Goal: Information Seeking & Learning: Learn about a topic

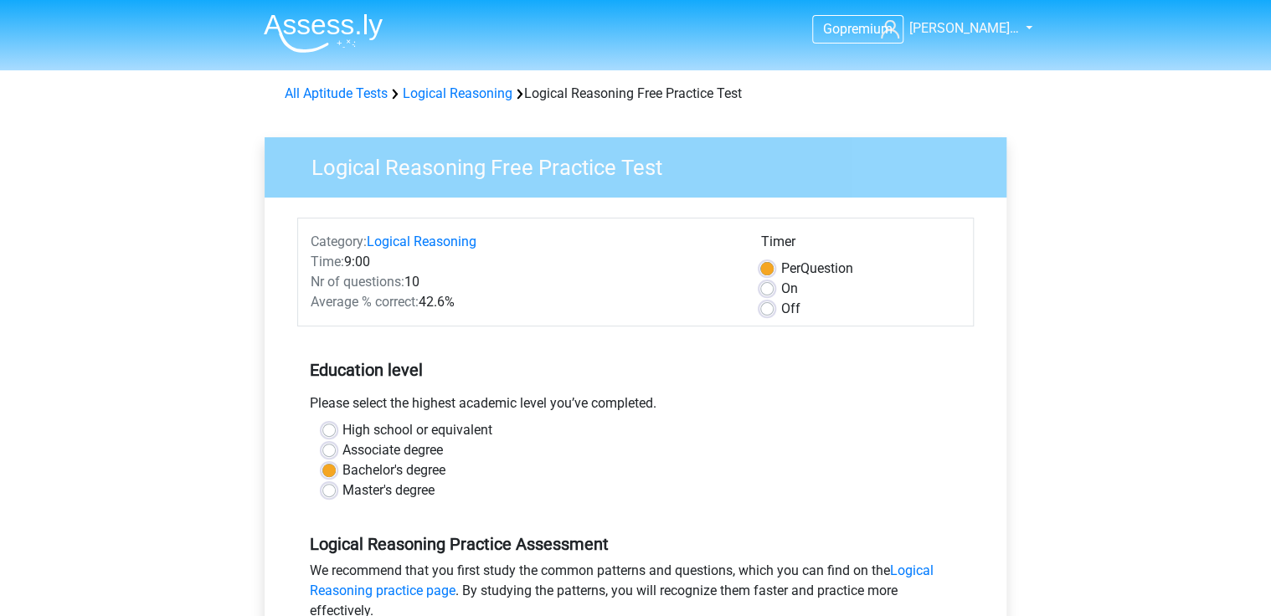
click at [780, 289] on label "On" at bounding box center [788, 289] width 17 height 20
click at [770, 289] on input "On" at bounding box center [766, 287] width 13 height 17
radio input "true"
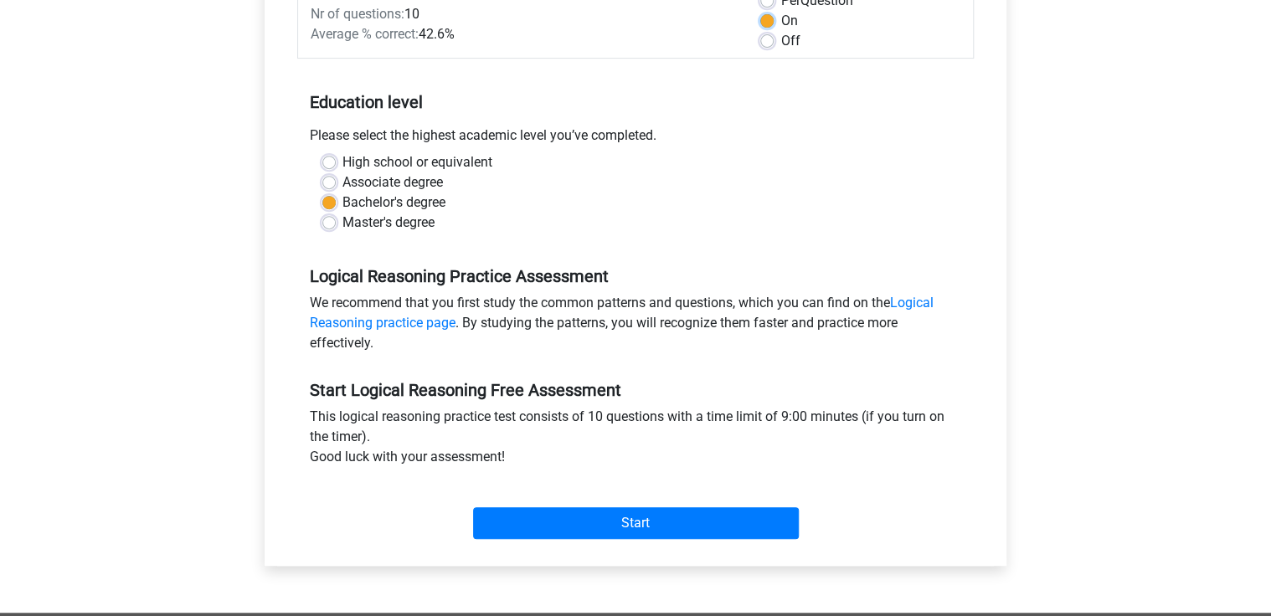
scroll to position [335, 0]
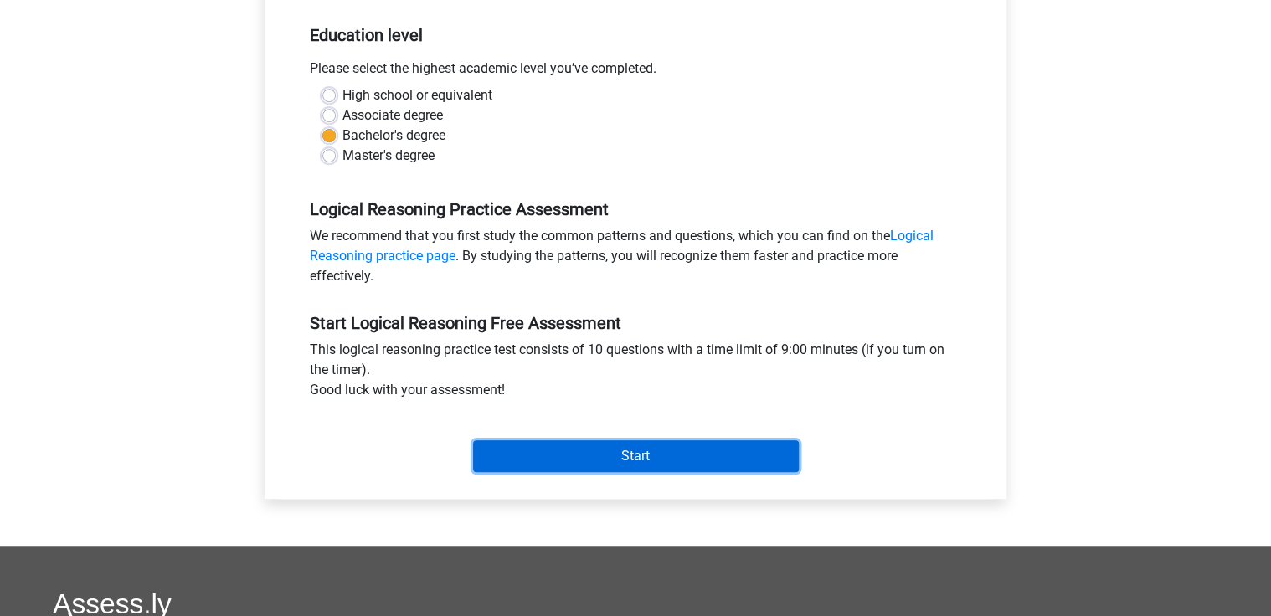
click at [614, 450] on input "Start" at bounding box center [636, 456] width 326 height 32
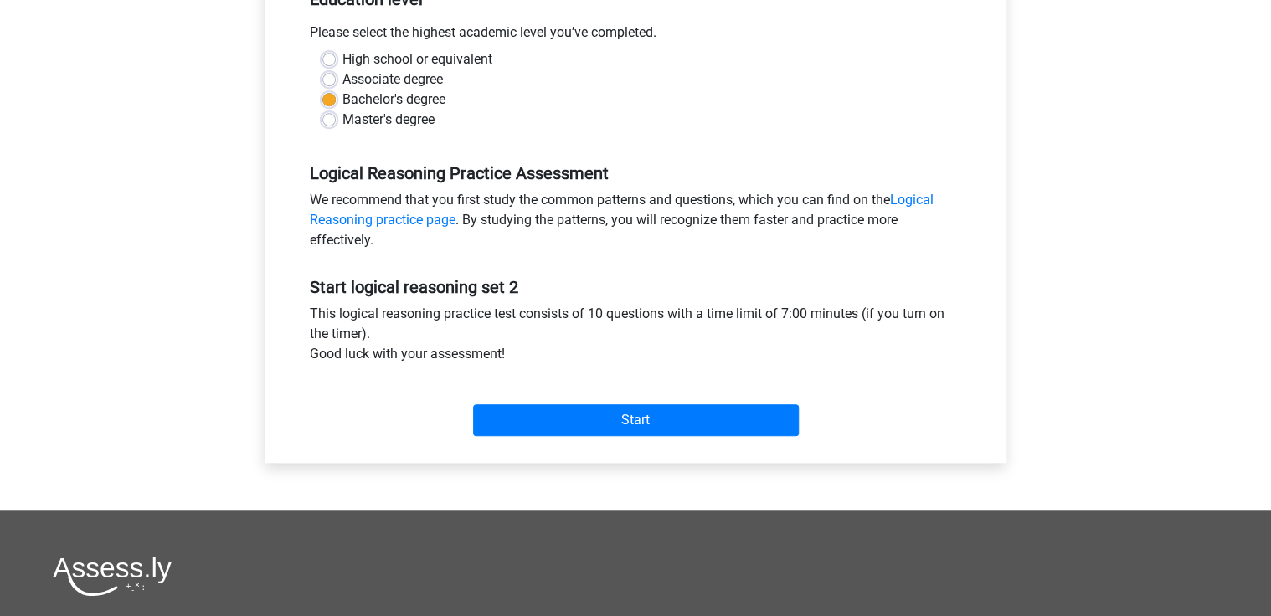
scroll to position [402, 0]
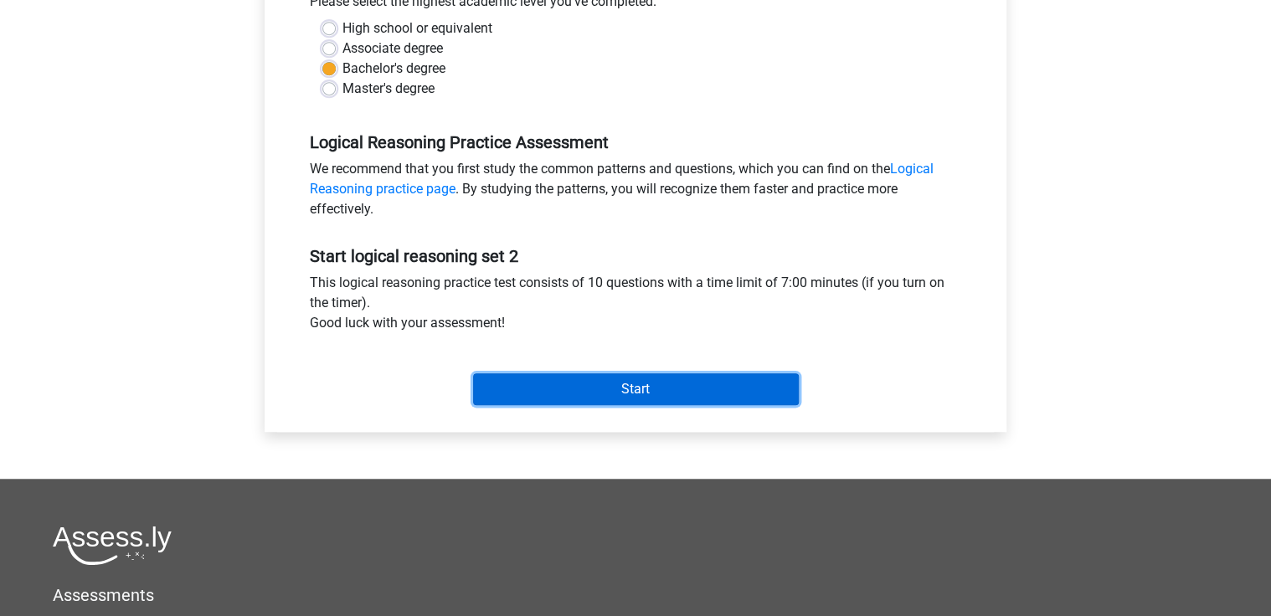
click at [645, 389] on input "Start" at bounding box center [636, 389] width 326 height 32
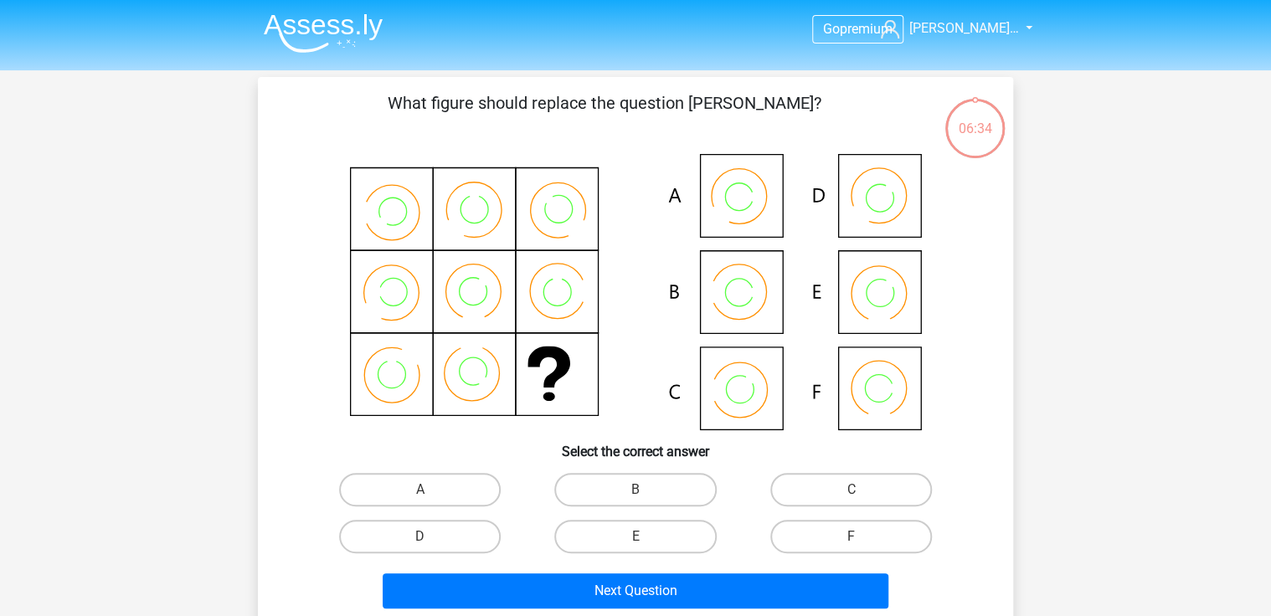
click at [860, 490] on input "C" at bounding box center [856, 495] width 11 height 11
radio input "true"
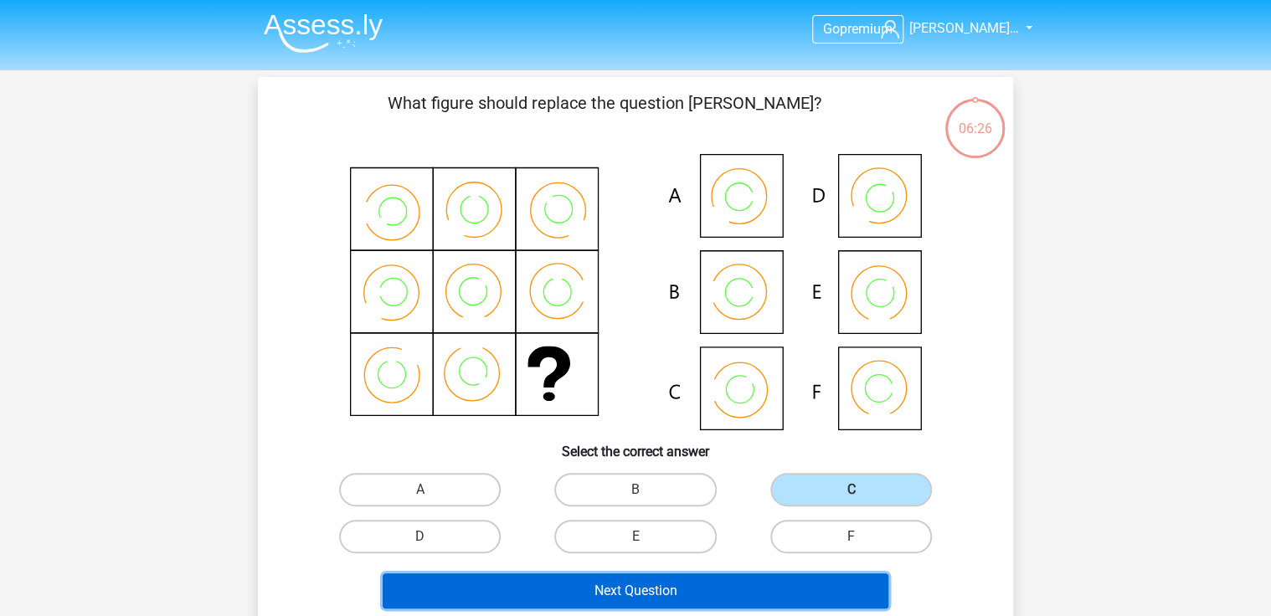
click at [682, 591] on button "Next Question" at bounding box center [636, 591] width 507 height 35
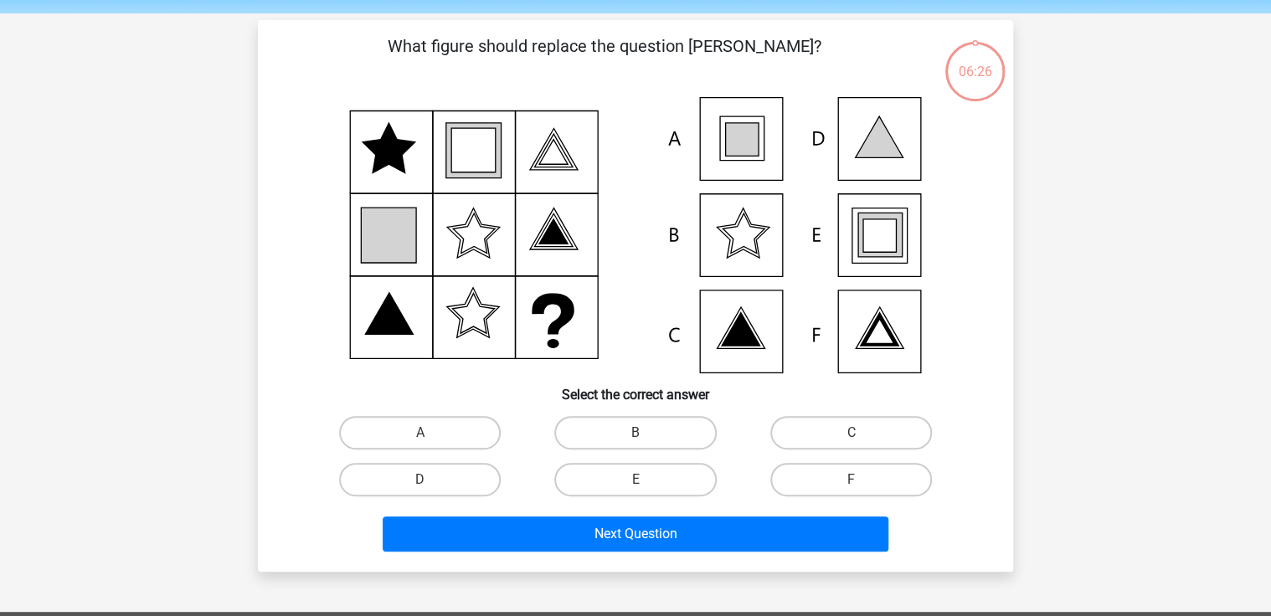
scroll to position [77, 0]
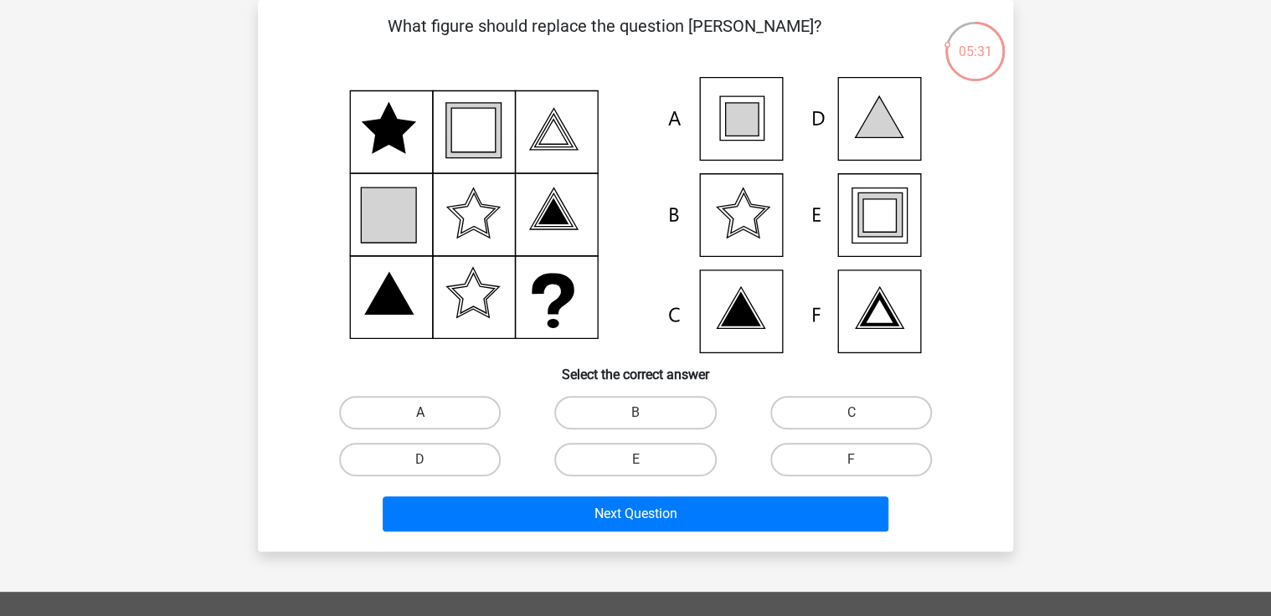
drag, startPoint x: 430, startPoint y: 415, endPoint x: 437, endPoint y: 411, distance: 8.6
click at [430, 415] on input "A" at bounding box center [425, 418] width 11 height 11
radio input "true"
click at [677, 489] on div "Next Question" at bounding box center [636, 510] width 702 height 55
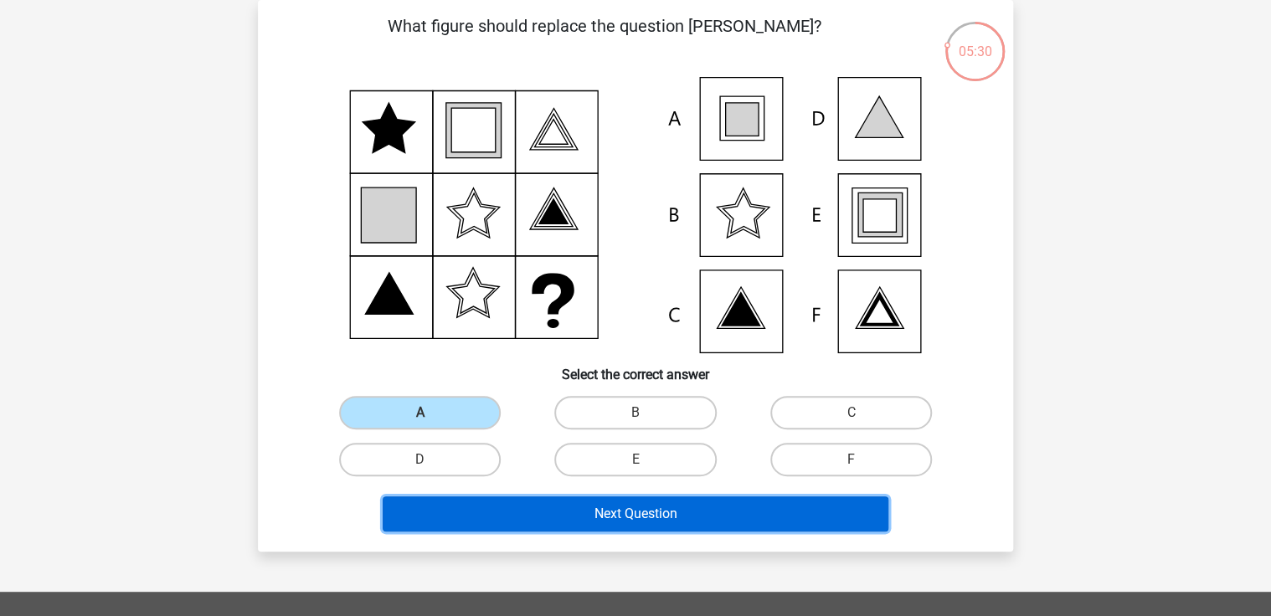
click at [678, 519] on button "Next Question" at bounding box center [636, 514] width 507 height 35
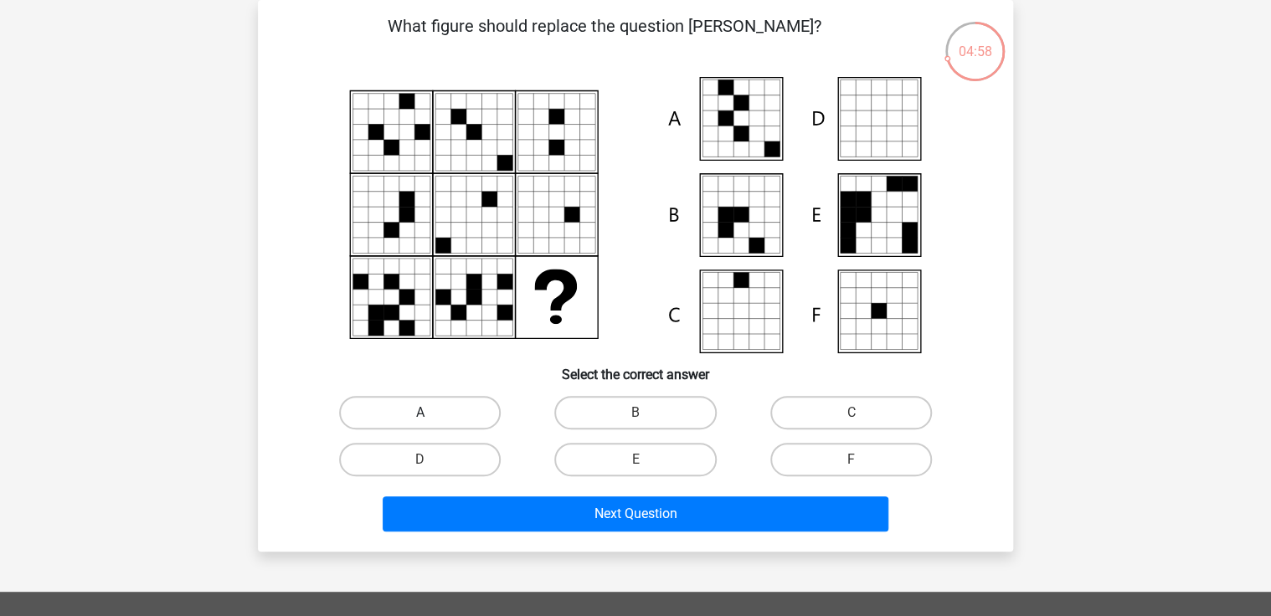
click at [409, 404] on label "A" at bounding box center [420, 412] width 162 height 33
click at [420, 413] on input "A" at bounding box center [425, 418] width 11 height 11
radio input "true"
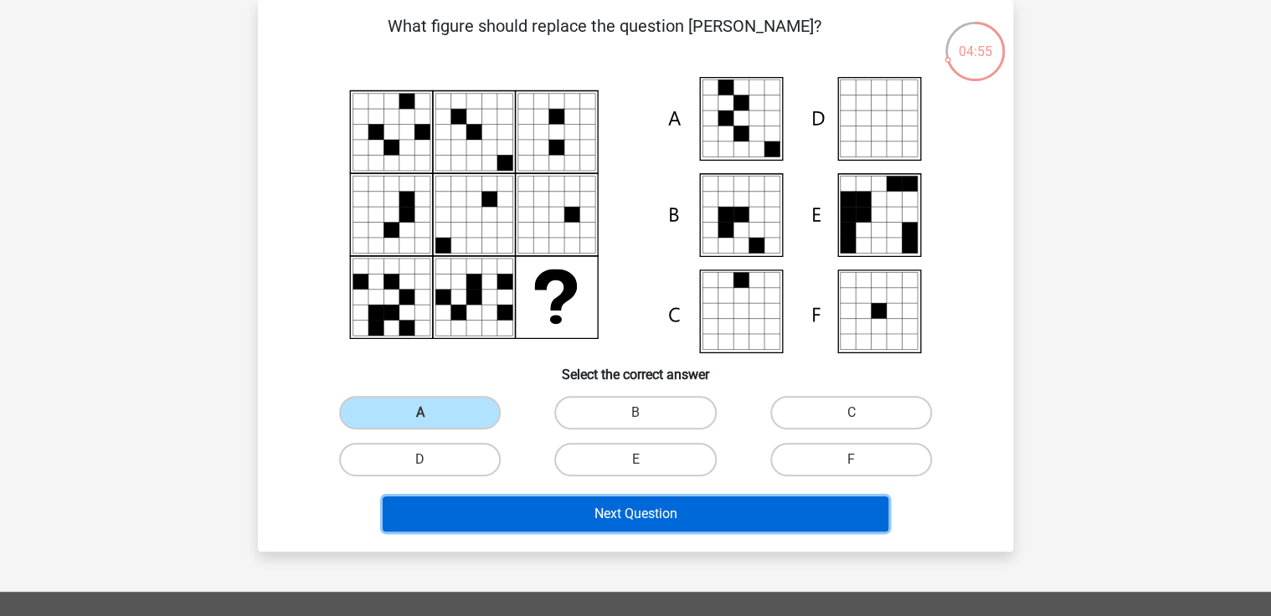
click at [651, 508] on button "Next Question" at bounding box center [636, 514] width 507 height 35
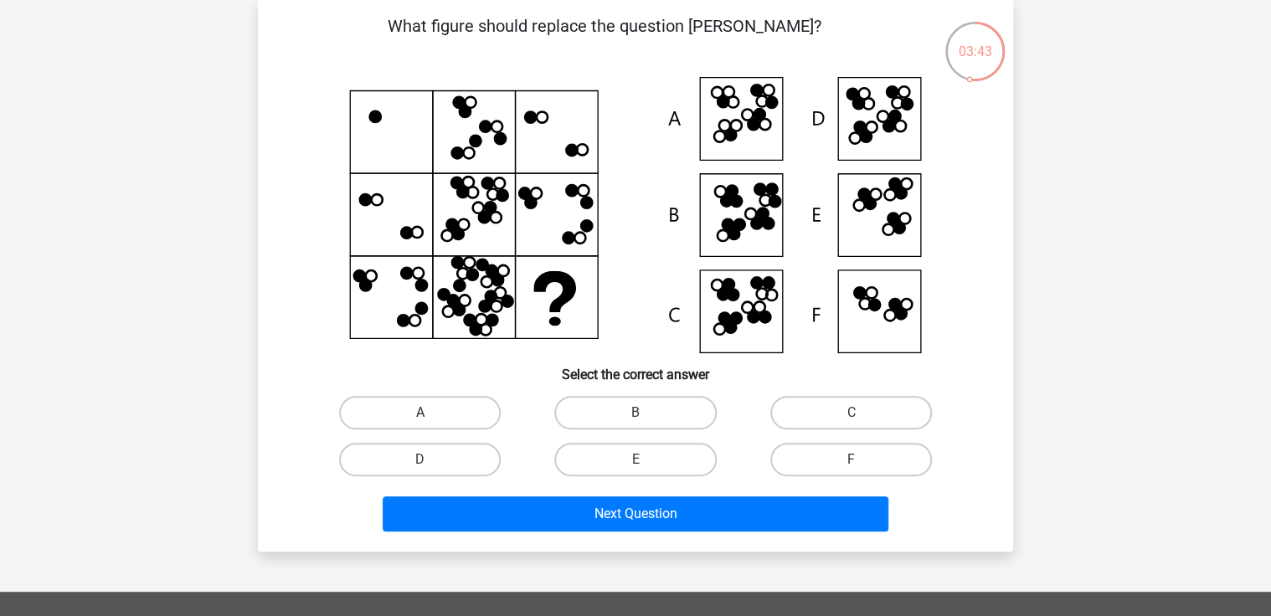
click at [466, 404] on label "A" at bounding box center [420, 412] width 162 height 33
click at [431, 413] on input "A" at bounding box center [425, 418] width 11 height 11
radio input "true"
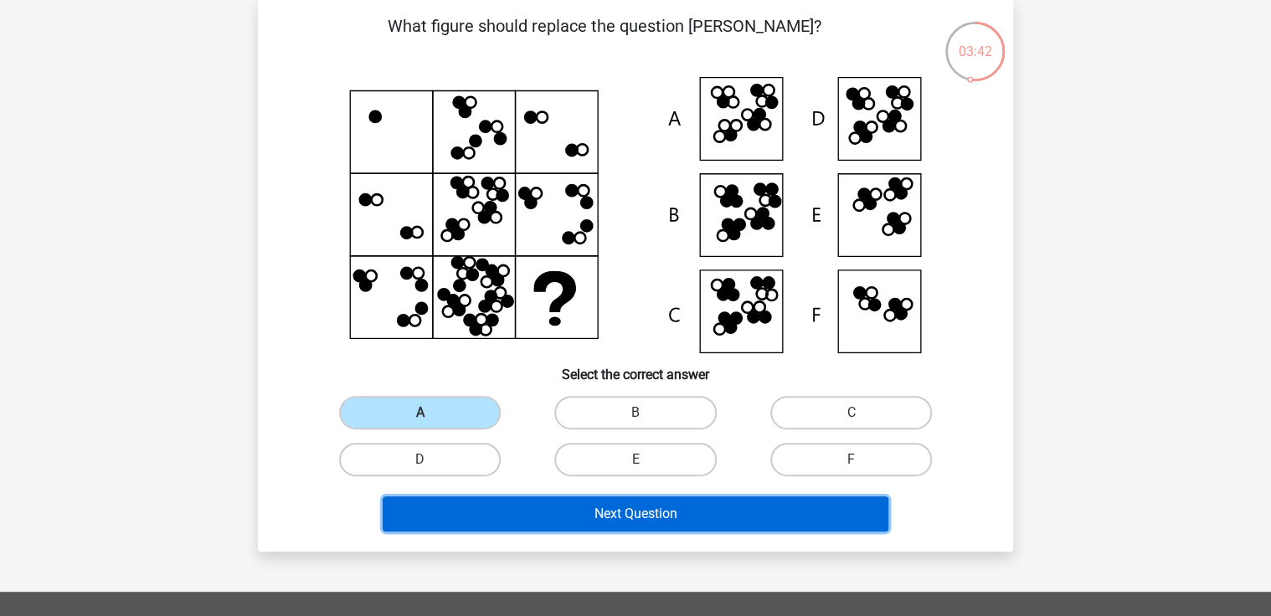
click at [638, 511] on button "Next Question" at bounding box center [636, 514] width 507 height 35
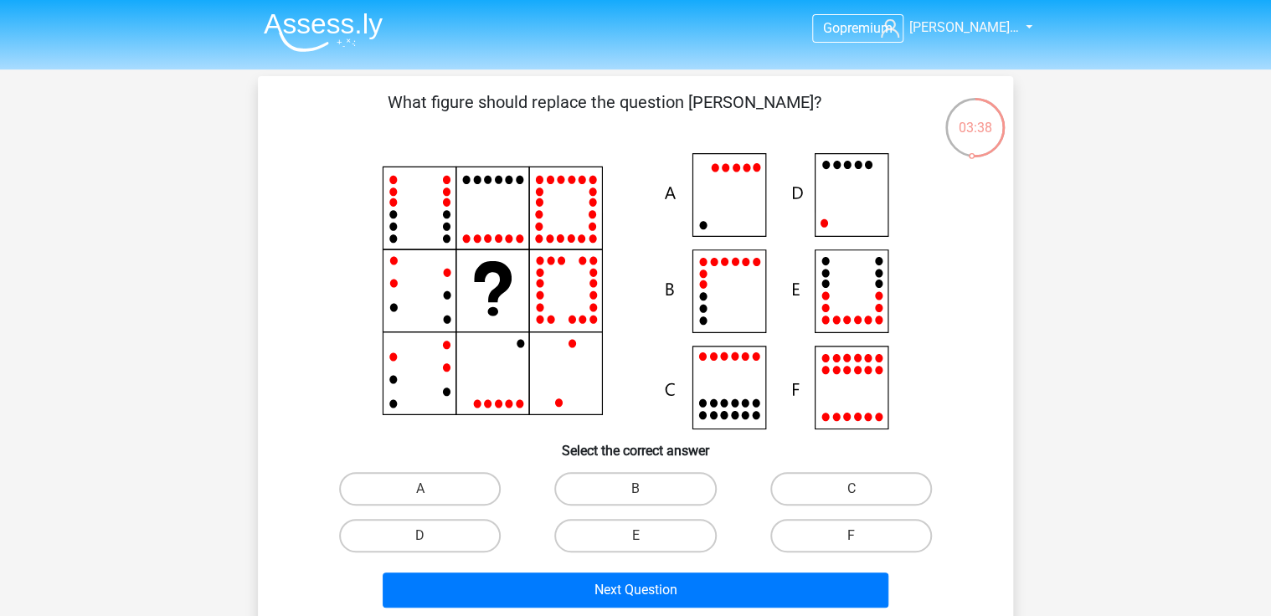
scroll to position [0, 0]
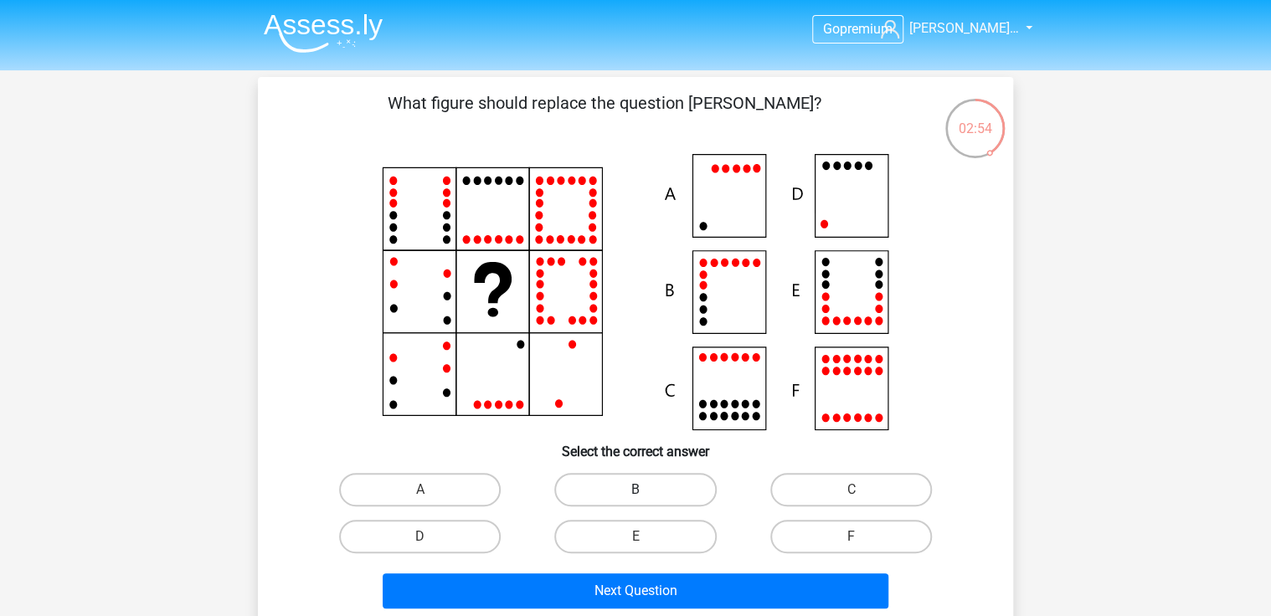
click at [649, 491] on label "B" at bounding box center [635, 489] width 162 height 33
click at [646, 491] on input "B" at bounding box center [641, 495] width 11 height 11
radio input "true"
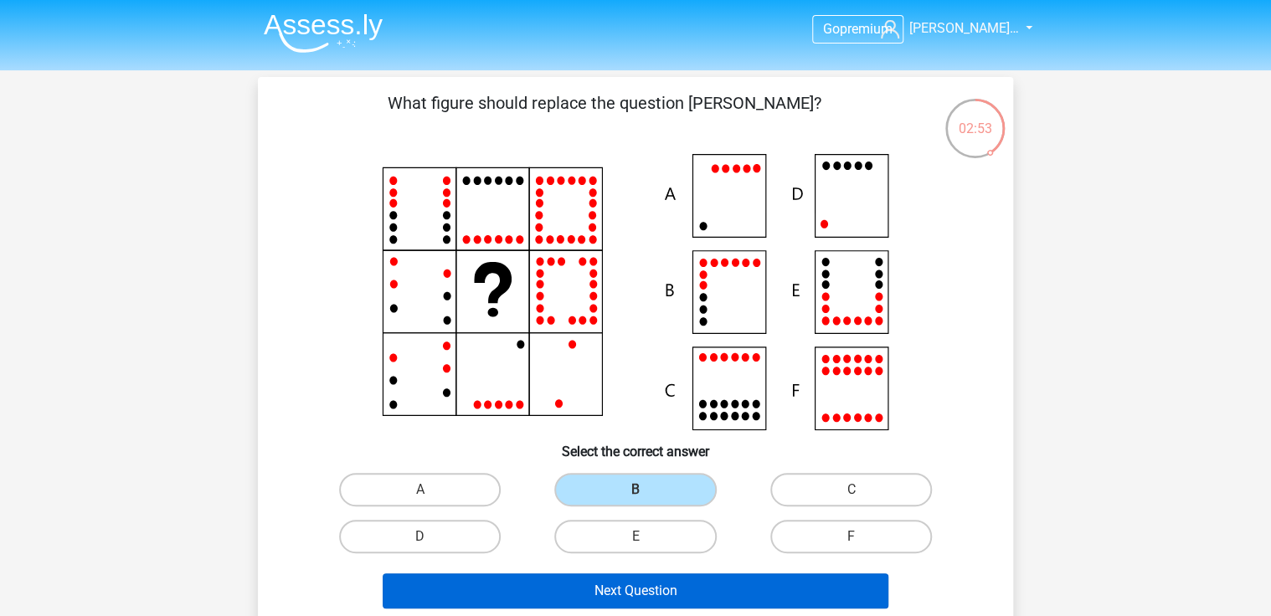
click at [636, 610] on div "Next Question" at bounding box center [635, 595] width 646 height 42
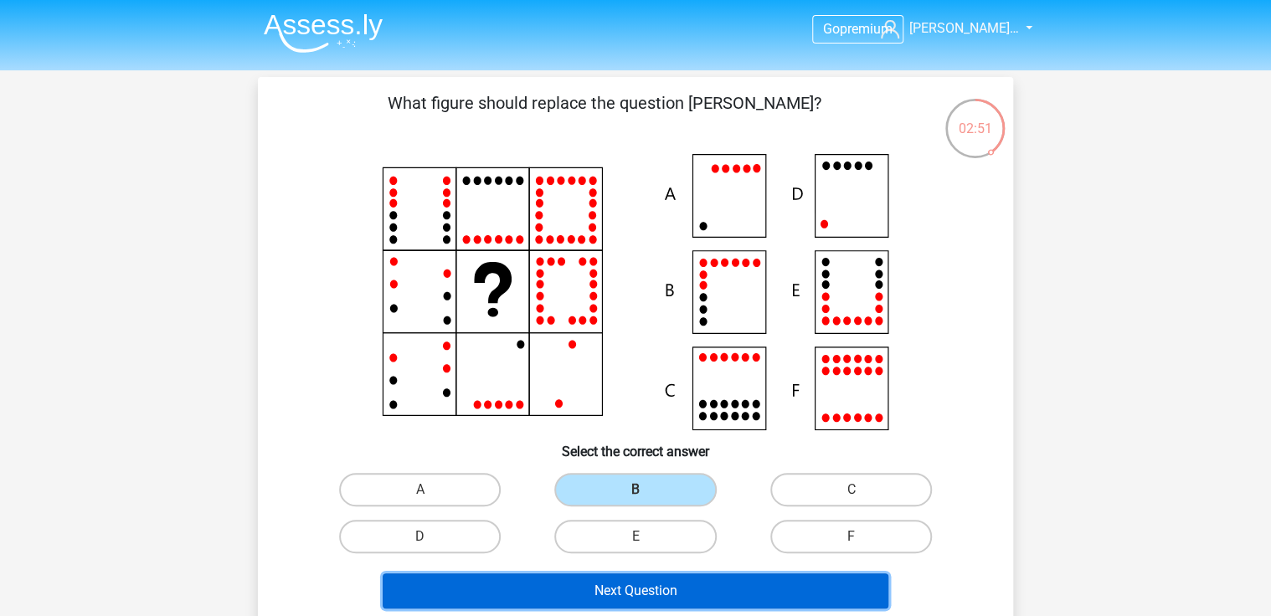
click at [633, 590] on button "Next Question" at bounding box center [636, 591] width 507 height 35
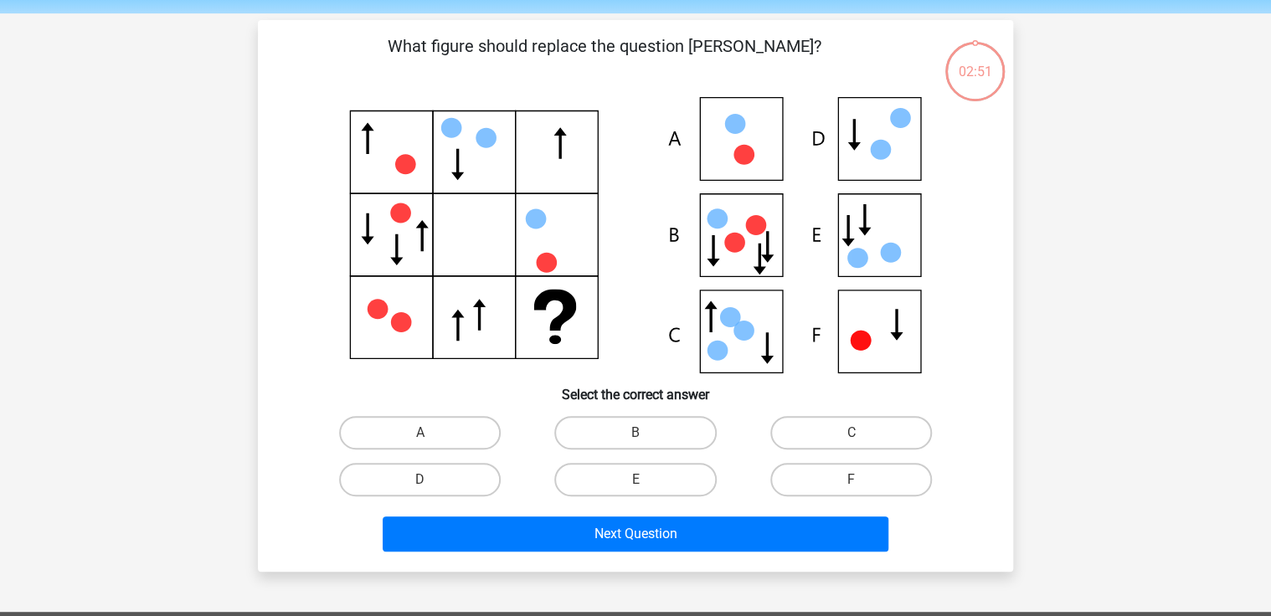
scroll to position [77, 0]
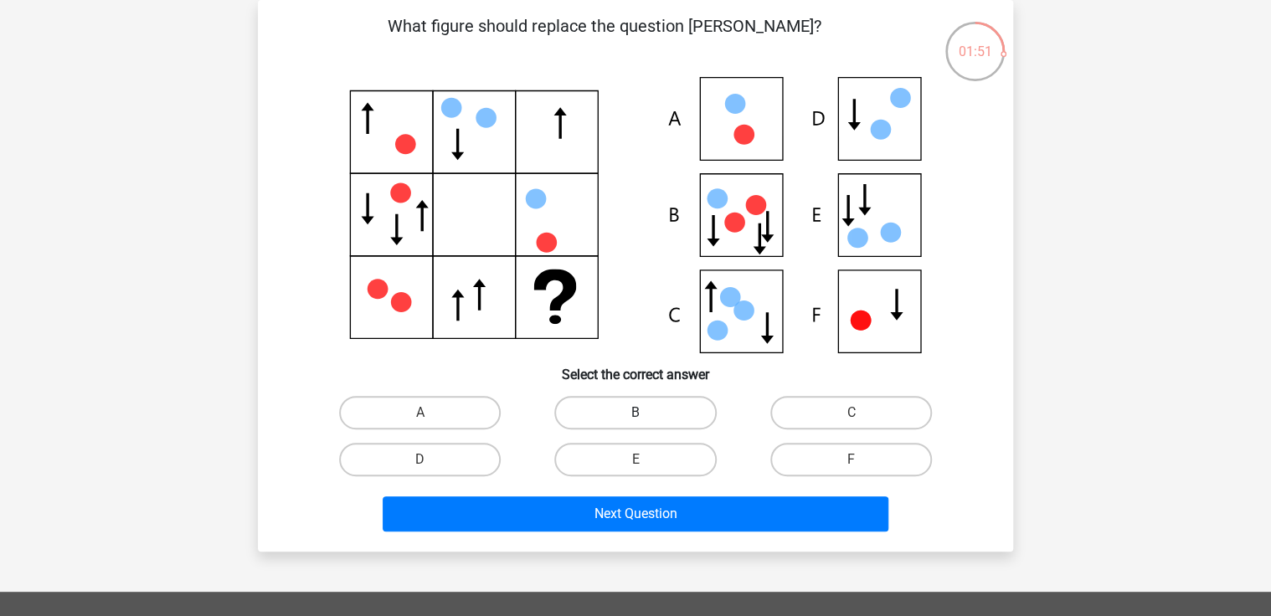
click at [625, 407] on label "B" at bounding box center [635, 412] width 162 height 33
click at [636, 413] on input "B" at bounding box center [641, 418] width 11 height 11
radio input "true"
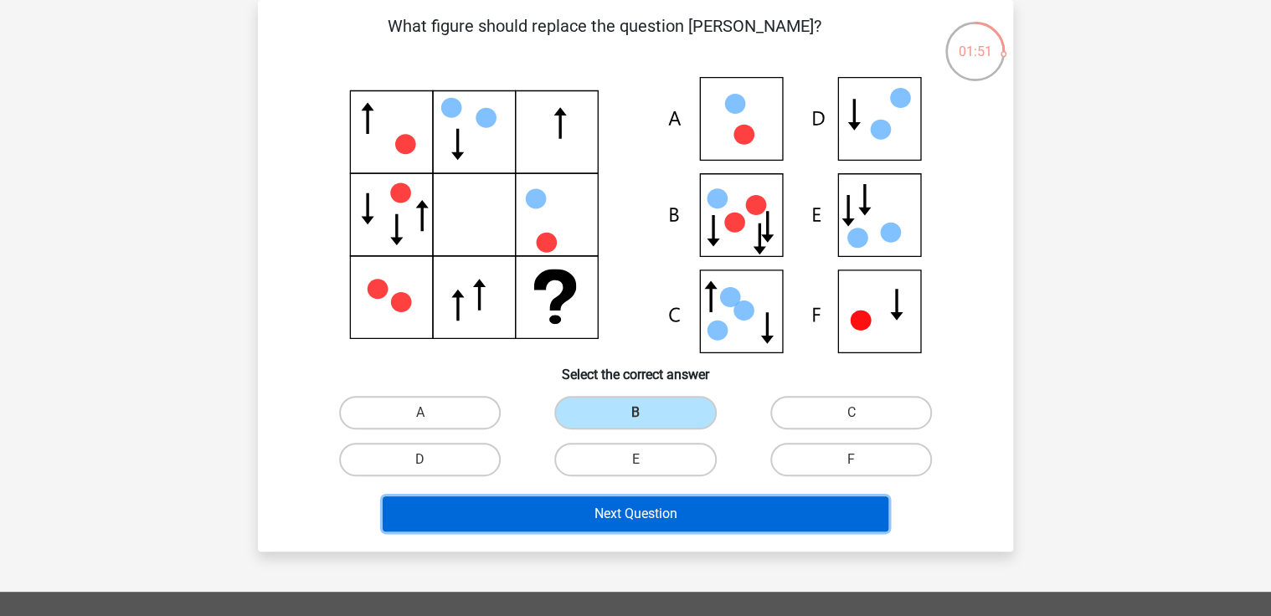
click at [673, 507] on button "Next Question" at bounding box center [636, 514] width 507 height 35
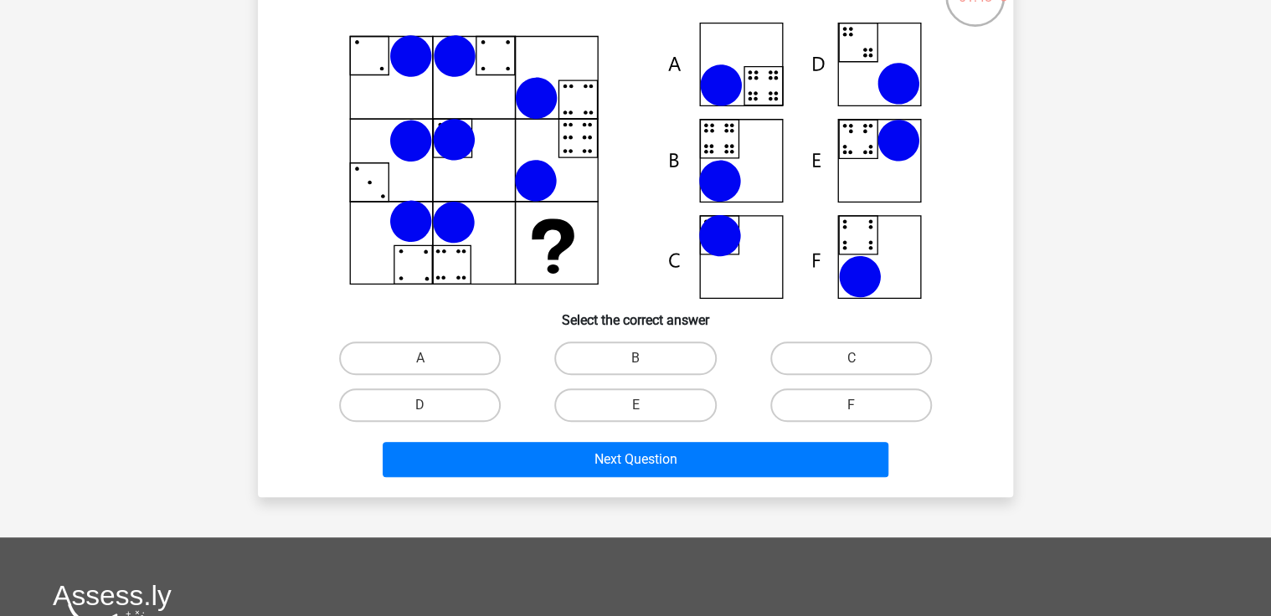
scroll to position [67, 0]
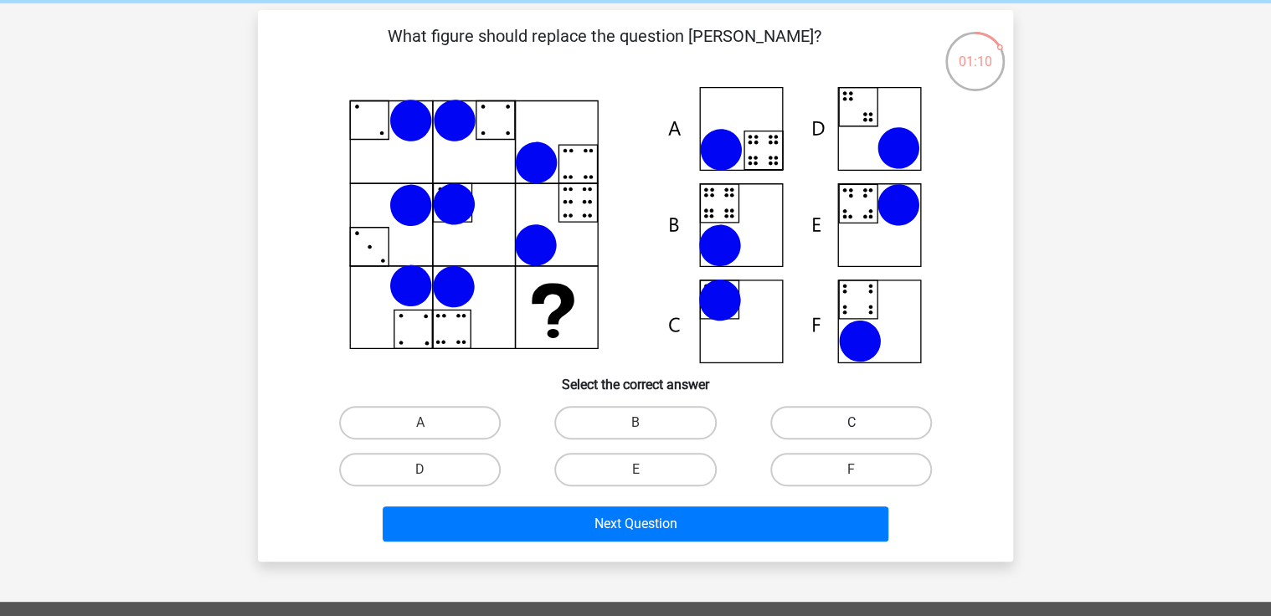
click at [903, 419] on label "C" at bounding box center [851, 422] width 162 height 33
click at [862, 423] on input "C" at bounding box center [856, 428] width 11 height 11
radio input "true"
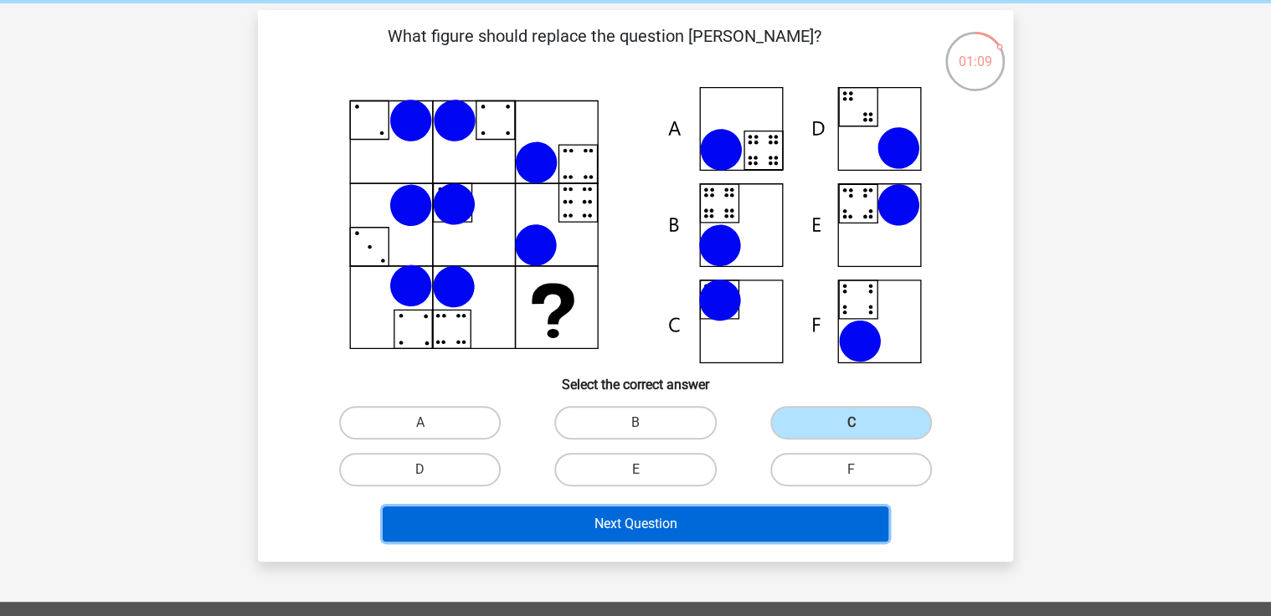
click at [718, 537] on button "Next Question" at bounding box center [636, 524] width 507 height 35
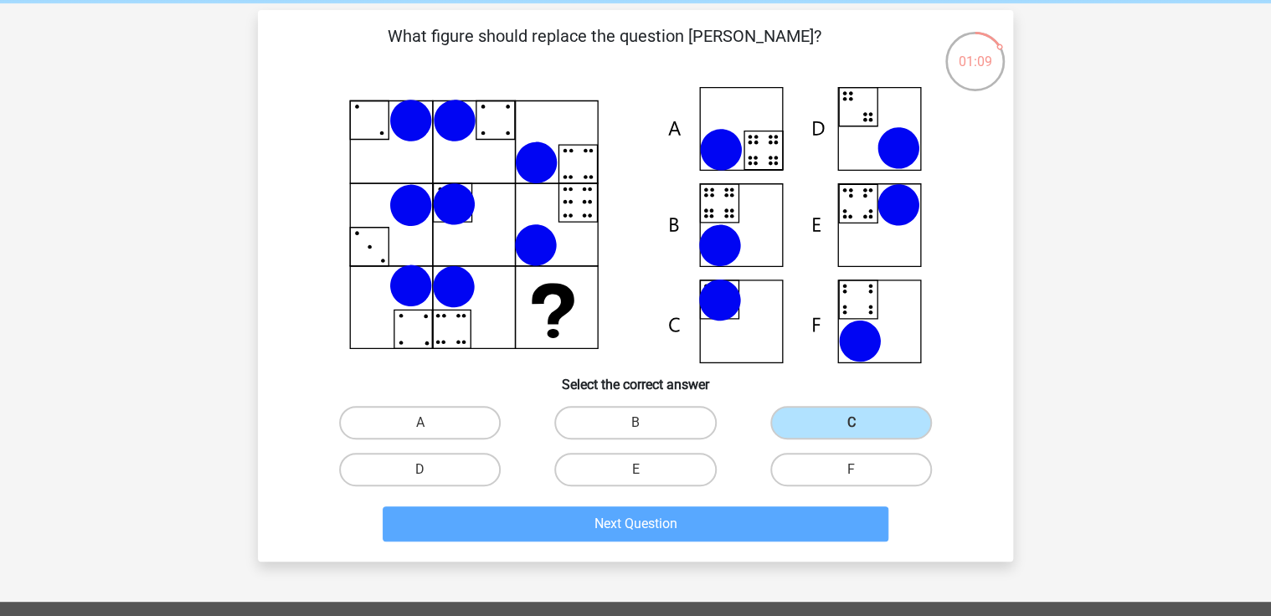
scroll to position [77, 0]
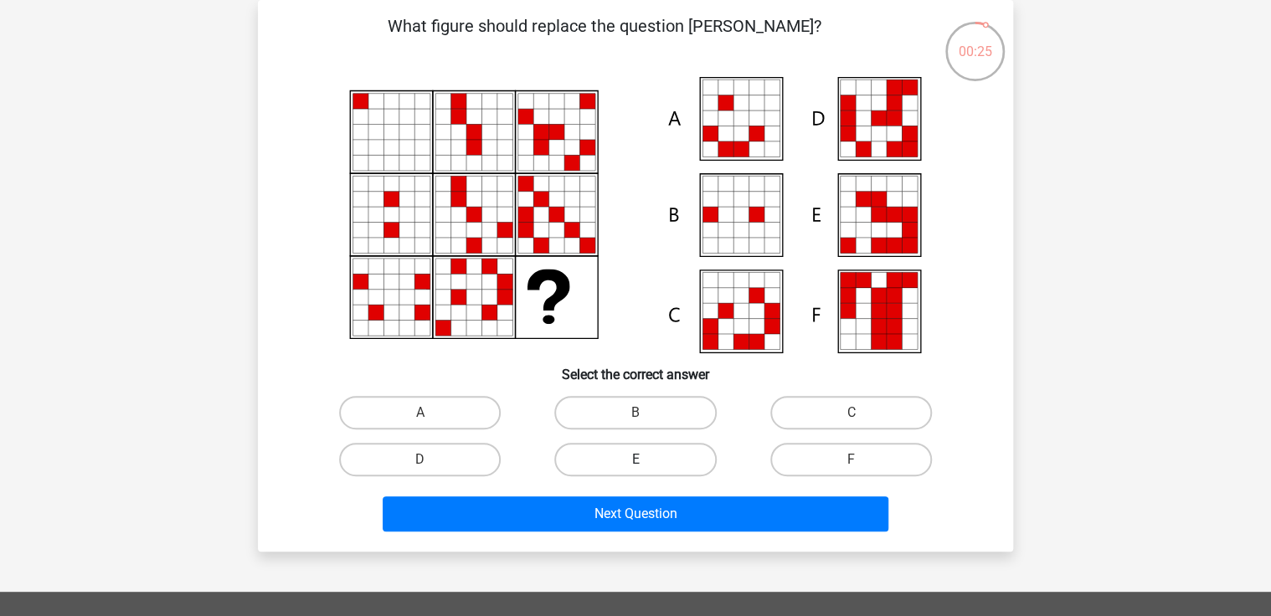
click at [619, 451] on label "E" at bounding box center [635, 459] width 162 height 33
click at [636, 460] on input "E" at bounding box center [641, 465] width 11 height 11
radio input "true"
click at [667, 537] on div "What figure should replace the question [PERSON_NAME]?" at bounding box center [635, 276] width 755 height 552
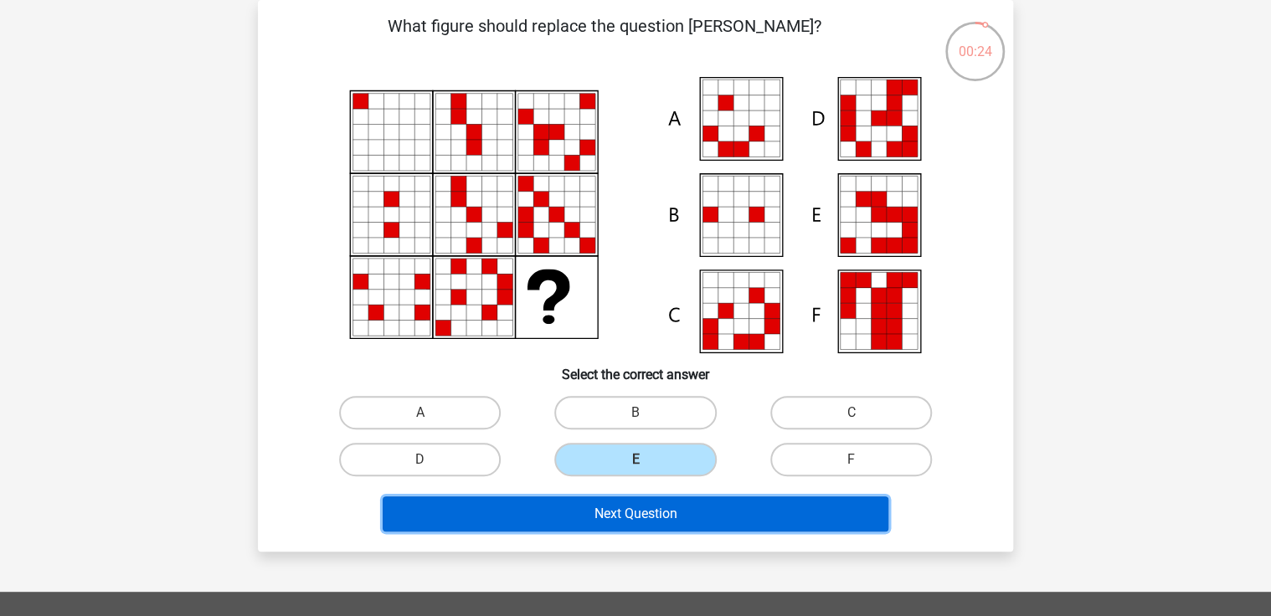
click at [665, 516] on button "Next Question" at bounding box center [636, 514] width 507 height 35
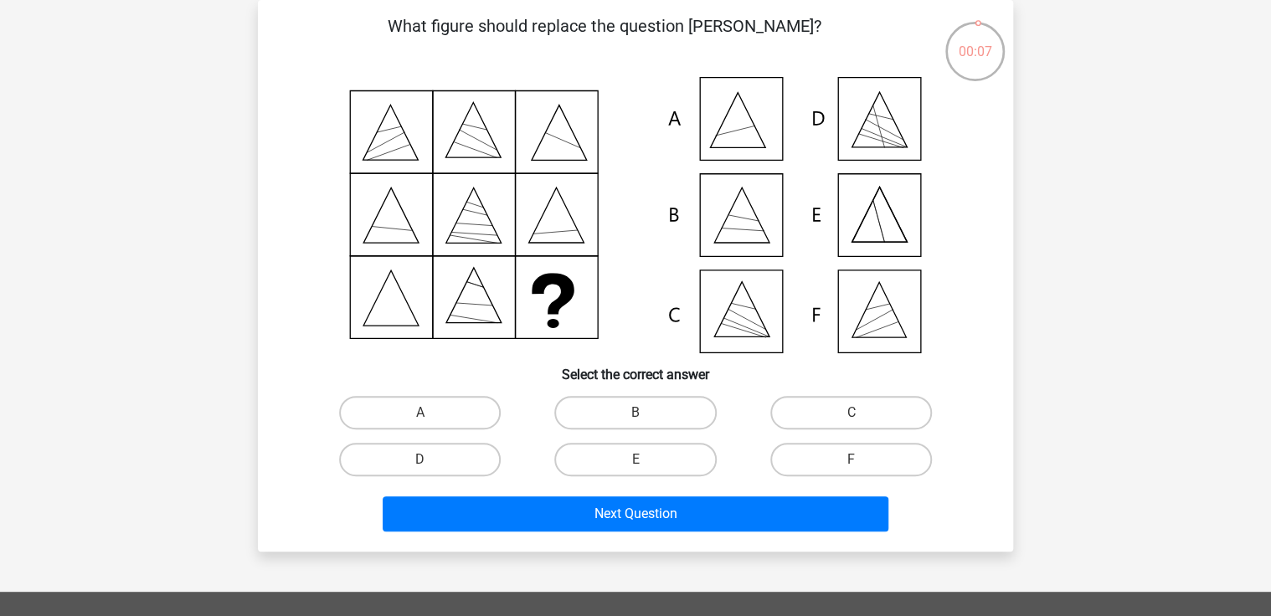
click at [757, 311] on icon at bounding box center [635, 215] width 675 height 276
click at [841, 409] on label "C" at bounding box center [851, 412] width 162 height 33
click at [851, 413] on input "C" at bounding box center [856, 418] width 11 height 11
radio input "true"
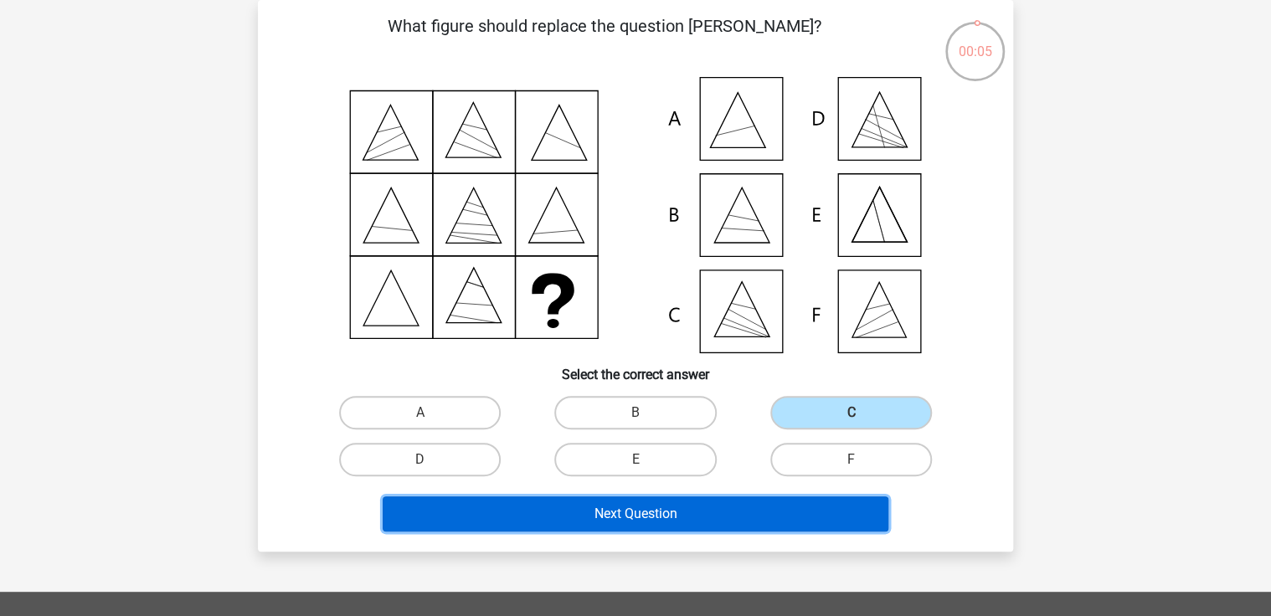
click at [783, 509] on button "Next Question" at bounding box center [636, 514] width 507 height 35
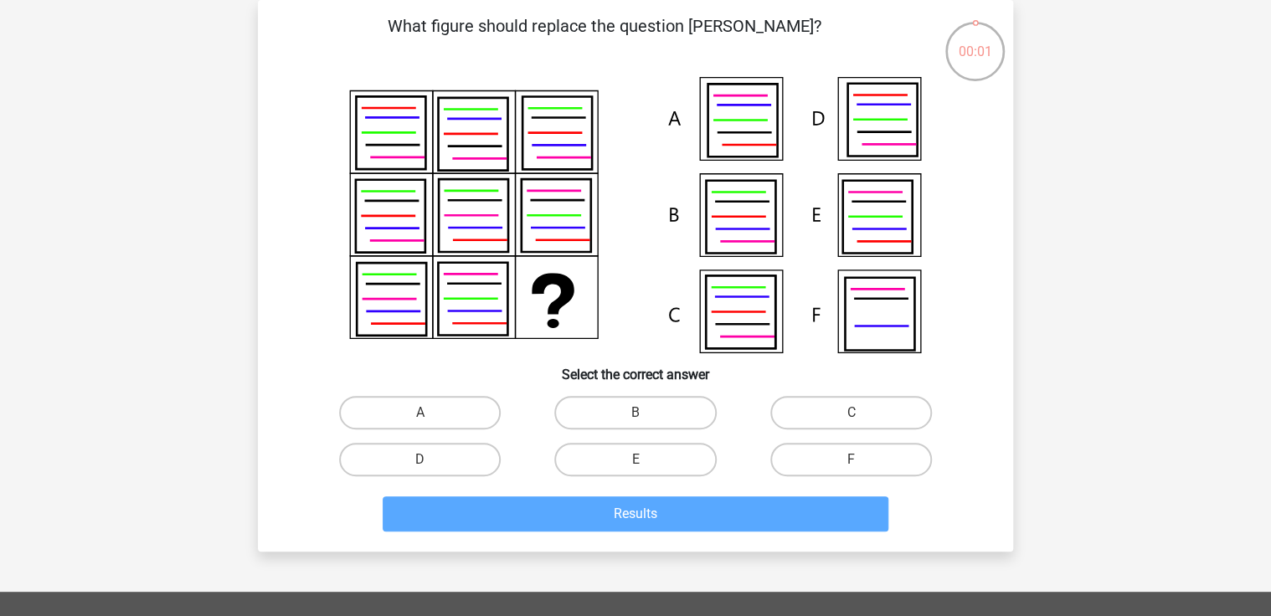
click at [877, 219] on icon at bounding box center [877, 217] width 70 height 73
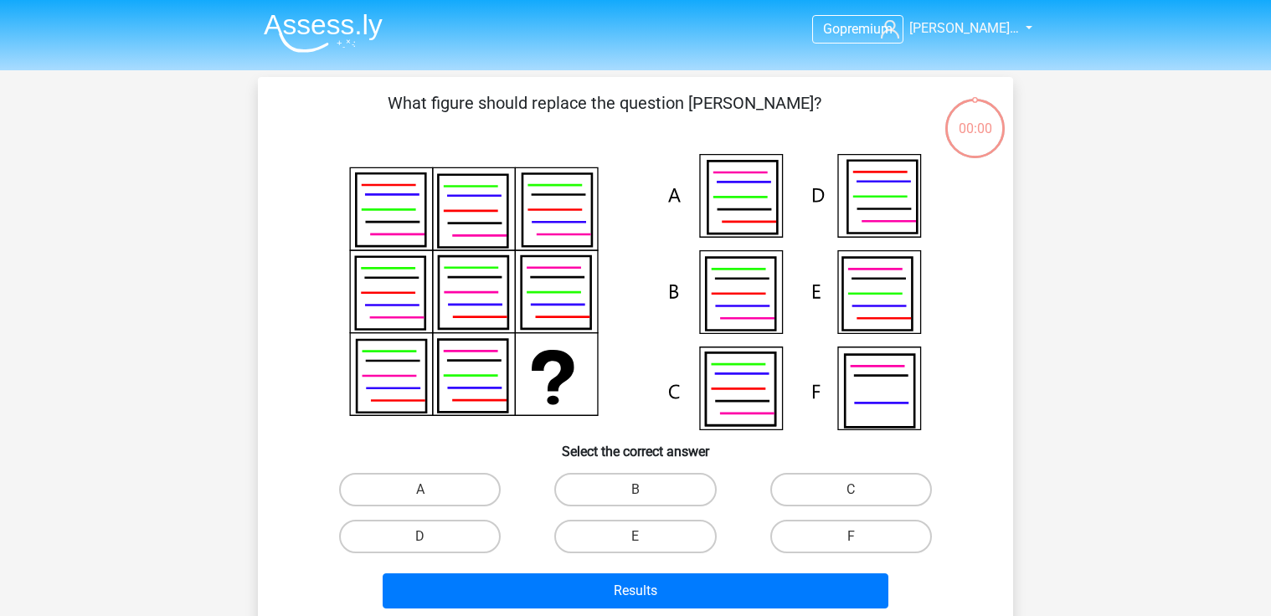
scroll to position [77, 0]
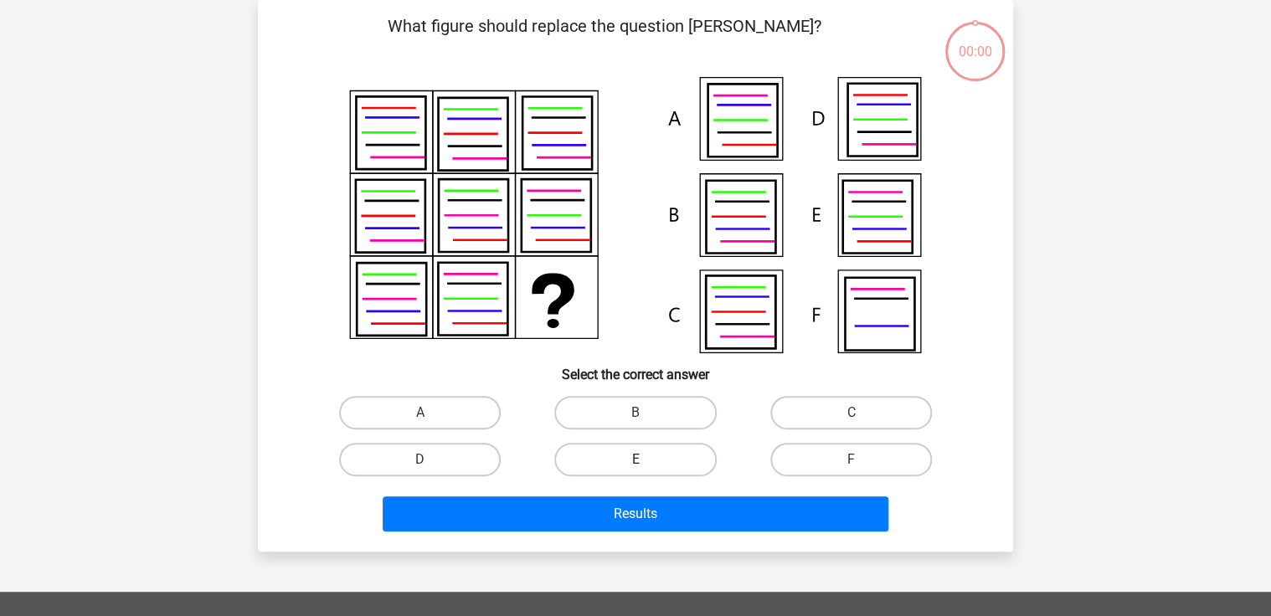
click at [704, 461] on label "E" at bounding box center [635, 459] width 162 height 33
click at [646, 461] on input "E" at bounding box center [641, 465] width 11 height 11
radio input "true"
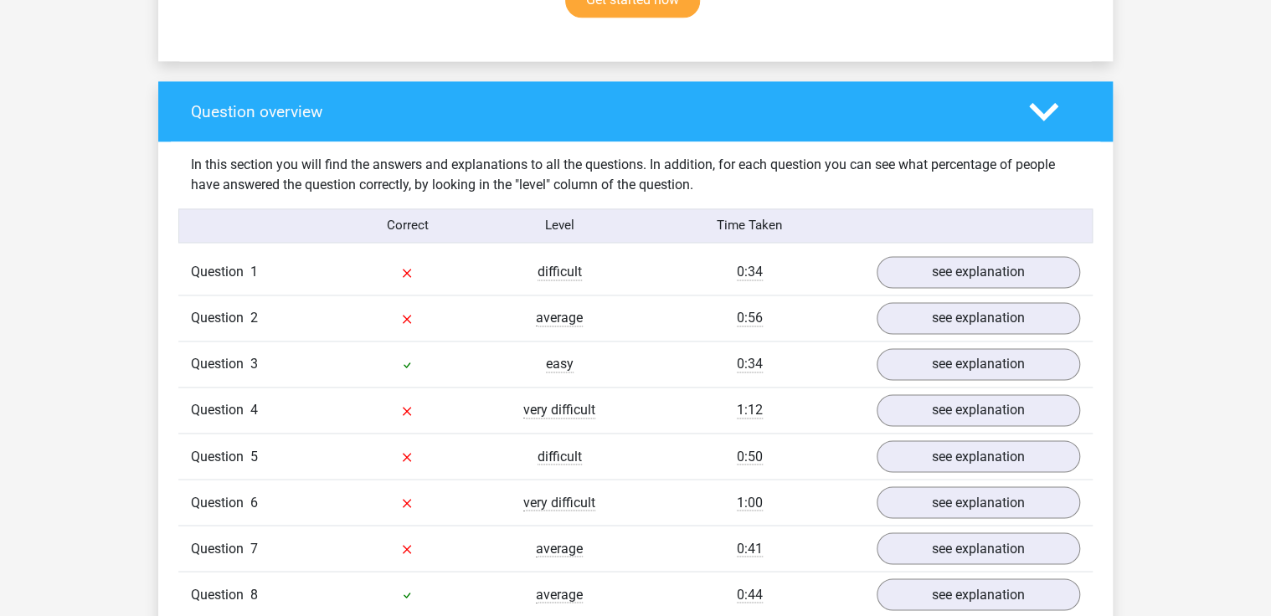
scroll to position [1139, 0]
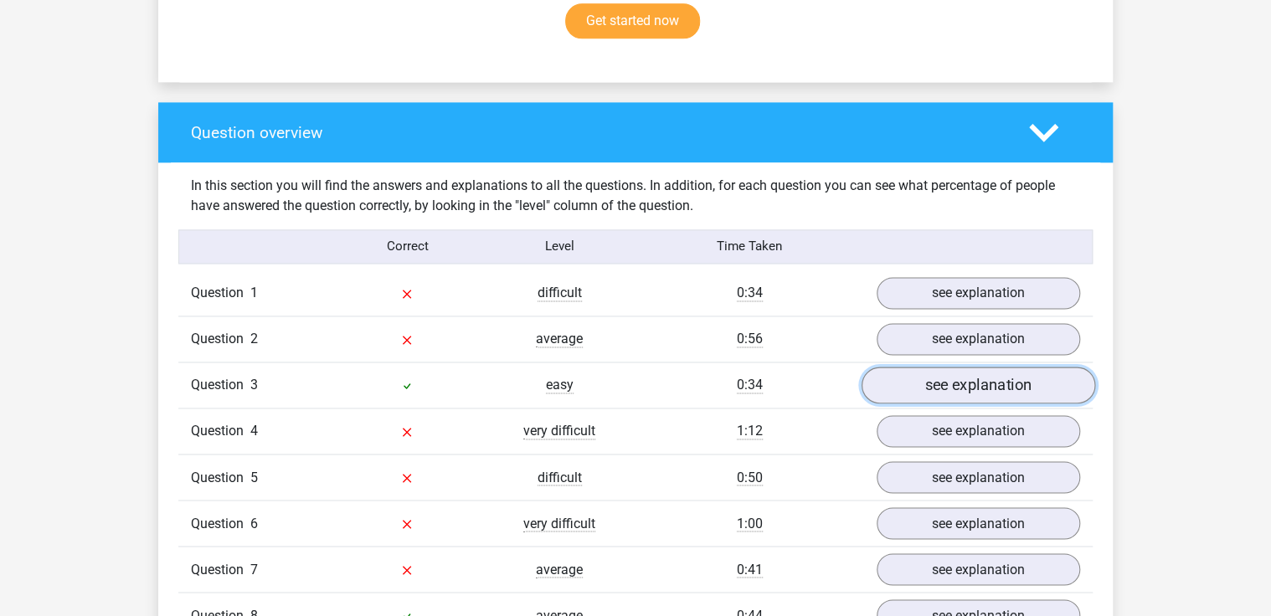
click at [1001, 375] on link "see explanation" at bounding box center [979, 385] width 234 height 37
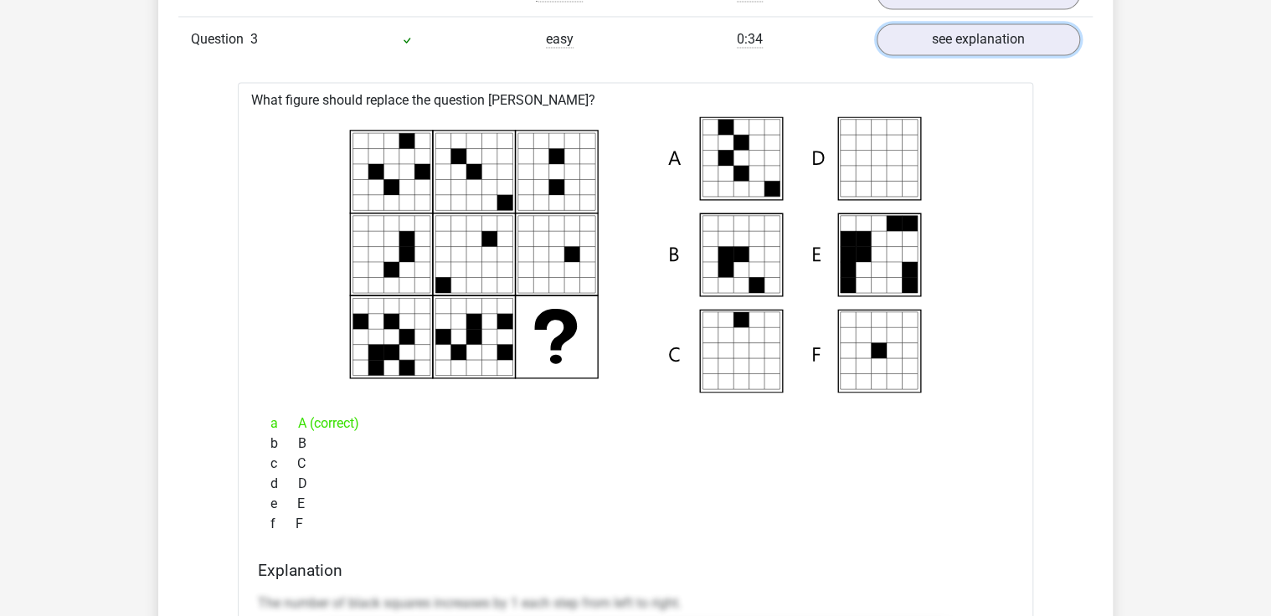
scroll to position [1340, 0]
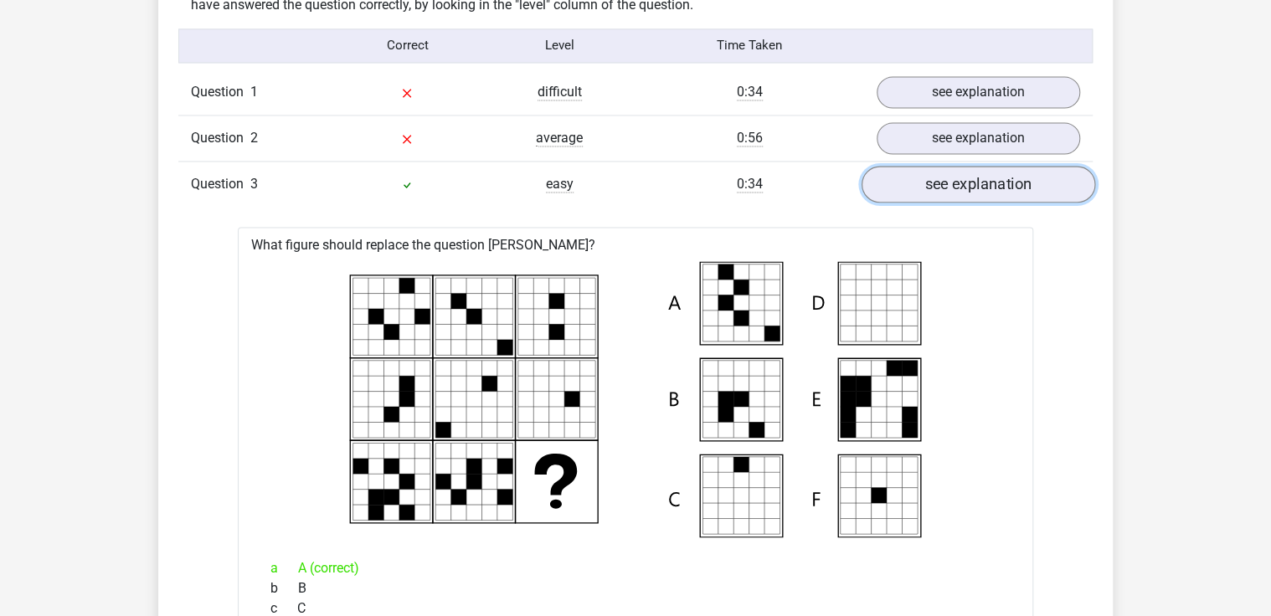
click at [988, 190] on link "see explanation" at bounding box center [979, 184] width 234 height 37
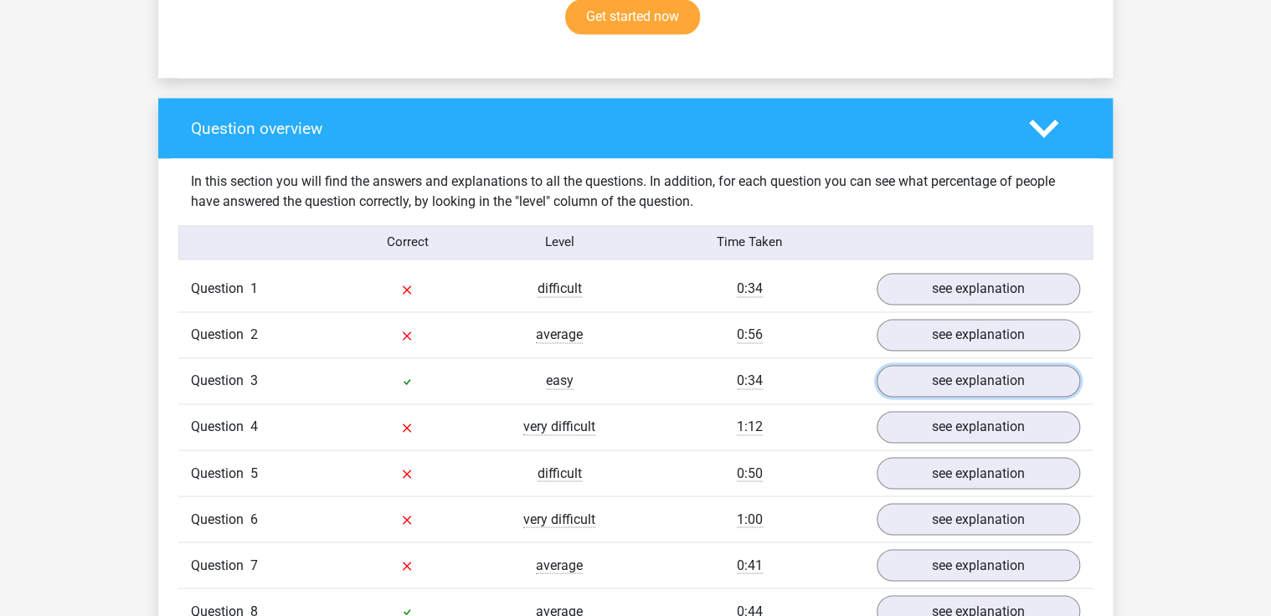
scroll to position [1139, 0]
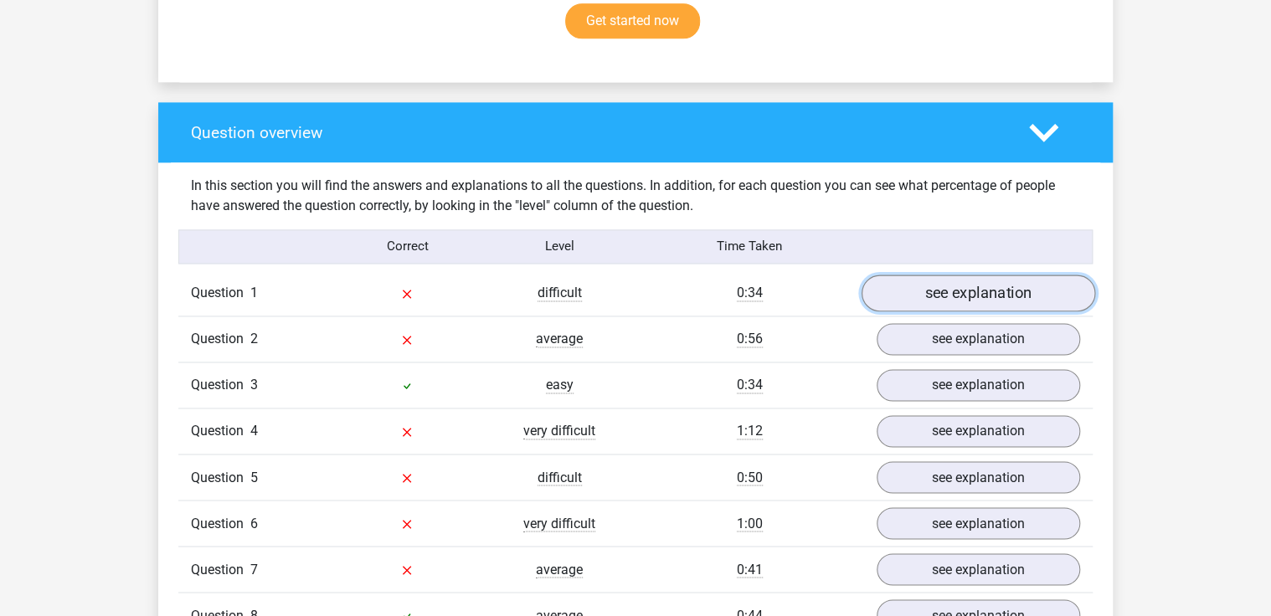
click at [977, 294] on link "see explanation" at bounding box center [979, 293] width 234 height 37
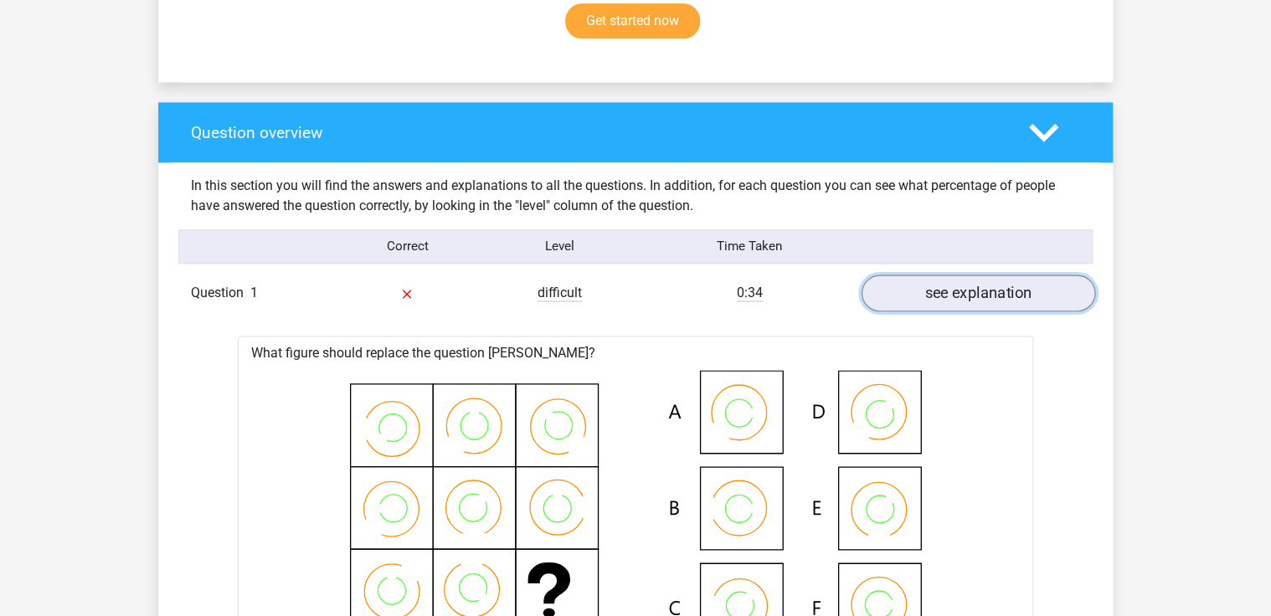
click at [1012, 301] on link "see explanation" at bounding box center [979, 293] width 234 height 37
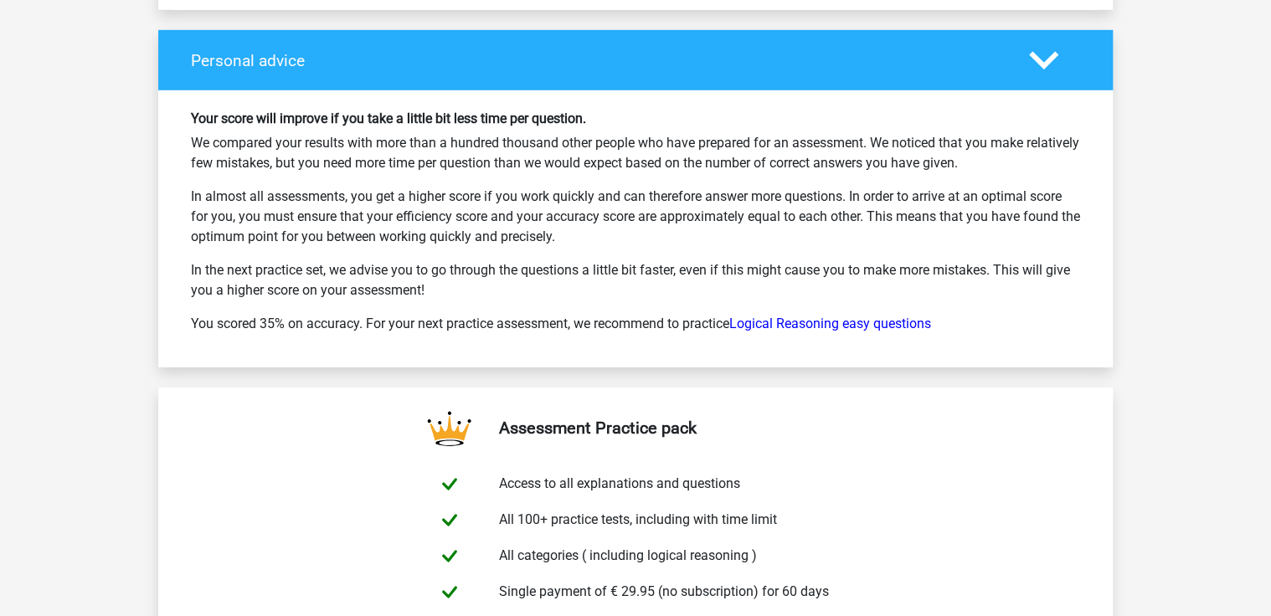
scroll to position [2479, 0]
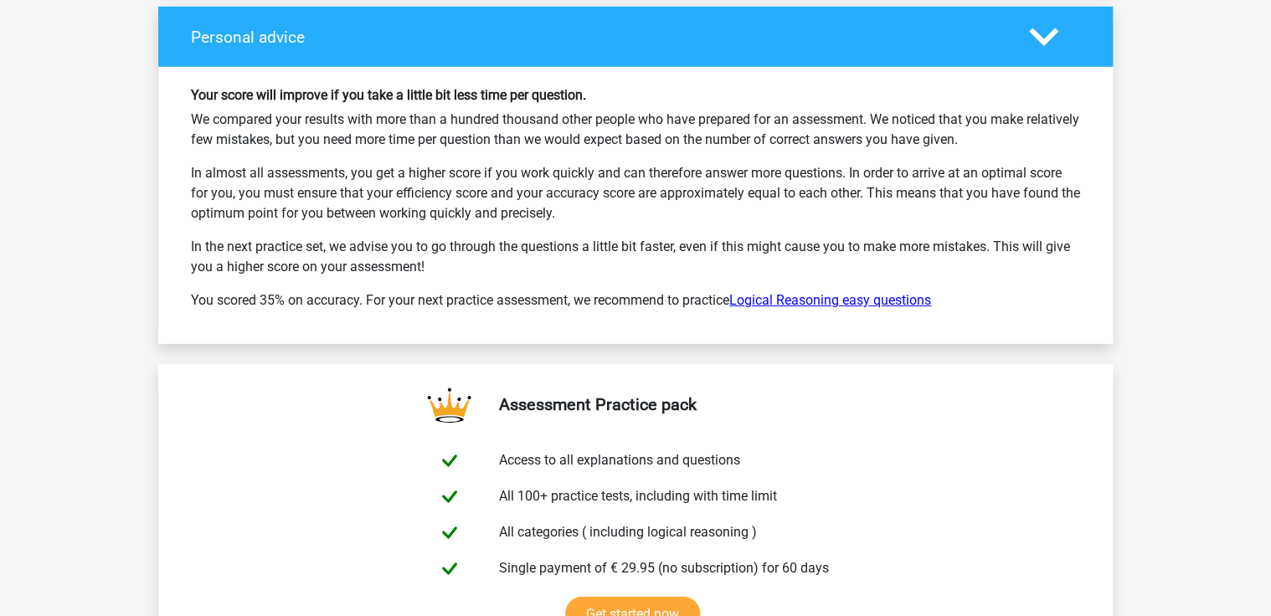
click at [829, 296] on link "Logical Reasoning easy questions" at bounding box center [830, 300] width 202 height 16
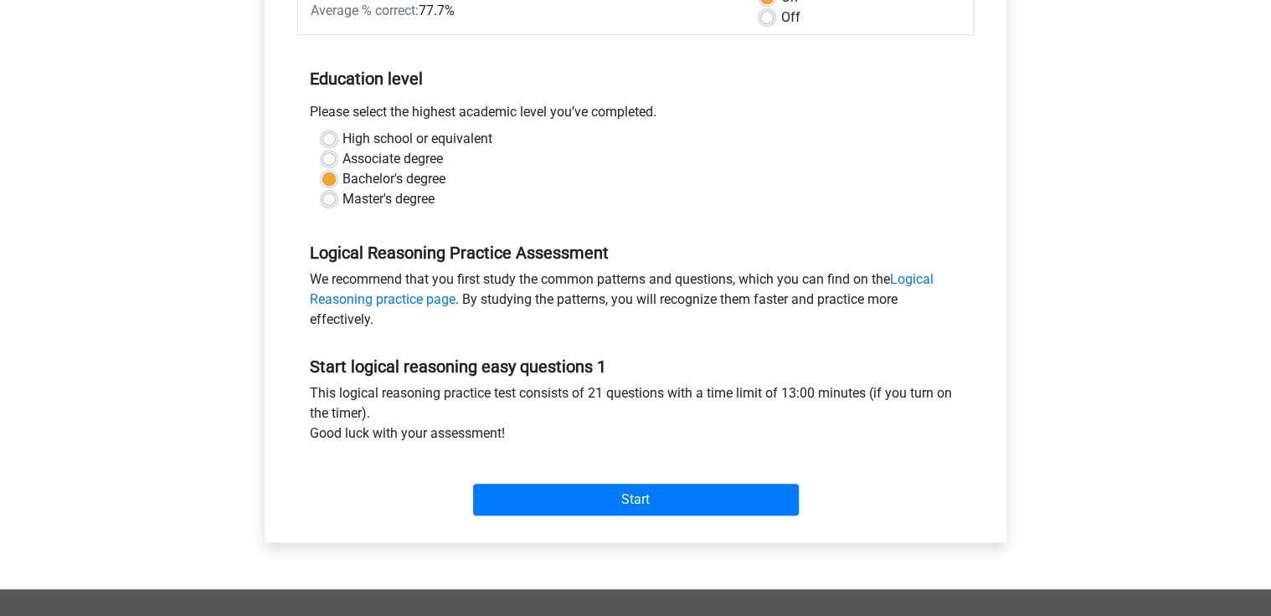
scroll to position [268, 0]
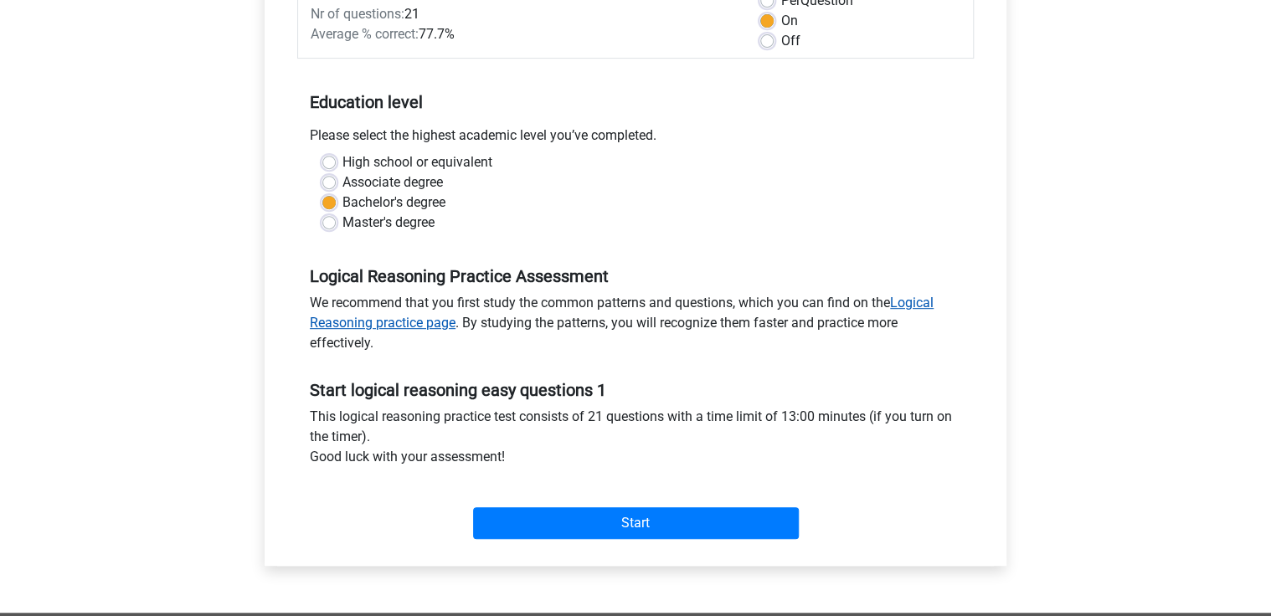
click at [934, 306] on link "Logical Reasoning practice page" at bounding box center [622, 313] width 624 height 36
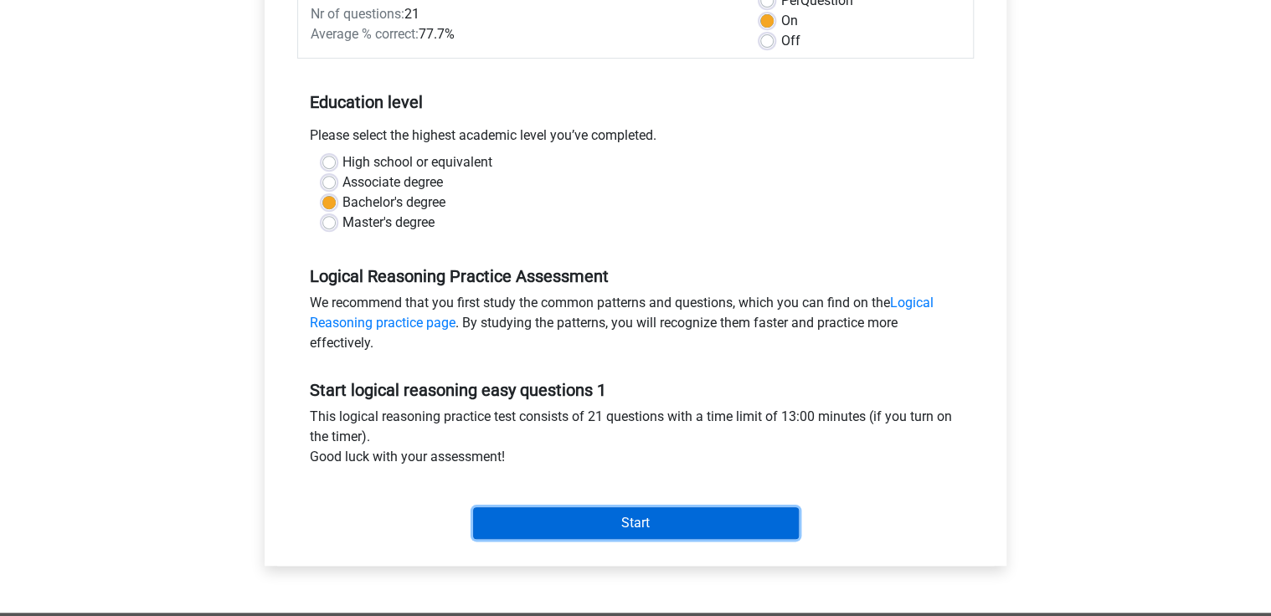
click at [595, 516] on input "Start" at bounding box center [636, 523] width 326 height 32
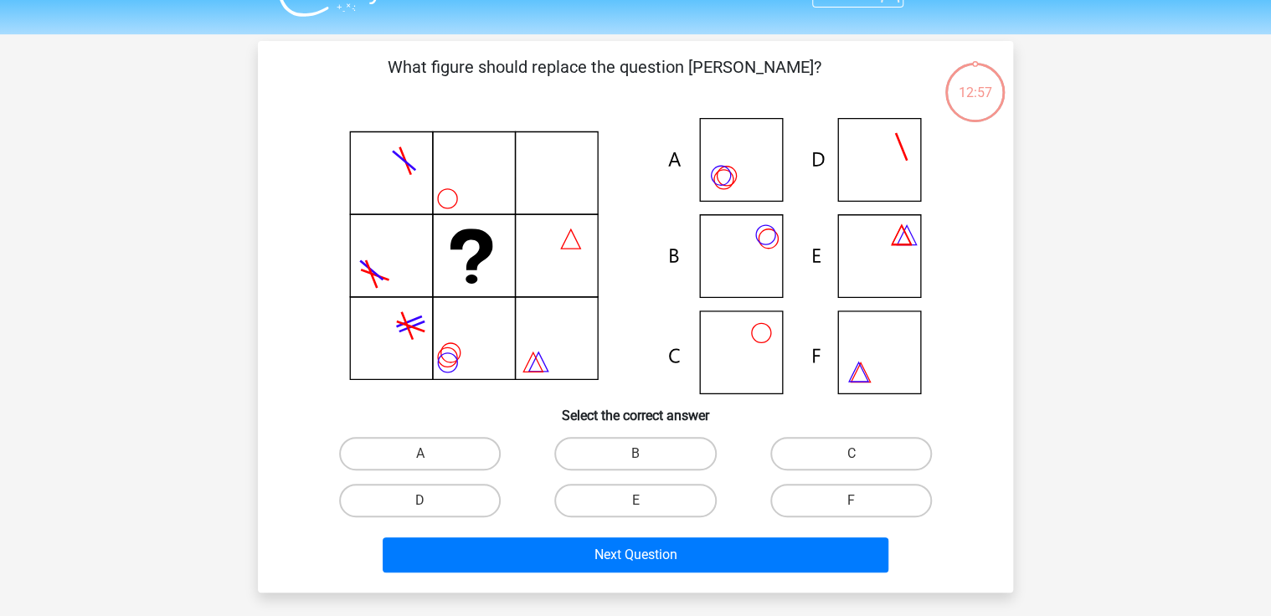
scroll to position [67, 0]
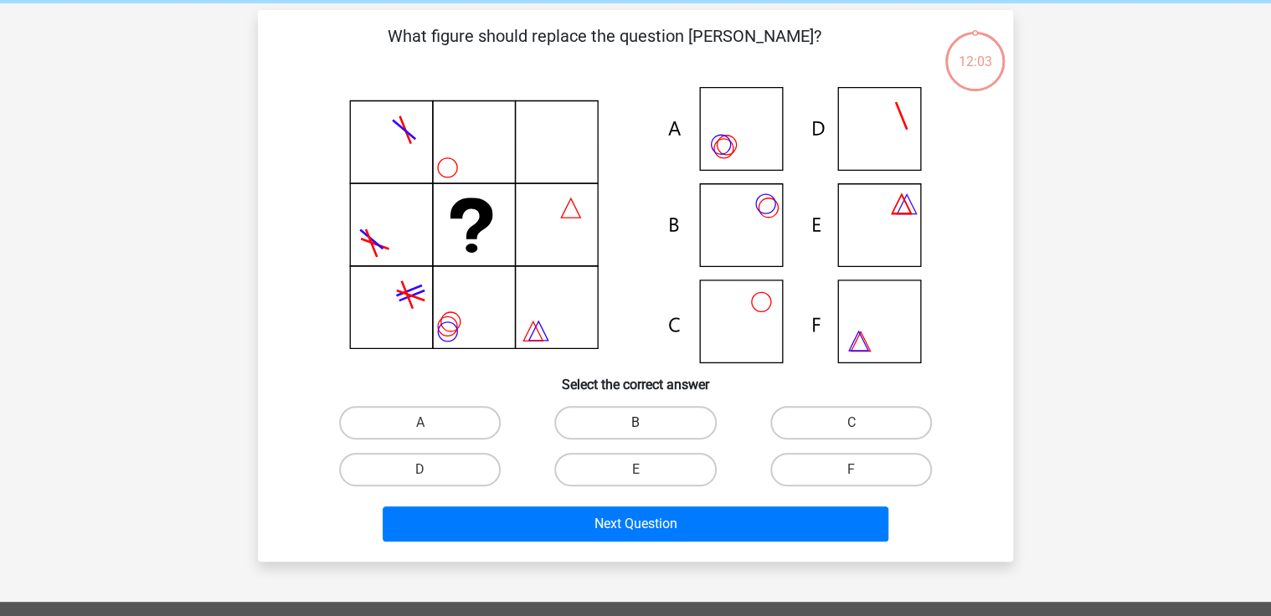
click at [666, 420] on label "B" at bounding box center [635, 422] width 162 height 33
click at [646, 423] on input "B" at bounding box center [641, 428] width 11 height 11
radio input "true"
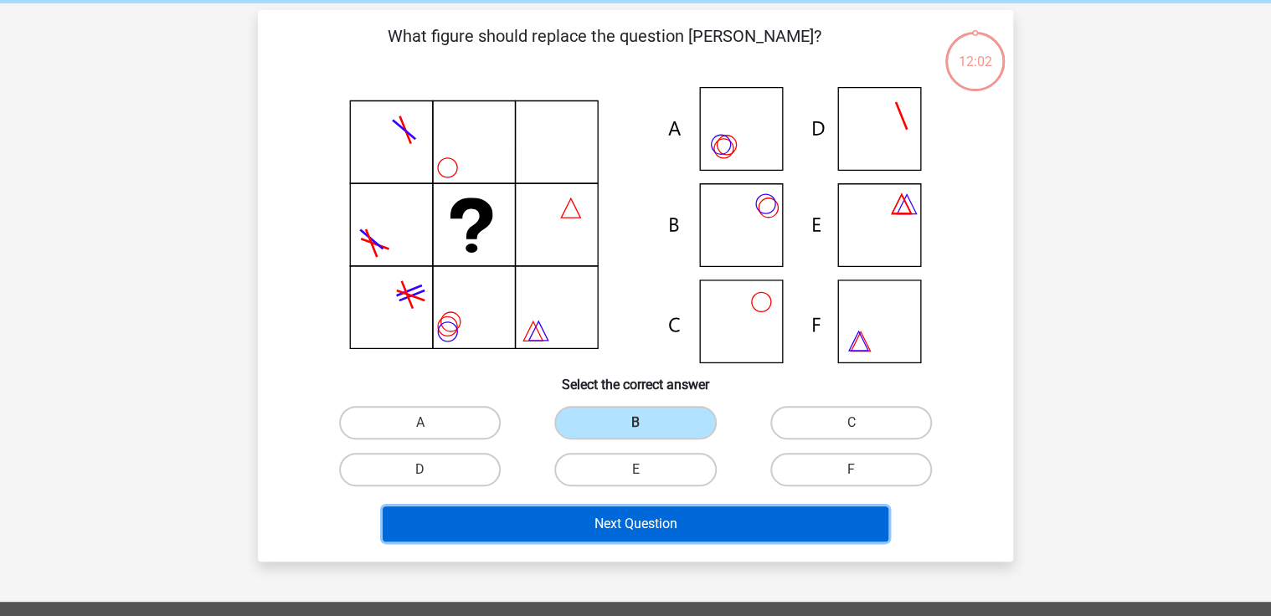
click at [662, 530] on button "Next Question" at bounding box center [636, 524] width 507 height 35
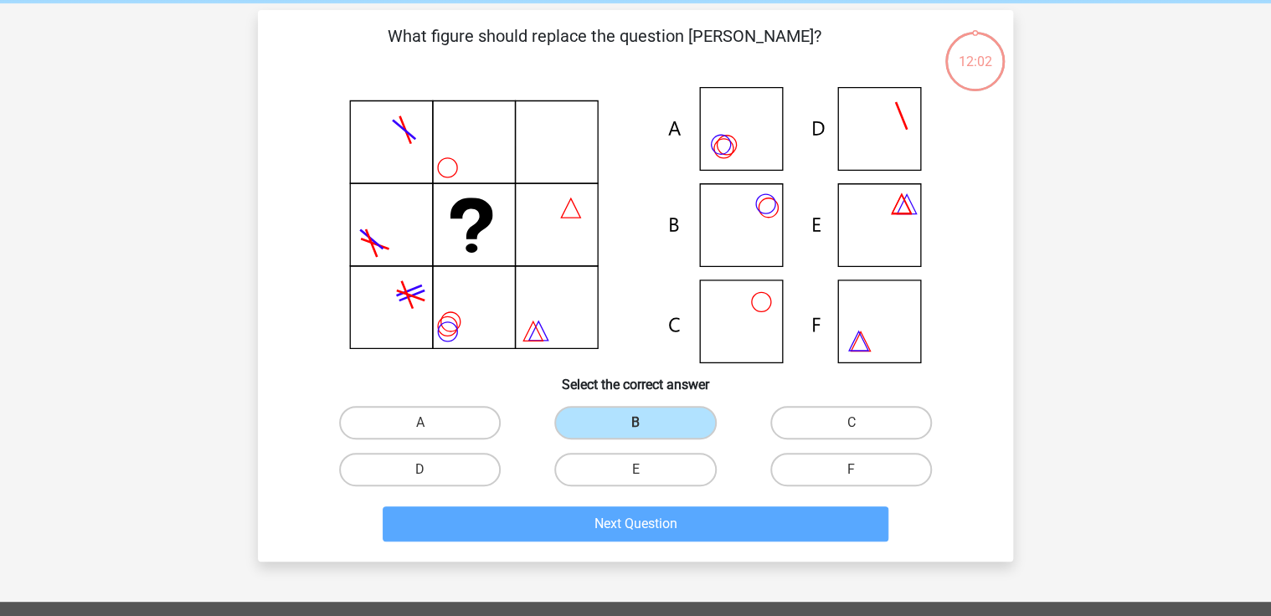
scroll to position [77, 0]
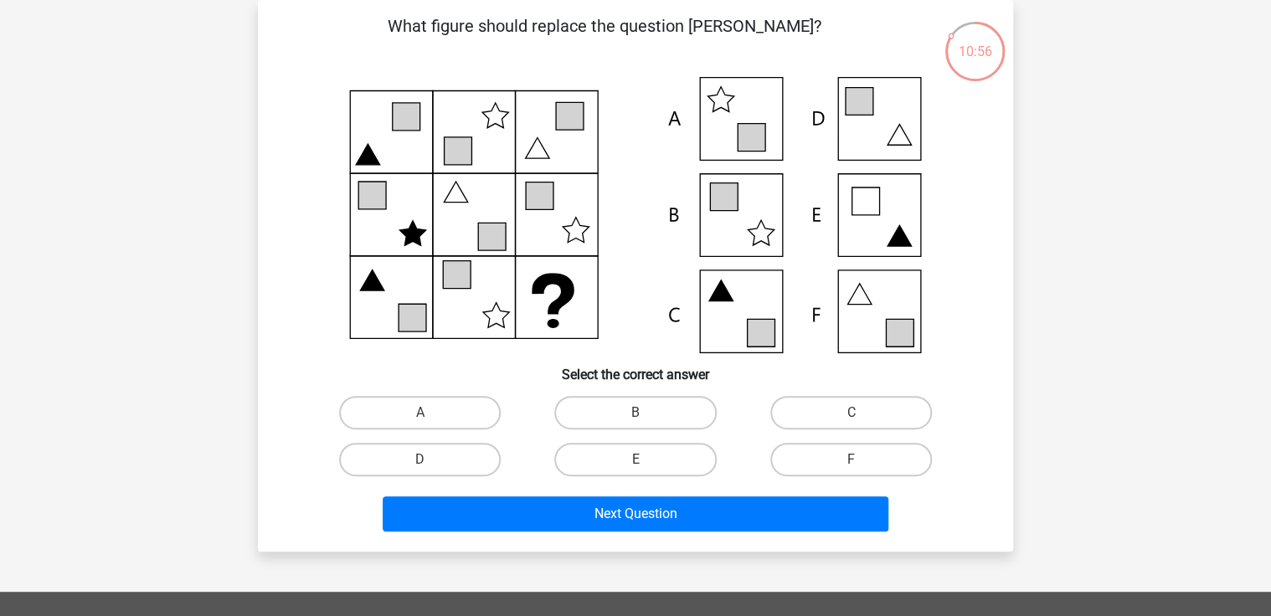
click at [897, 212] on icon at bounding box center [635, 215] width 675 height 276
click at [673, 460] on label "E" at bounding box center [635, 459] width 162 height 33
click at [646, 460] on input "E" at bounding box center [641, 465] width 11 height 11
radio input "true"
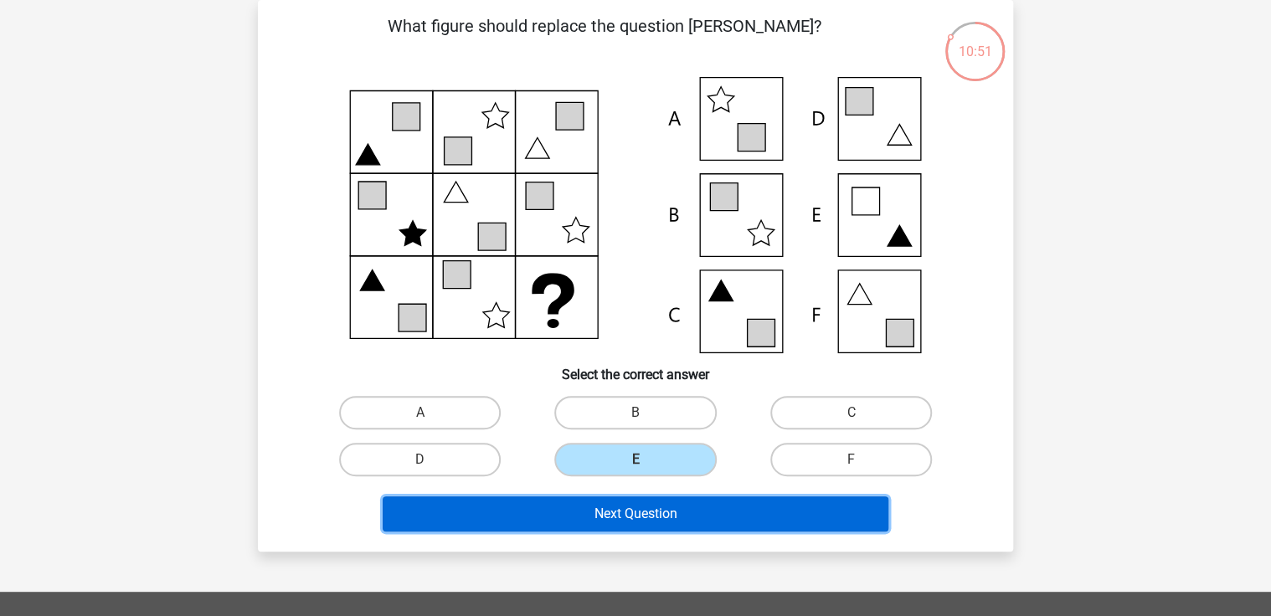
click at [707, 509] on button "Next Question" at bounding box center [636, 514] width 507 height 35
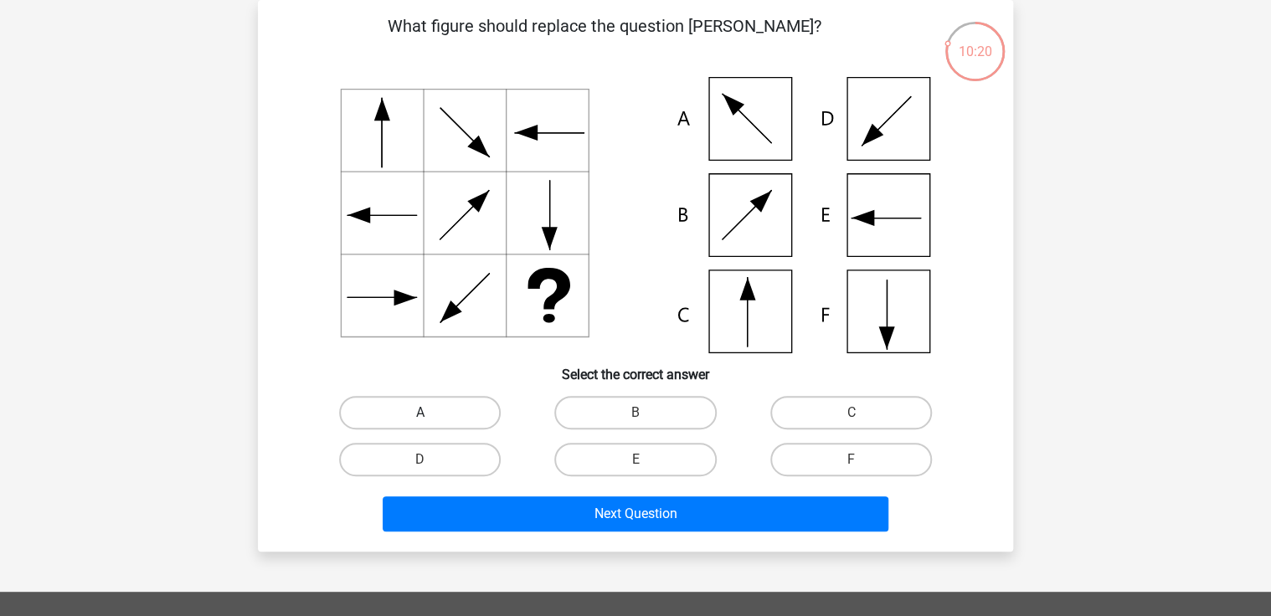
click at [412, 419] on label "A" at bounding box center [420, 412] width 162 height 33
click at [420, 419] on input "A" at bounding box center [425, 418] width 11 height 11
radio input "true"
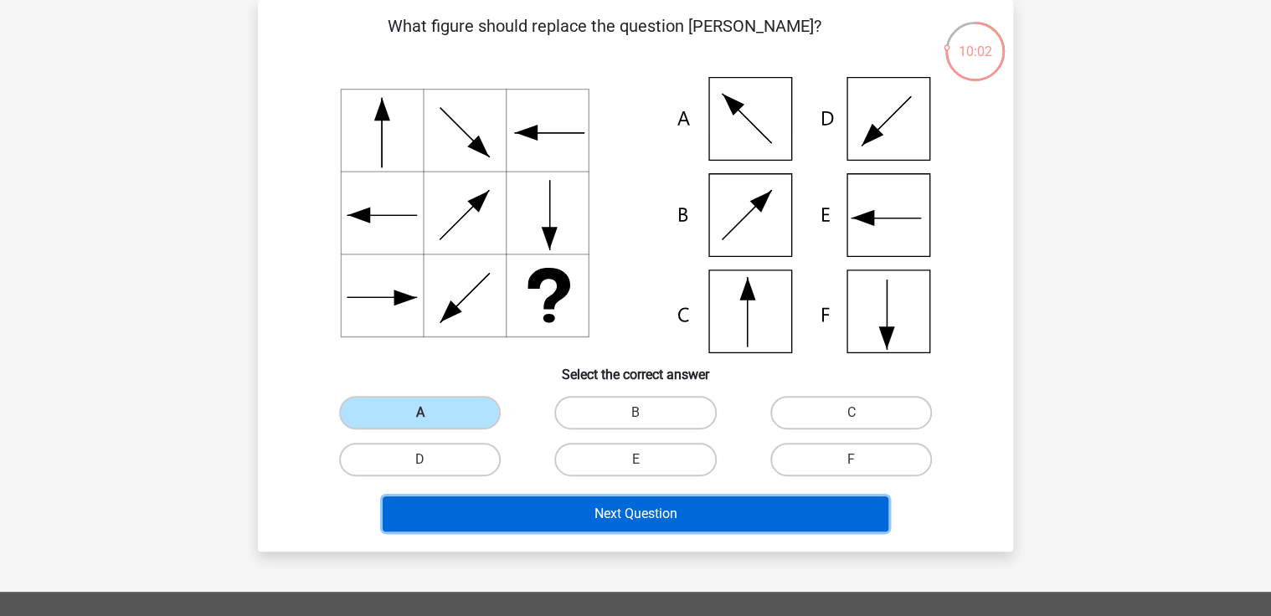
click at [698, 516] on button "Next Question" at bounding box center [636, 514] width 507 height 35
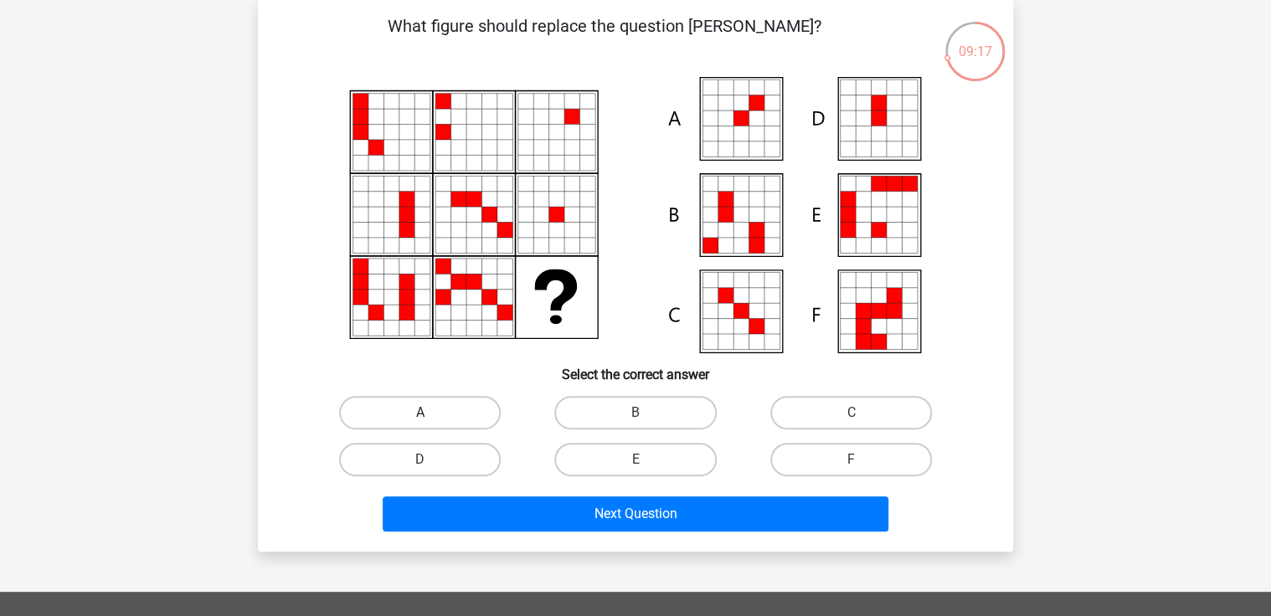
click at [416, 410] on label "A" at bounding box center [420, 412] width 162 height 33
click at [420, 413] on input "A" at bounding box center [425, 418] width 11 height 11
radio input "true"
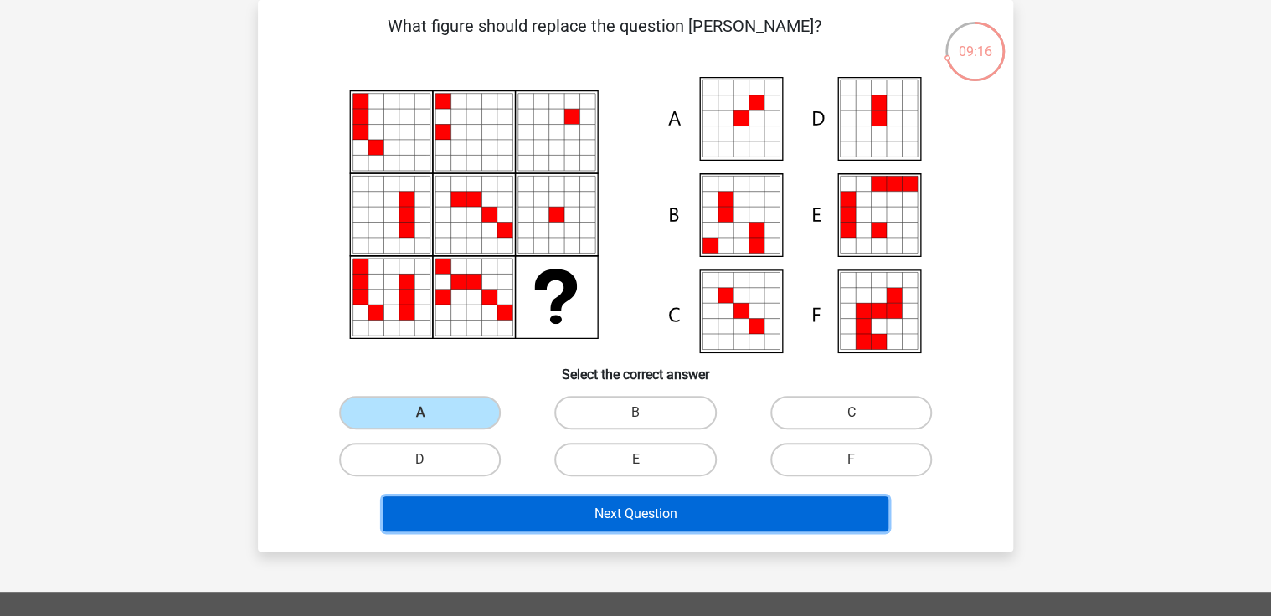
click at [731, 504] on button "Next Question" at bounding box center [636, 514] width 507 height 35
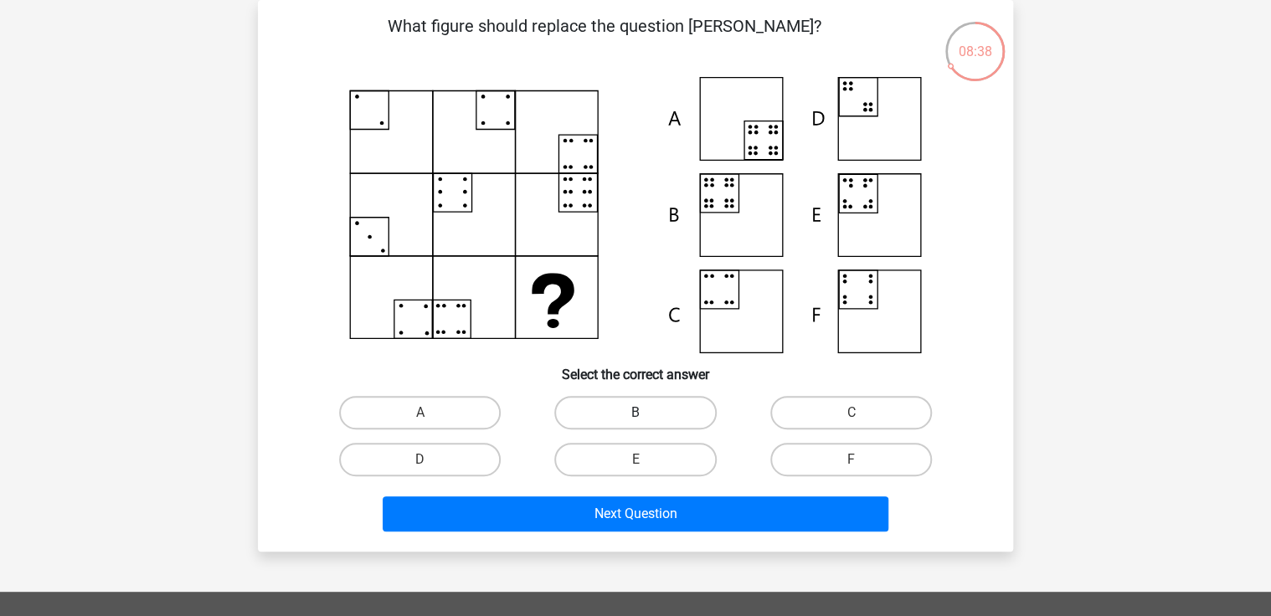
click at [663, 408] on label "B" at bounding box center [635, 412] width 162 height 33
click at [646, 413] on input "B" at bounding box center [641, 418] width 11 height 11
radio input "true"
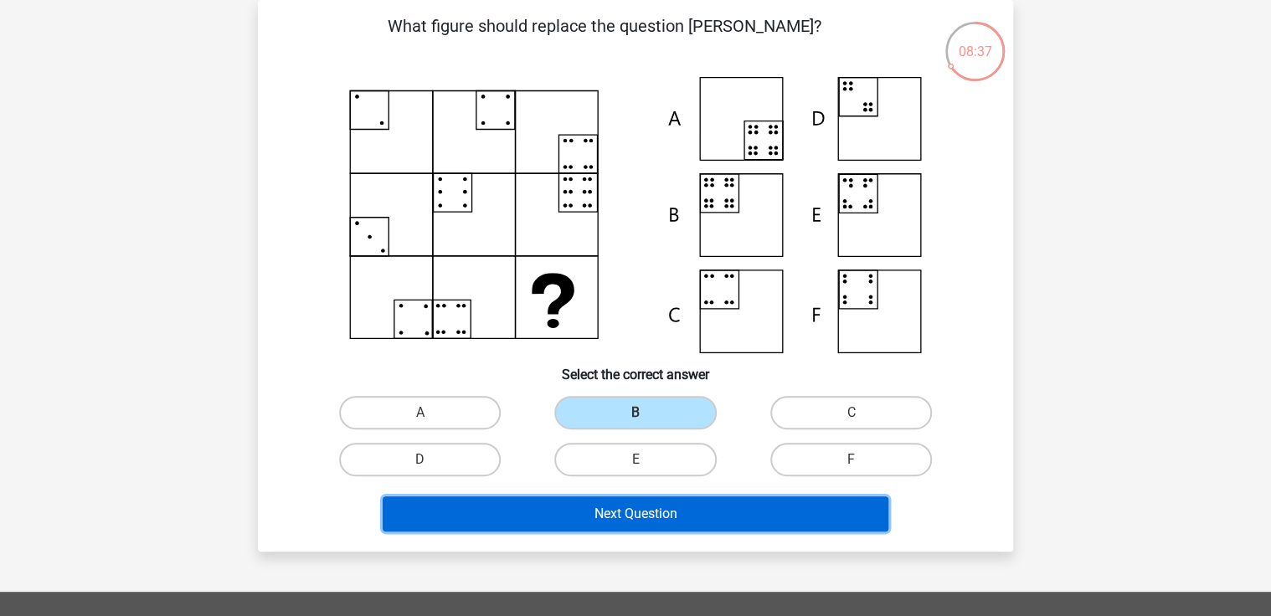
click at [694, 506] on button "Next Question" at bounding box center [636, 514] width 507 height 35
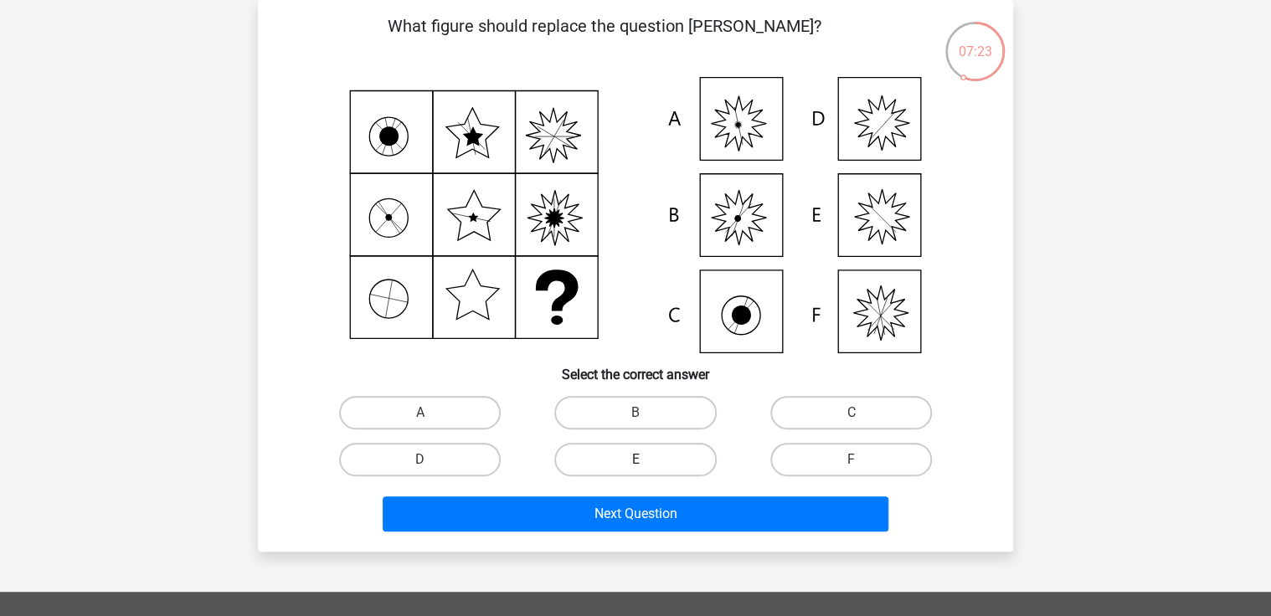
click at [662, 456] on label "E" at bounding box center [635, 459] width 162 height 33
click at [646, 460] on input "E" at bounding box center [641, 465] width 11 height 11
radio input "true"
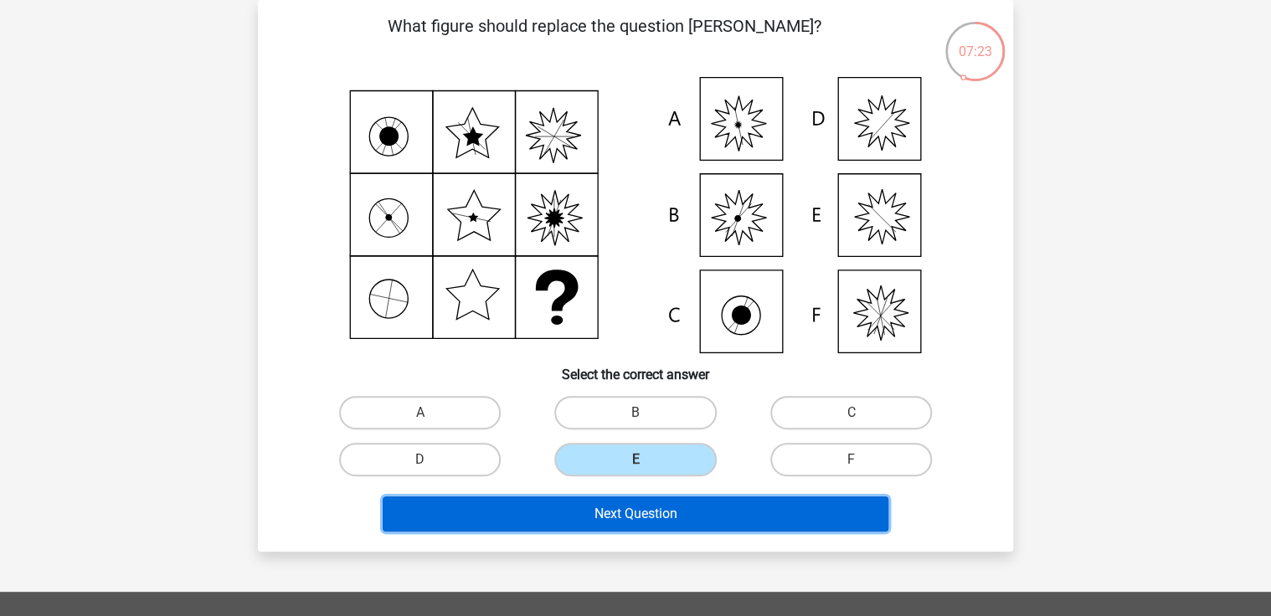
click at [664, 518] on button "Next Question" at bounding box center [636, 514] width 507 height 35
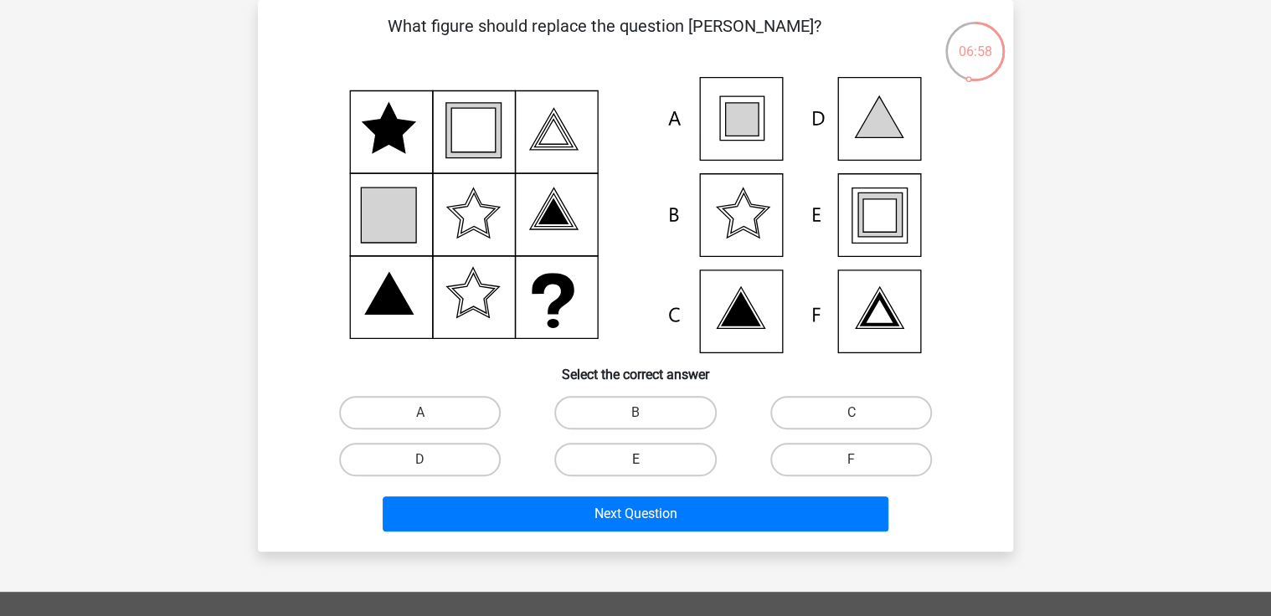
click at [633, 453] on label "E" at bounding box center [635, 459] width 162 height 33
click at [636, 460] on input "E" at bounding box center [641, 465] width 11 height 11
radio input "true"
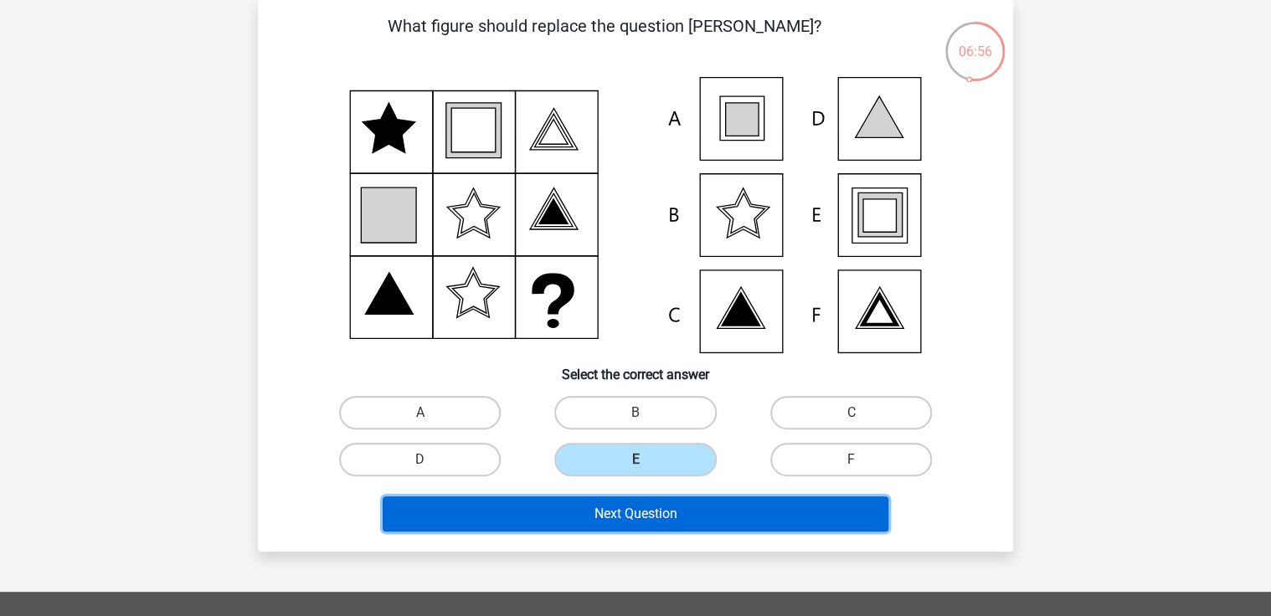
click at [640, 512] on button "Next Question" at bounding box center [636, 514] width 507 height 35
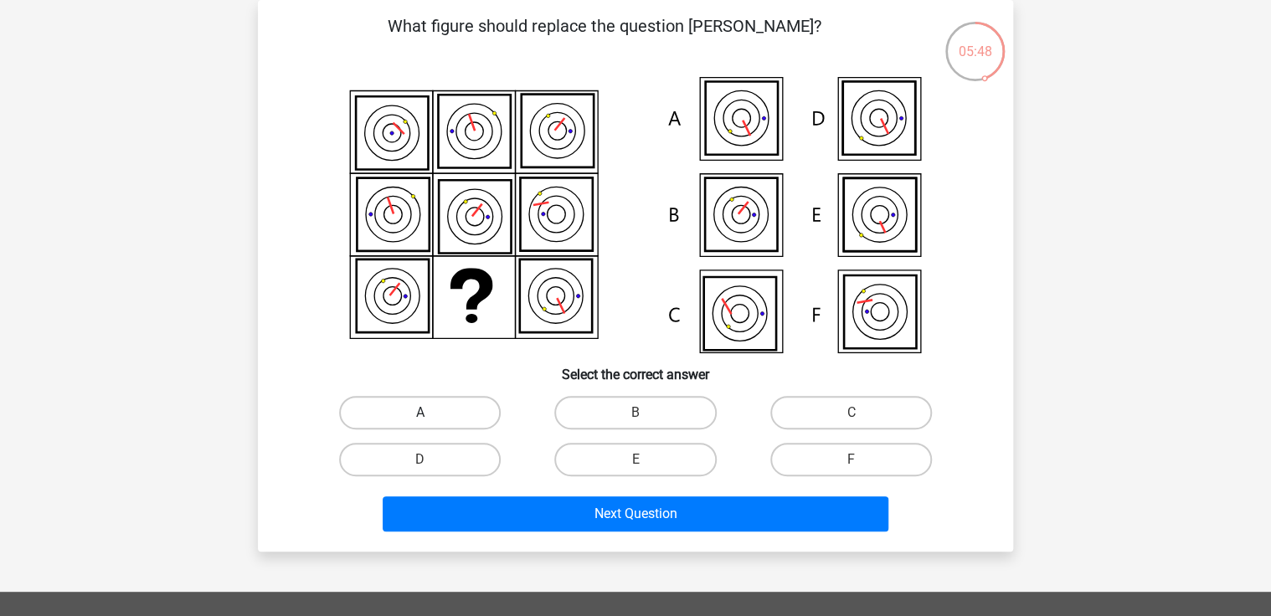
click at [484, 408] on label "A" at bounding box center [420, 412] width 162 height 33
click at [431, 413] on input "A" at bounding box center [425, 418] width 11 height 11
radio input "true"
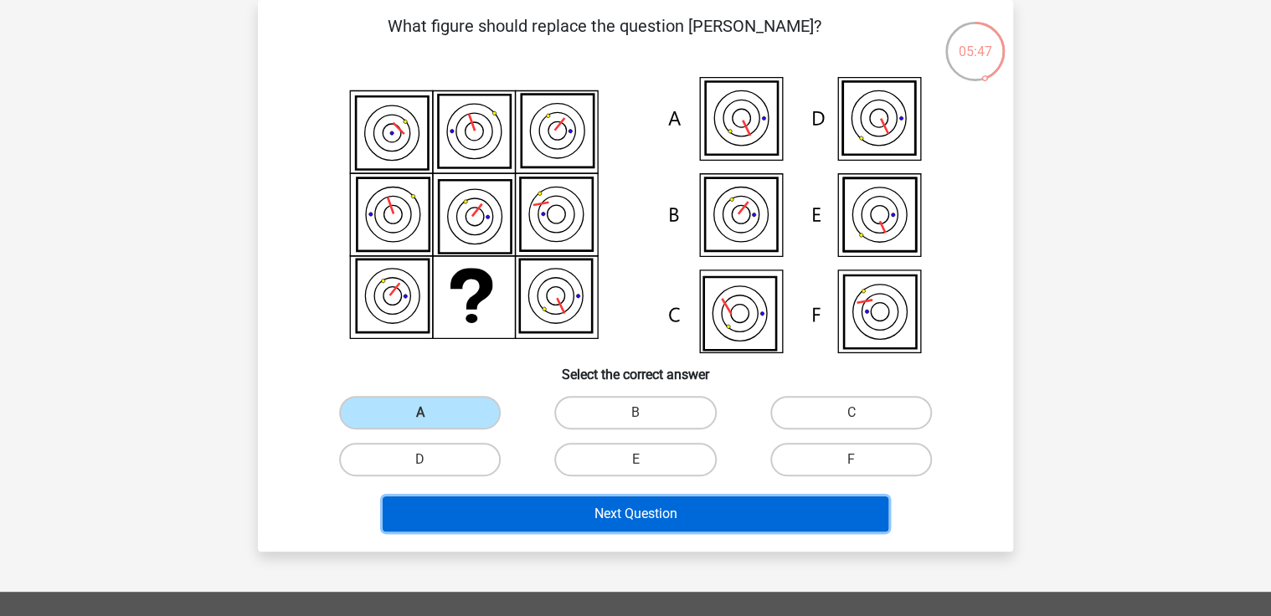
click at [606, 512] on button "Next Question" at bounding box center [636, 514] width 507 height 35
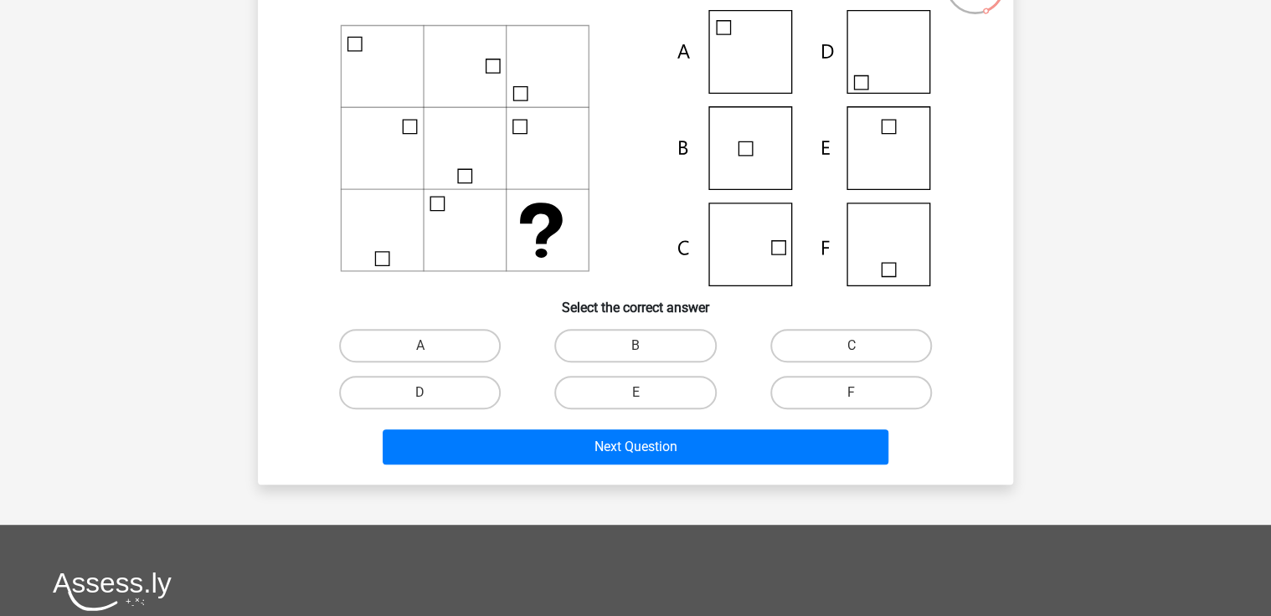
scroll to position [67, 0]
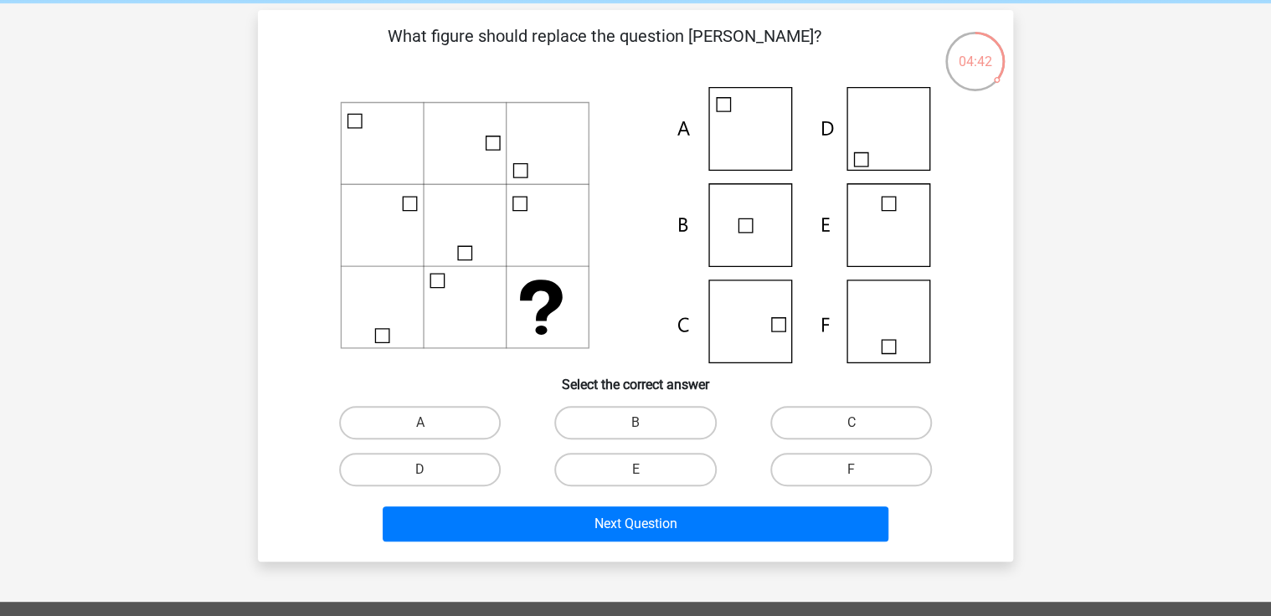
click at [859, 425] on input "C" at bounding box center [856, 428] width 11 height 11
radio input "true"
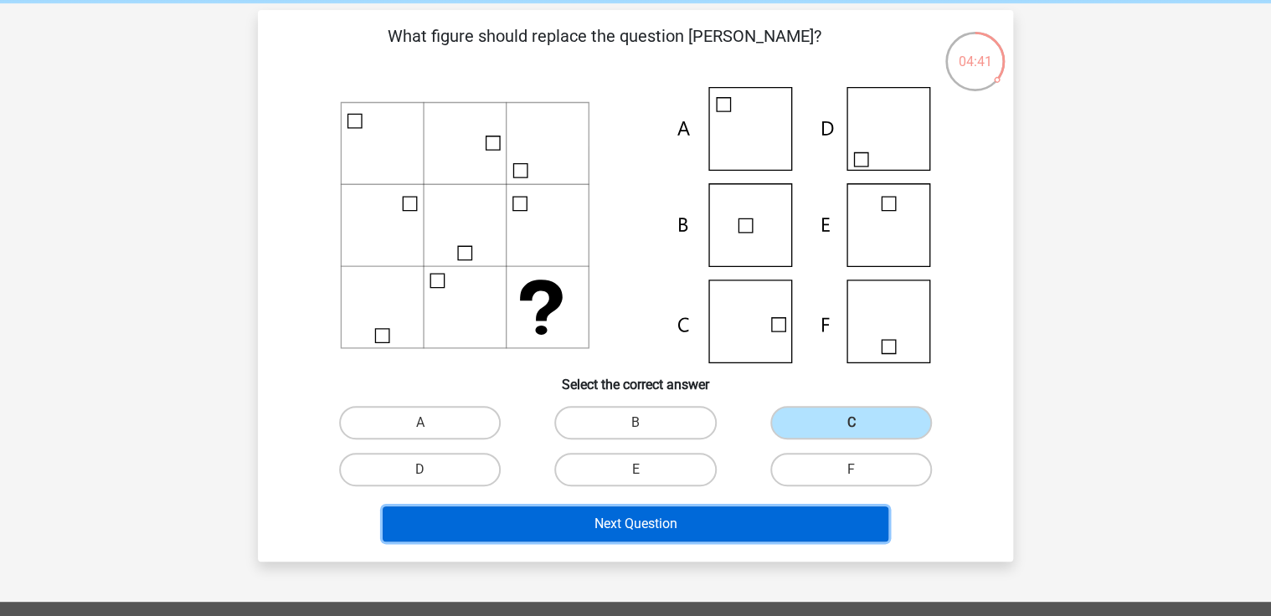
click at [760, 526] on button "Next Question" at bounding box center [636, 524] width 507 height 35
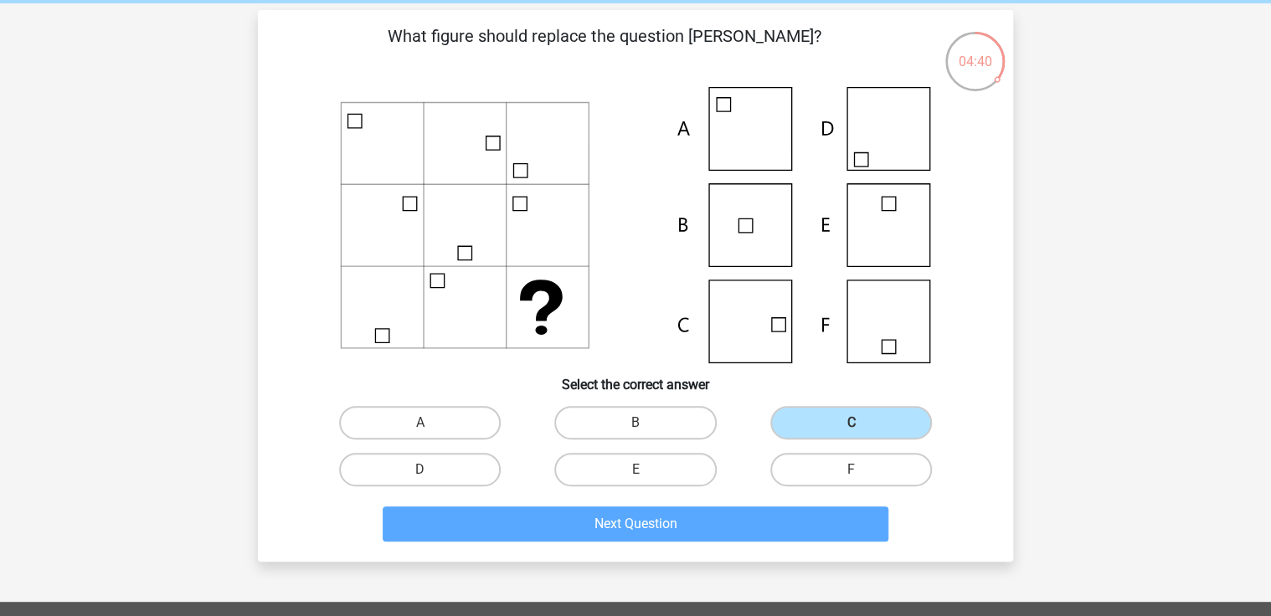
scroll to position [77, 0]
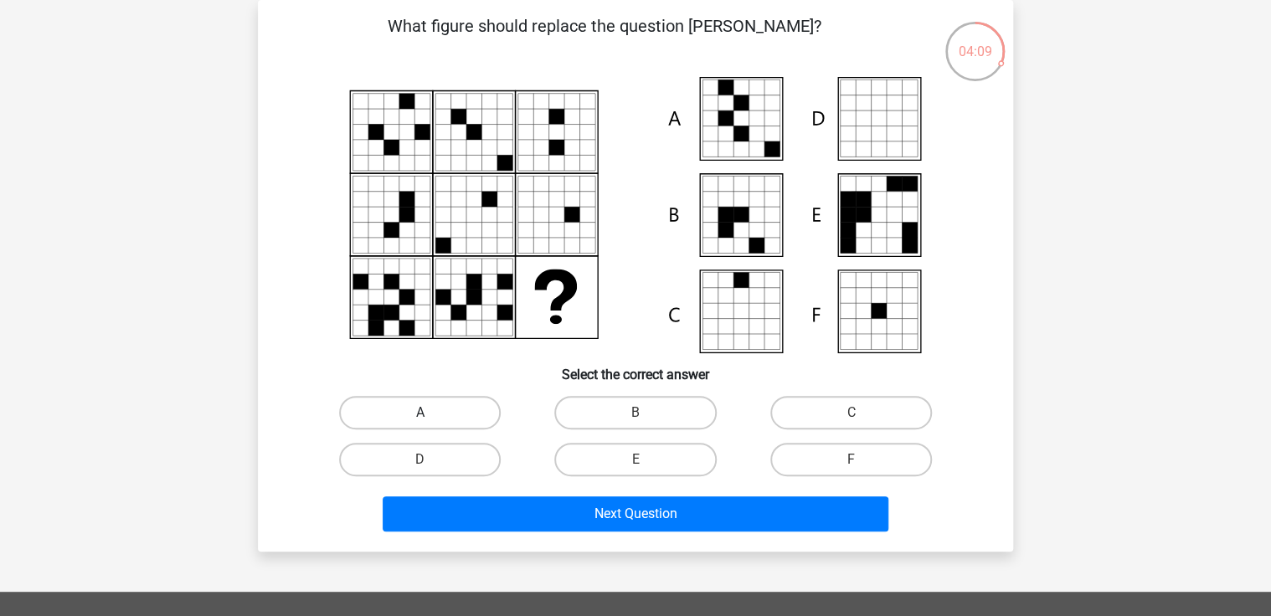
click at [427, 411] on label "A" at bounding box center [420, 412] width 162 height 33
click at [427, 413] on input "A" at bounding box center [425, 418] width 11 height 11
radio input "true"
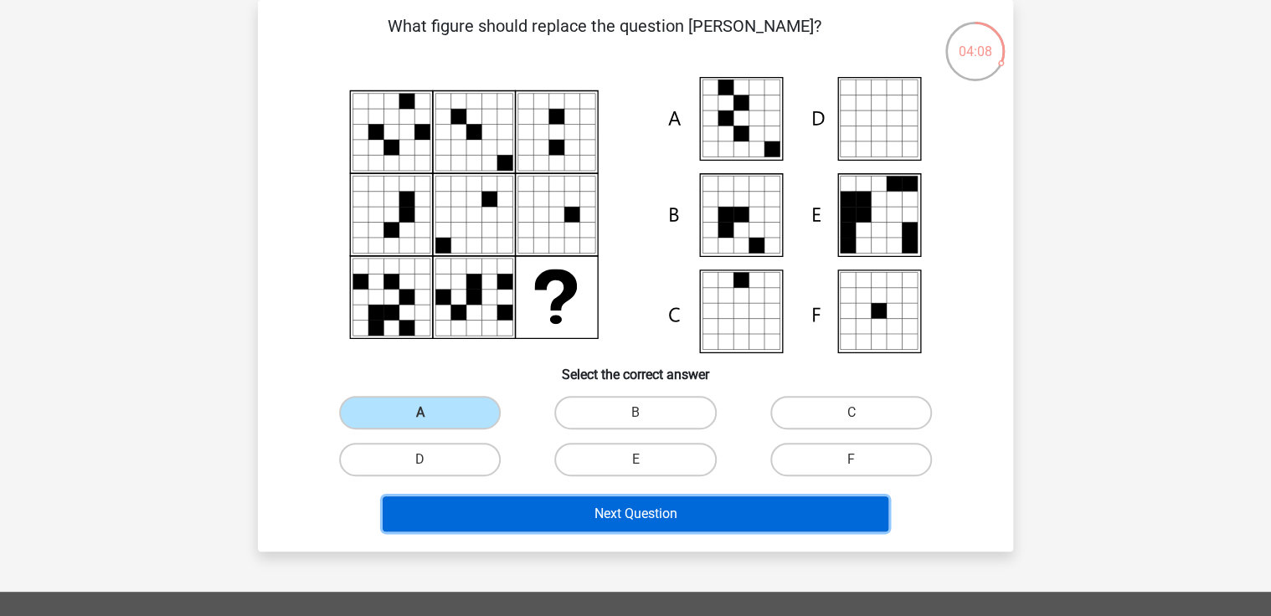
click at [691, 523] on button "Next Question" at bounding box center [636, 514] width 507 height 35
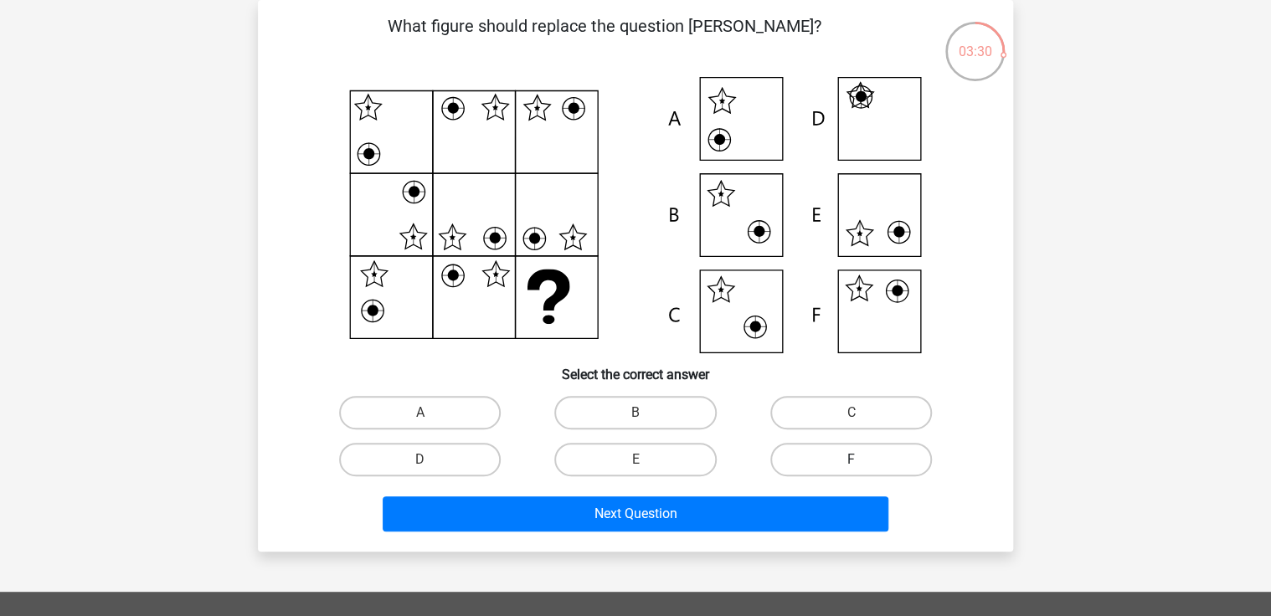
click at [855, 447] on label "F" at bounding box center [851, 459] width 162 height 33
click at [855, 460] on input "F" at bounding box center [856, 465] width 11 height 11
radio input "true"
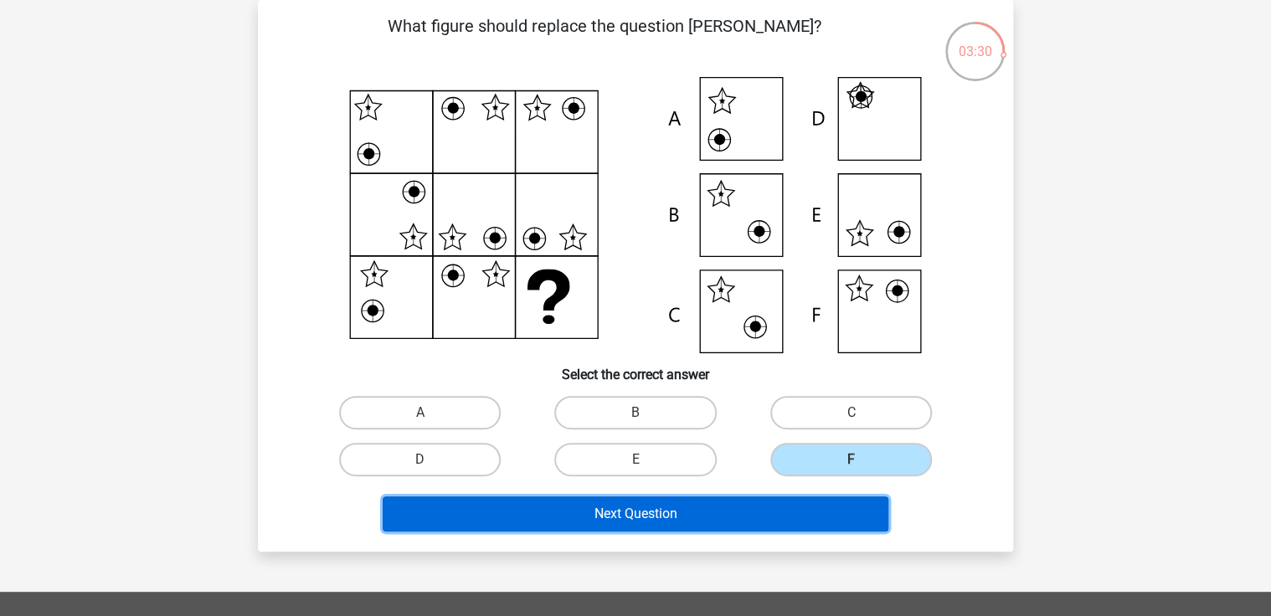
click at [779, 516] on button "Next Question" at bounding box center [636, 514] width 507 height 35
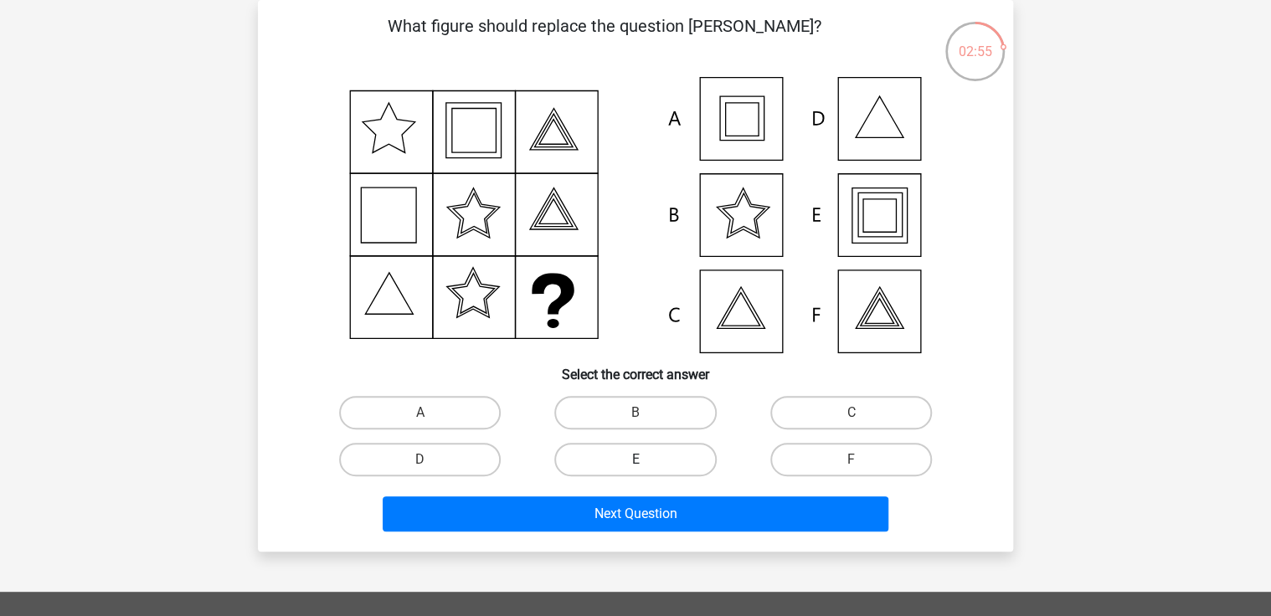
click at [671, 456] on label "E" at bounding box center [635, 459] width 162 height 33
click at [646, 460] on input "E" at bounding box center [641, 465] width 11 height 11
radio input "true"
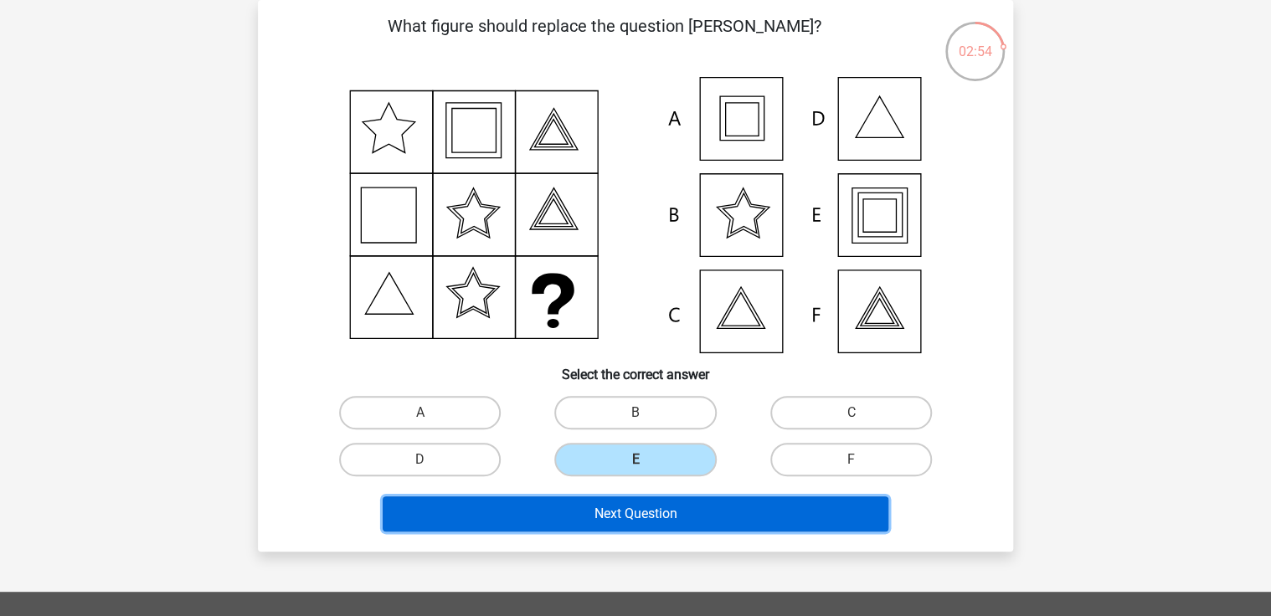
click at [644, 511] on button "Next Question" at bounding box center [636, 514] width 507 height 35
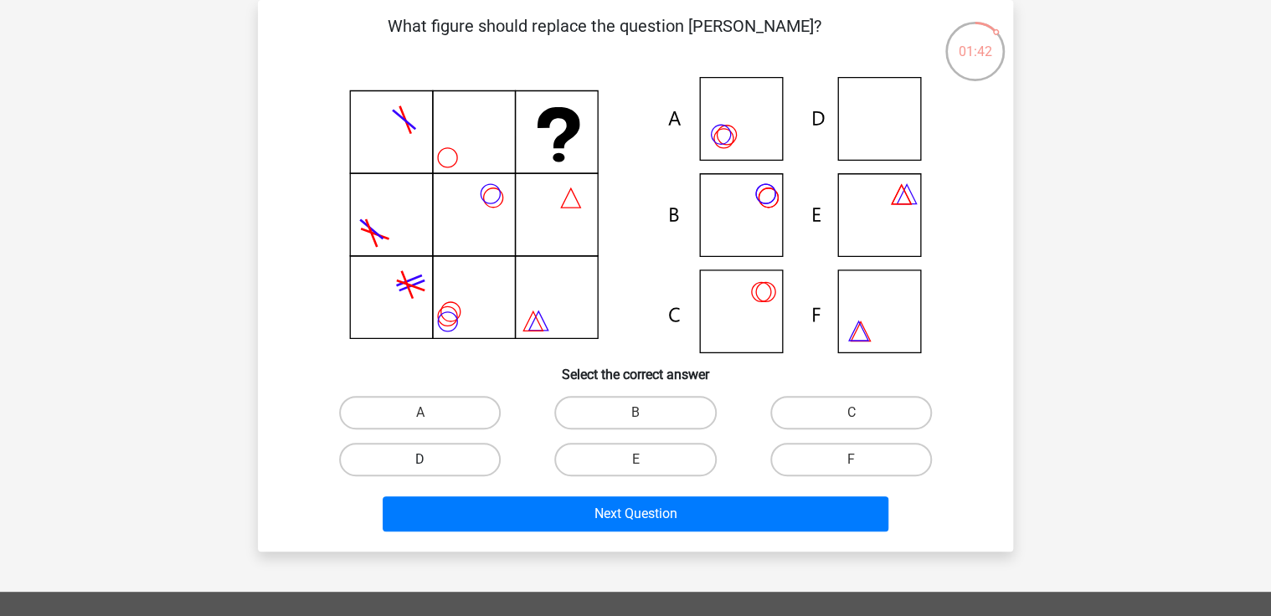
click at [456, 454] on label "D" at bounding box center [420, 459] width 162 height 33
click at [431, 460] on input "D" at bounding box center [425, 465] width 11 height 11
radio input "true"
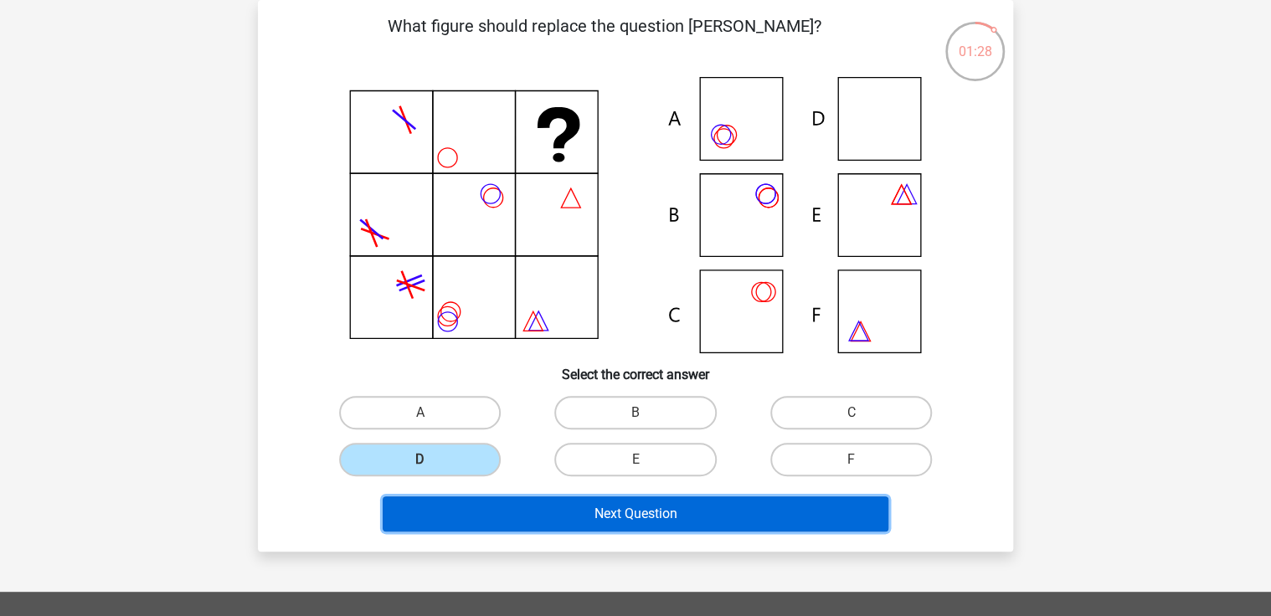
click at [640, 511] on button "Next Question" at bounding box center [636, 514] width 507 height 35
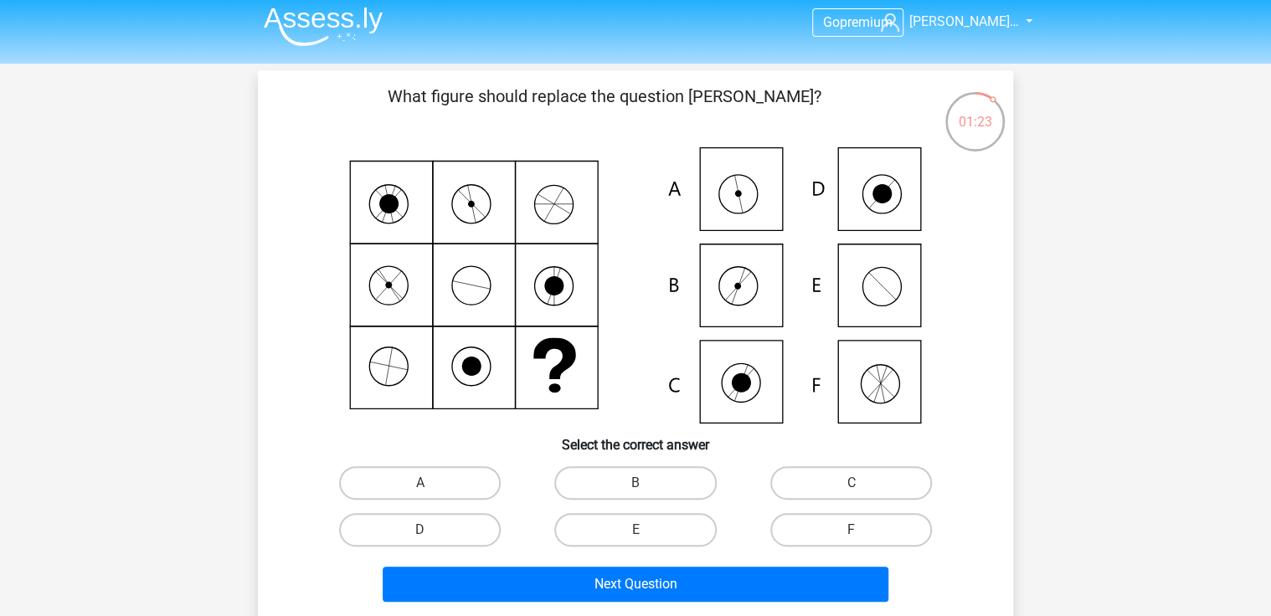
scroll to position [0, 0]
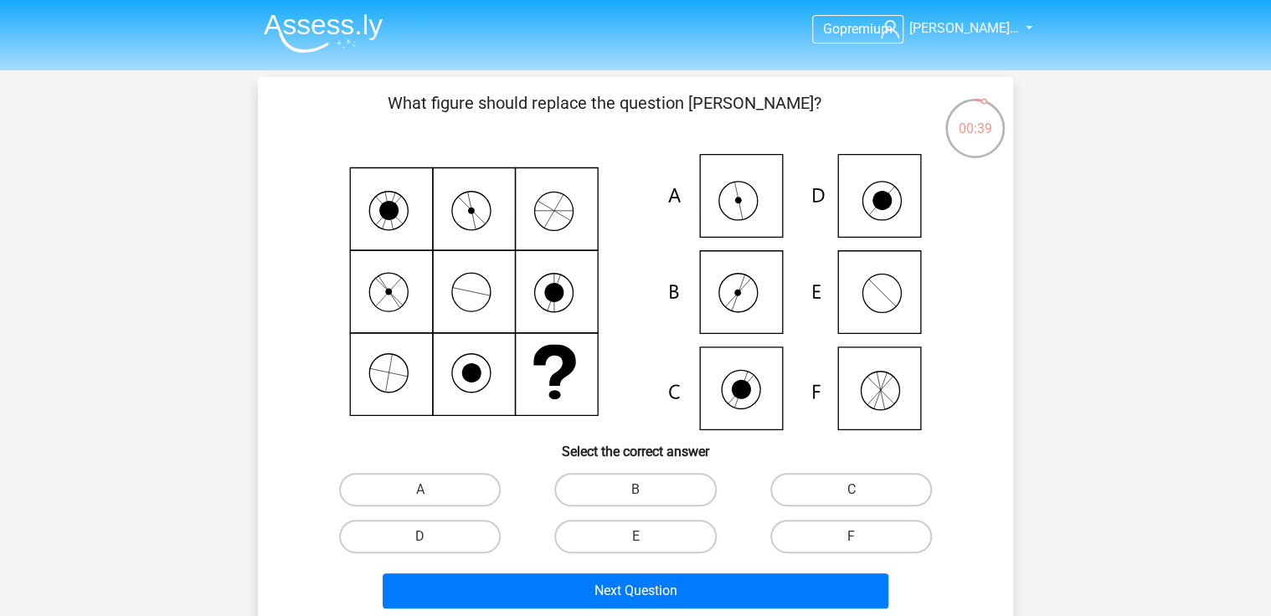
click at [734, 195] on icon at bounding box center [635, 292] width 675 height 276
click at [404, 497] on label "A" at bounding box center [420, 489] width 162 height 33
click at [420, 497] on input "A" at bounding box center [425, 495] width 11 height 11
radio input "true"
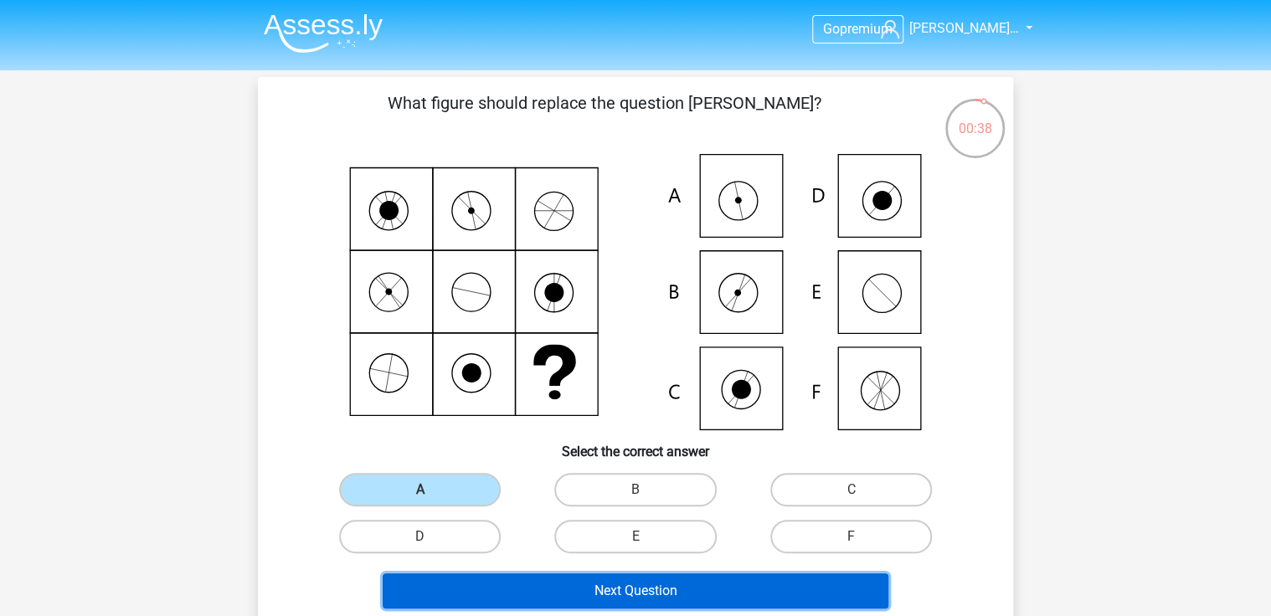
click at [637, 592] on button "Next Question" at bounding box center [636, 591] width 507 height 35
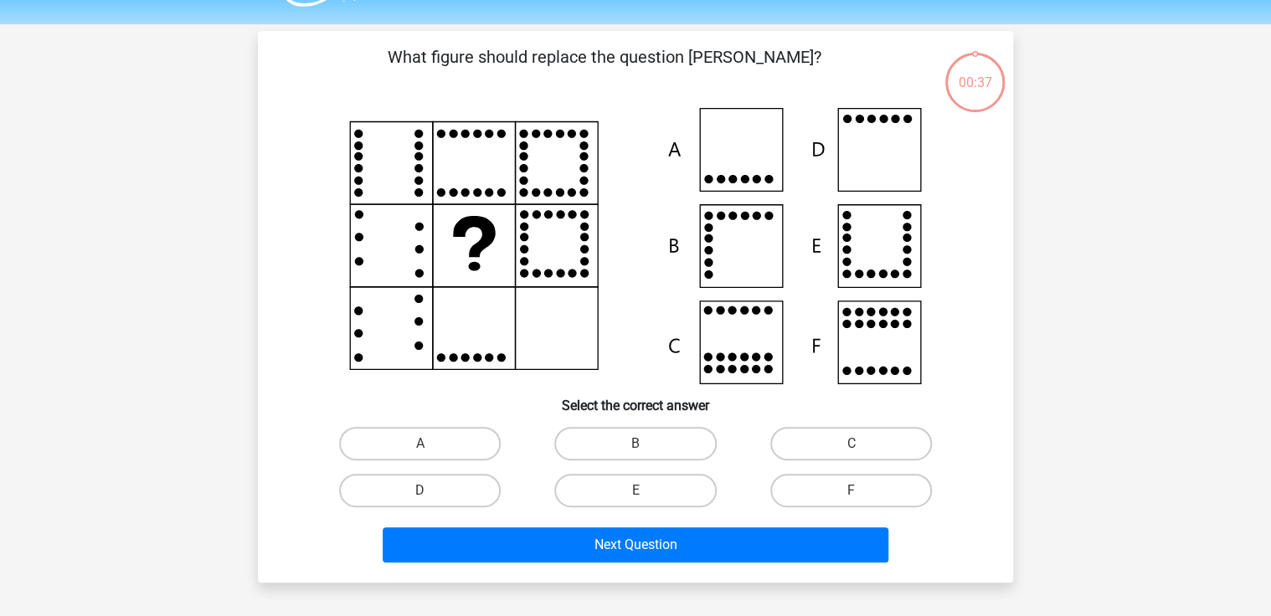
scroll to position [77, 0]
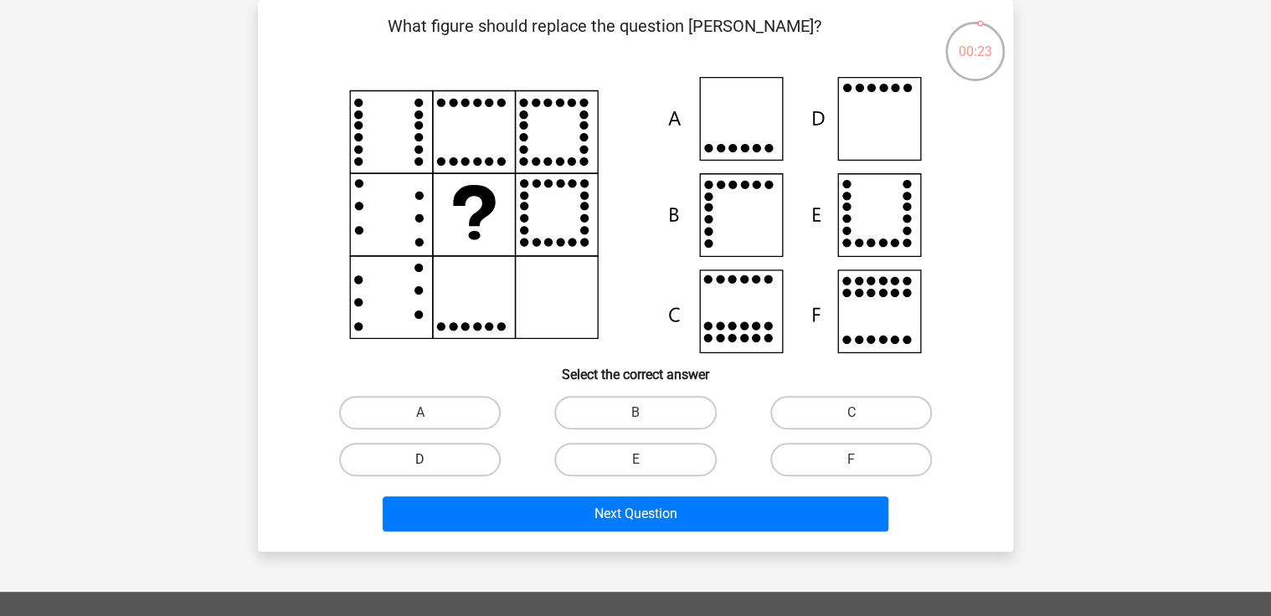
click at [454, 462] on label "D" at bounding box center [420, 459] width 162 height 33
click at [431, 462] on input "D" at bounding box center [425, 465] width 11 height 11
radio input "true"
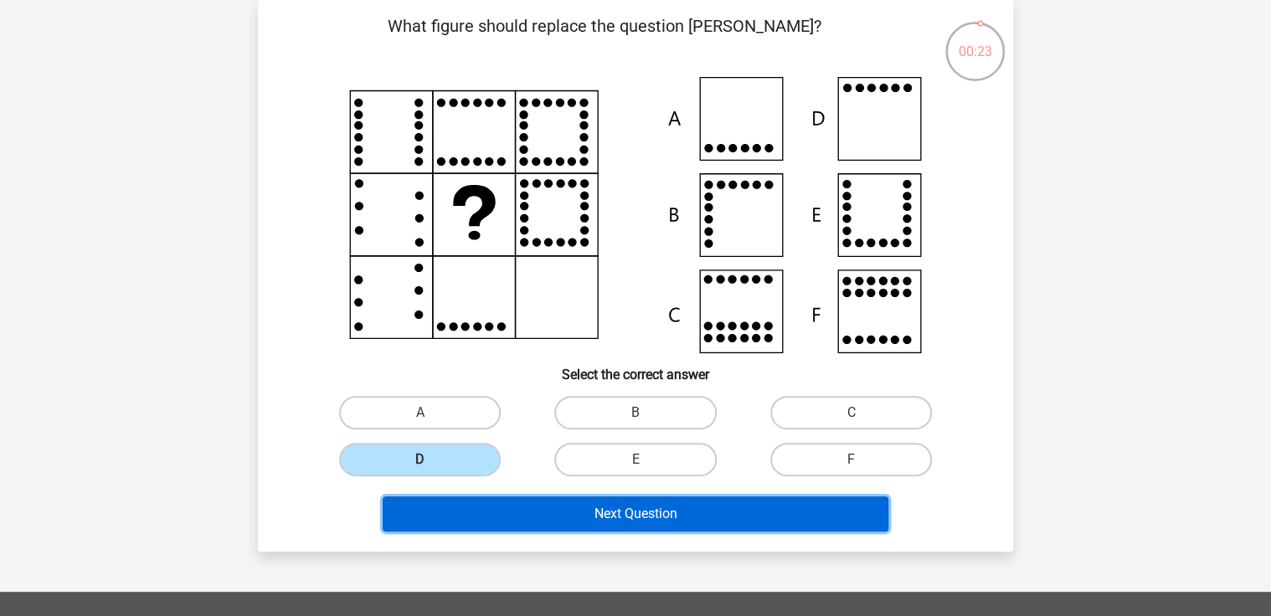
click at [640, 512] on button "Next Question" at bounding box center [636, 514] width 507 height 35
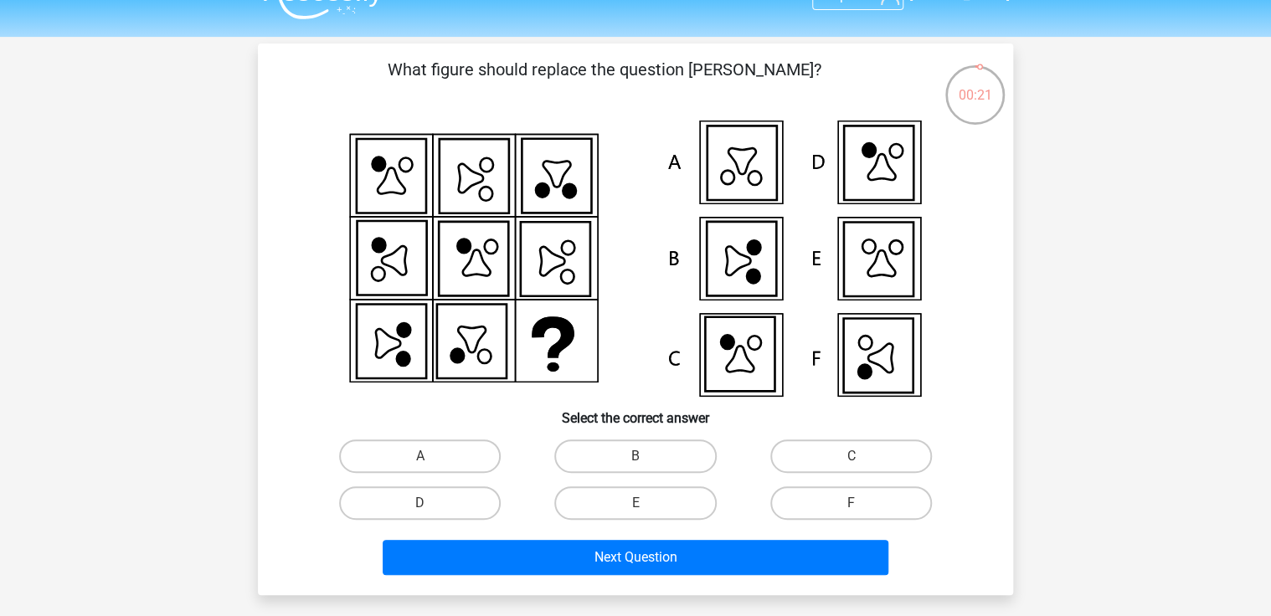
scroll to position [10, 0]
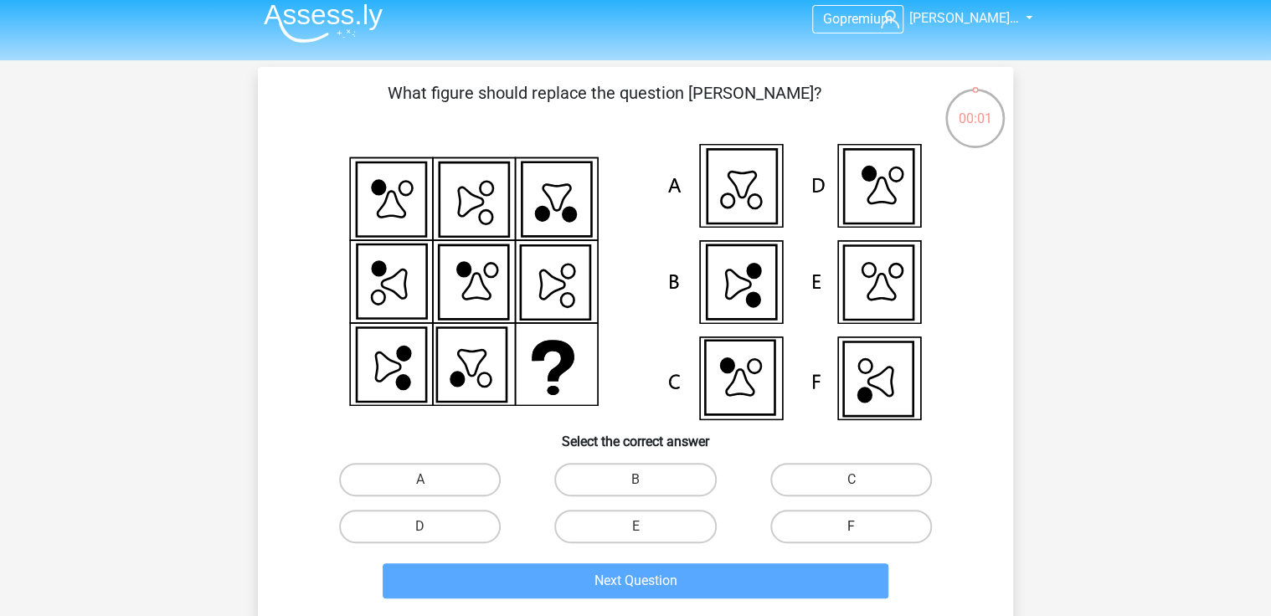
drag, startPoint x: 873, startPoint y: 523, endPoint x: 811, endPoint y: 541, distance: 65.5
click at [875, 523] on label "F" at bounding box center [851, 526] width 162 height 33
click at [862, 527] on input "F" at bounding box center [856, 532] width 11 height 11
radio input "true"
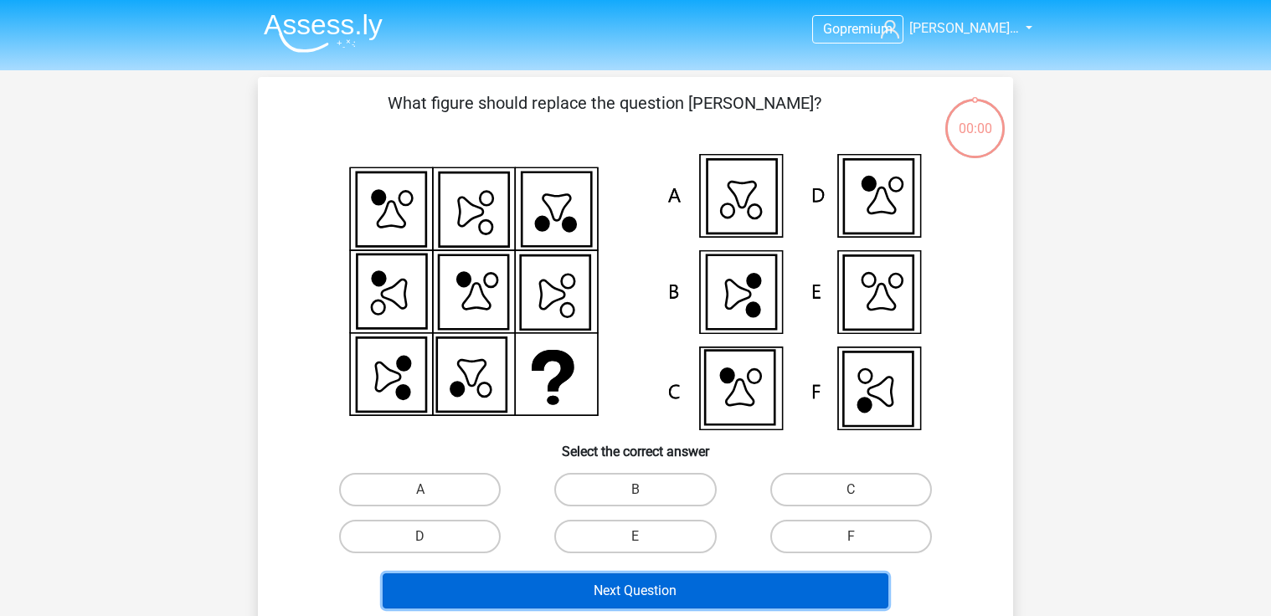
scroll to position [10, 0]
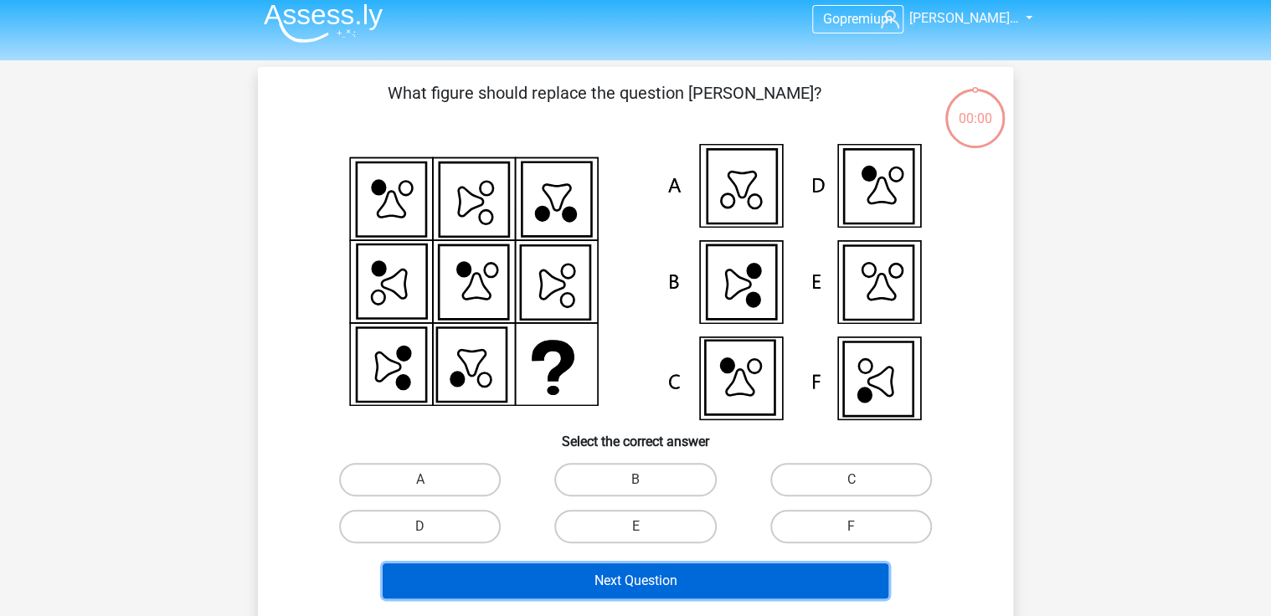
drag, startPoint x: 0, startPoint y: 0, endPoint x: 764, endPoint y: 579, distance: 958.1
click at [764, 580] on button "Next Question" at bounding box center [636, 581] width 507 height 35
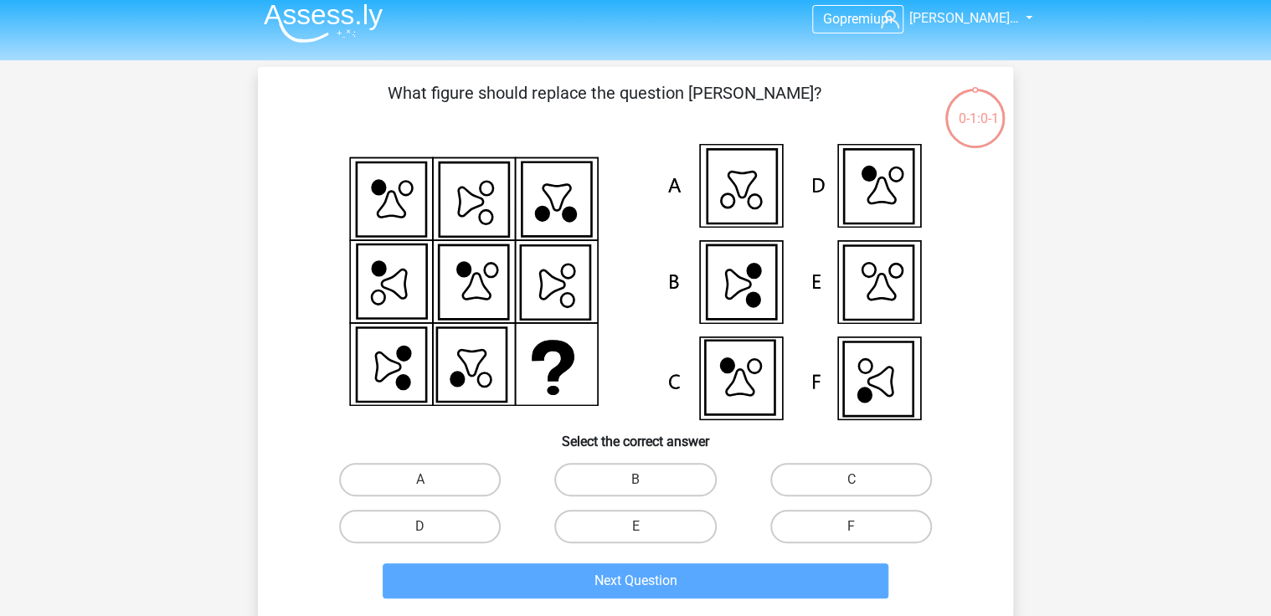
click at [816, 500] on div "C" at bounding box center [851, 479] width 215 height 47
click at [826, 523] on label "F" at bounding box center [851, 526] width 162 height 33
click at [851, 527] on input "F" at bounding box center [856, 532] width 11 height 11
radio input "true"
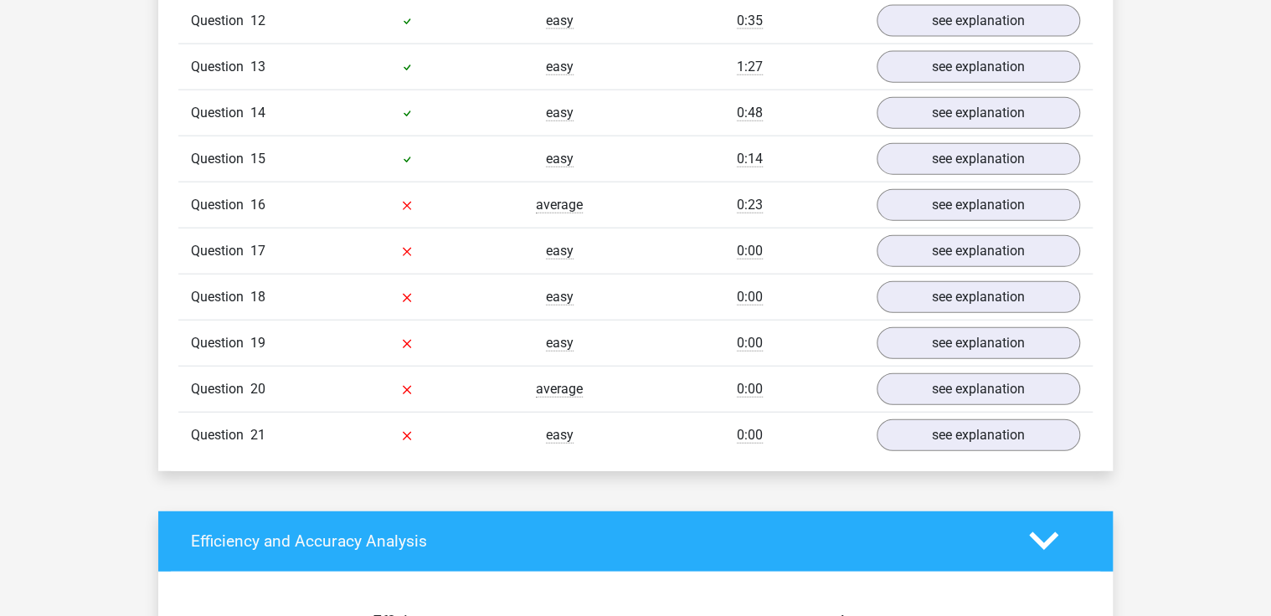
scroll to position [1876, 0]
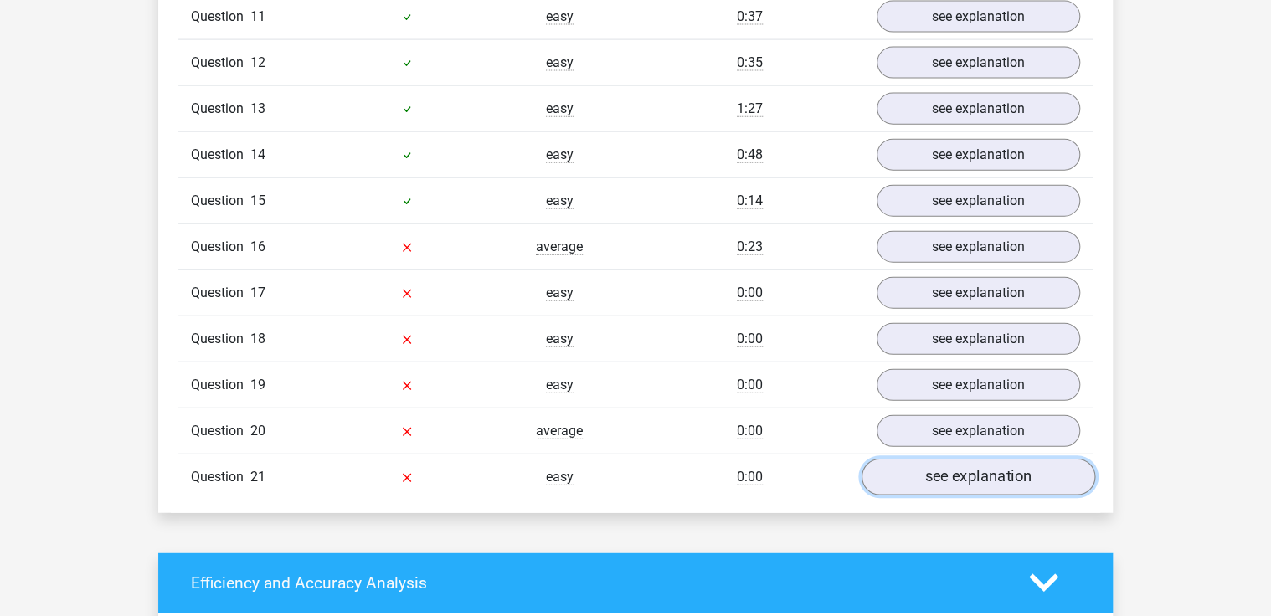
click at [1003, 471] on link "see explanation" at bounding box center [979, 477] width 234 height 37
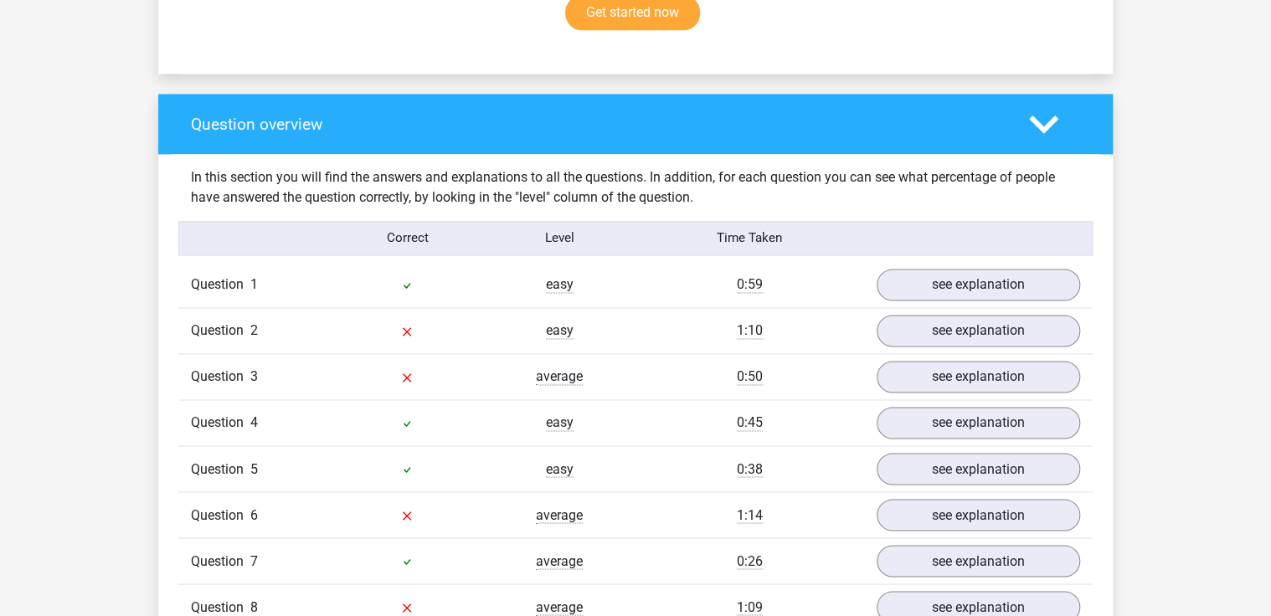
scroll to position [1139, 0]
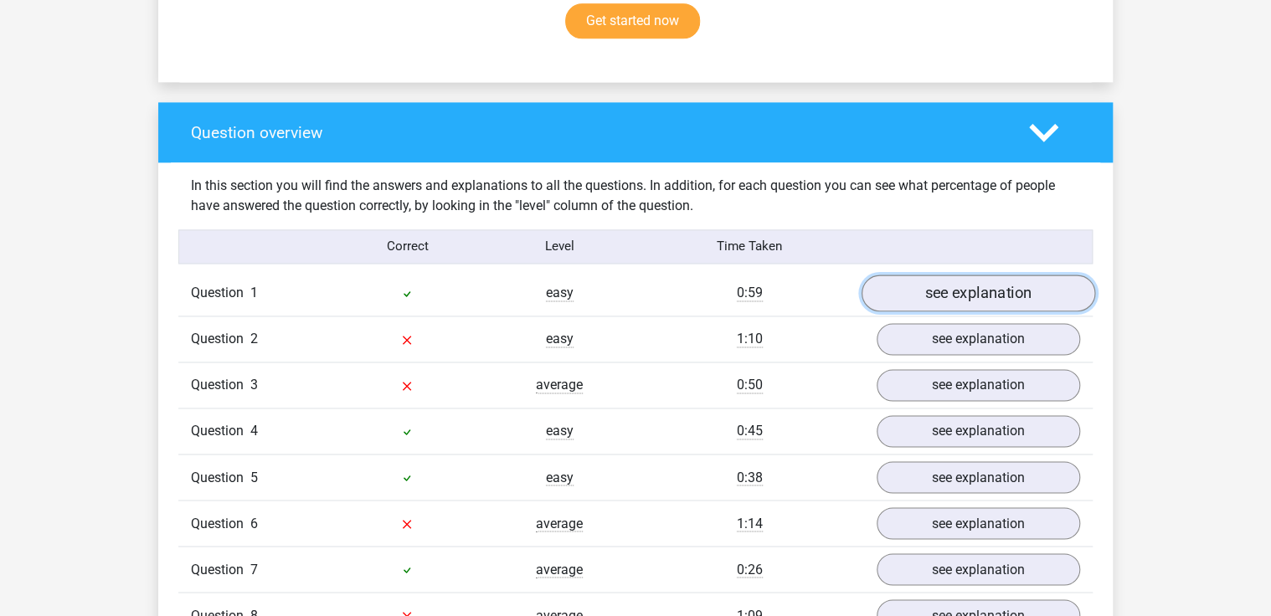
click at [1012, 298] on link "see explanation" at bounding box center [979, 293] width 234 height 37
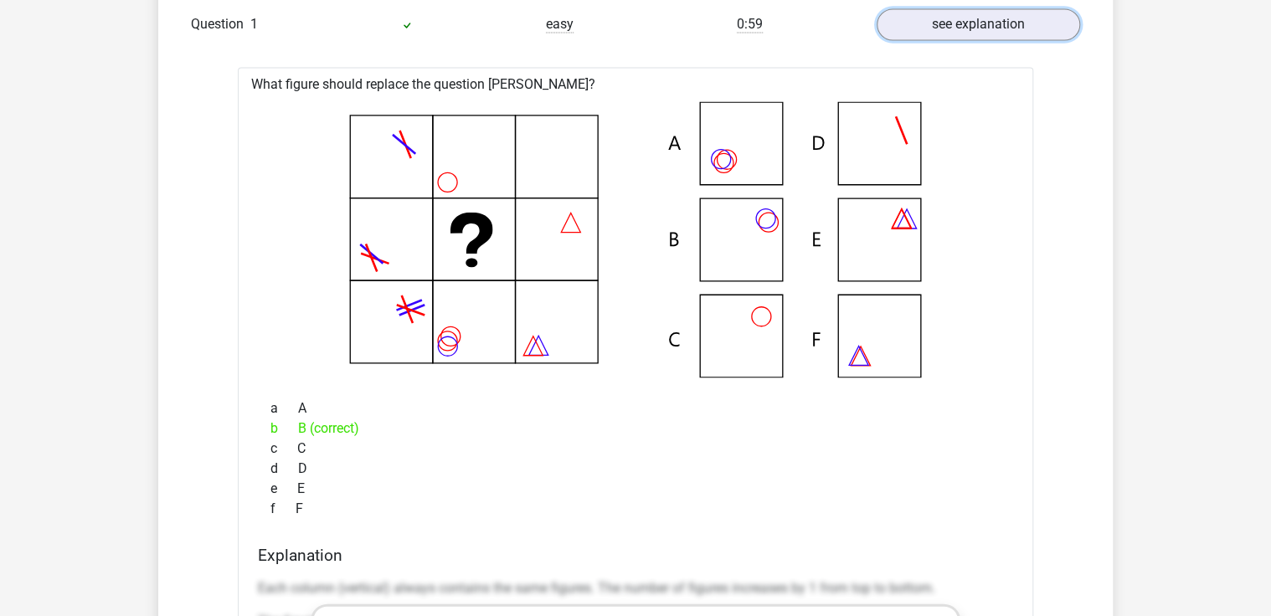
scroll to position [1407, 0]
click at [956, 37] on link "see explanation" at bounding box center [979, 25] width 234 height 37
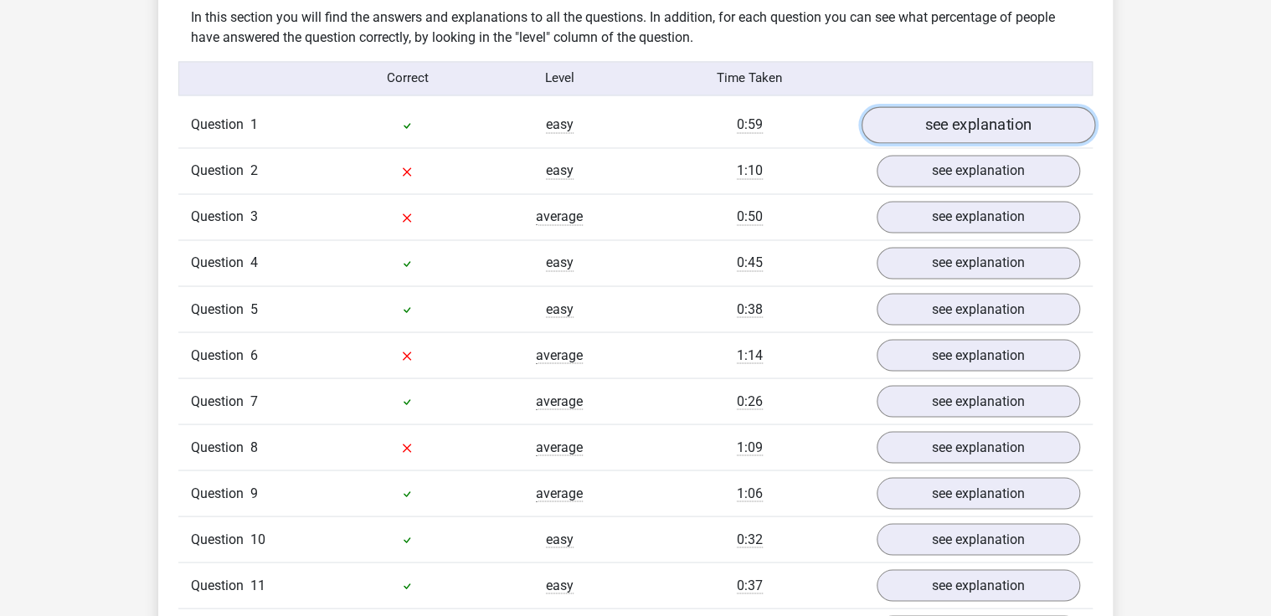
scroll to position [1273, 0]
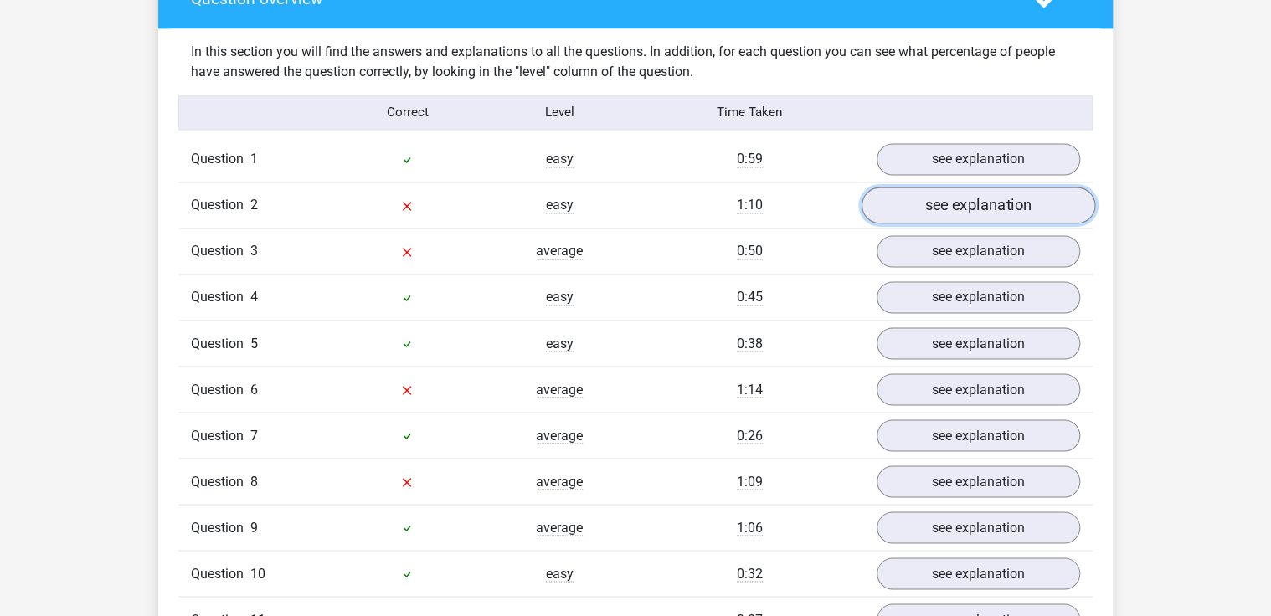
click at [1002, 209] on link "see explanation" at bounding box center [979, 205] width 234 height 37
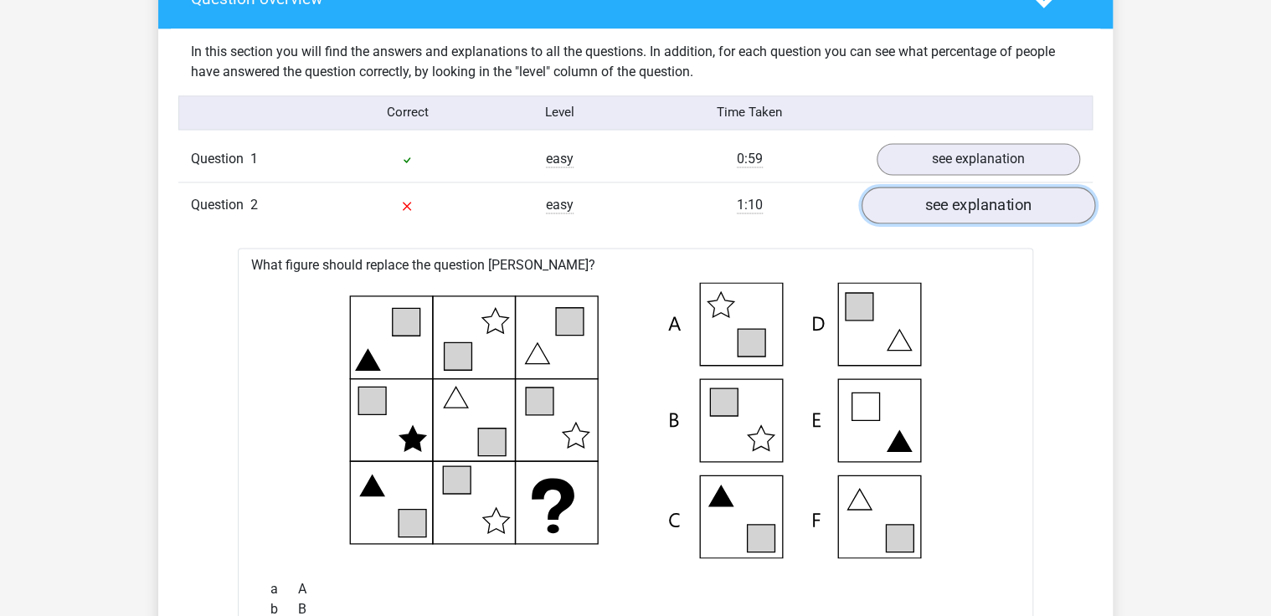
click at [1008, 207] on link "see explanation" at bounding box center [979, 205] width 234 height 37
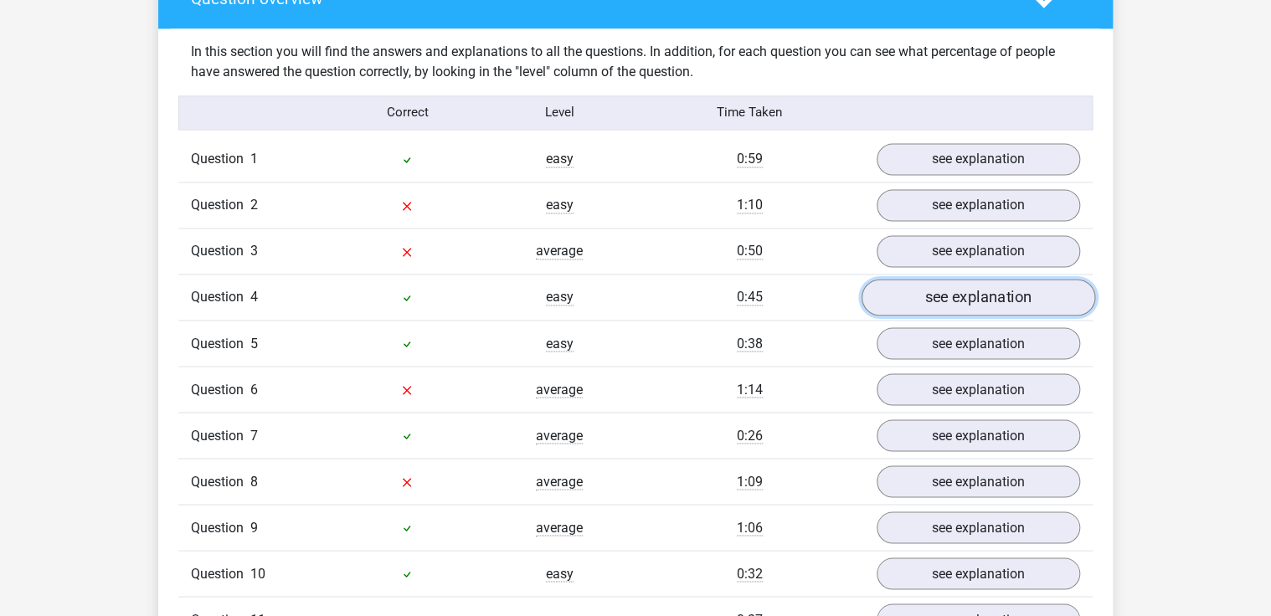
click at [995, 288] on link "see explanation" at bounding box center [979, 297] width 234 height 37
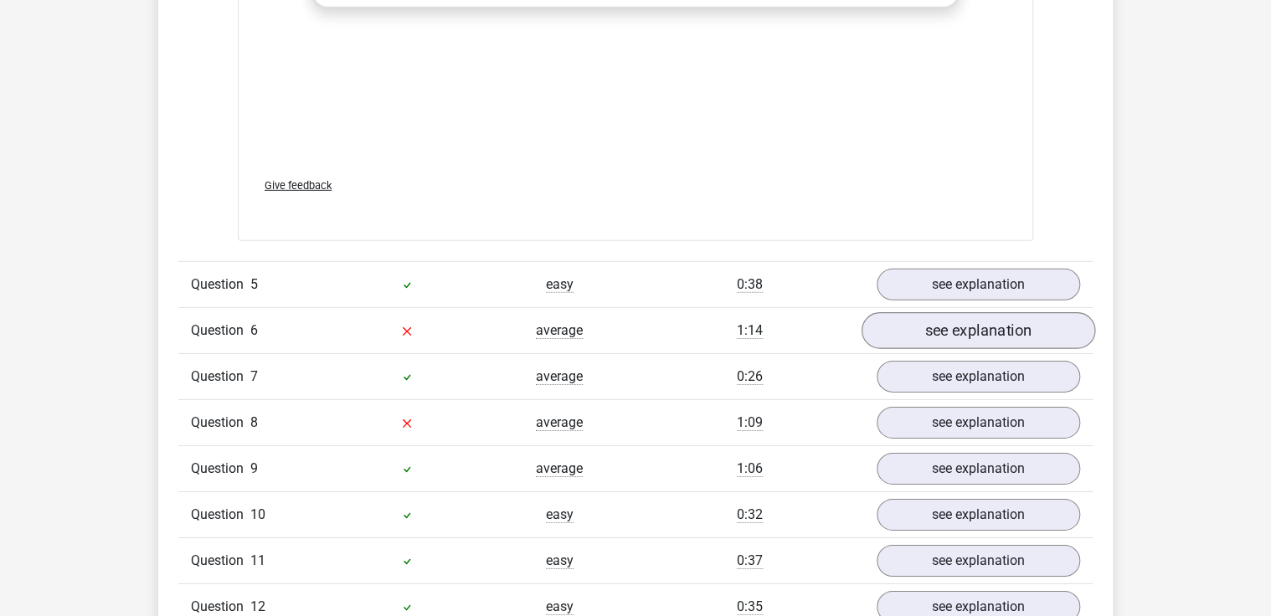
scroll to position [2479, 0]
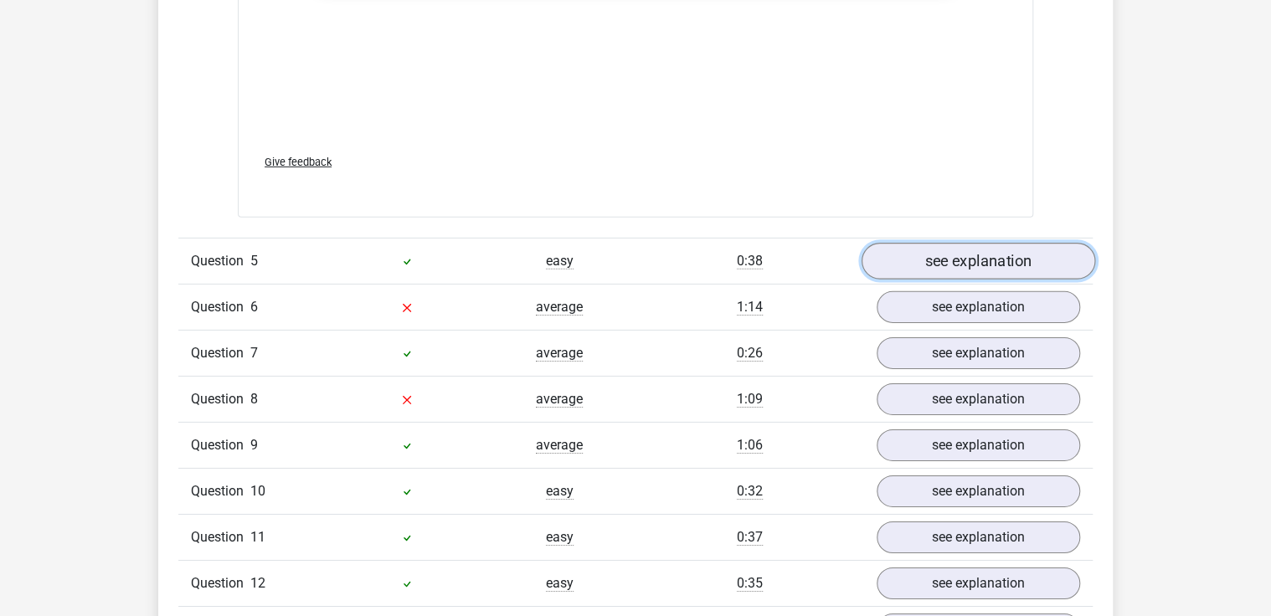
click at [943, 262] on link "see explanation" at bounding box center [979, 261] width 234 height 37
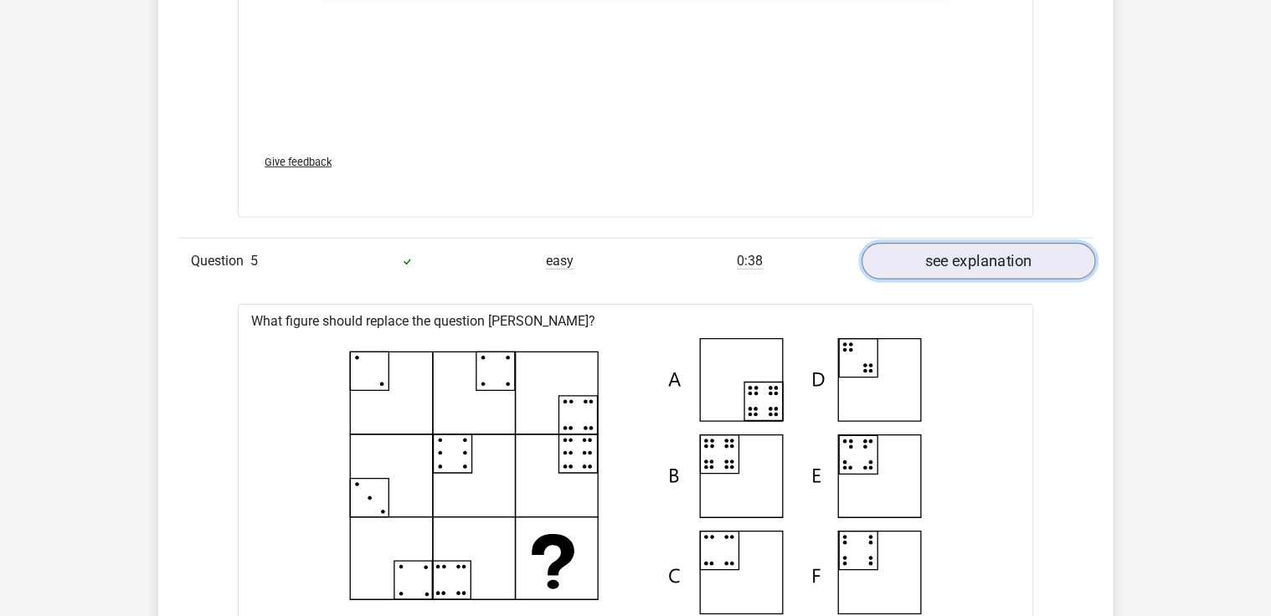
click at [940, 248] on link "see explanation" at bounding box center [979, 261] width 234 height 37
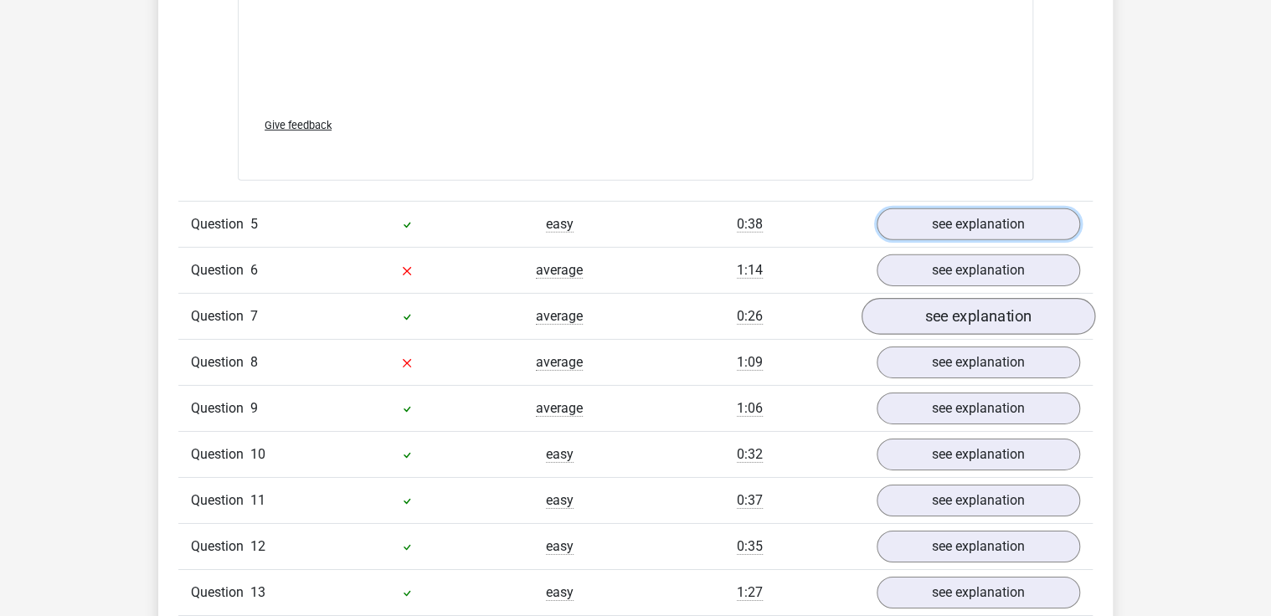
scroll to position [2546, 0]
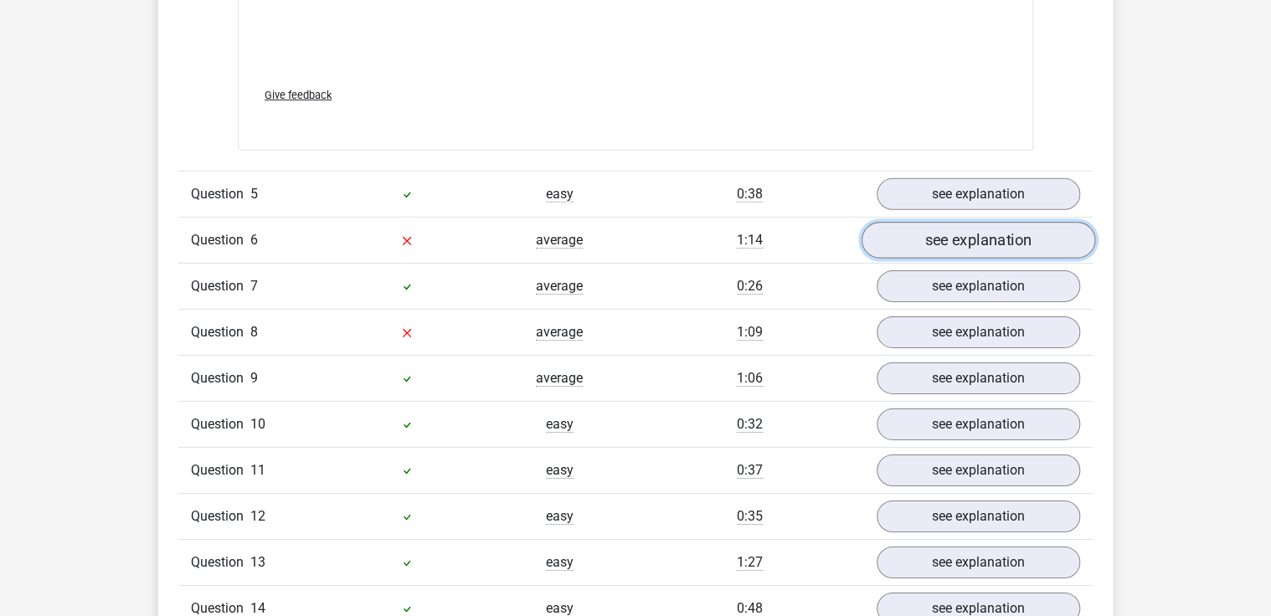
click at [981, 241] on link "see explanation" at bounding box center [979, 240] width 234 height 37
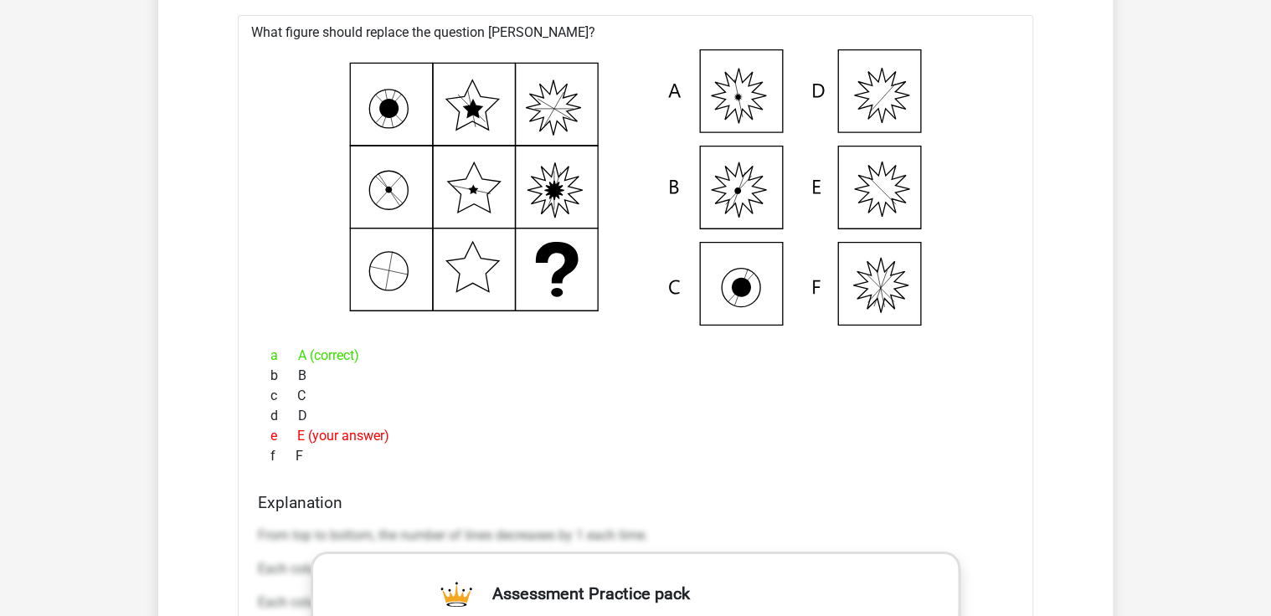
scroll to position [2680, 0]
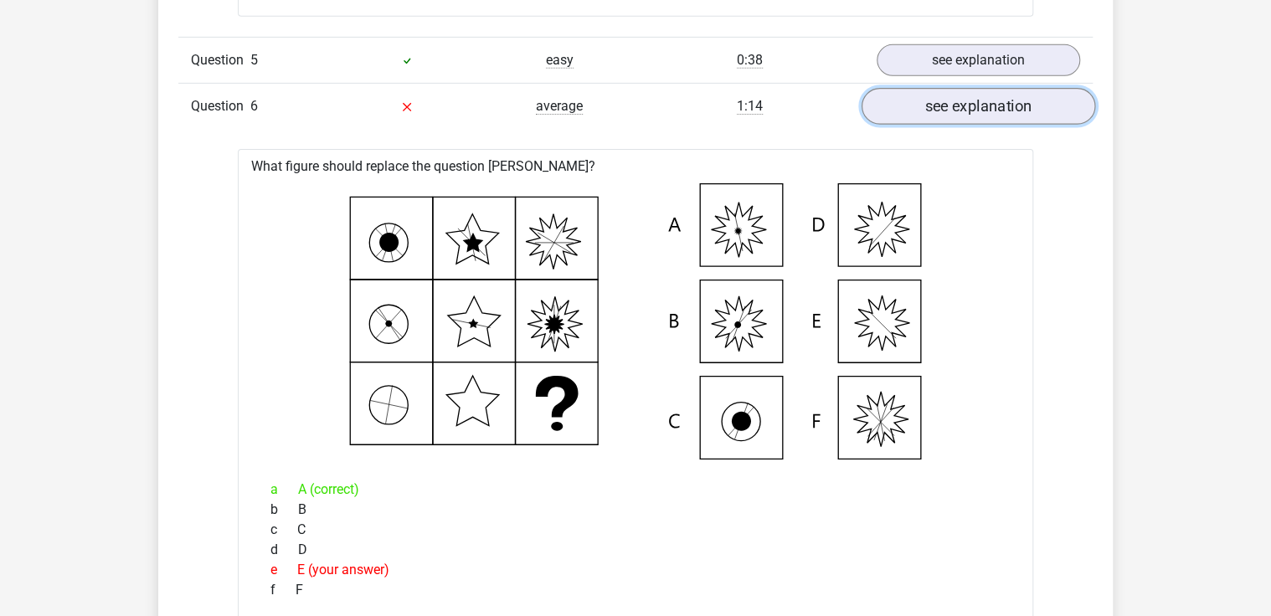
click at [1007, 107] on link "see explanation" at bounding box center [979, 106] width 234 height 37
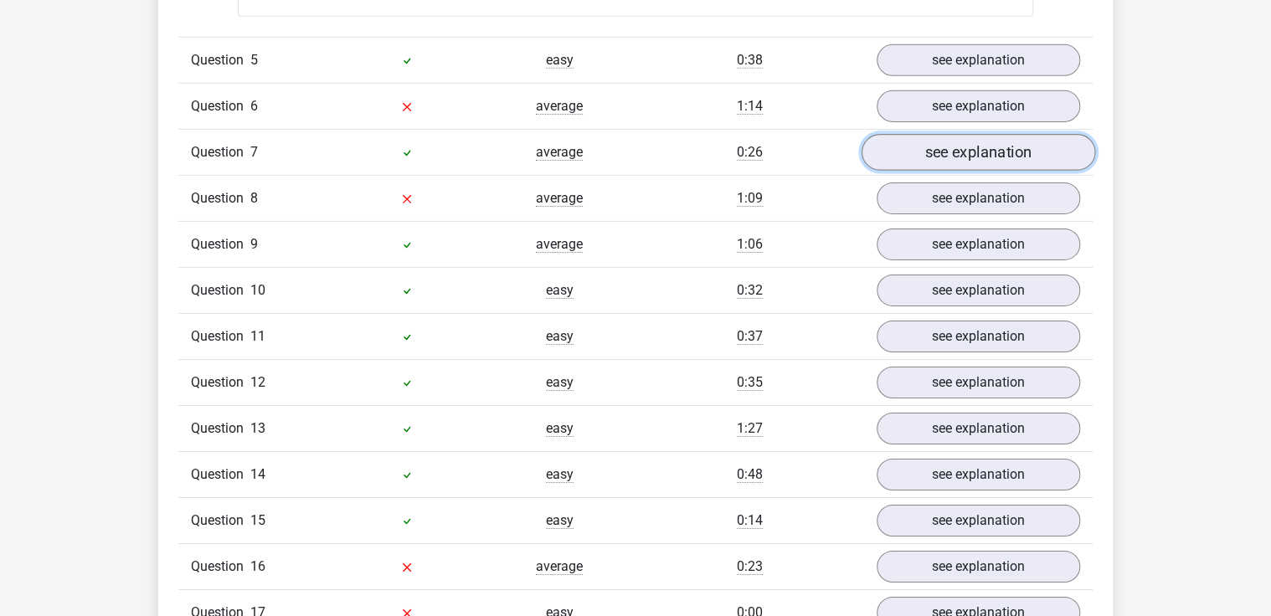
click at [996, 152] on link "see explanation" at bounding box center [979, 152] width 234 height 37
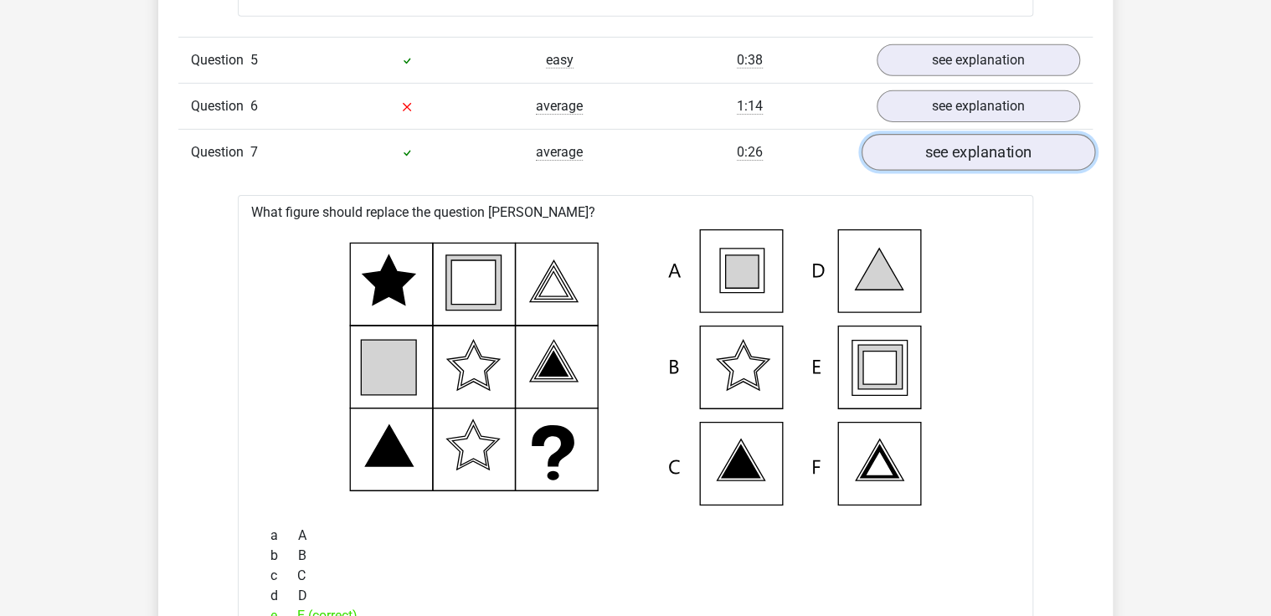
click at [991, 154] on link "see explanation" at bounding box center [979, 152] width 234 height 37
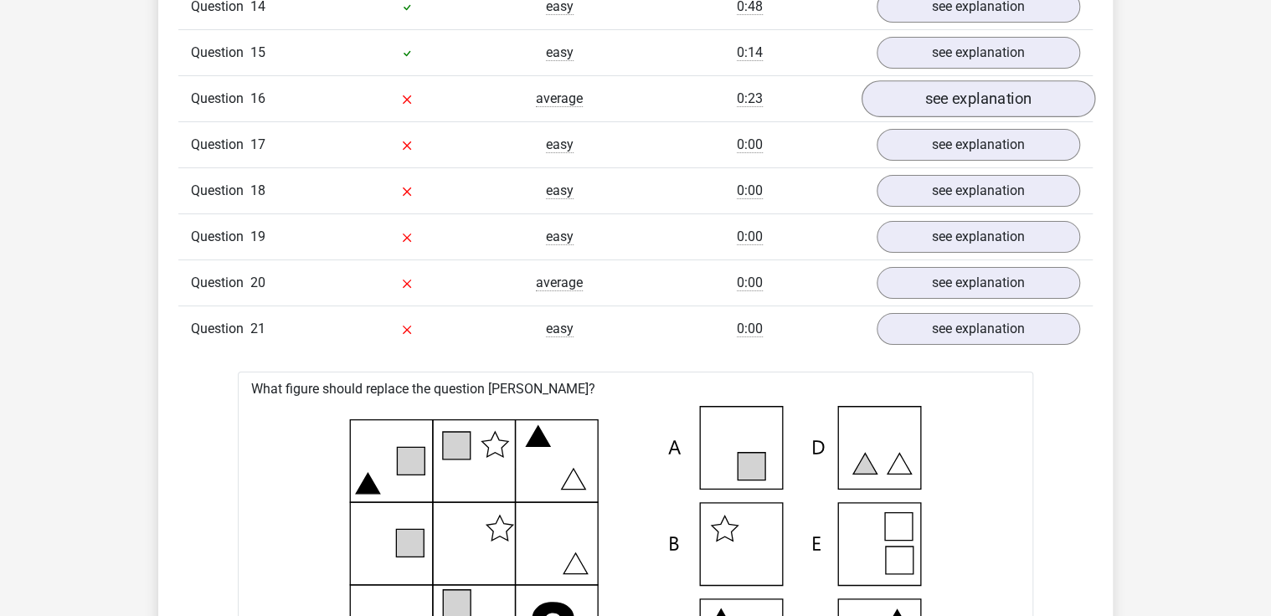
scroll to position [3216, 0]
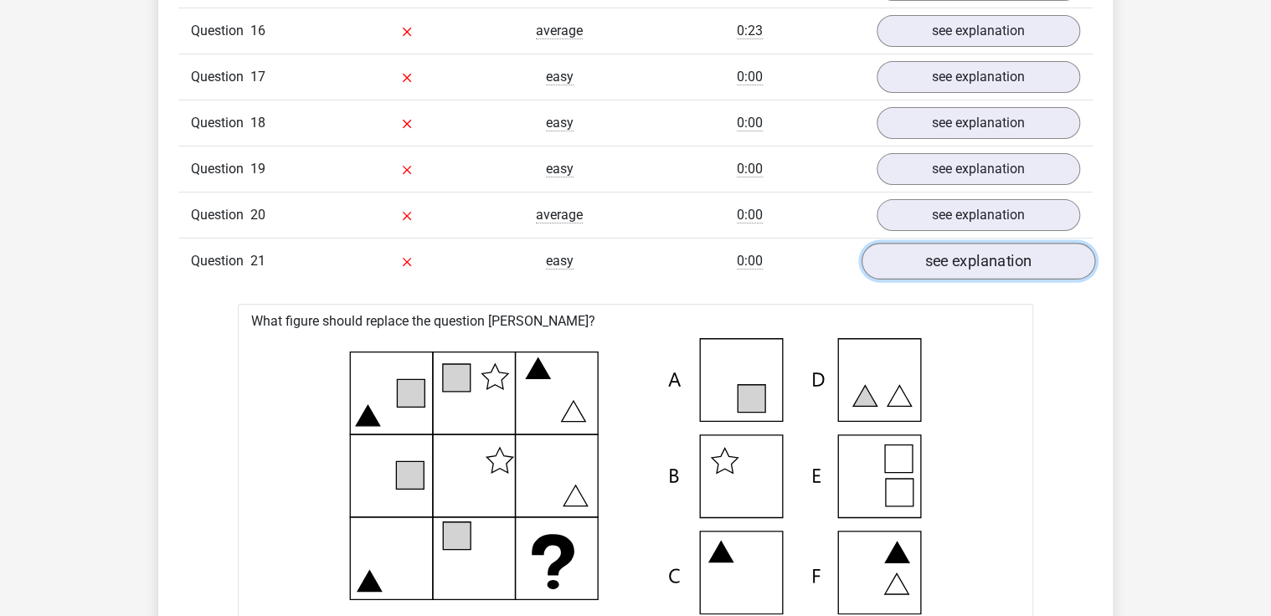
click at [995, 250] on link "see explanation" at bounding box center [979, 261] width 234 height 37
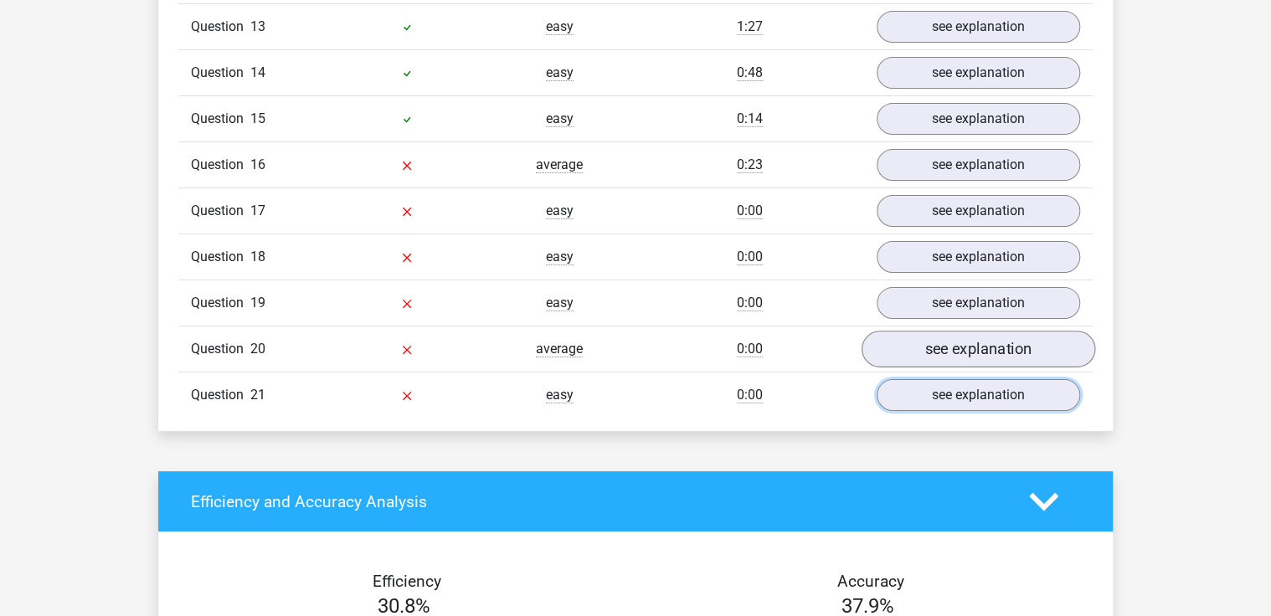
scroll to position [3015, 0]
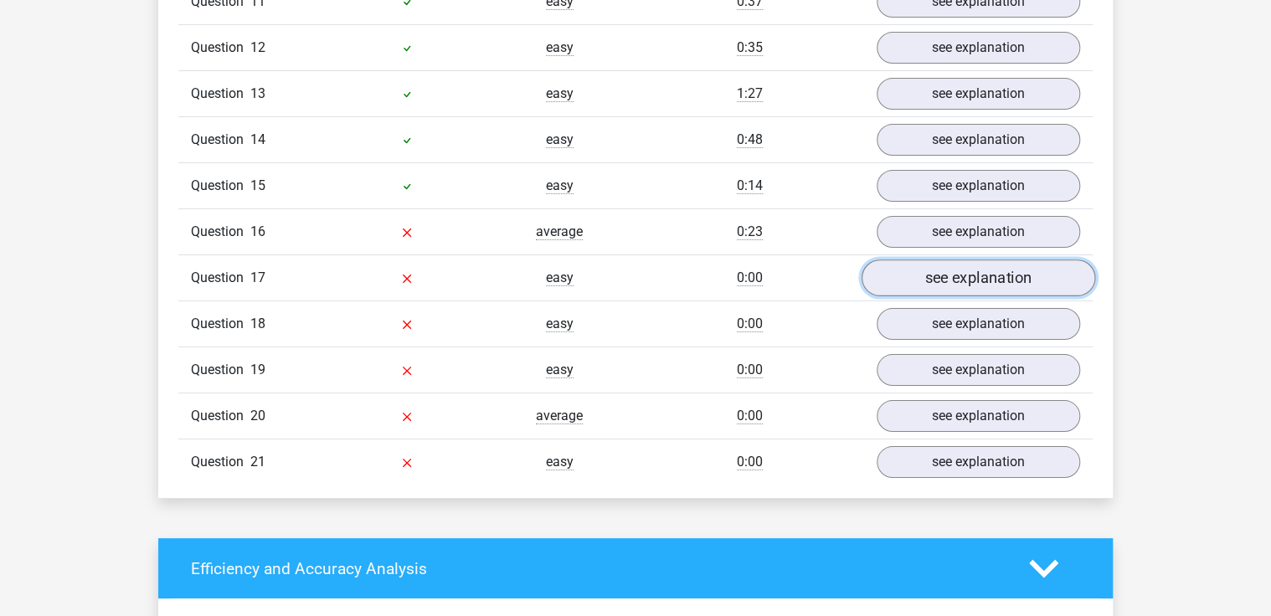
click at [1007, 260] on link "see explanation" at bounding box center [979, 278] width 234 height 37
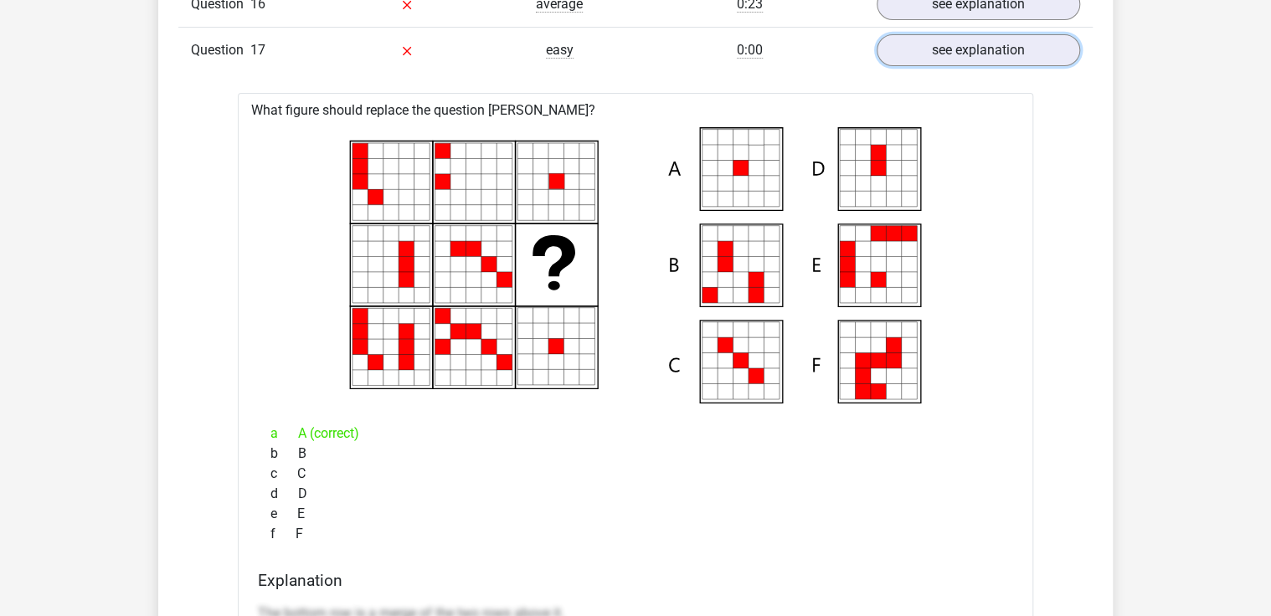
scroll to position [3216, 0]
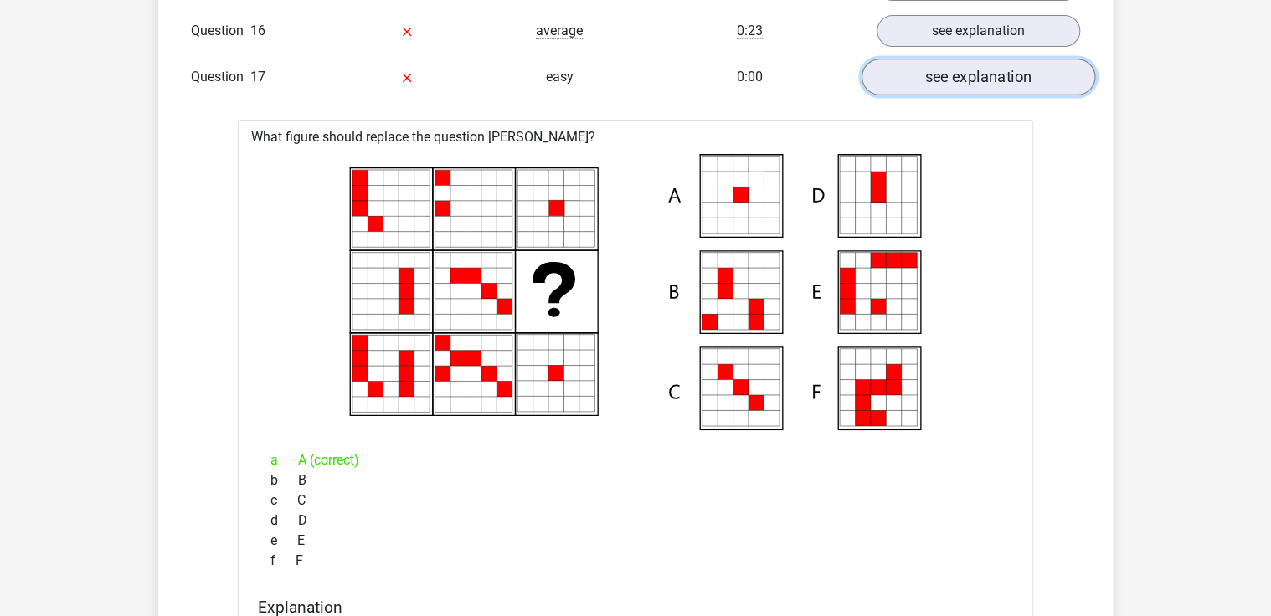
click at [984, 71] on link "see explanation" at bounding box center [979, 77] width 234 height 37
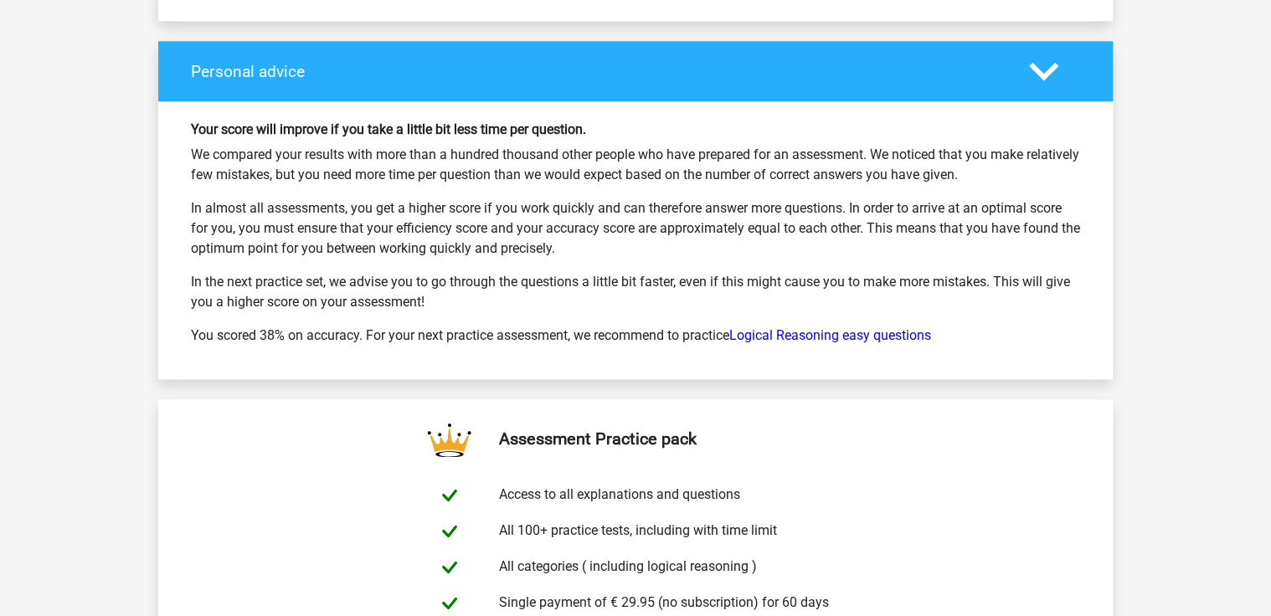
scroll to position [4086, 0]
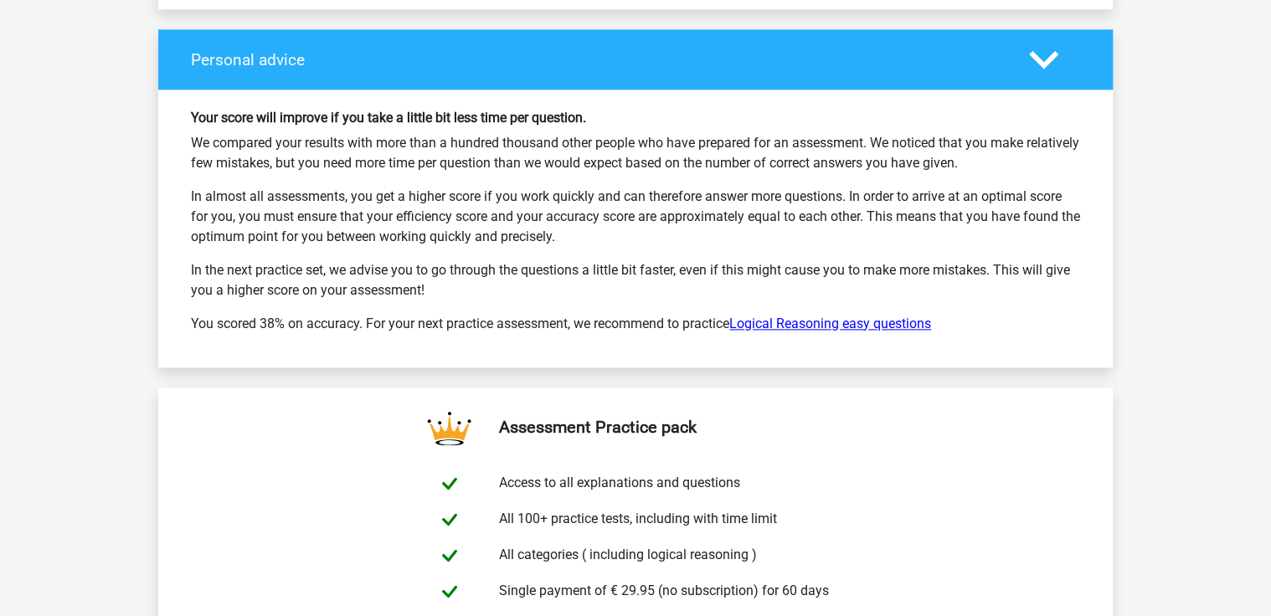
click at [868, 316] on link "Logical Reasoning easy questions" at bounding box center [830, 324] width 202 height 16
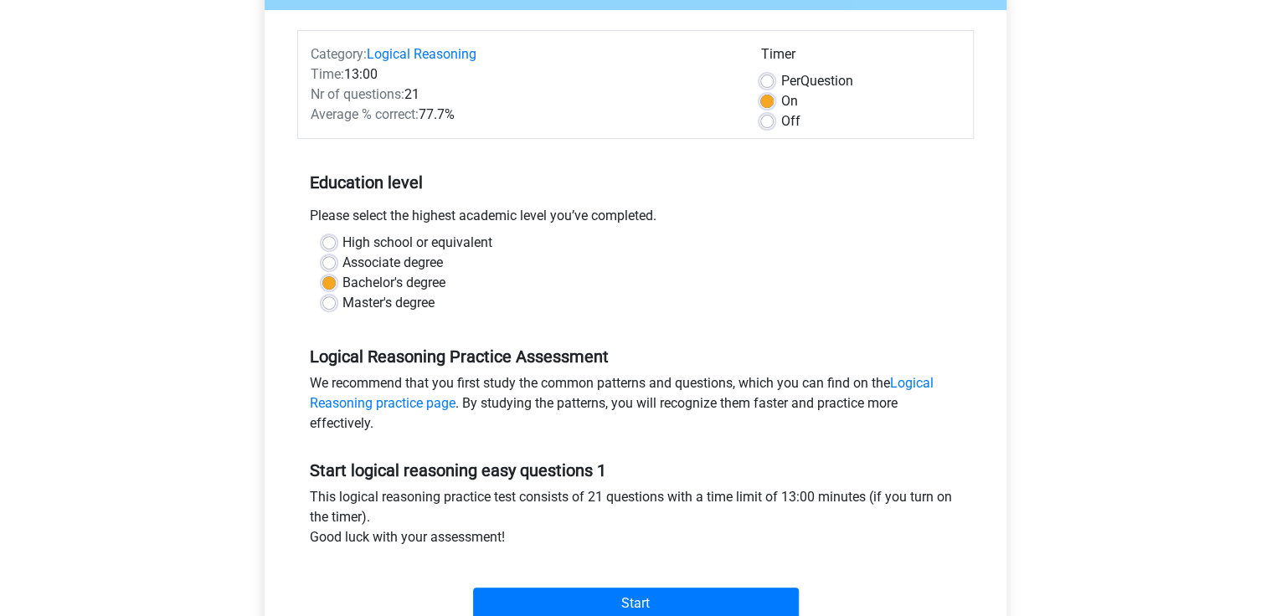
scroll to position [134, 0]
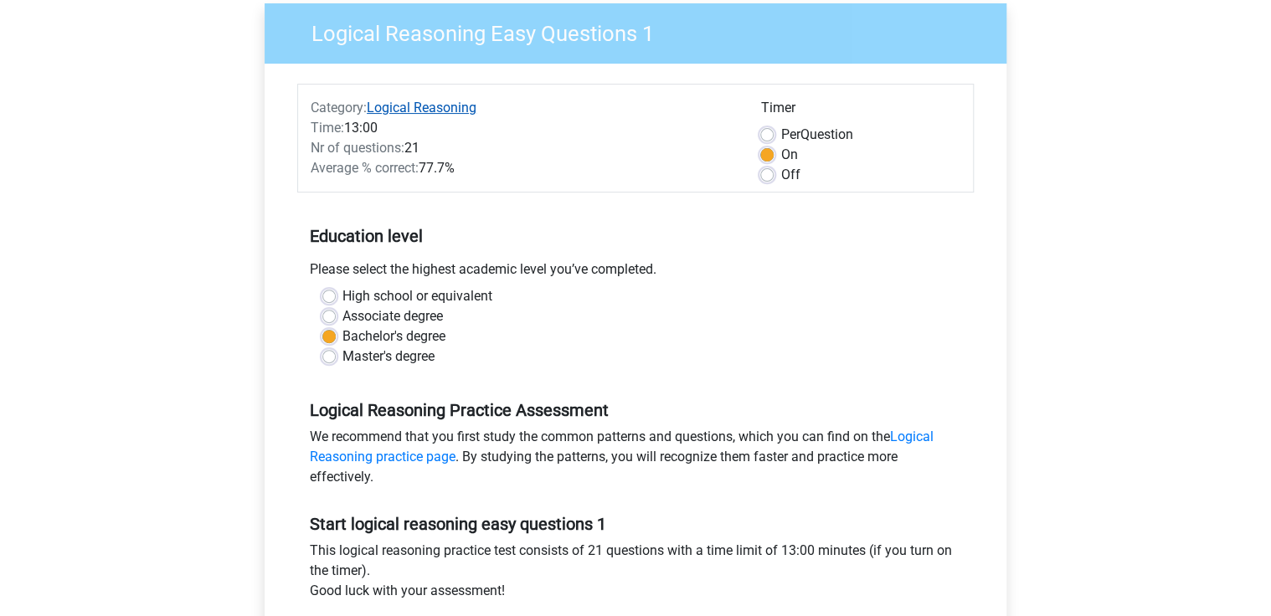
click at [442, 109] on link "Logical Reasoning" at bounding box center [422, 108] width 110 height 16
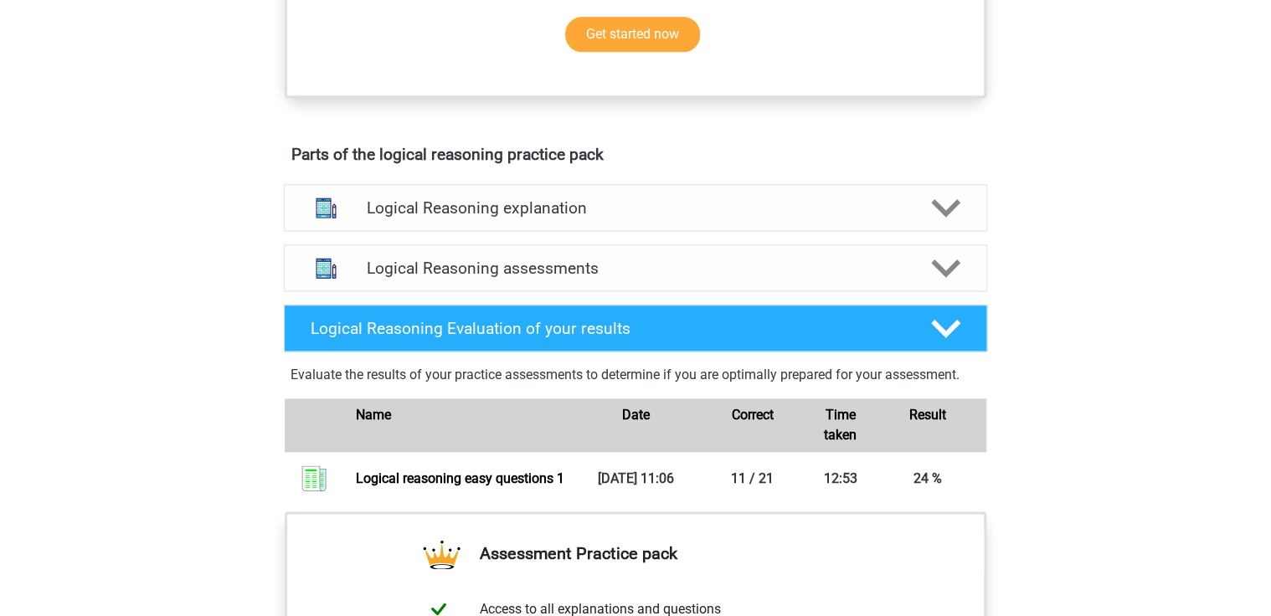
scroll to position [804, 0]
click at [958, 338] on polygon at bounding box center [945, 329] width 29 height 18
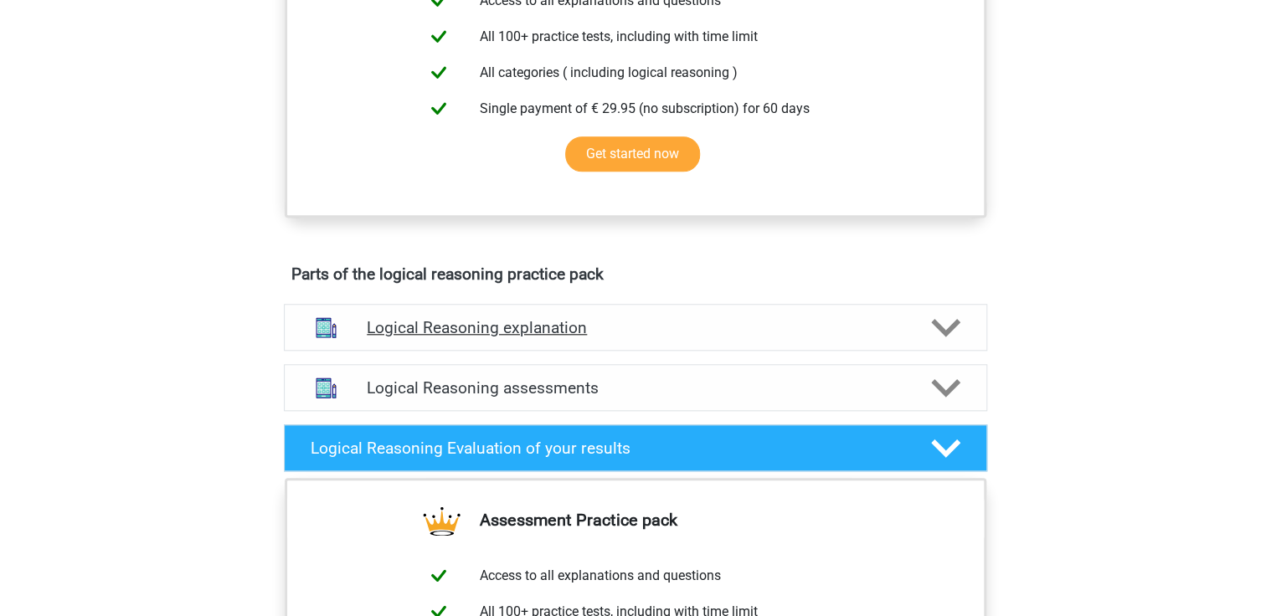
scroll to position [670, 0]
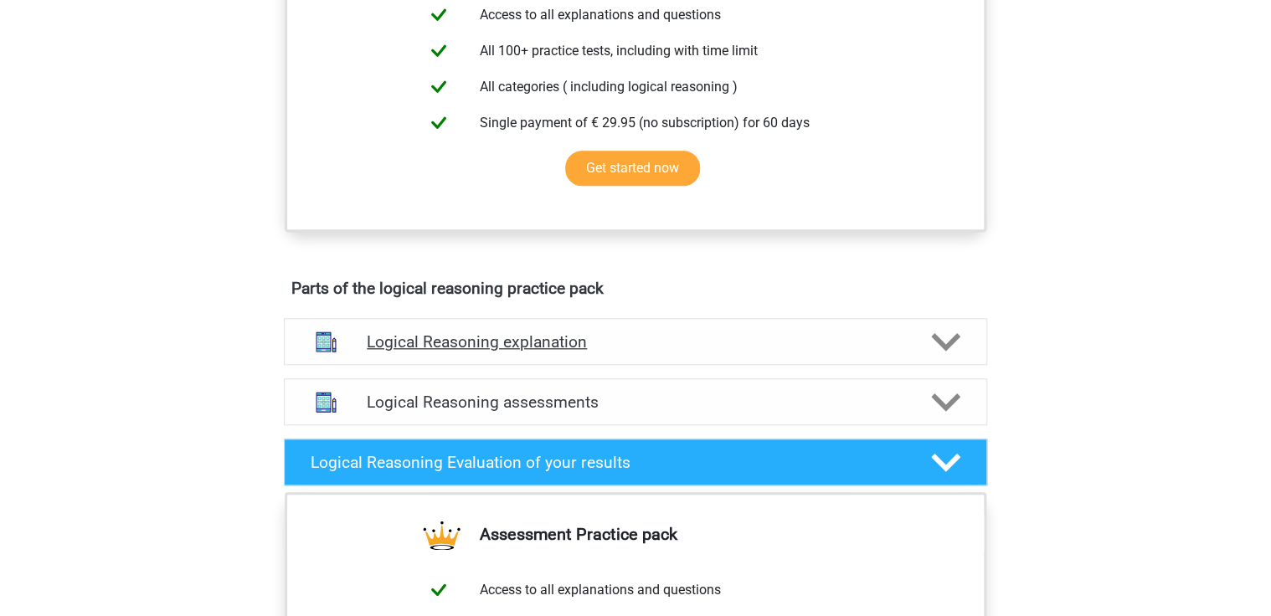
click at [935, 357] on icon at bounding box center [945, 341] width 29 height 29
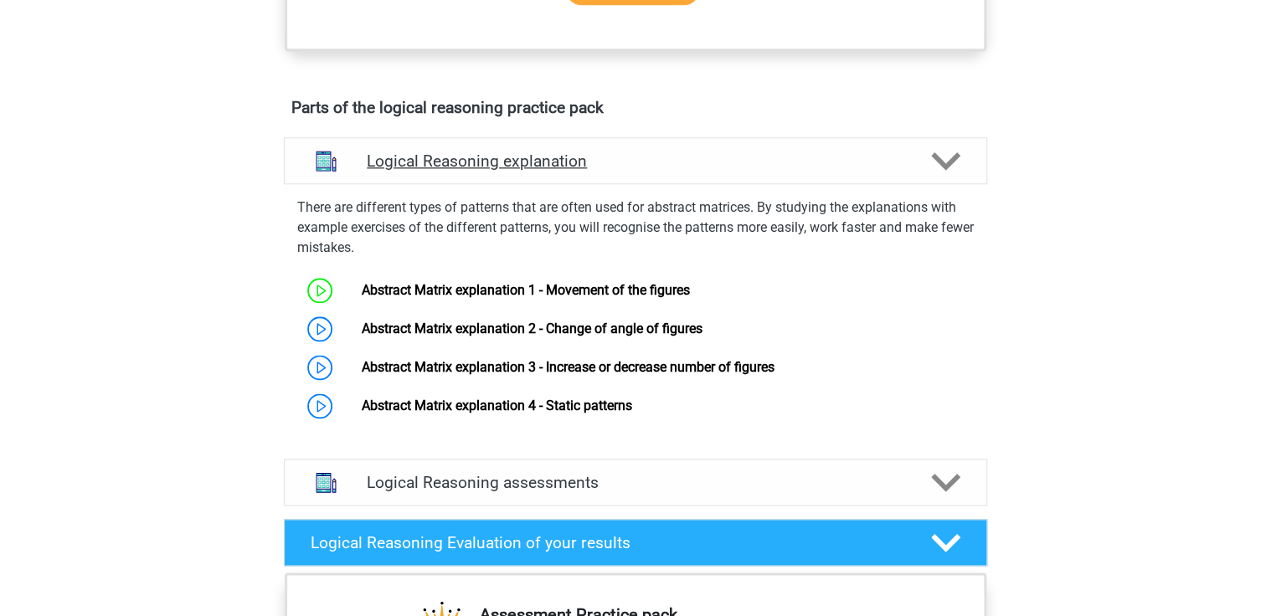
scroll to position [871, 0]
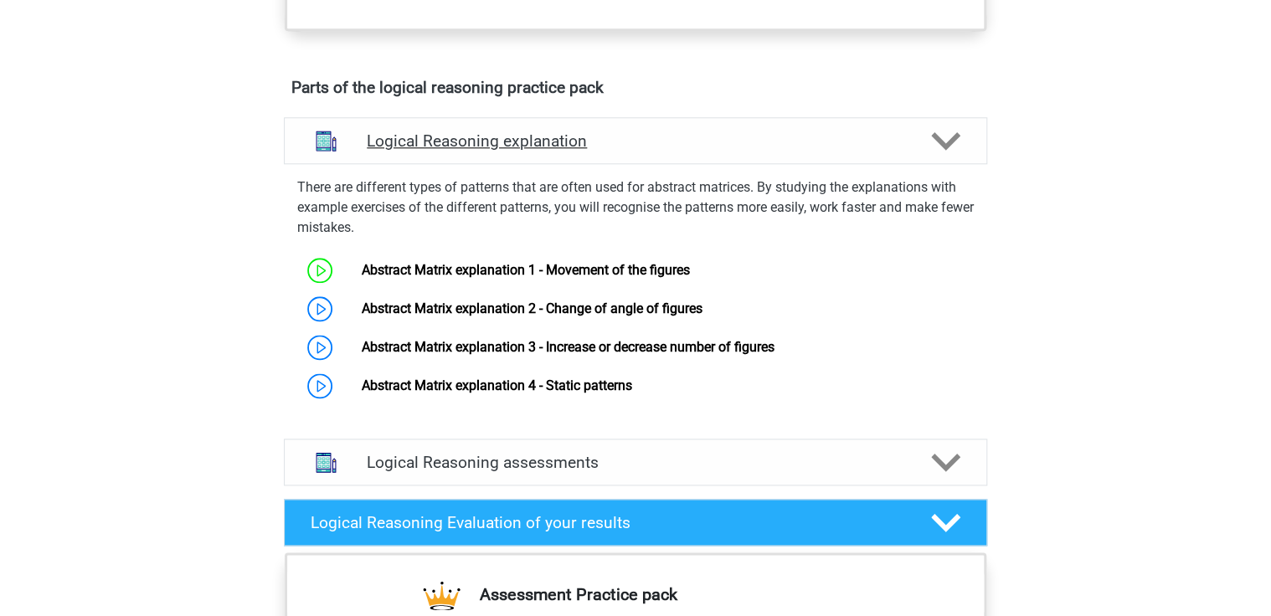
click at [951, 154] on icon at bounding box center [945, 140] width 29 height 29
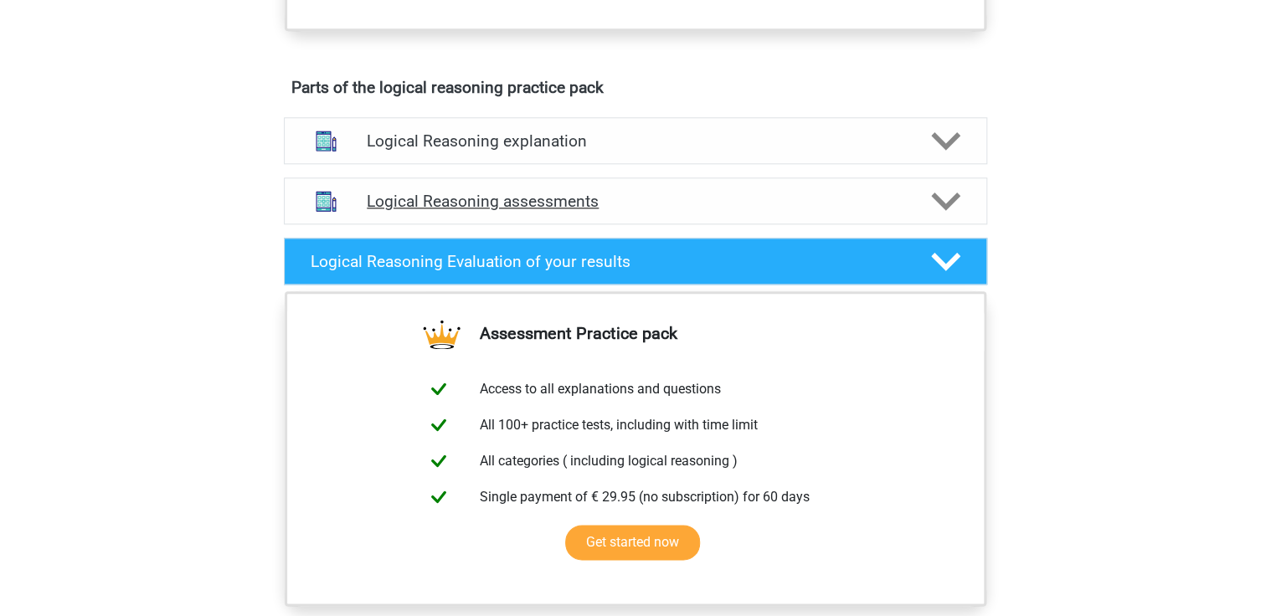
click at [941, 200] on div "Logical Reasoning assessments" at bounding box center [635, 201] width 703 height 47
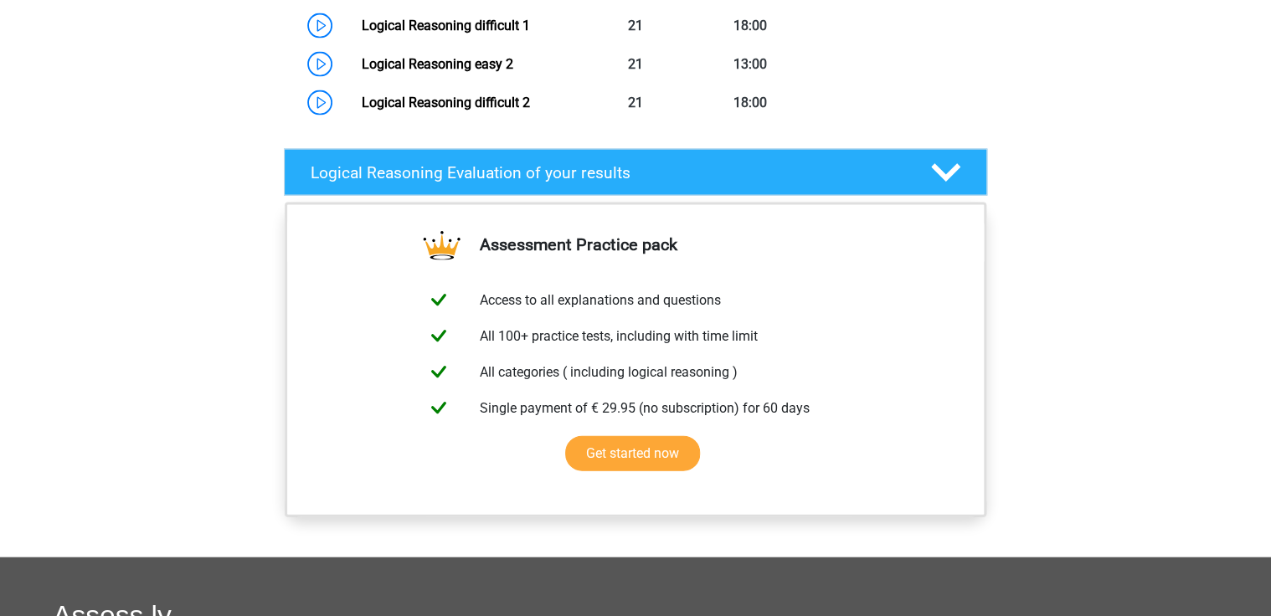
scroll to position [1675, 0]
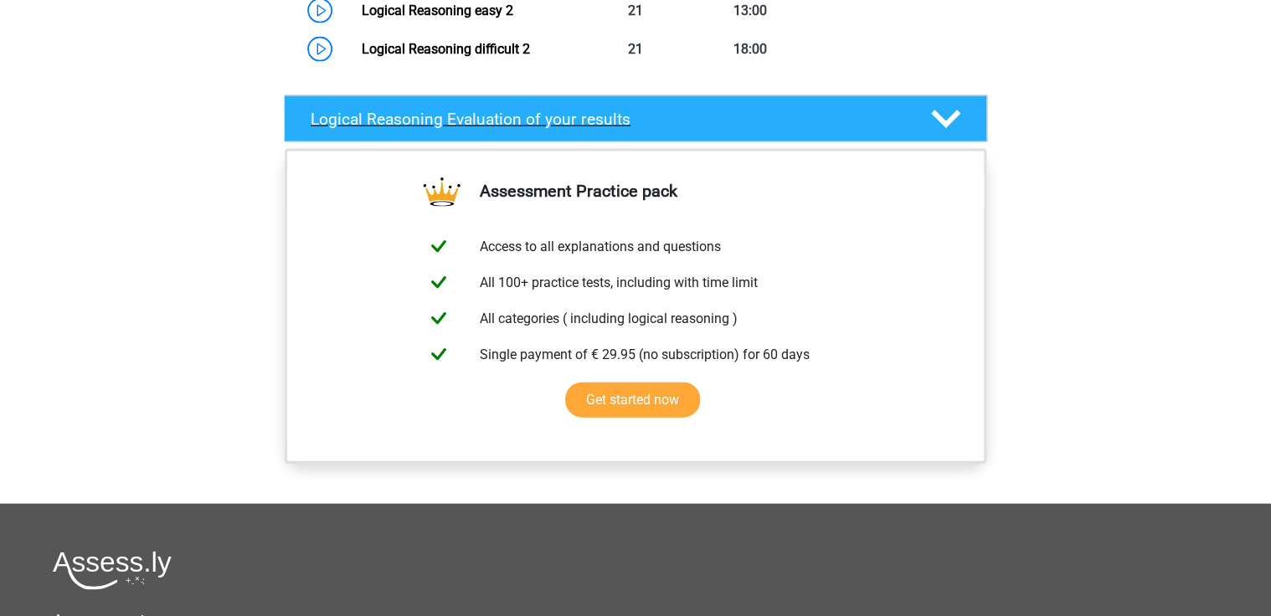
click at [954, 134] on icon at bounding box center [945, 119] width 29 height 29
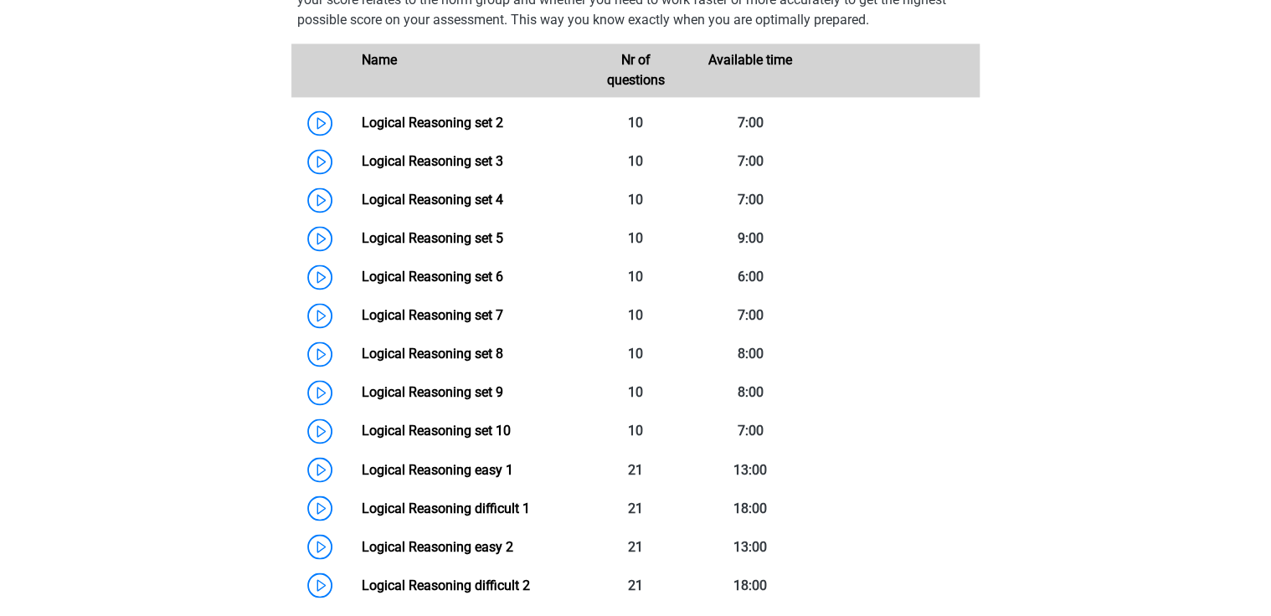
scroll to position [1139, 0]
click at [361, 131] on link "Logical Reasoning set 2" at bounding box center [432, 123] width 142 height 16
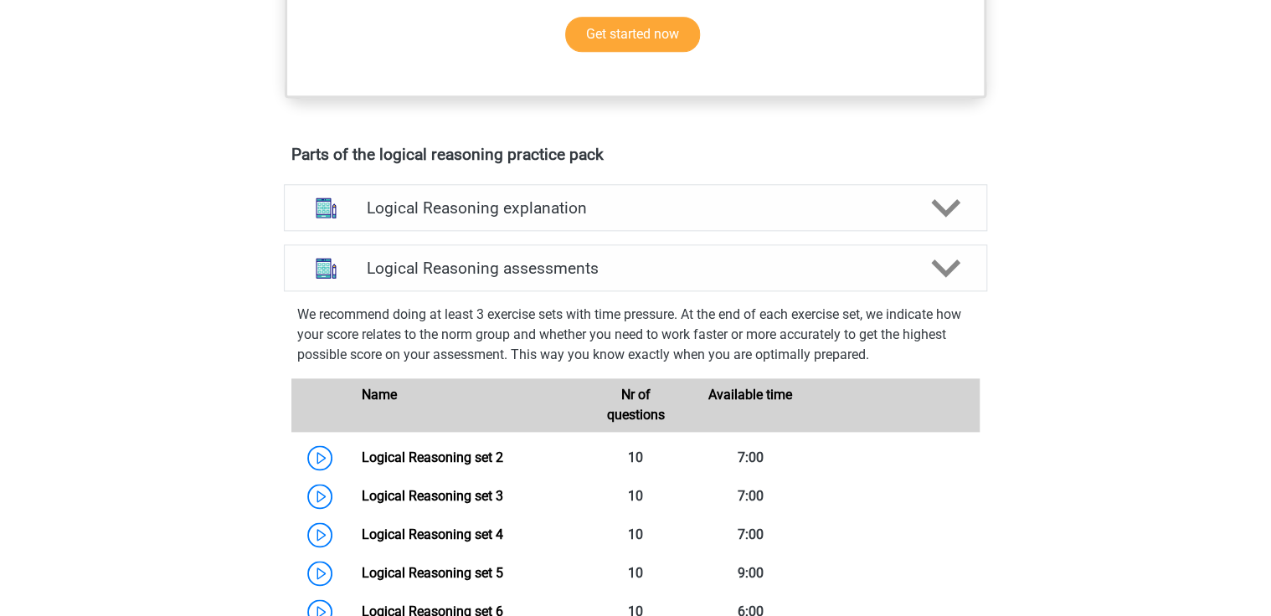
scroll to position [871, 0]
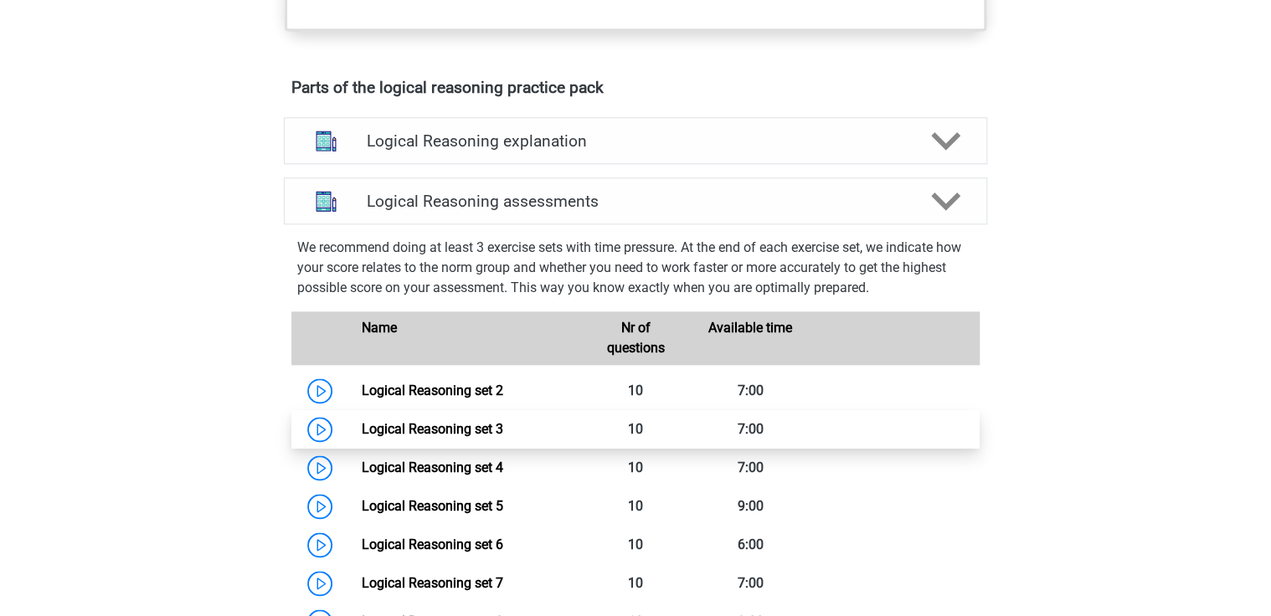
click at [361, 437] on link "Logical Reasoning set 3" at bounding box center [432, 429] width 142 height 16
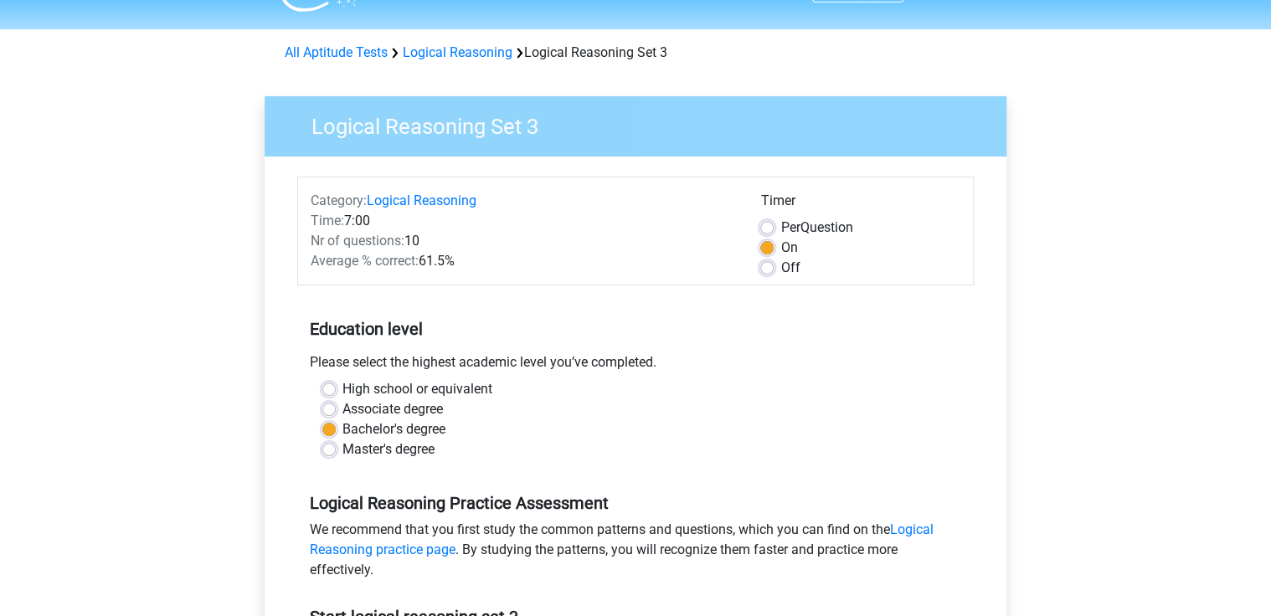
scroll to position [201, 0]
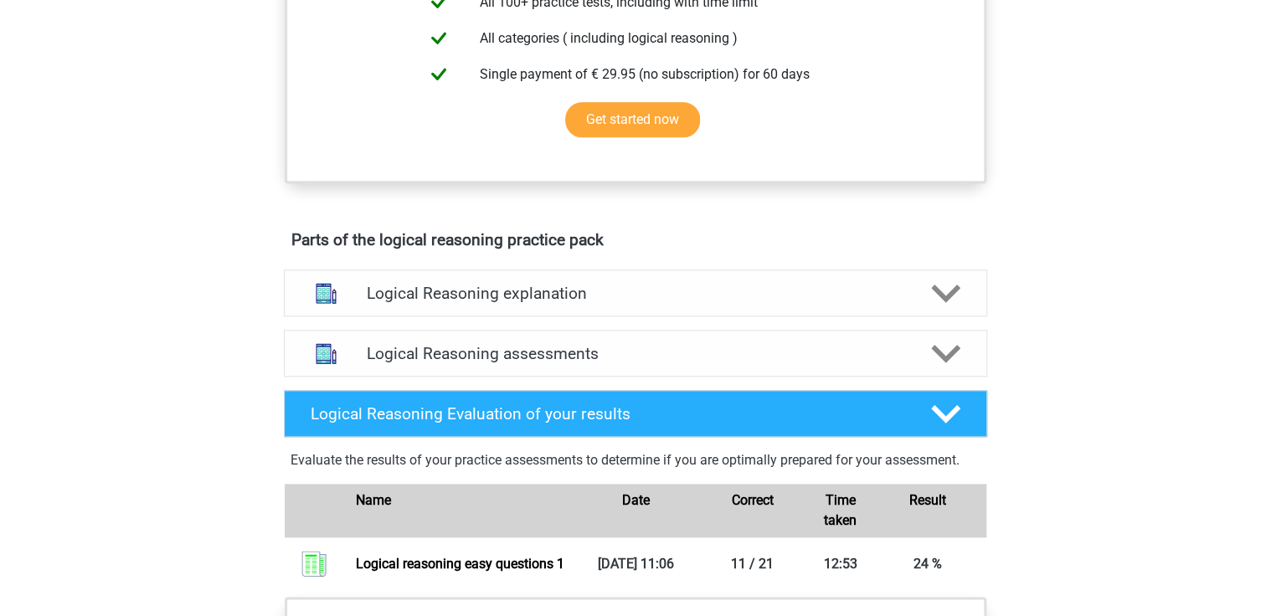
scroll to position [737, 0]
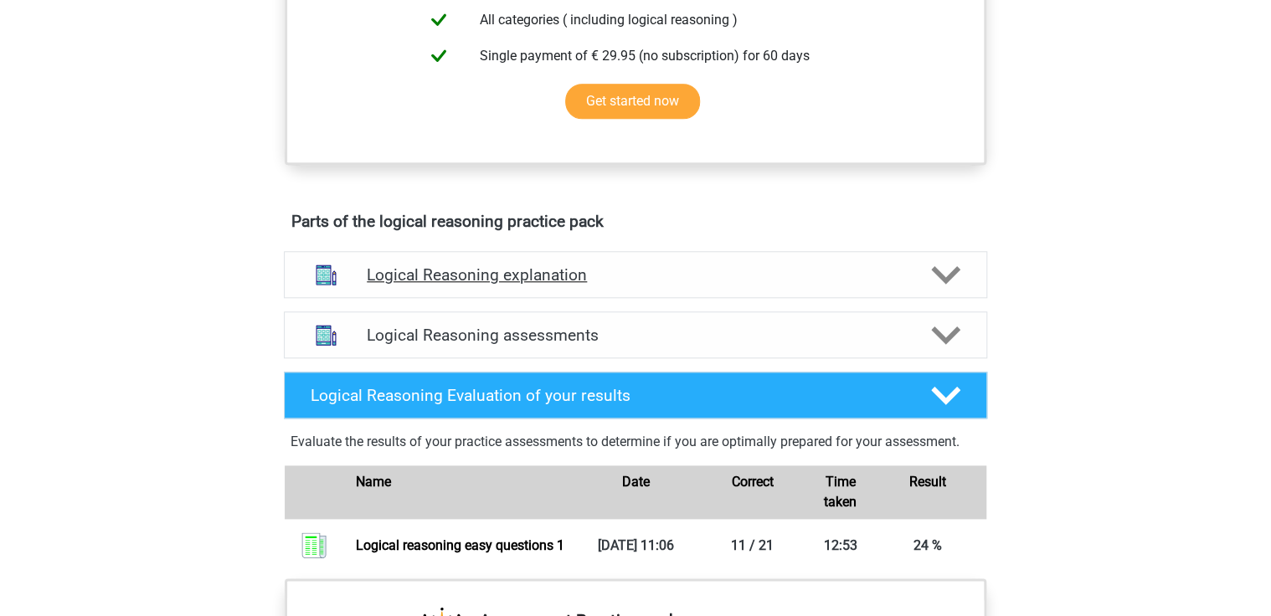
click at [947, 285] on polygon at bounding box center [945, 275] width 29 height 18
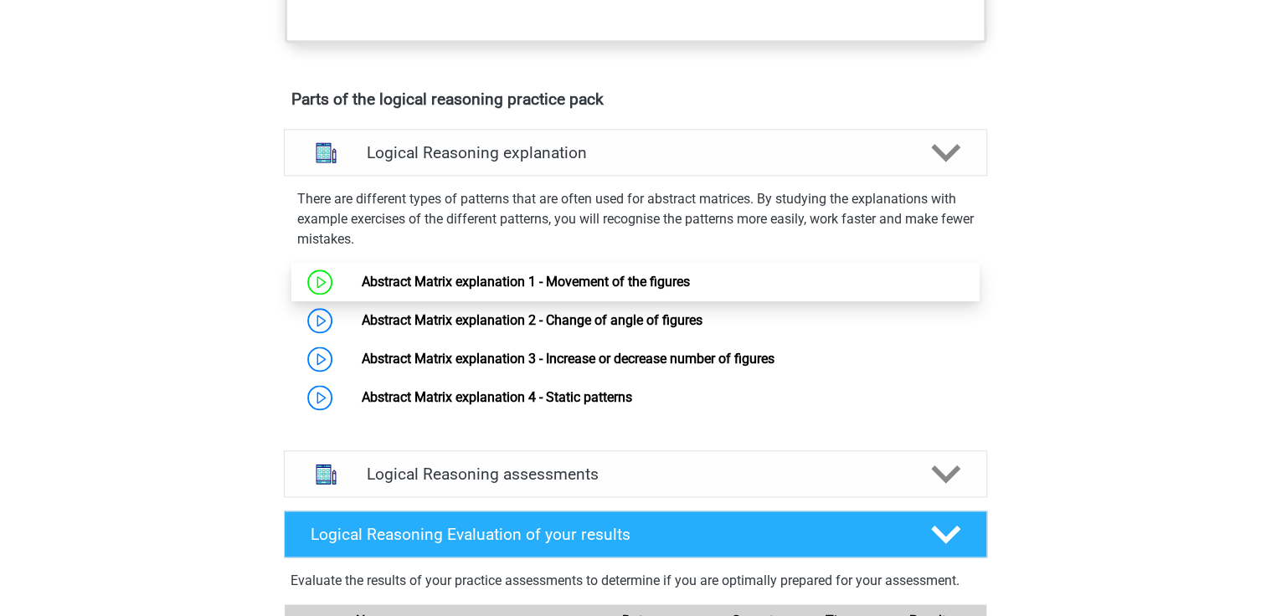
scroll to position [871, 0]
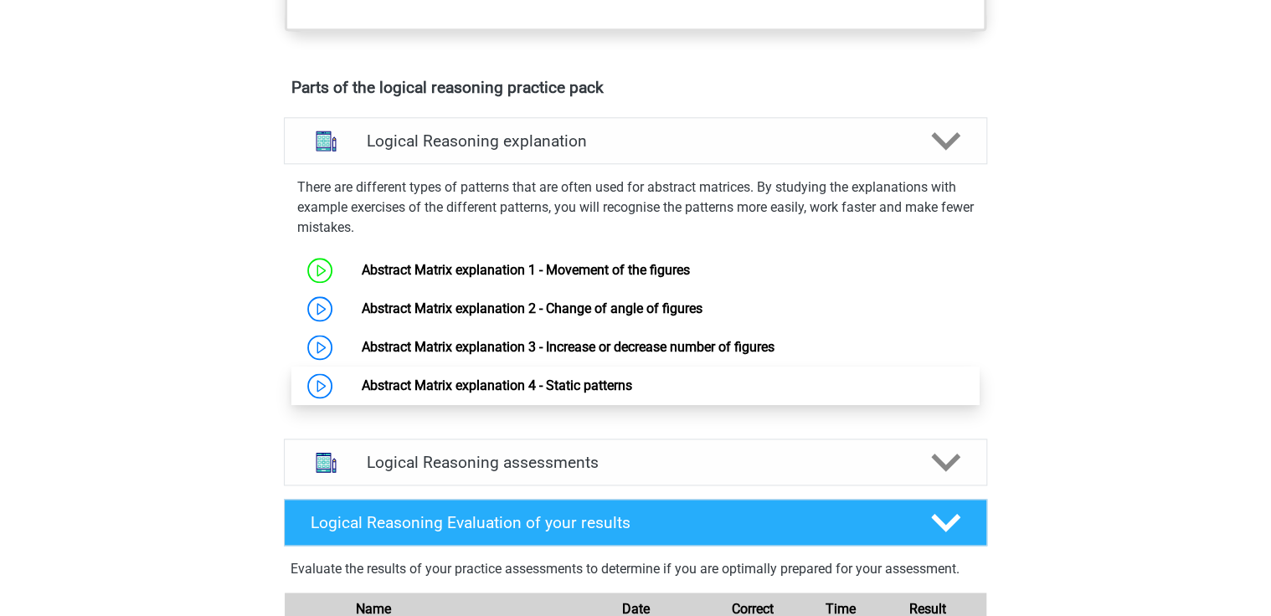
click at [361, 394] on link "Abstract Matrix explanation 4 - Static patterns" at bounding box center [496, 386] width 270 height 16
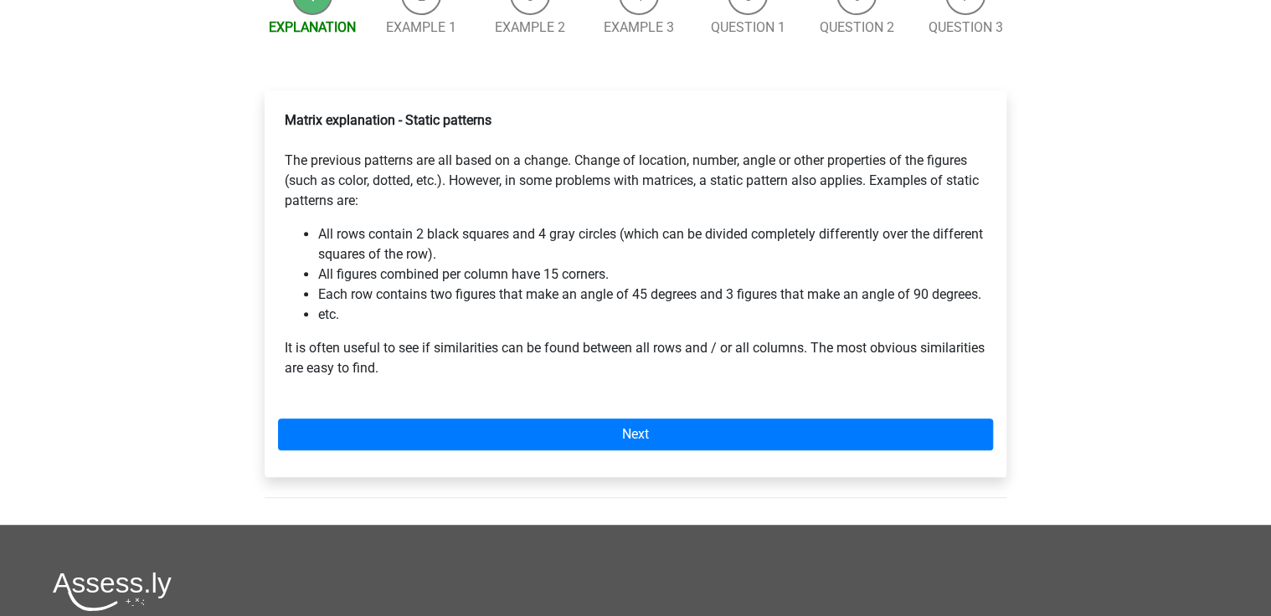
scroll to position [201, 0]
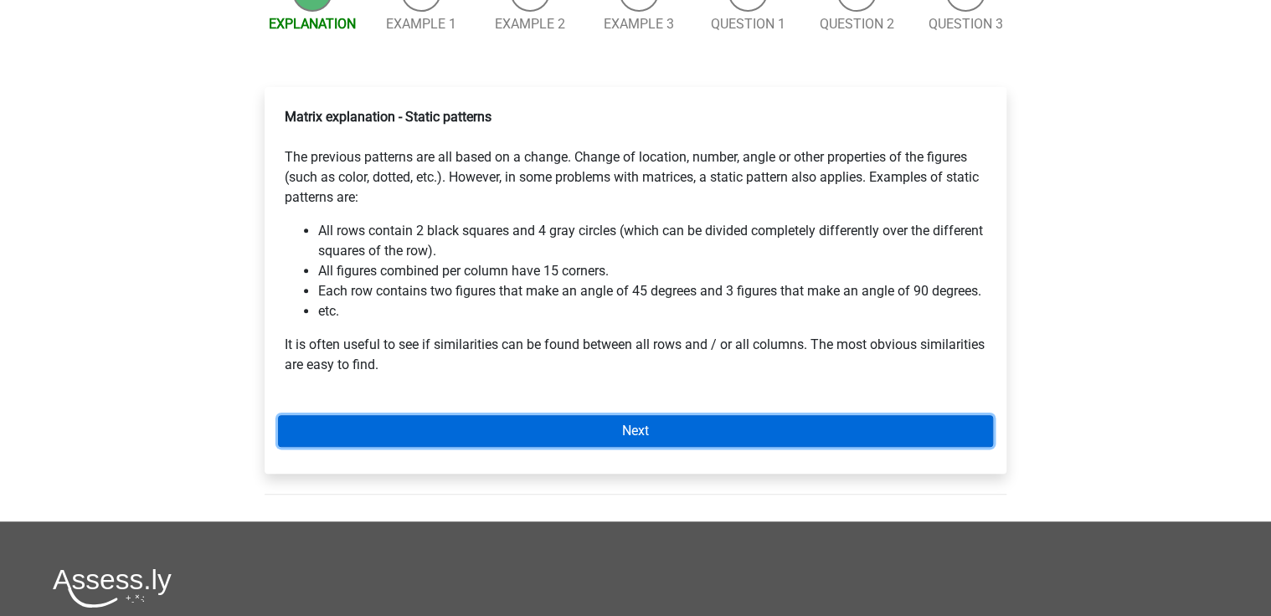
click at [635, 429] on link "Next" at bounding box center [635, 431] width 715 height 32
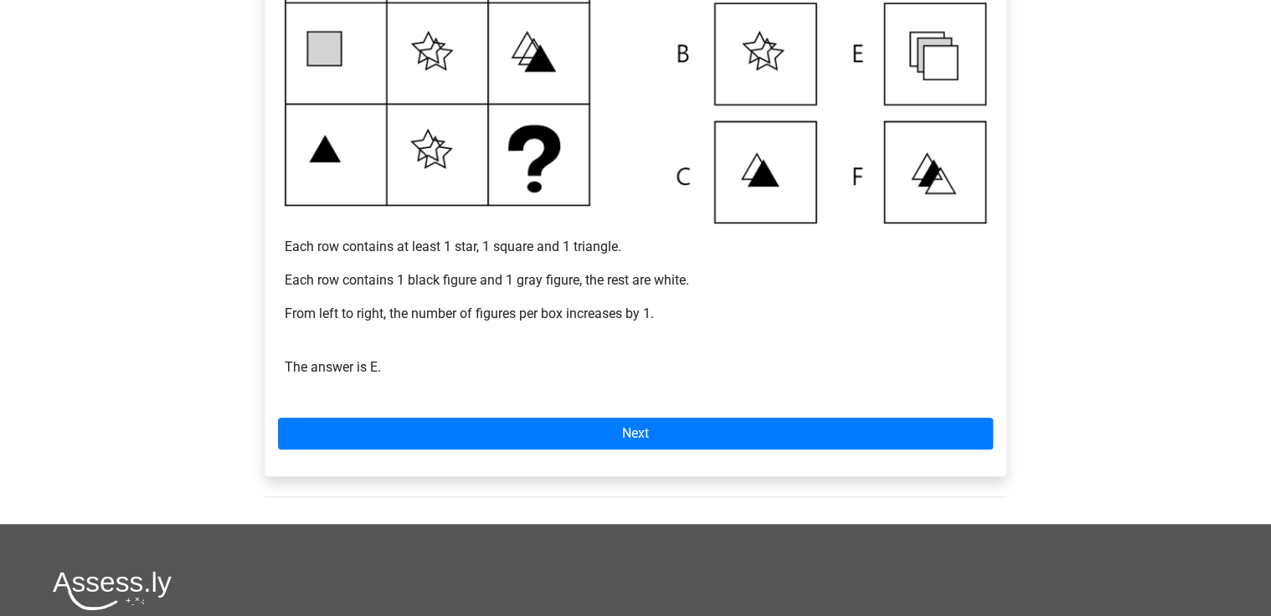
scroll to position [469, 0]
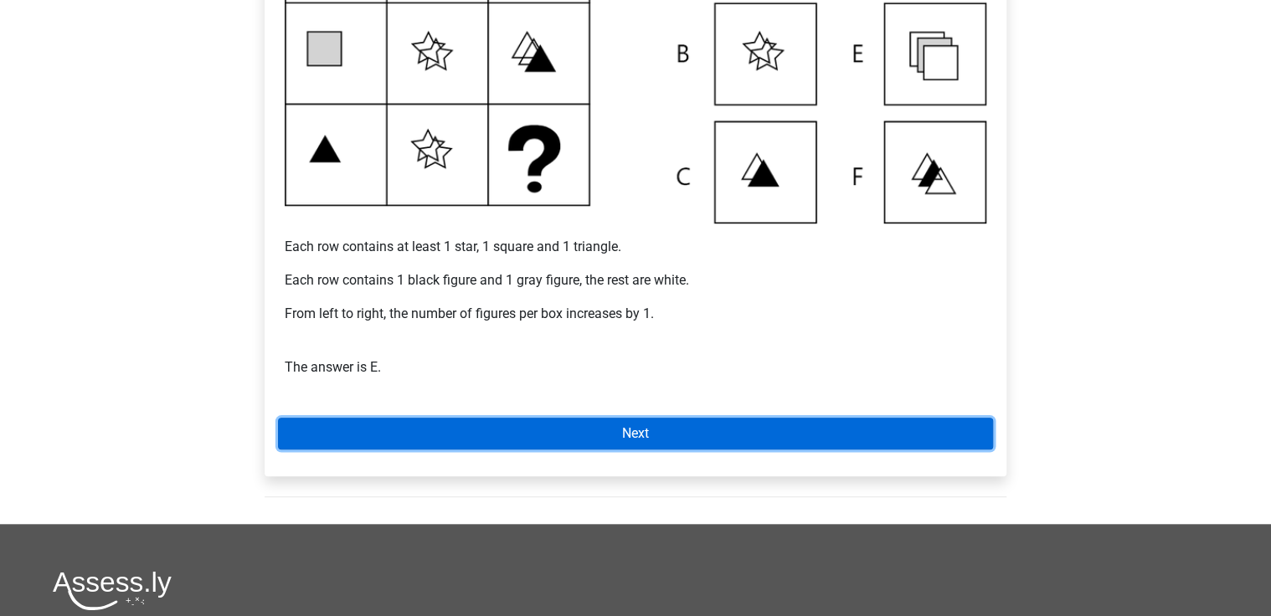
click at [664, 421] on link "Next" at bounding box center [635, 434] width 715 height 32
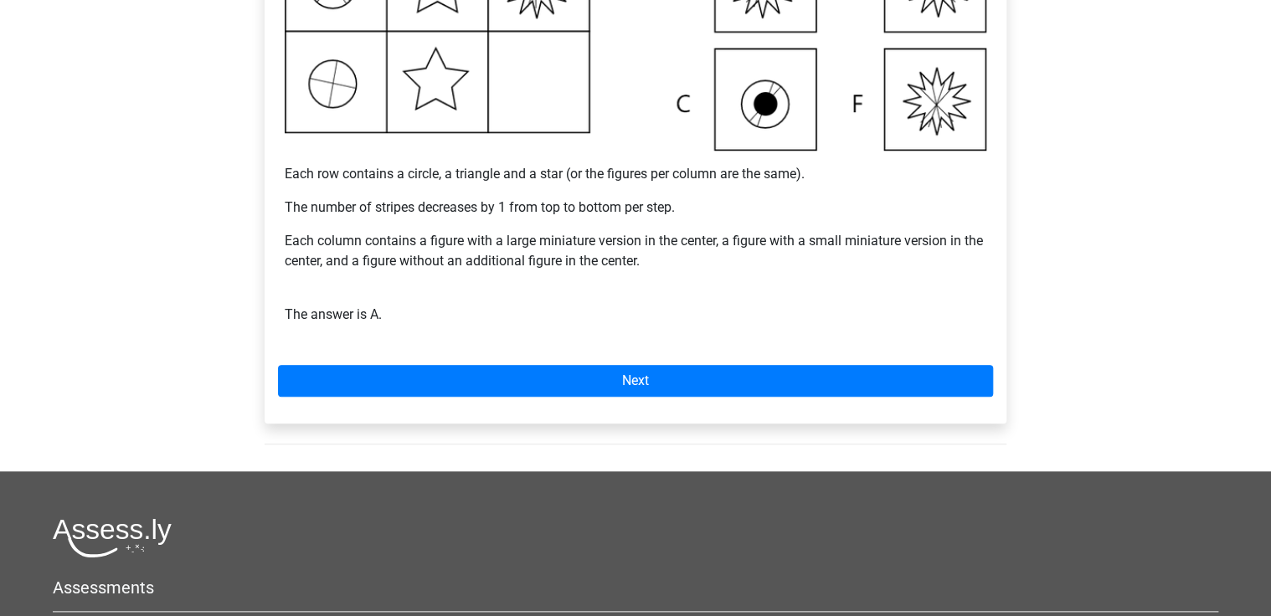
scroll to position [536, 0]
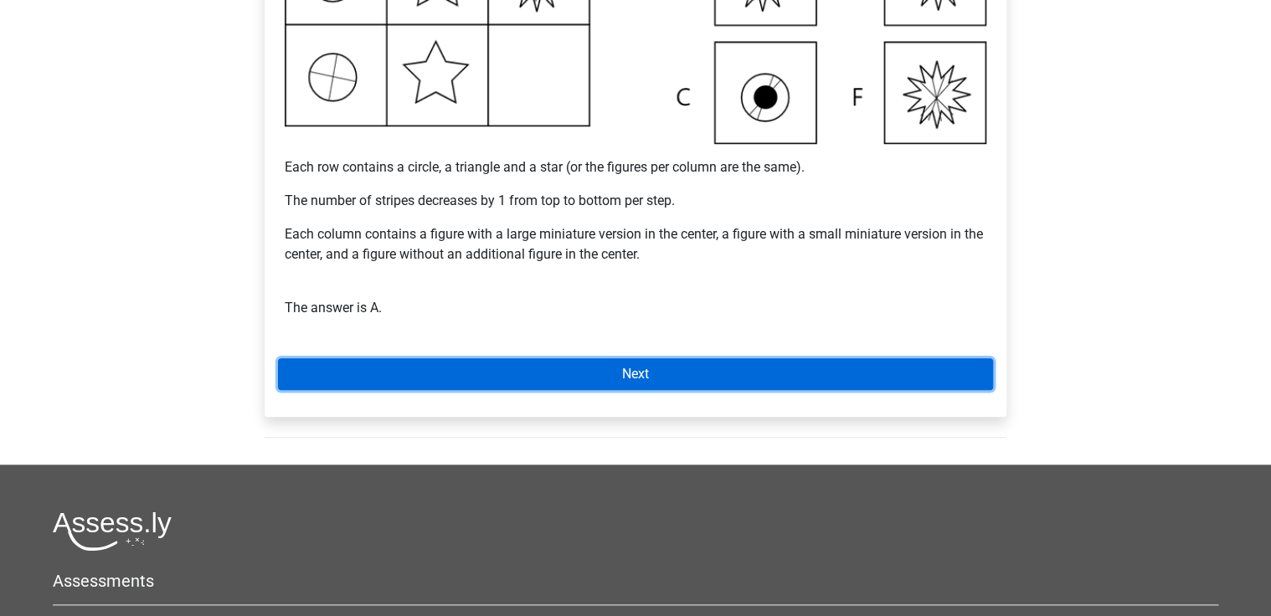
click at [626, 363] on link "Next" at bounding box center [635, 374] width 715 height 32
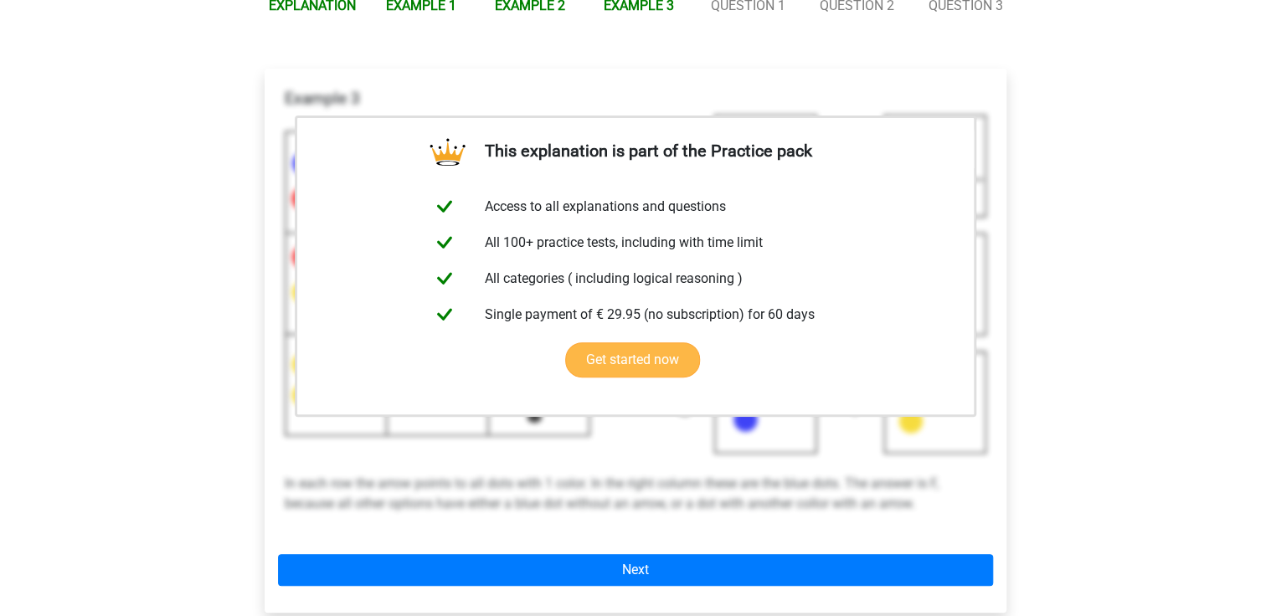
scroll to position [268, 0]
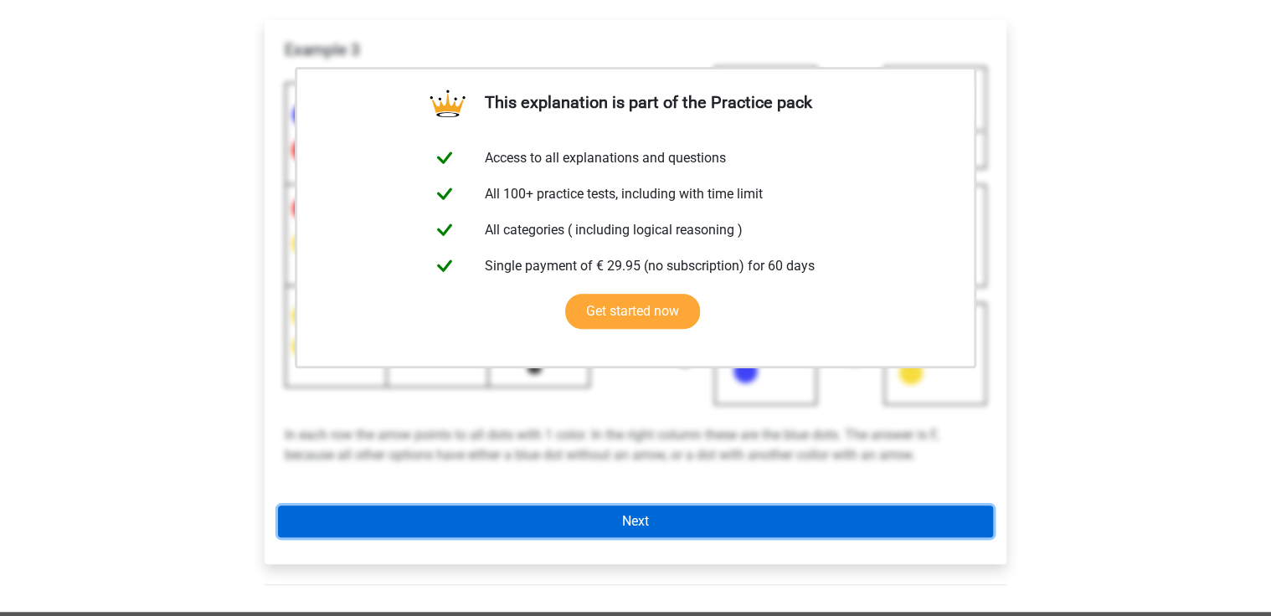
click at [625, 513] on link "Next" at bounding box center [635, 522] width 715 height 32
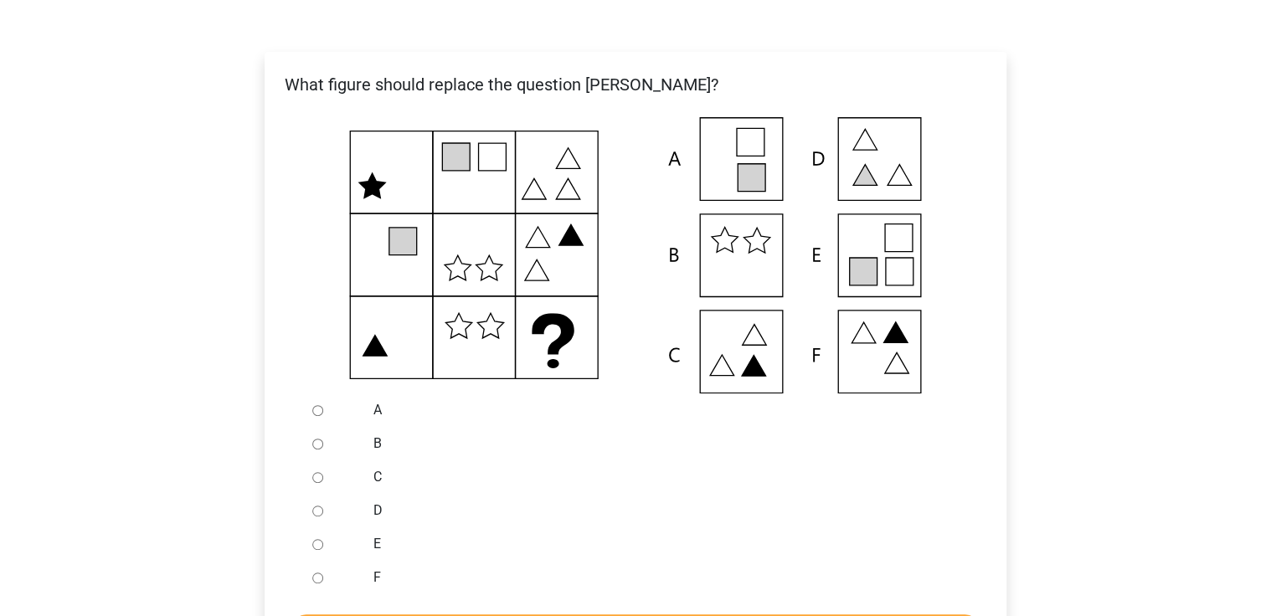
scroll to position [268, 0]
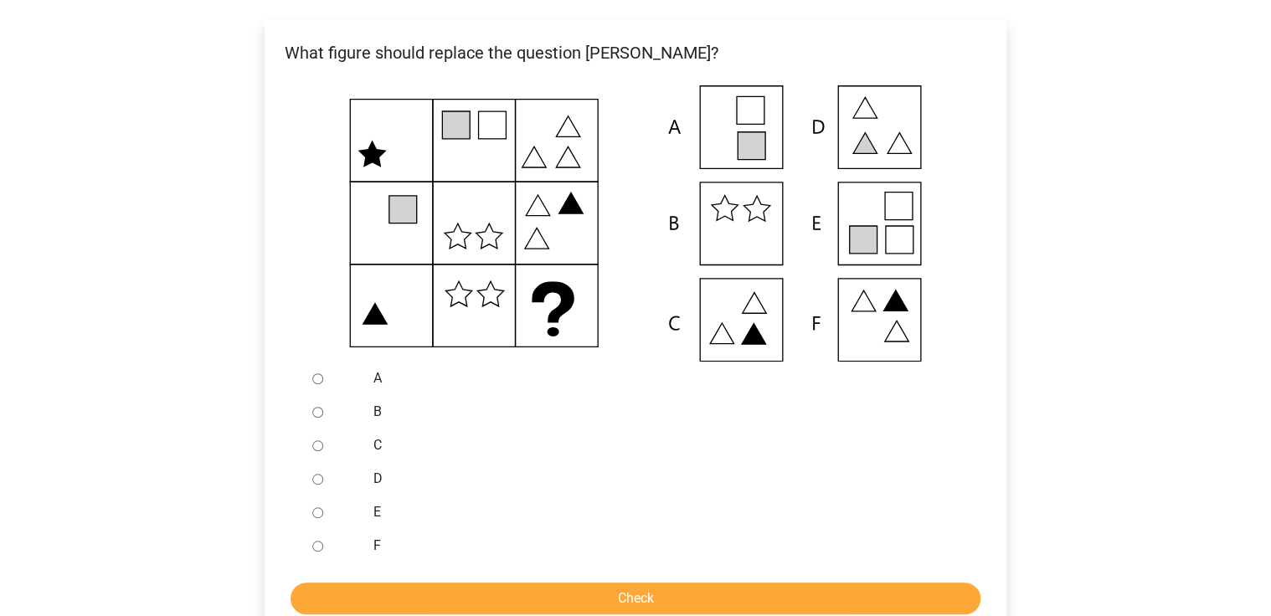
click at [319, 510] on input "E" at bounding box center [317, 512] width 11 height 11
radio input "true"
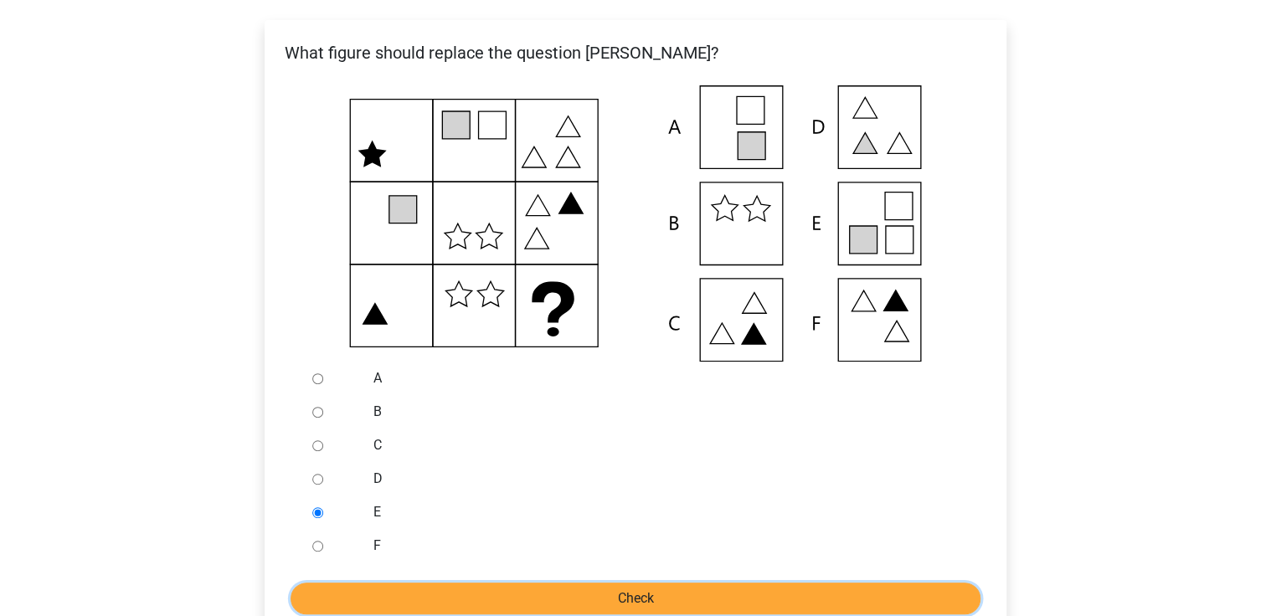
click at [626, 599] on input "Check" at bounding box center [636, 599] width 690 height 32
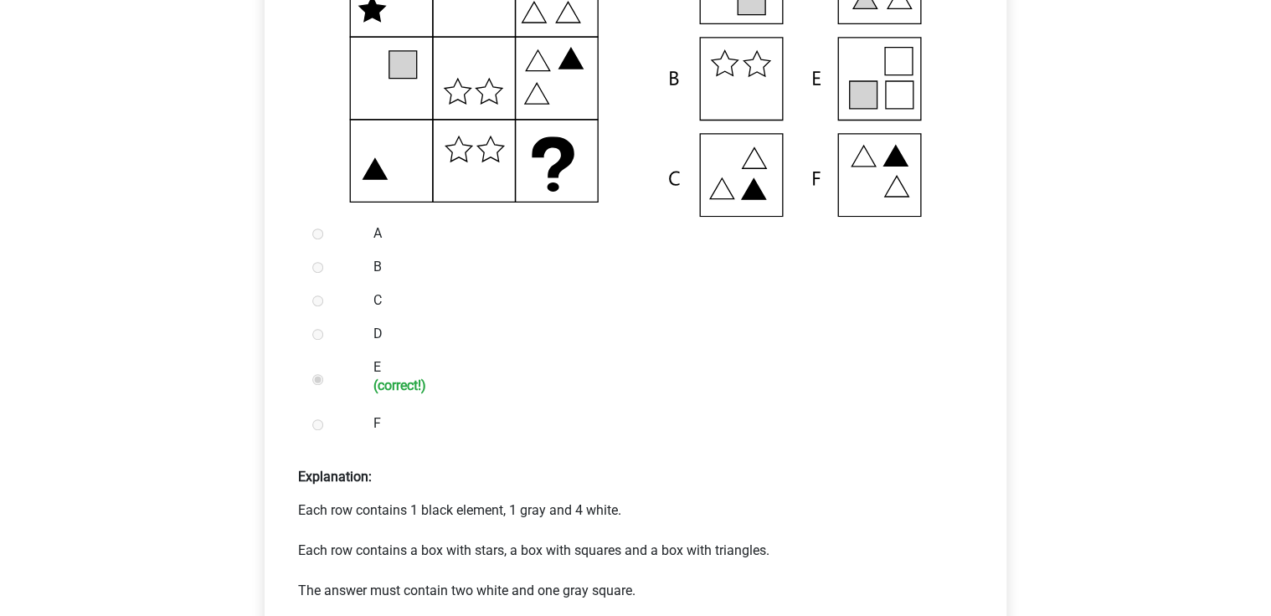
scroll to position [536, 0]
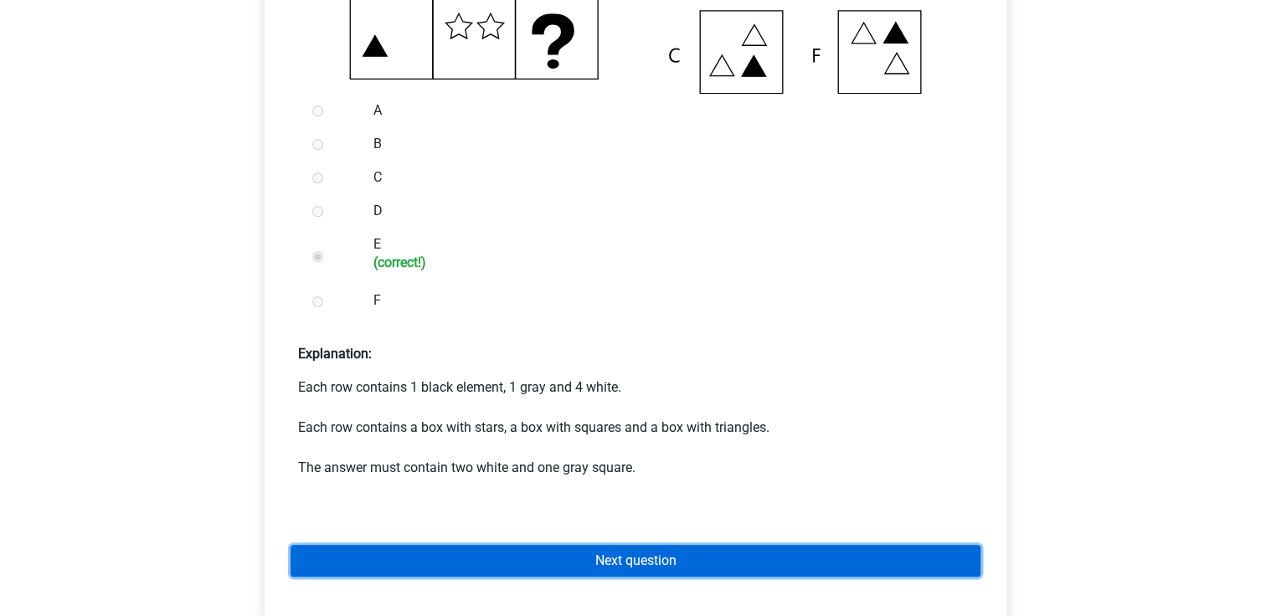
click at [657, 564] on link "Next question" at bounding box center [636, 561] width 690 height 32
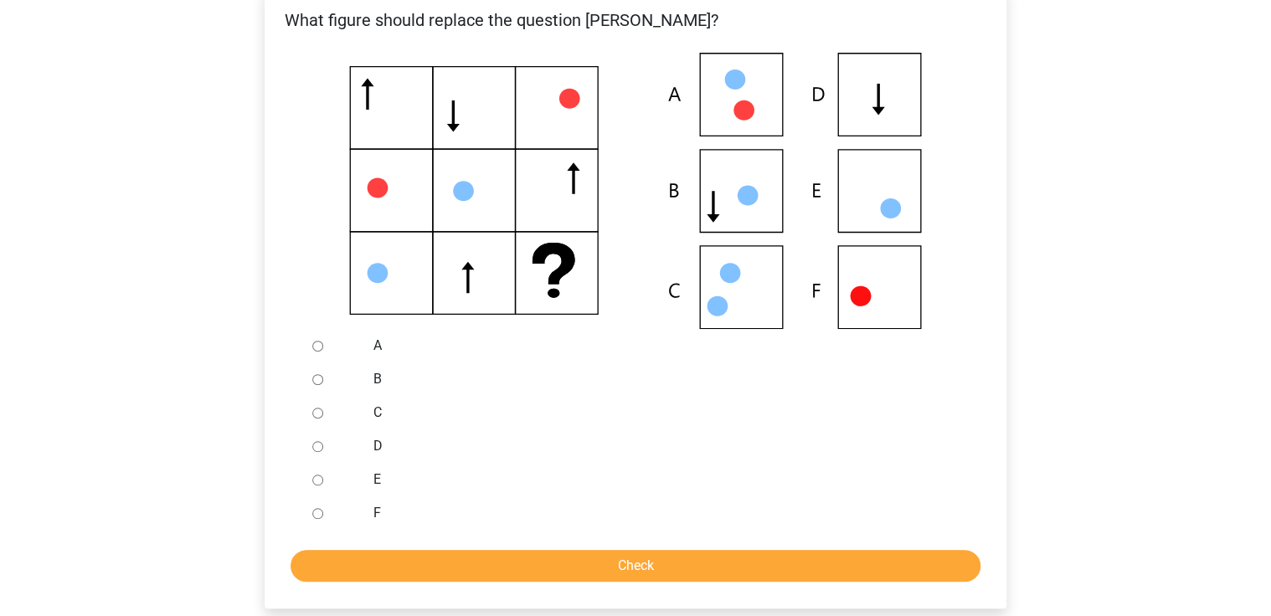
scroll to position [268, 0]
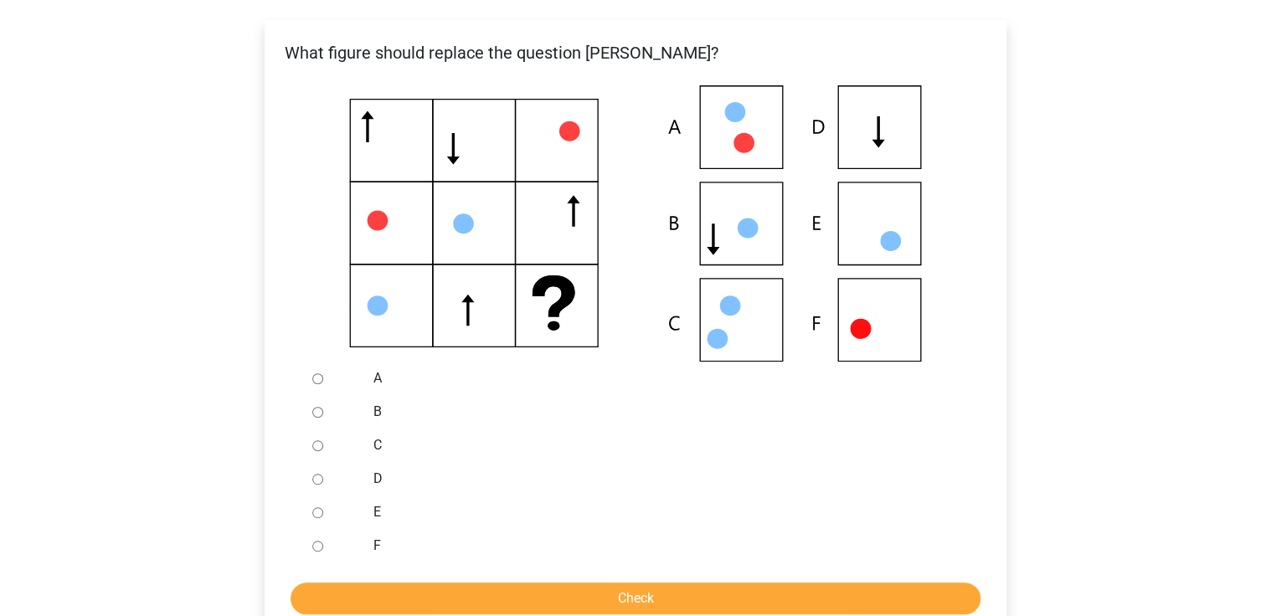
click at [315, 511] on input "E" at bounding box center [317, 512] width 11 height 11
radio input "true"
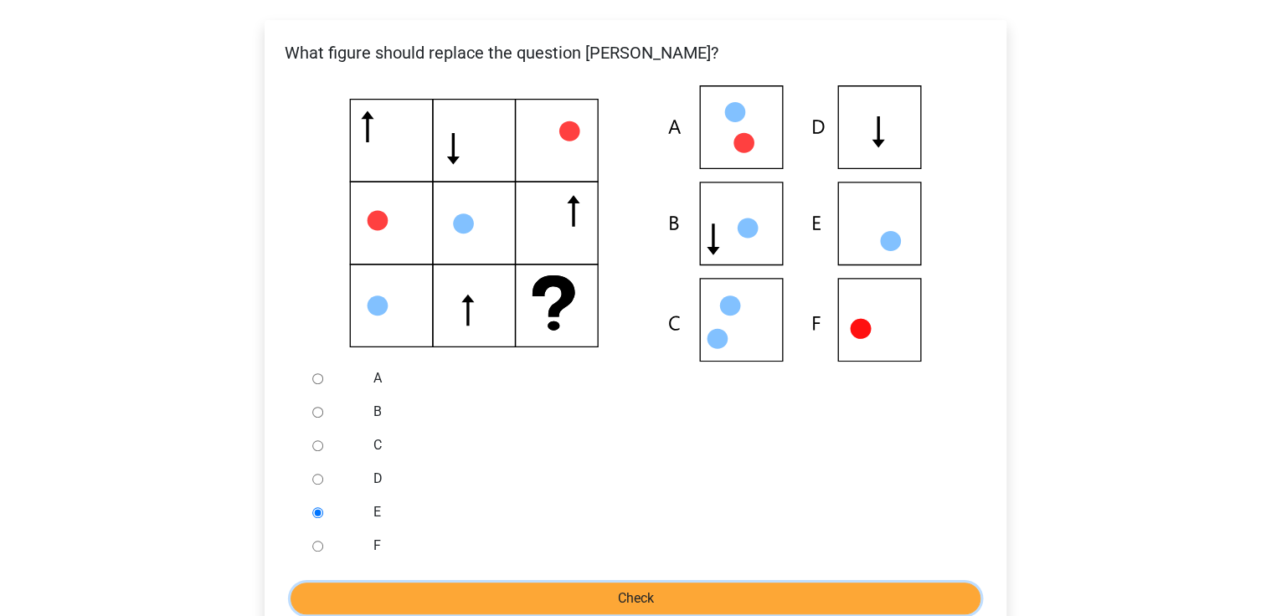
click at [636, 593] on input "Check" at bounding box center [636, 599] width 690 height 32
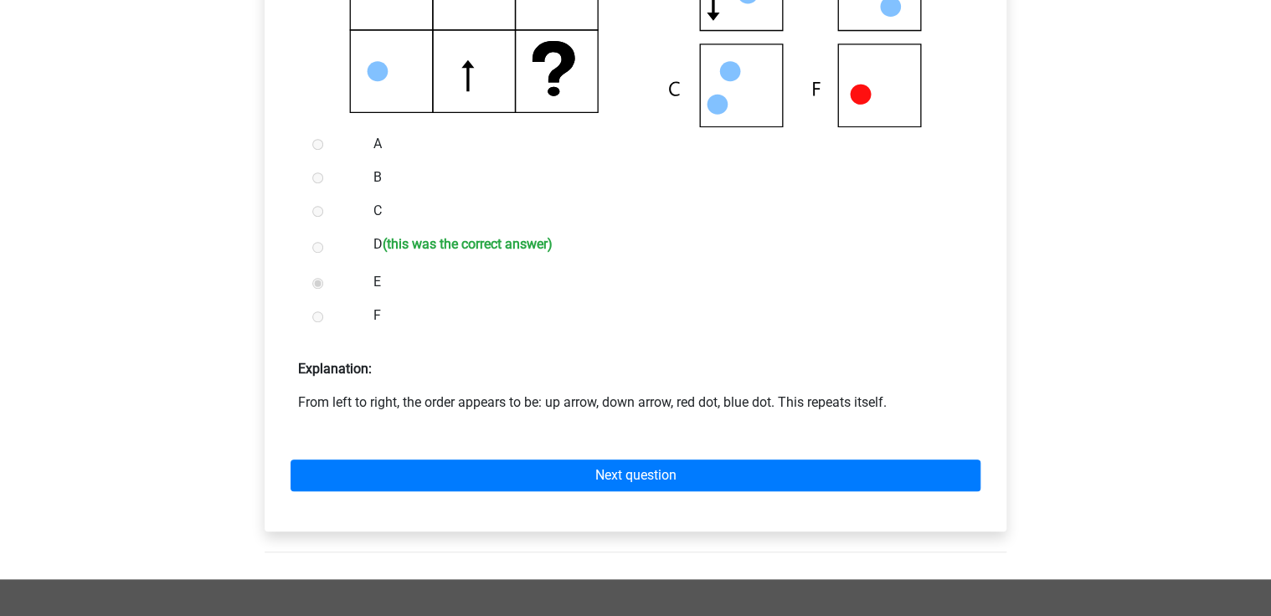
scroll to position [536, 0]
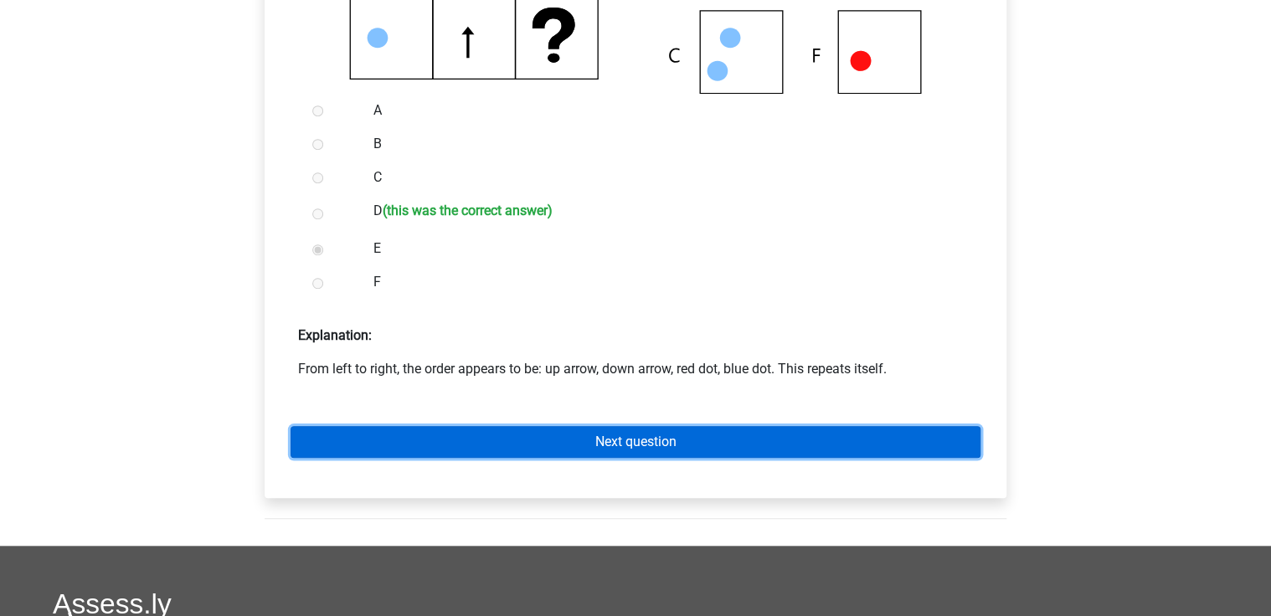
click at [636, 437] on link "Next question" at bounding box center [636, 442] width 690 height 32
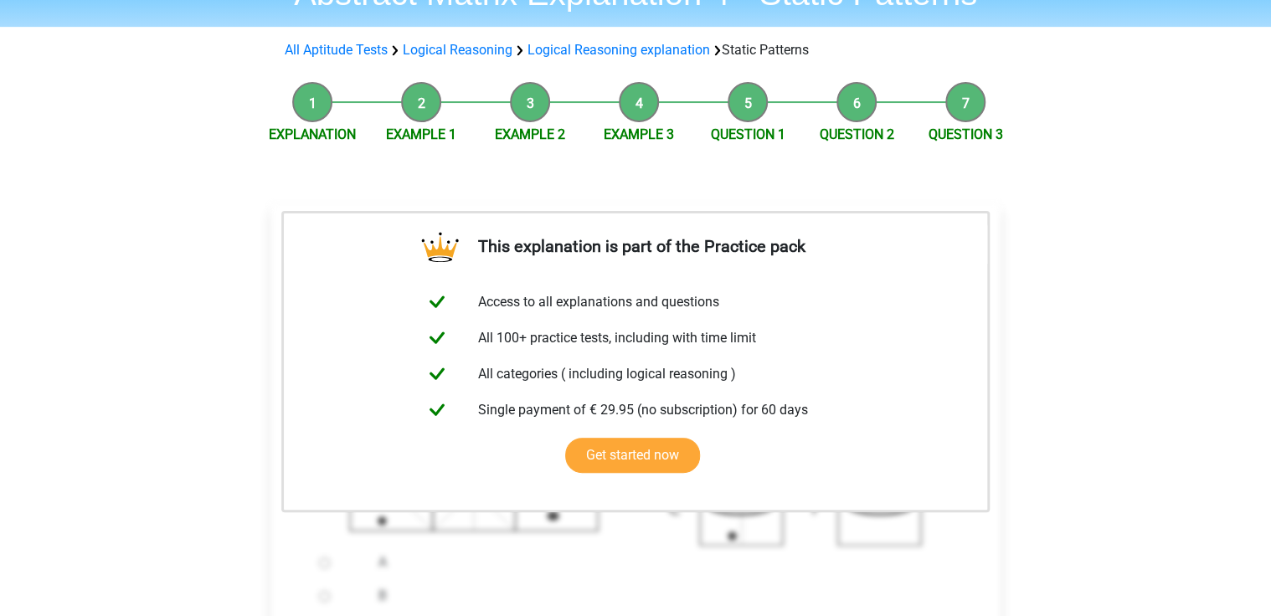
scroll to position [469, 0]
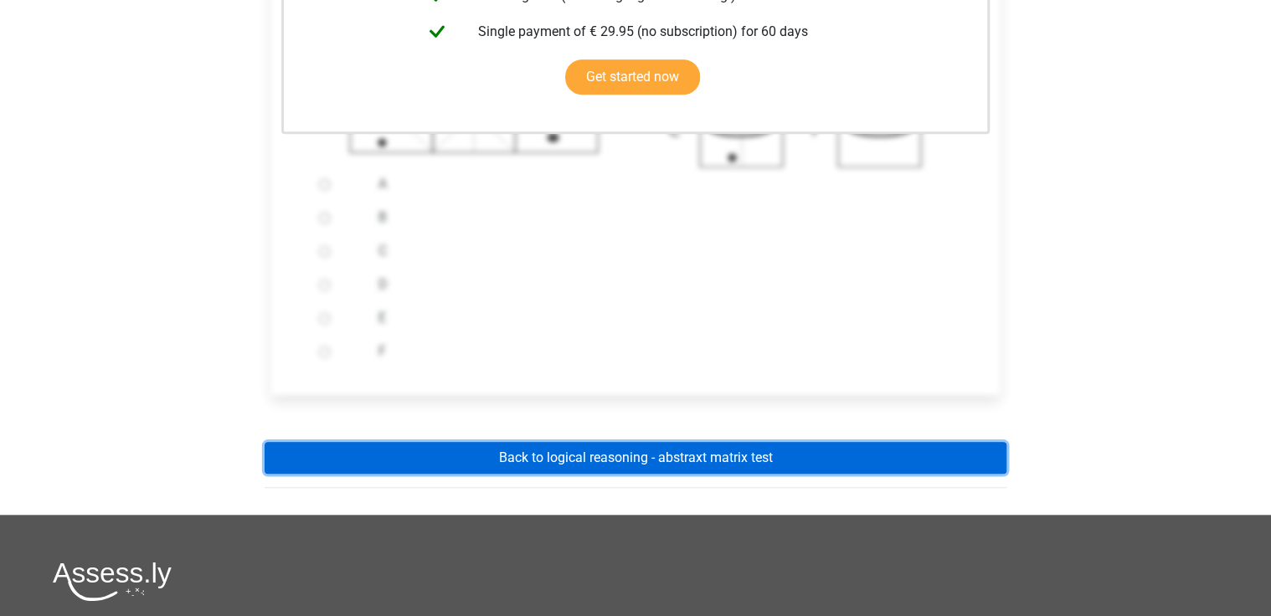
click at [620, 452] on link "Back to logical reasoning - abstraxt matrix test" at bounding box center [636, 458] width 742 height 32
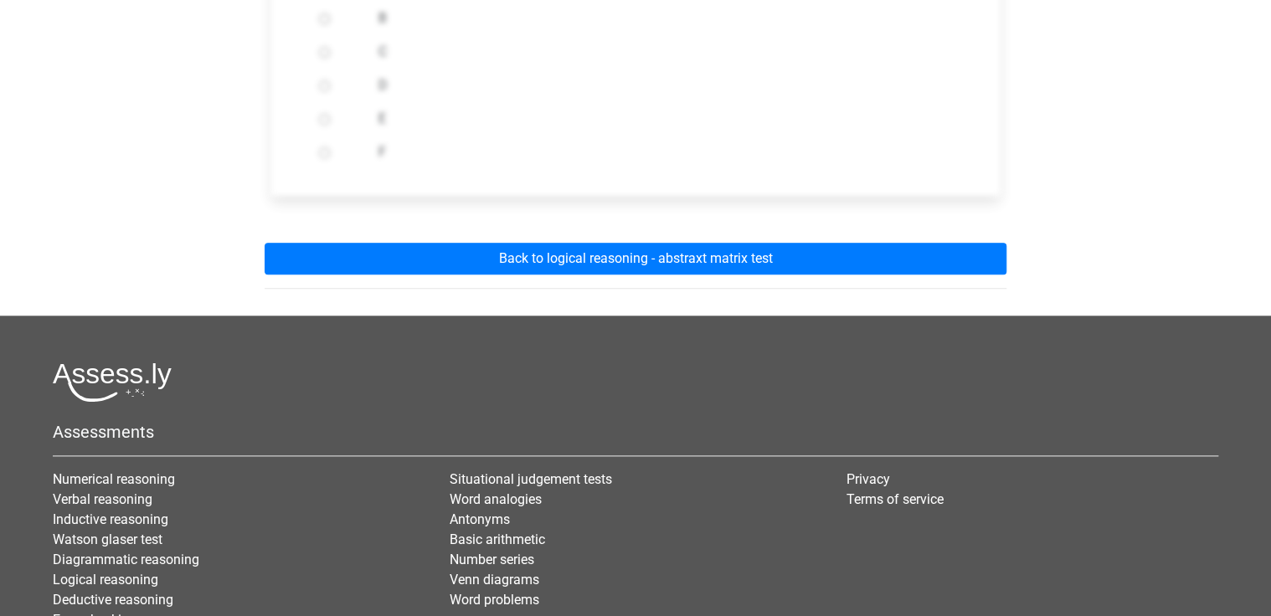
scroll to position [670, 0]
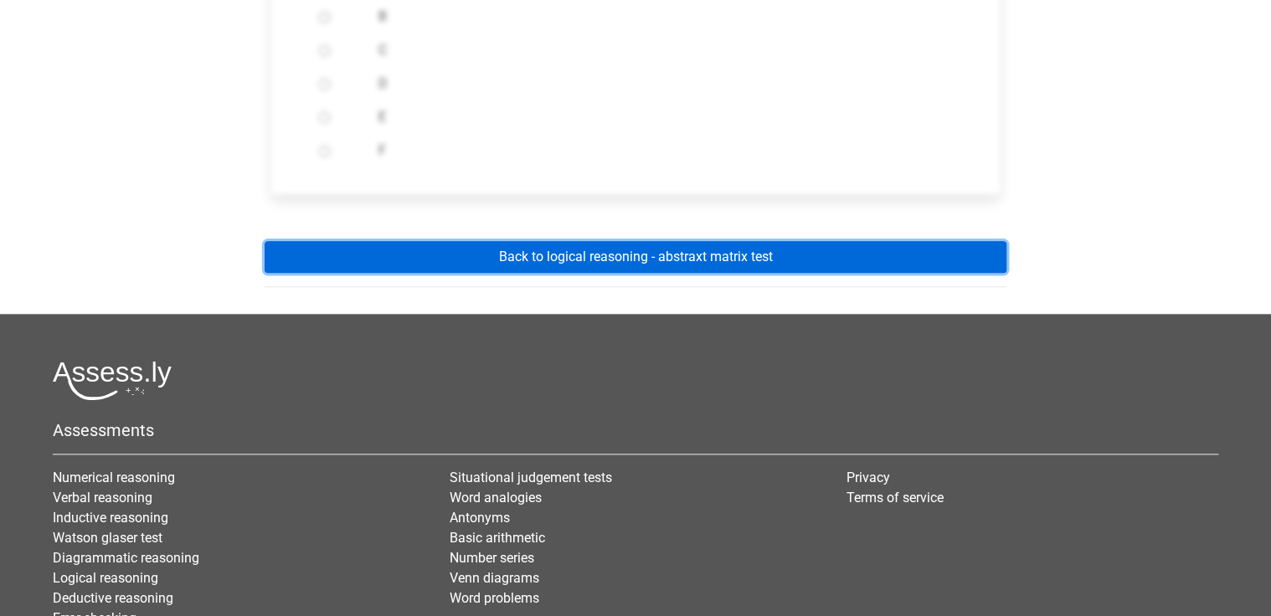
click at [631, 251] on link "Back to logical reasoning - abstraxt matrix test" at bounding box center [636, 257] width 742 height 32
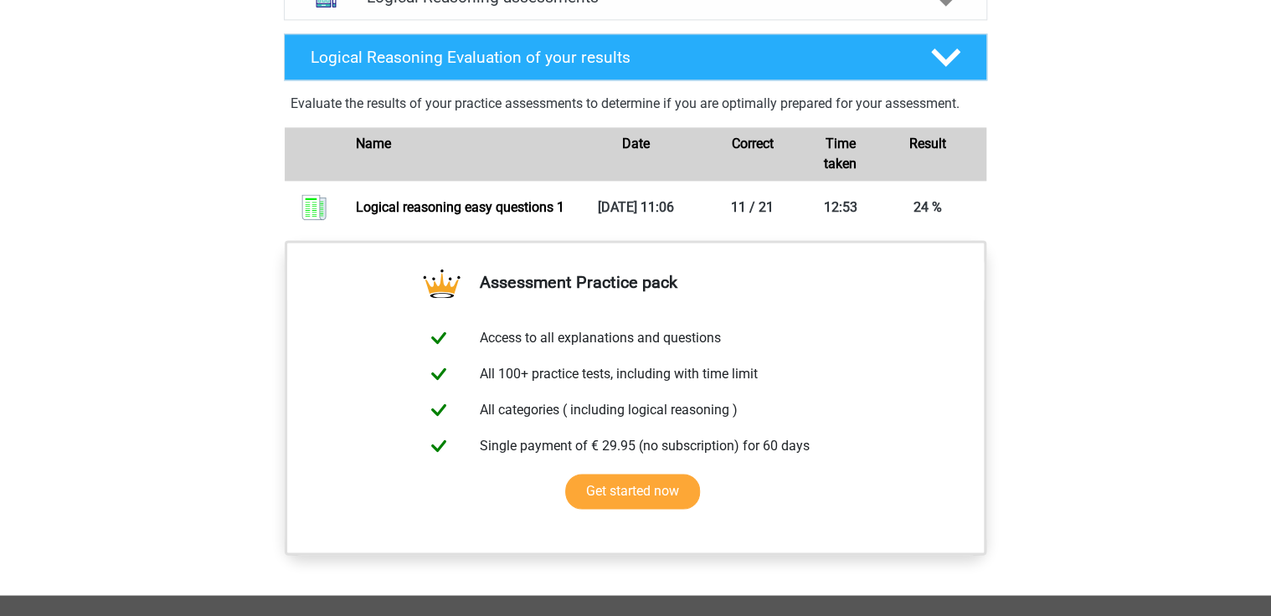
scroll to position [1072, 0]
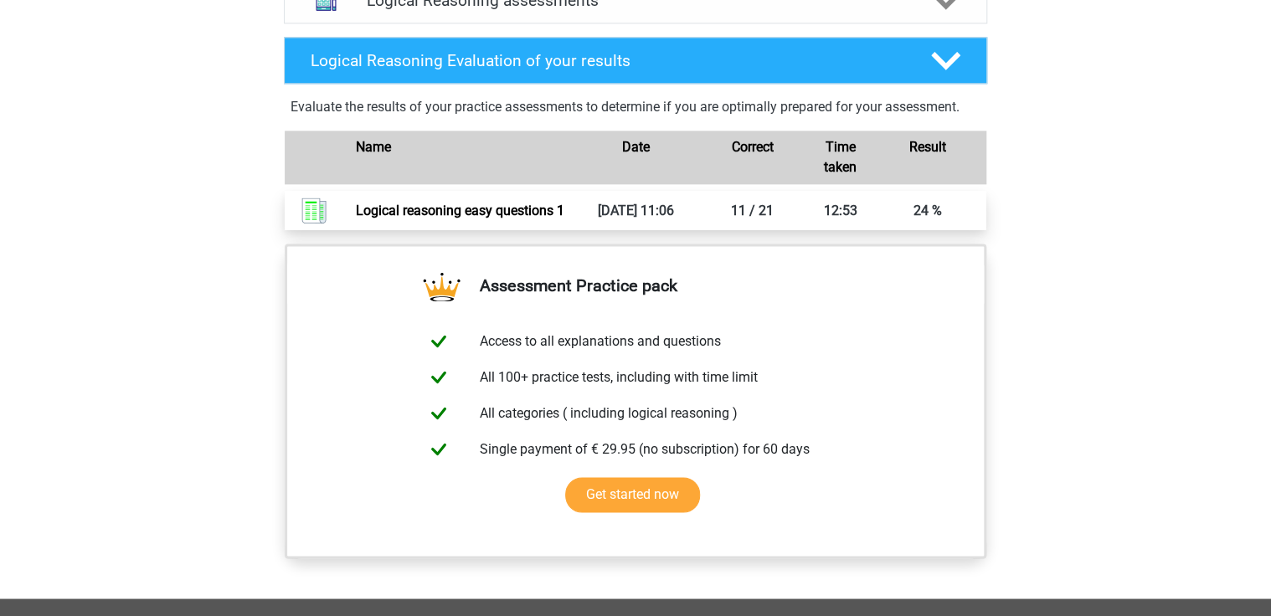
click at [443, 219] on link "Logical reasoning easy questions 1" at bounding box center [460, 211] width 209 height 16
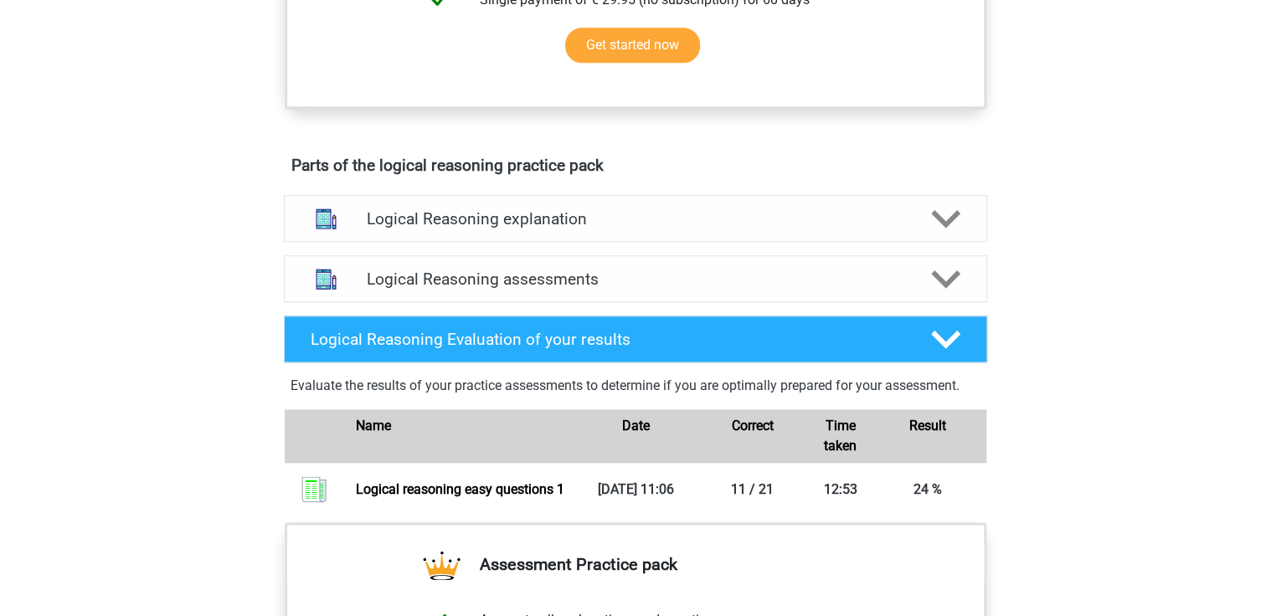
scroll to position [804, 0]
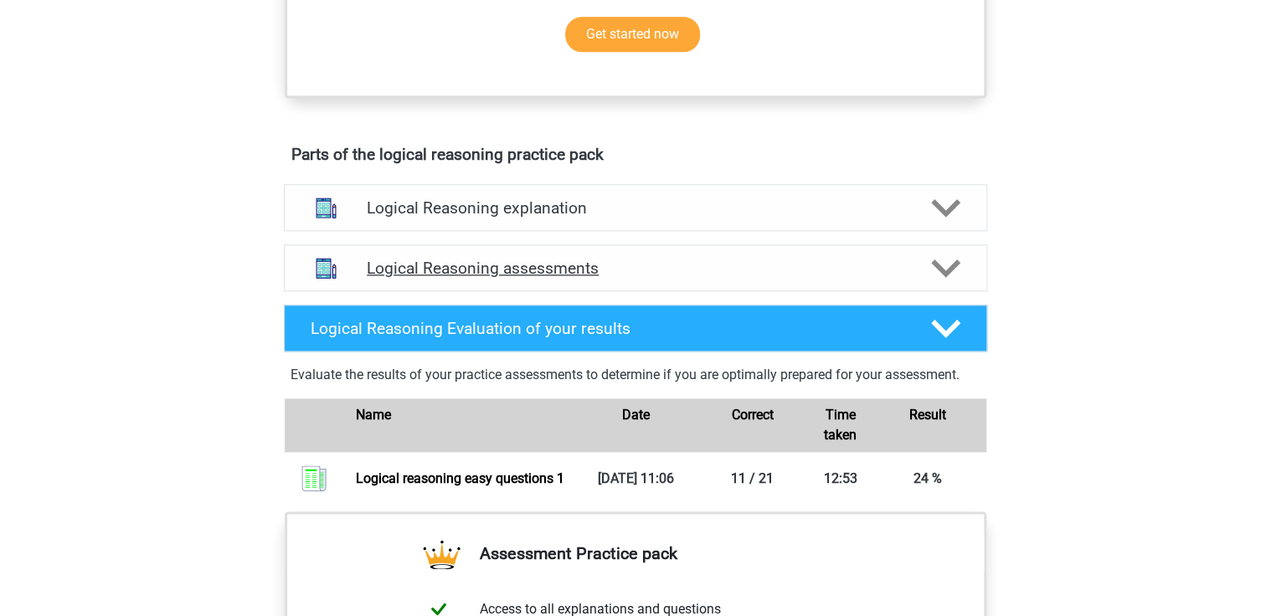
click at [948, 272] on icon at bounding box center [945, 268] width 29 height 29
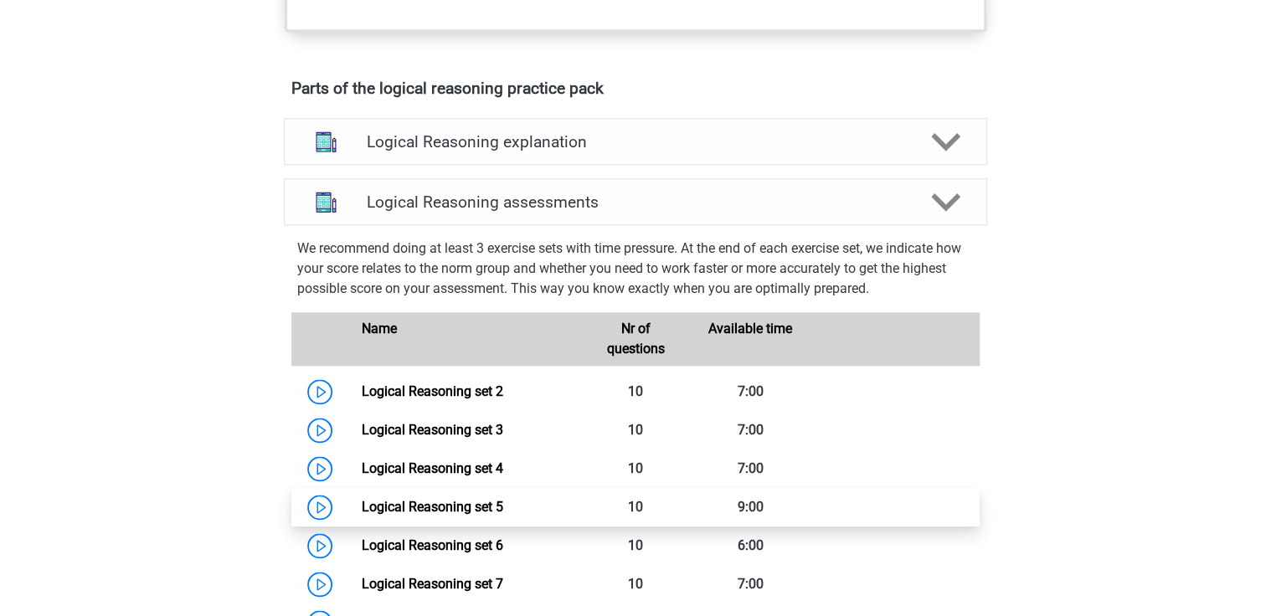
scroll to position [871, 0]
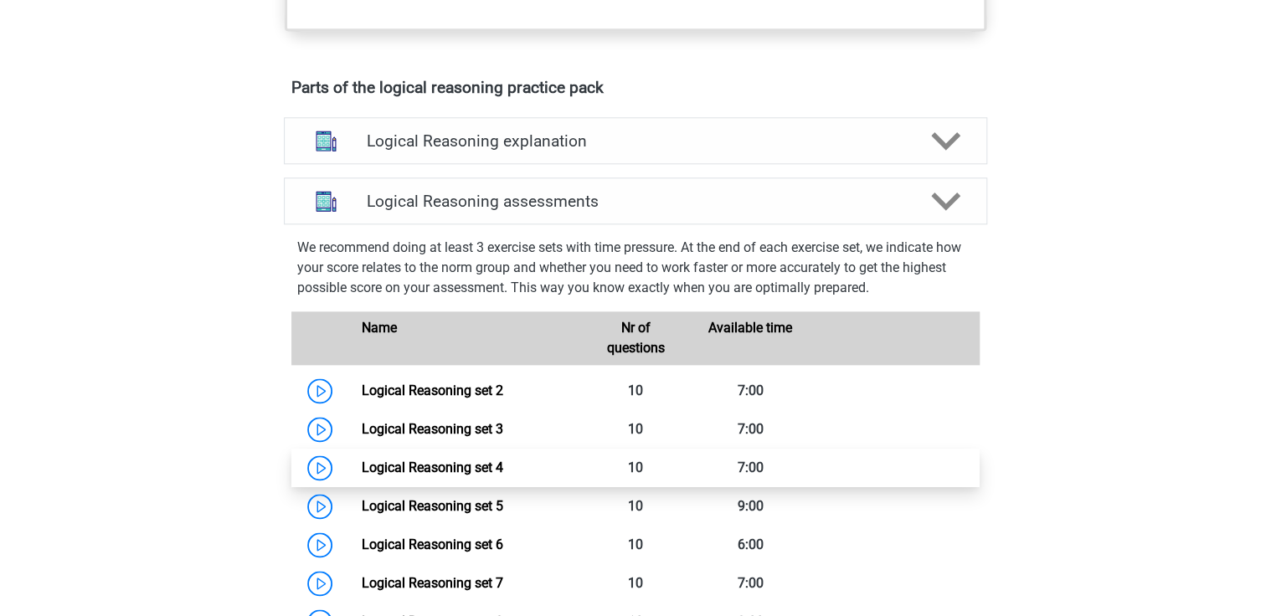
click at [361, 476] on link "Logical Reasoning set 4" at bounding box center [432, 468] width 142 height 16
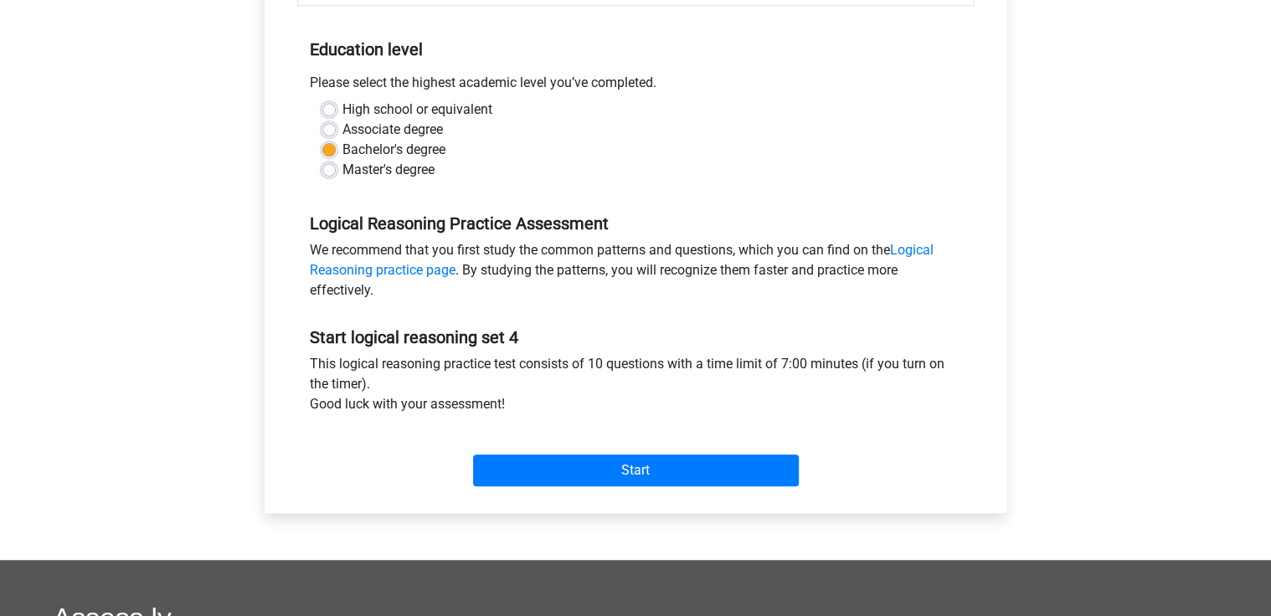
scroll to position [335, 0]
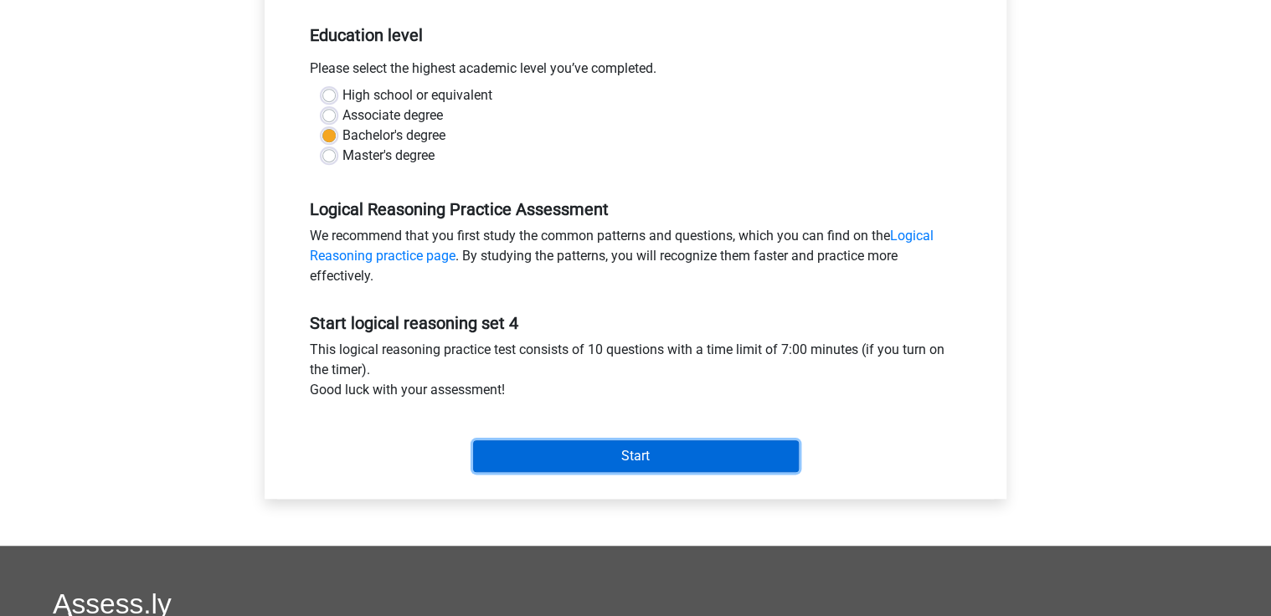
click at [646, 448] on input "Start" at bounding box center [636, 456] width 326 height 32
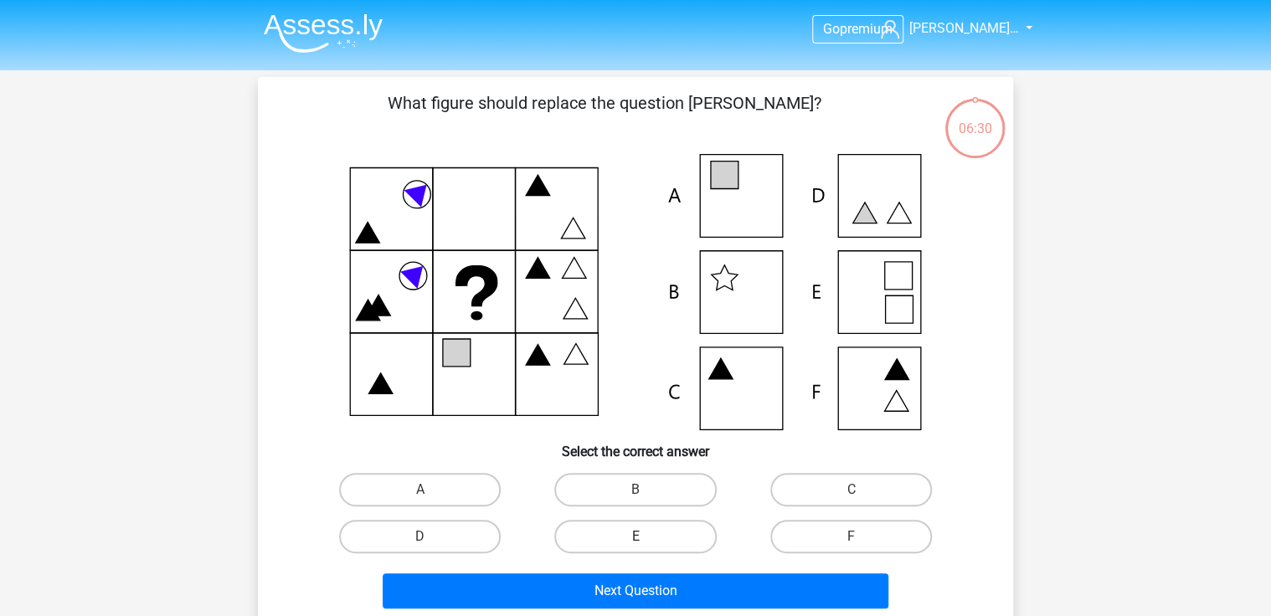
click at [610, 528] on label "E" at bounding box center [635, 536] width 162 height 33
click at [636, 537] on input "E" at bounding box center [641, 542] width 11 height 11
radio input "true"
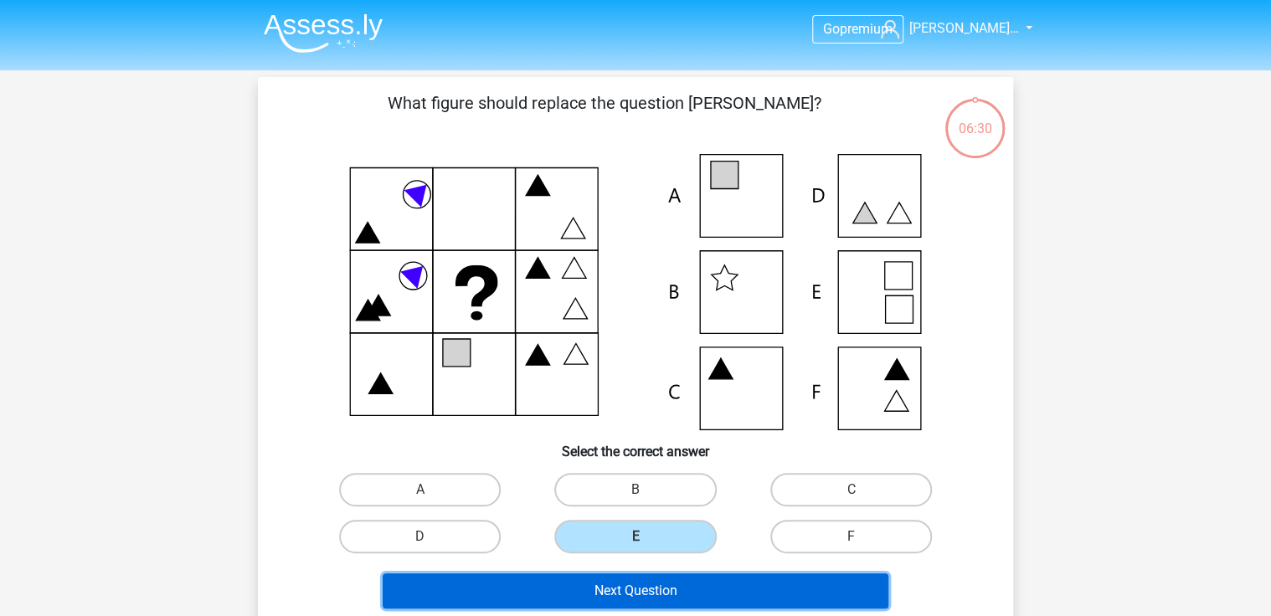
click at [652, 593] on button "Next Question" at bounding box center [636, 591] width 507 height 35
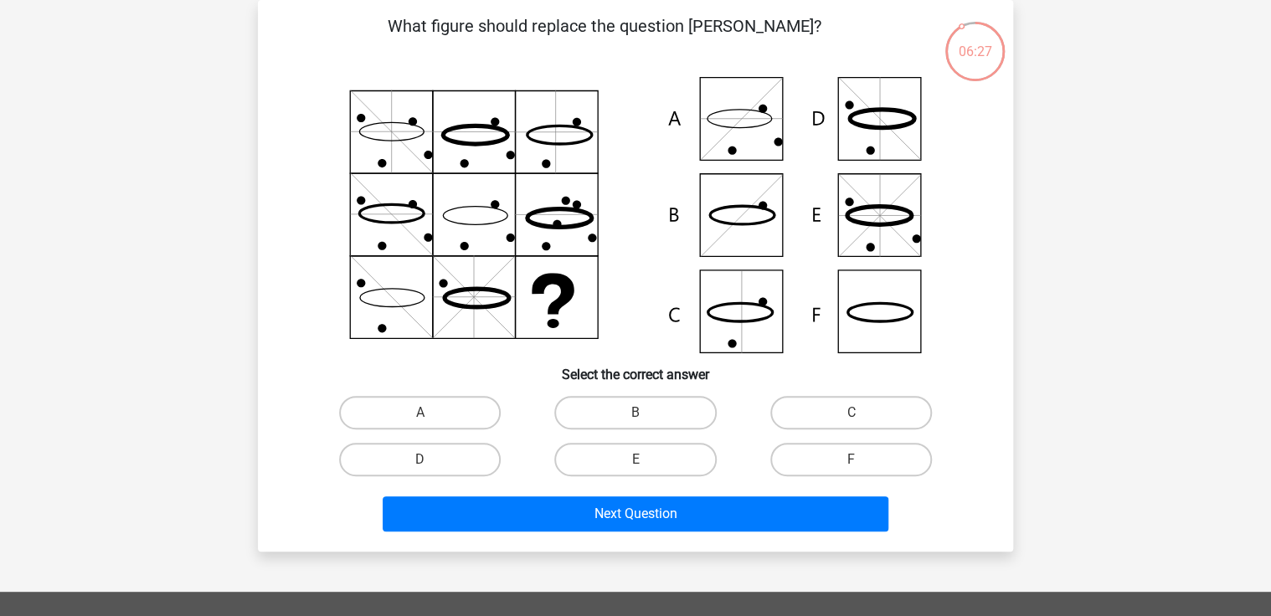
scroll to position [10, 0]
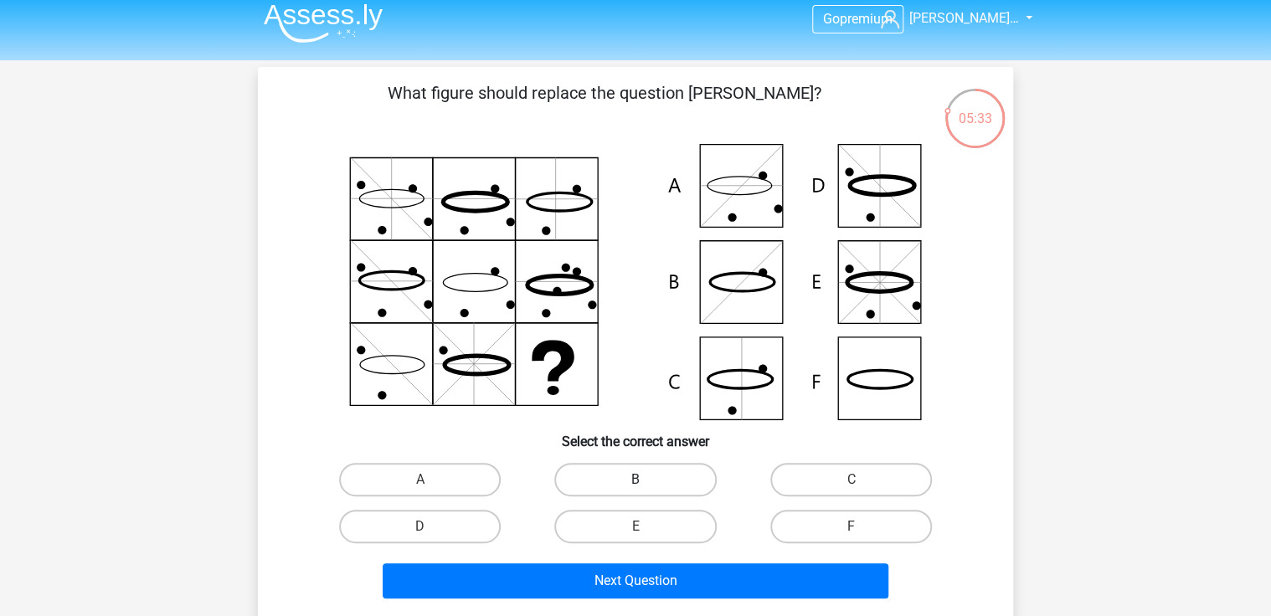
click at [654, 472] on label "B" at bounding box center [635, 479] width 162 height 33
click at [646, 480] on input "B" at bounding box center [641, 485] width 11 height 11
radio input "true"
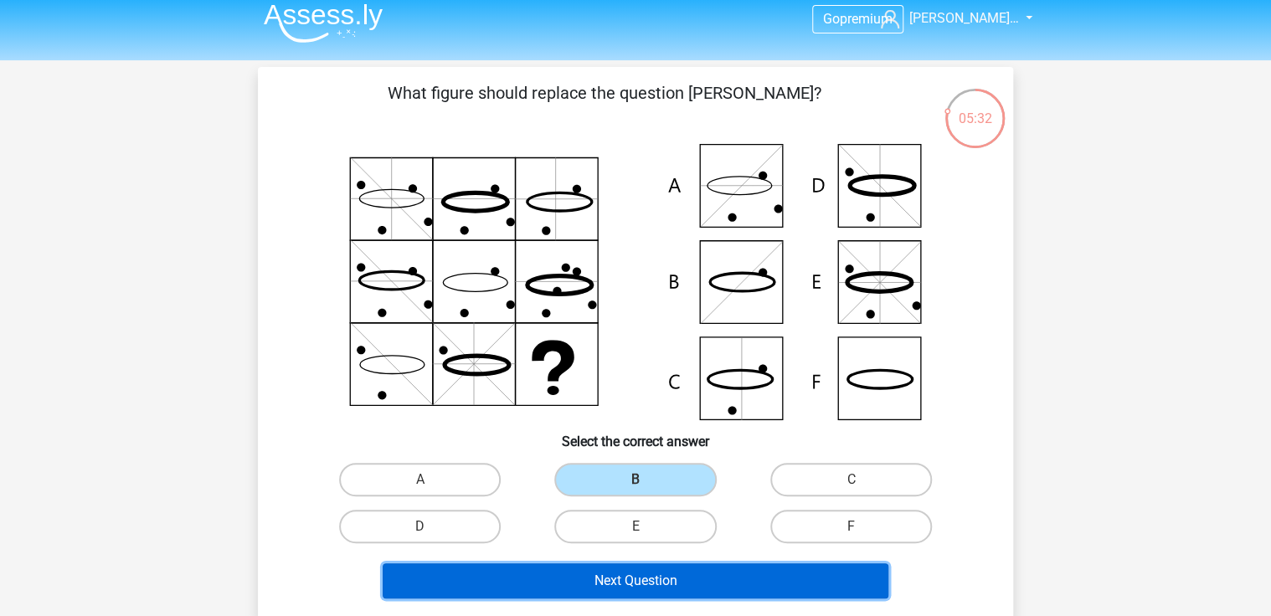
click at [661, 576] on button "Next Question" at bounding box center [636, 581] width 507 height 35
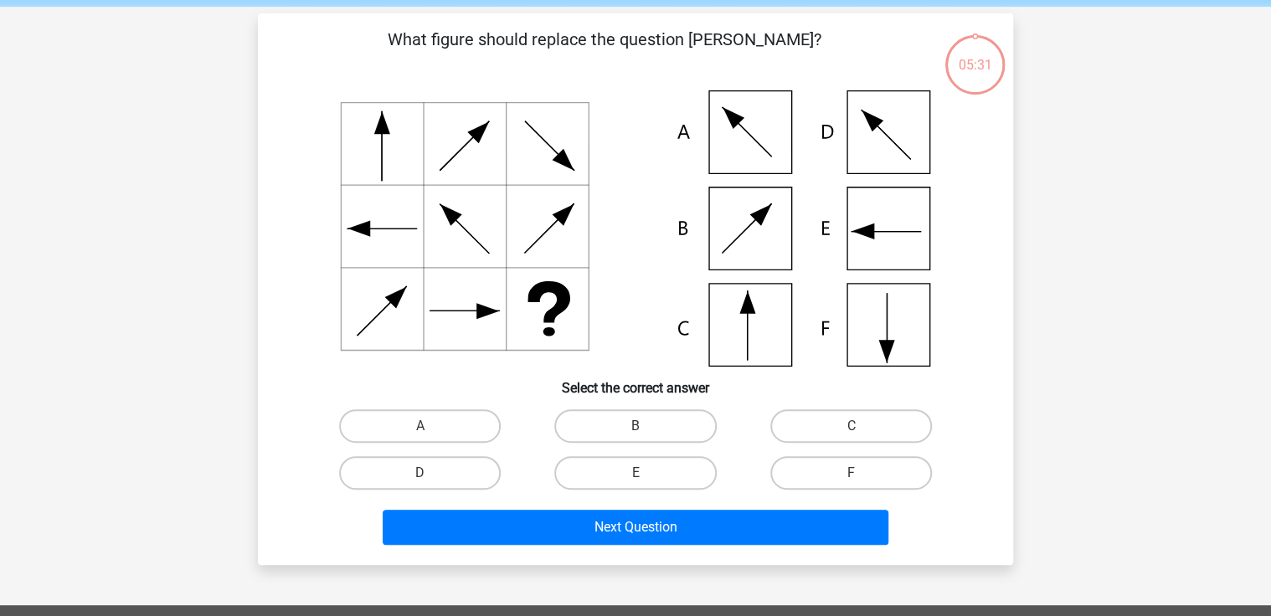
scroll to position [77, 0]
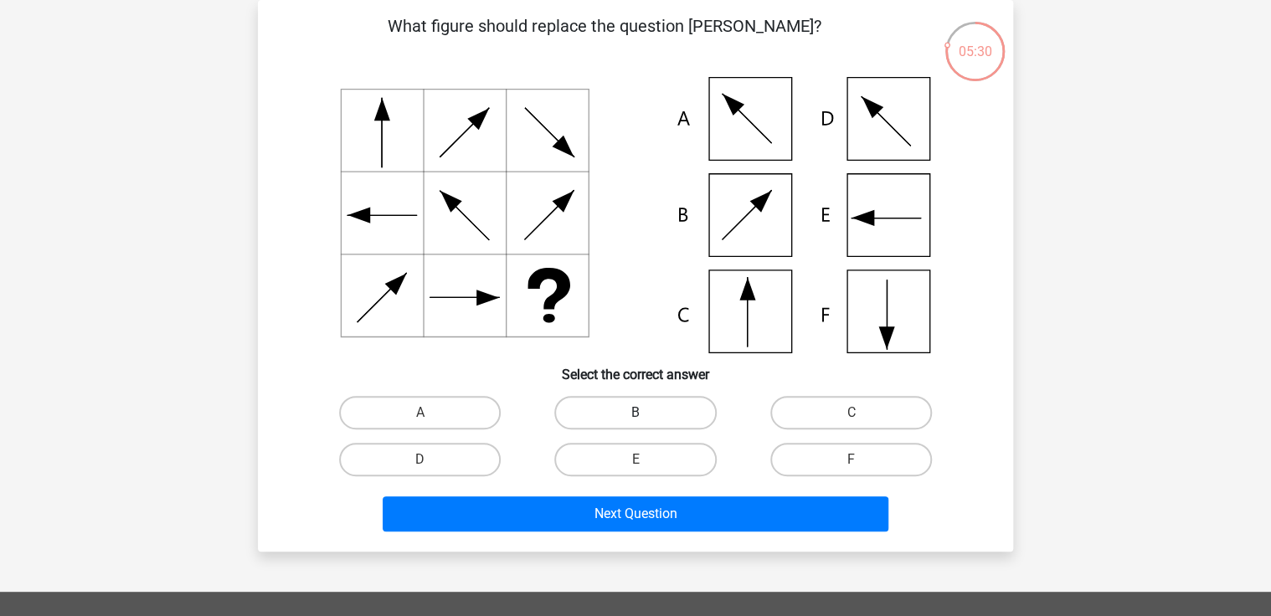
click at [677, 405] on label "B" at bounding box center [635, 412] width 162 height 33
click at [646, 413] on input "B" at bounding box center [641, 418] width 11 height 11
radio input "true"
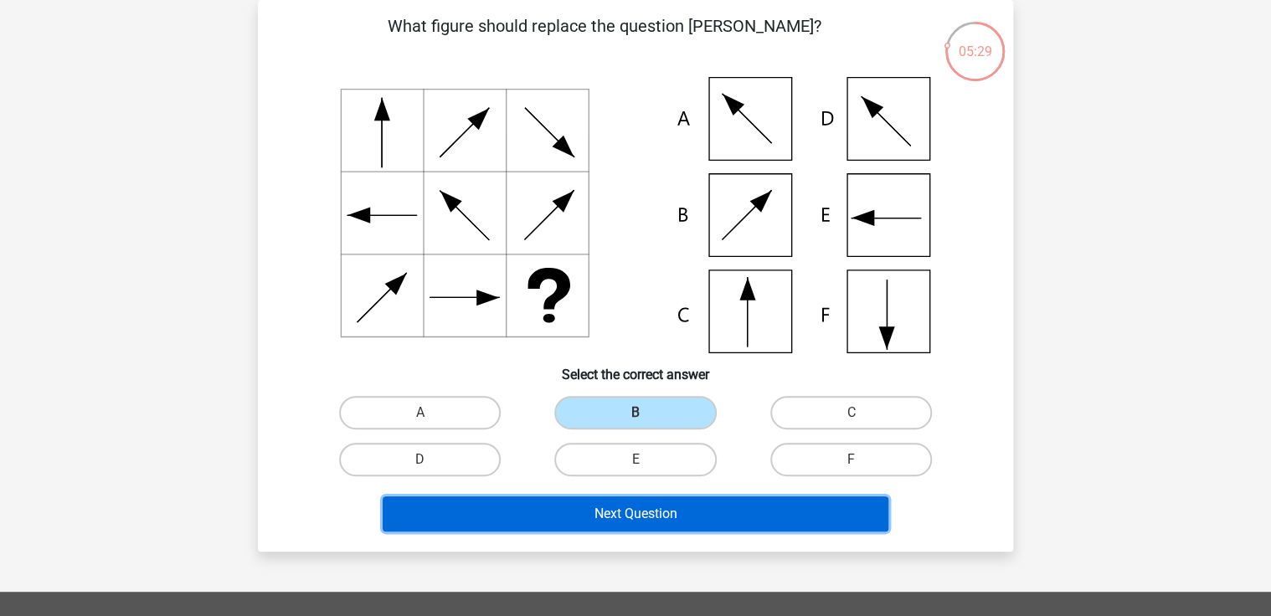
click at [663, 518] on button "Next Question" at bounding box center [636, 514] width 507 height 35
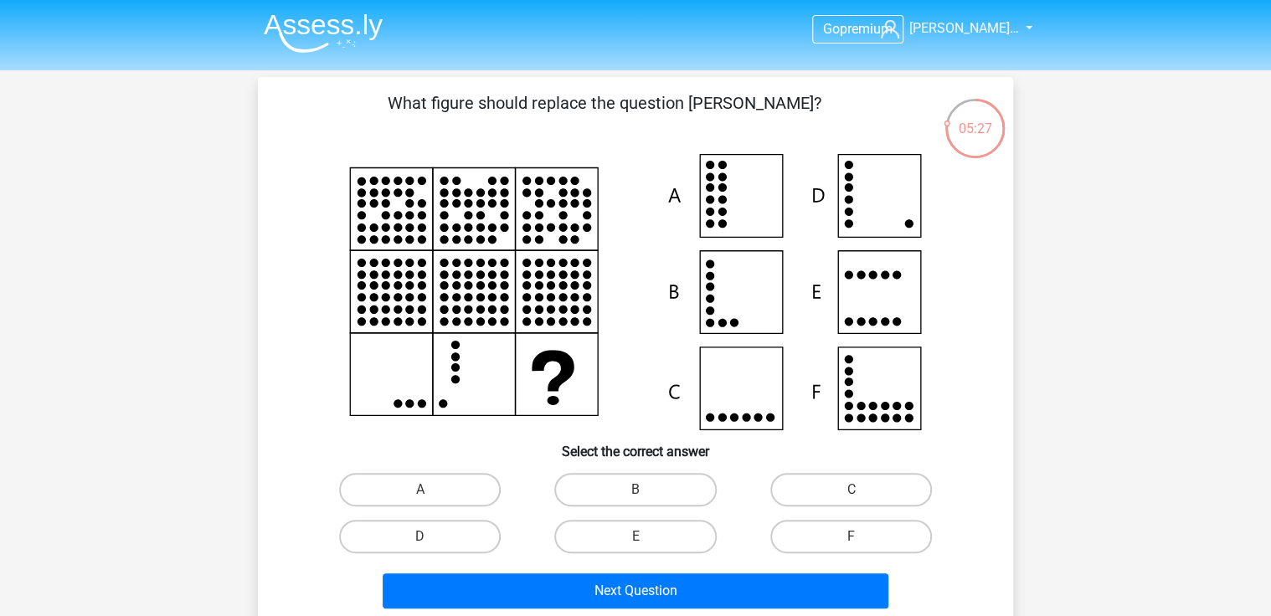
scroll to position [0, 0]
click at [433, 538] on label "D" at bounding box center [420, 536] width 162 height 33
click at [431, 538] on input "D" at bounding box center [425, 542] width 11 height 11
radio input "true"
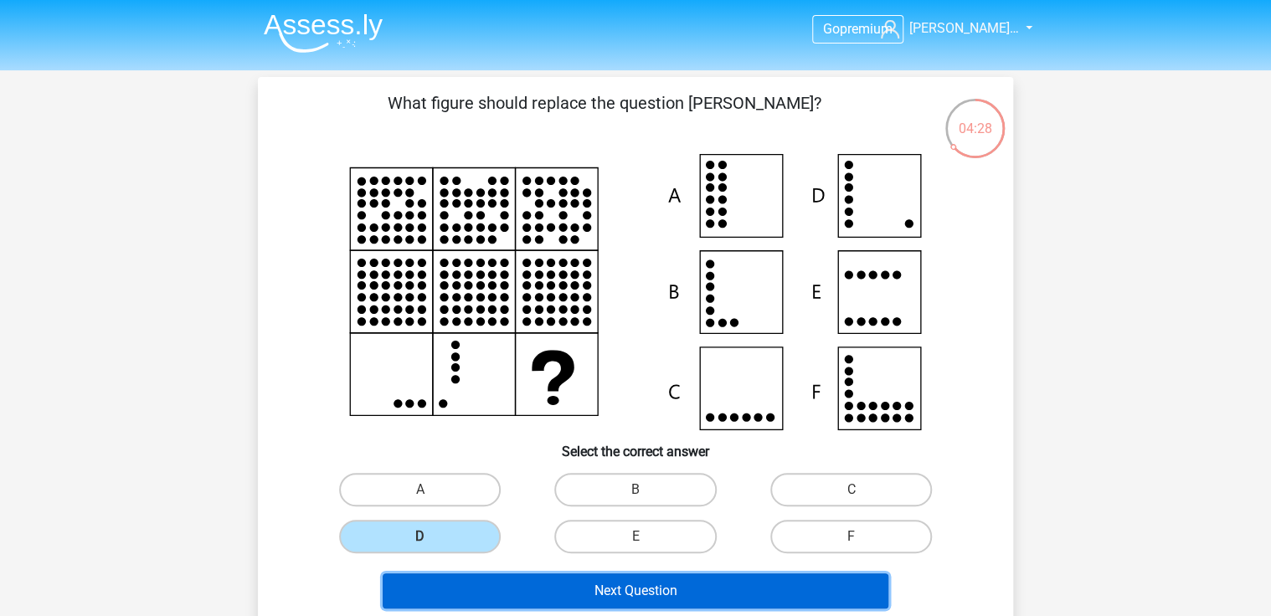
click at [646, 596] on button "Next Question" at bounding box center [636, 591] width 507 height 35
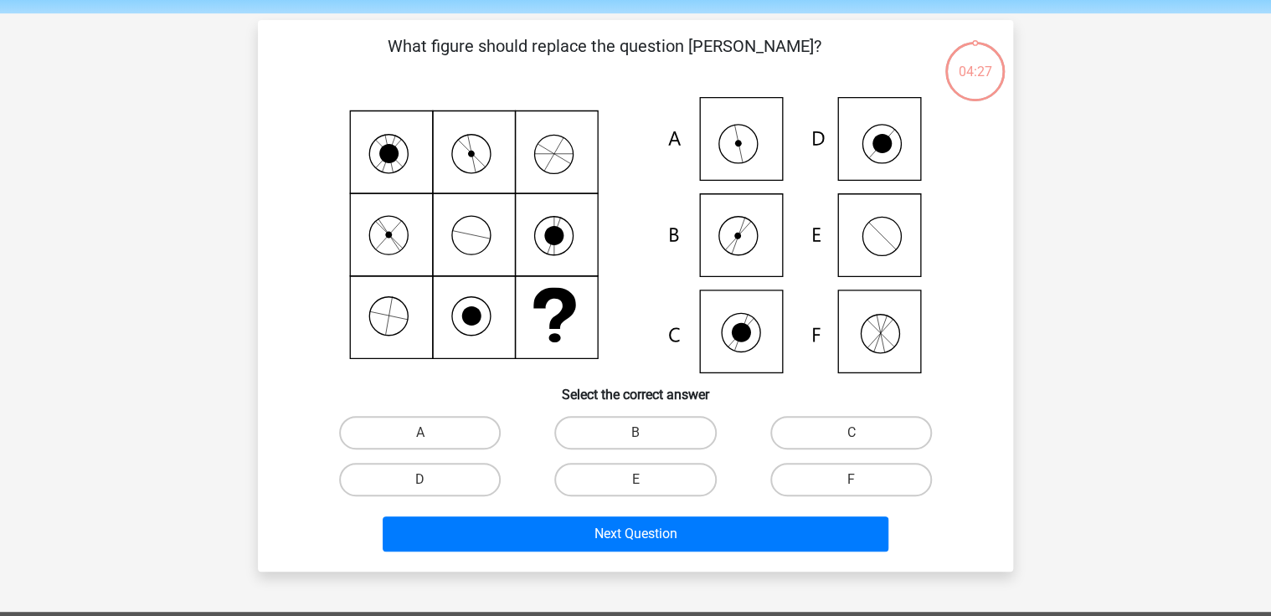
scroll to position [77, 0]
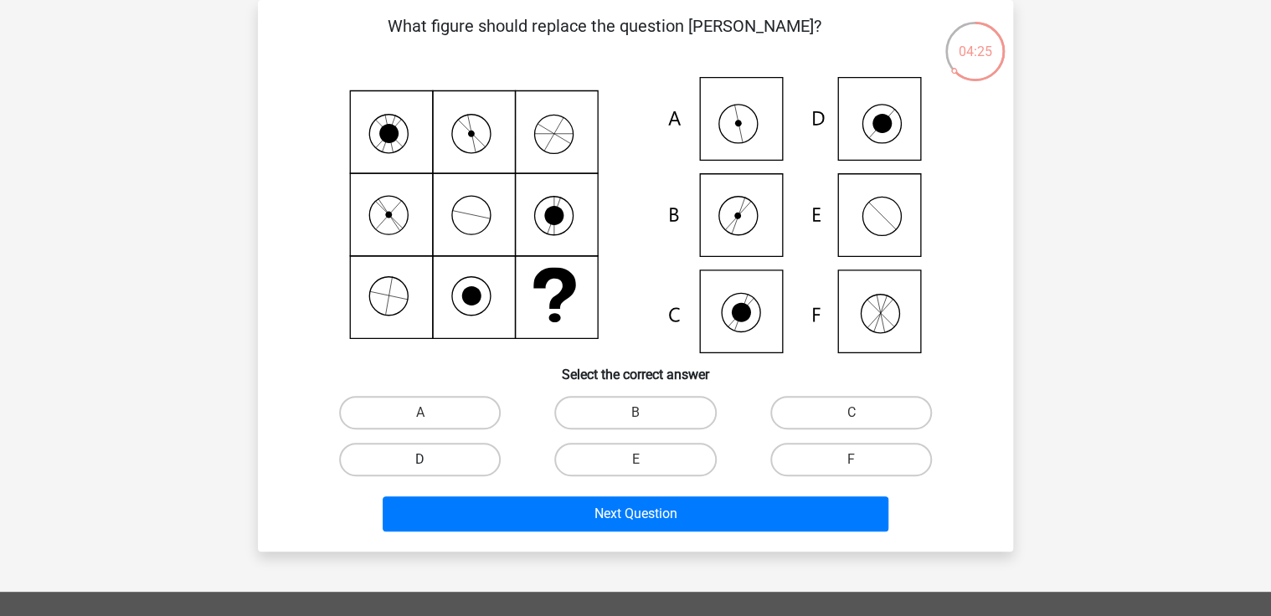
click at [451, 461] on label "D" at bounding box center [420, 459] width 162 height 33
click at [431, 461] on input "D" at bounding box center [425, 465] width 11 height 11
radio input "true"
click at [361, 364] on h6 "Select the correct answer" at bounding box center [636, 367] width 702 height 29
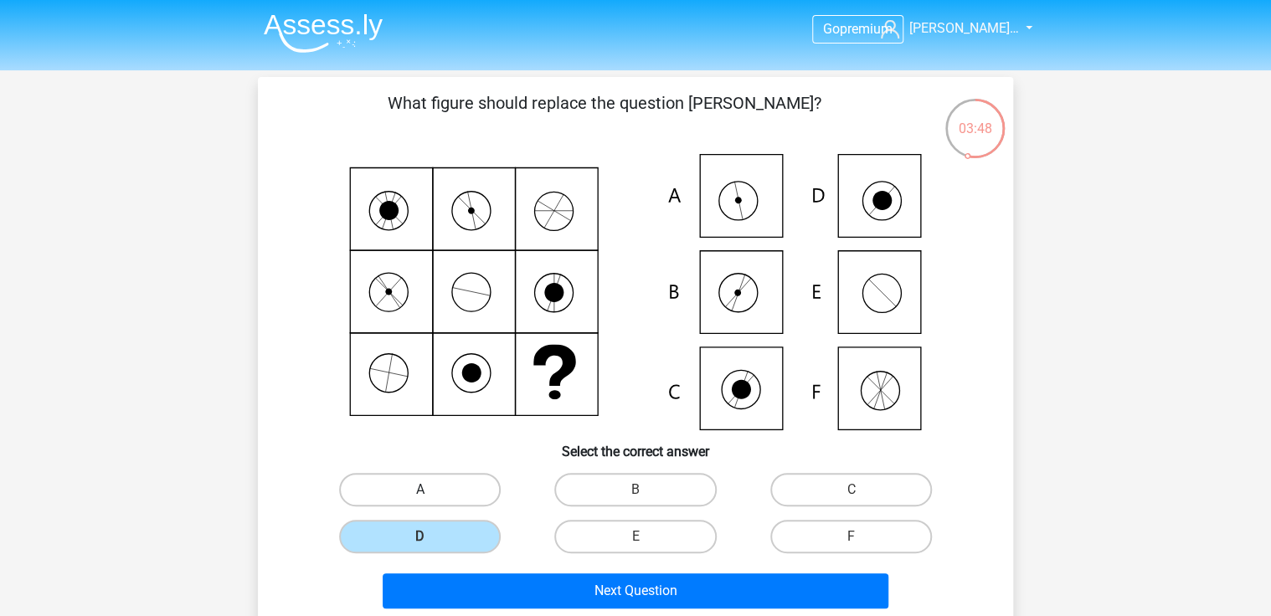
click at [445, 486] on label "A" at bounding box center [420, 489] width 162 height 33
click at [431, 490] on input "A" at bounding box center [425, 495] width 11 height 11
radio input "true"
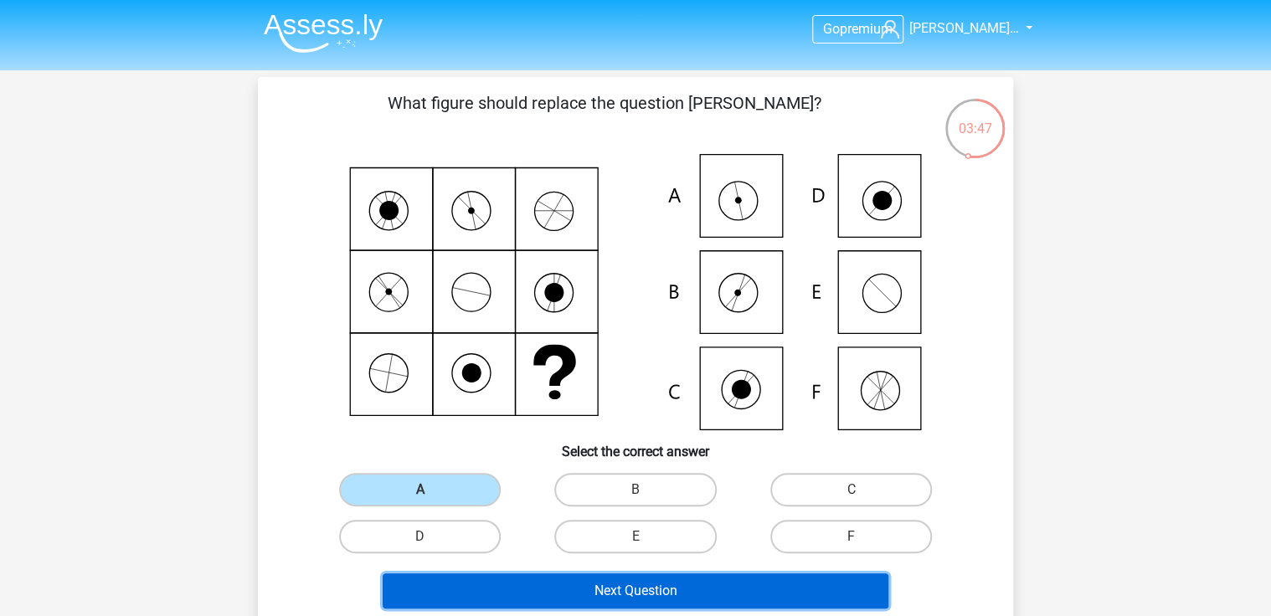
click at [689, 590] on button "Next Question" at bounding box center [636, 591] width 507 height 35
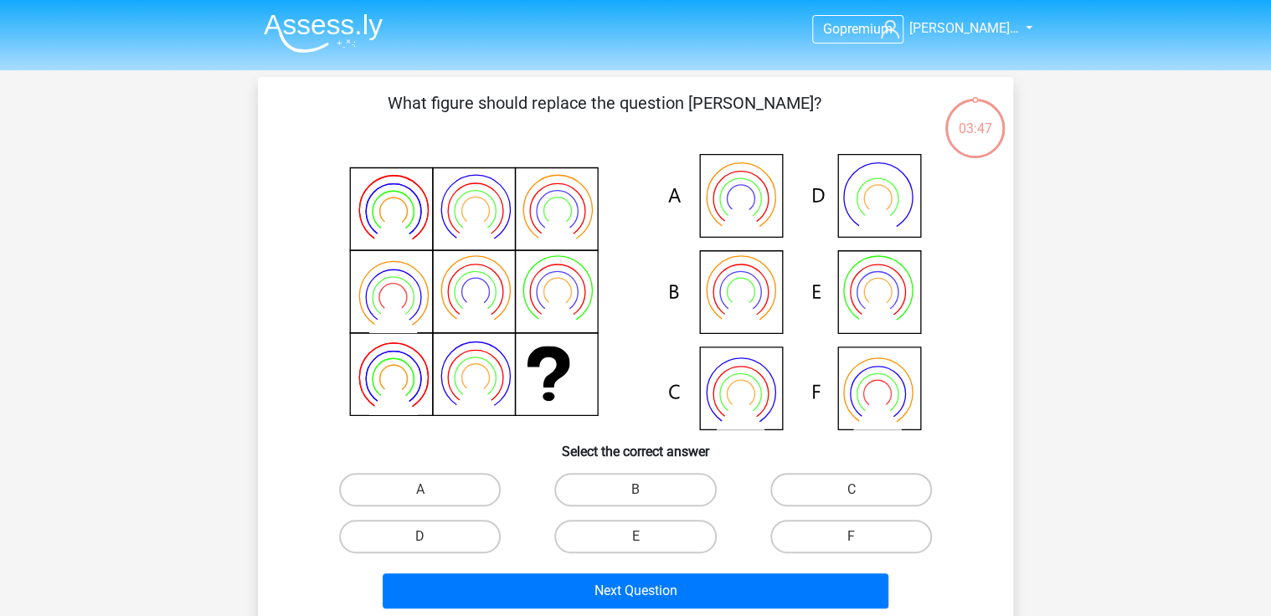
scroll to position [77, 0]
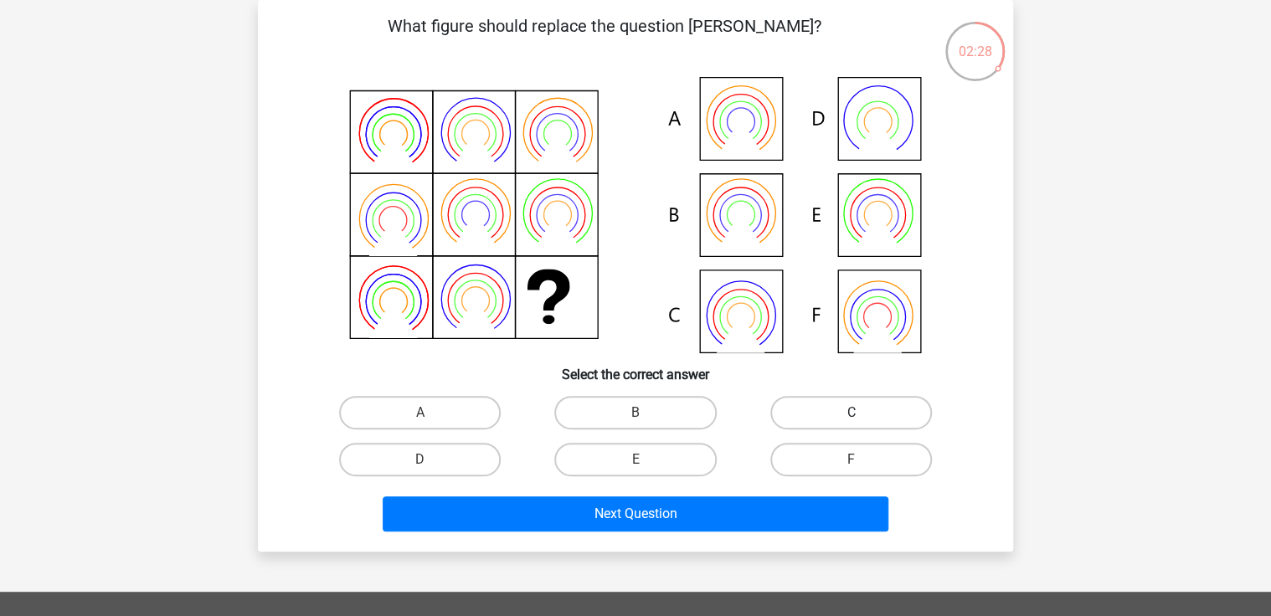
click at [833, 418] on label "C" at bounding box center [851, 412] width 162 height 33
click at [851, 418] on input "C" at bounding box center [856, 418] width 11 height 11
radio input "true"
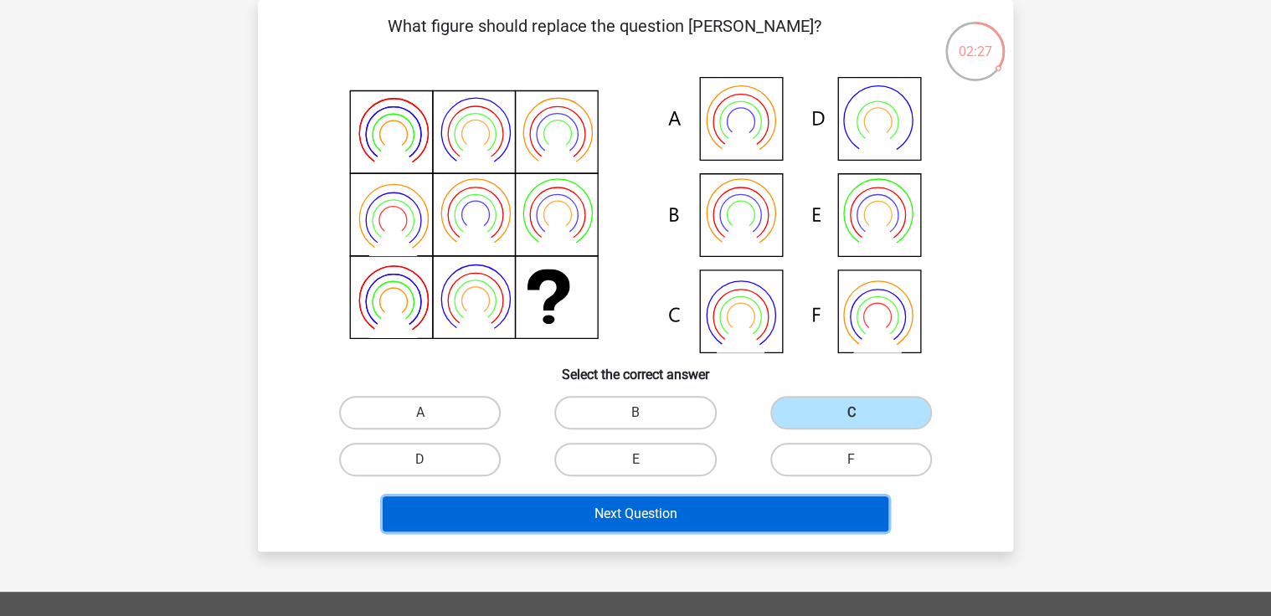
click at [784, 502] on button "Next Question" at bounding box center [636, 514] width 507 height 35
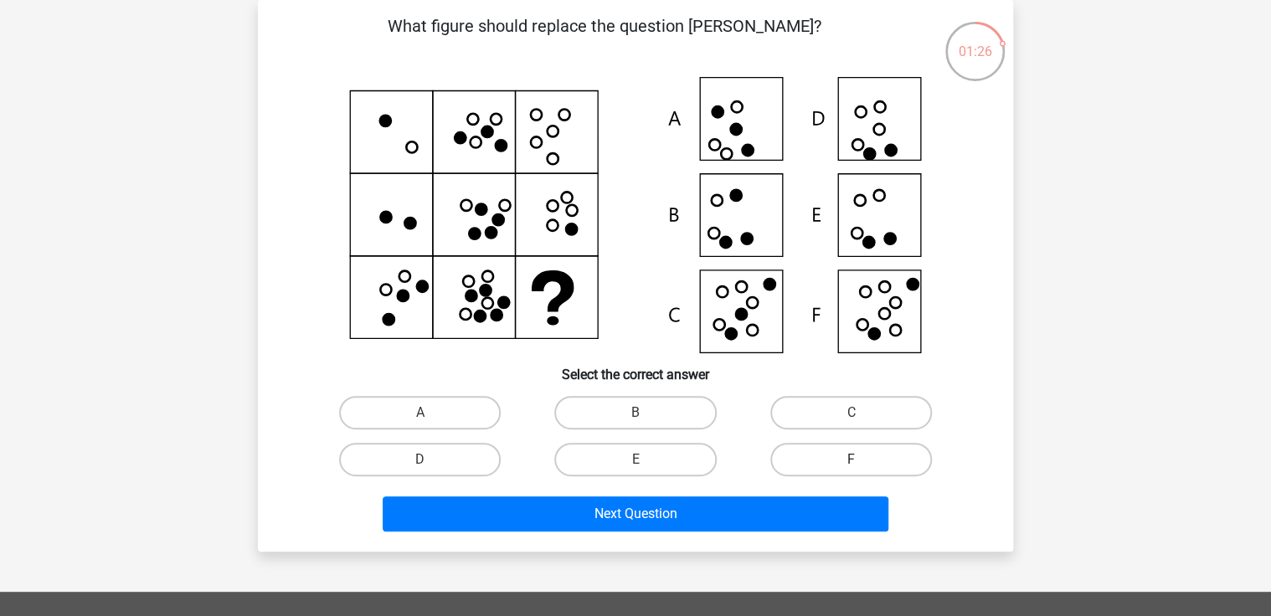
click at [817, 452] on label "F" at bounding box center [851, 459] width 162 height 33
click at [851, 460] on input "F" at bounding box center [856, 465] width 11 height 11
radio input "true"
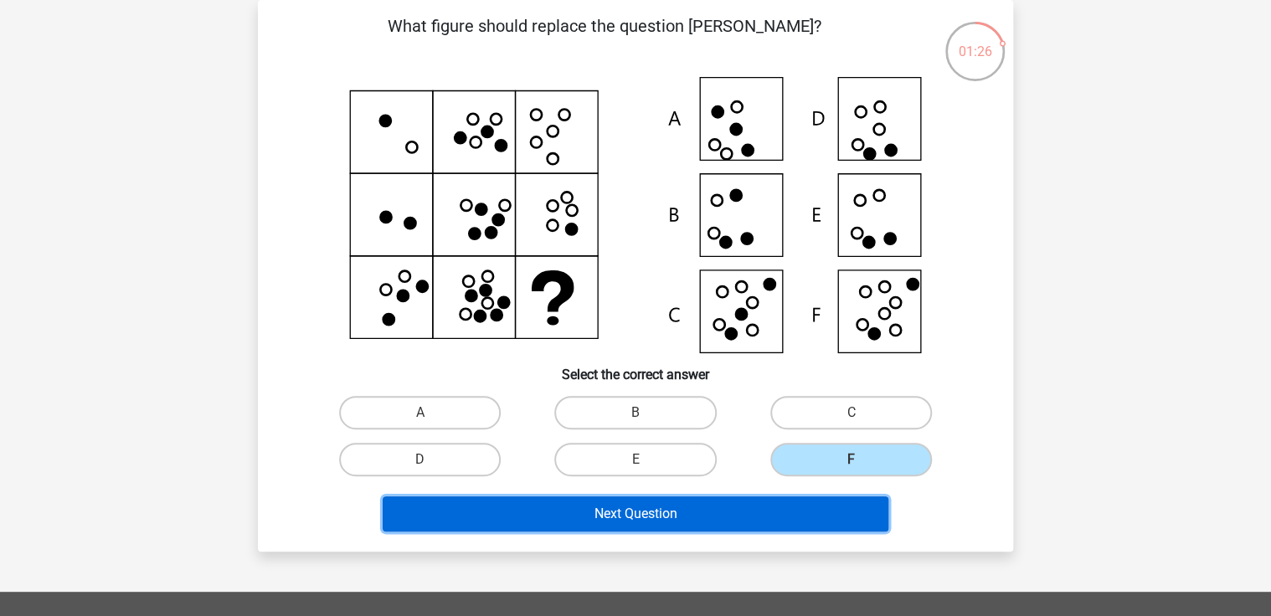
click at [737, 510] on button "Next Question" at bounding box center [636, 514] width 507 height 35
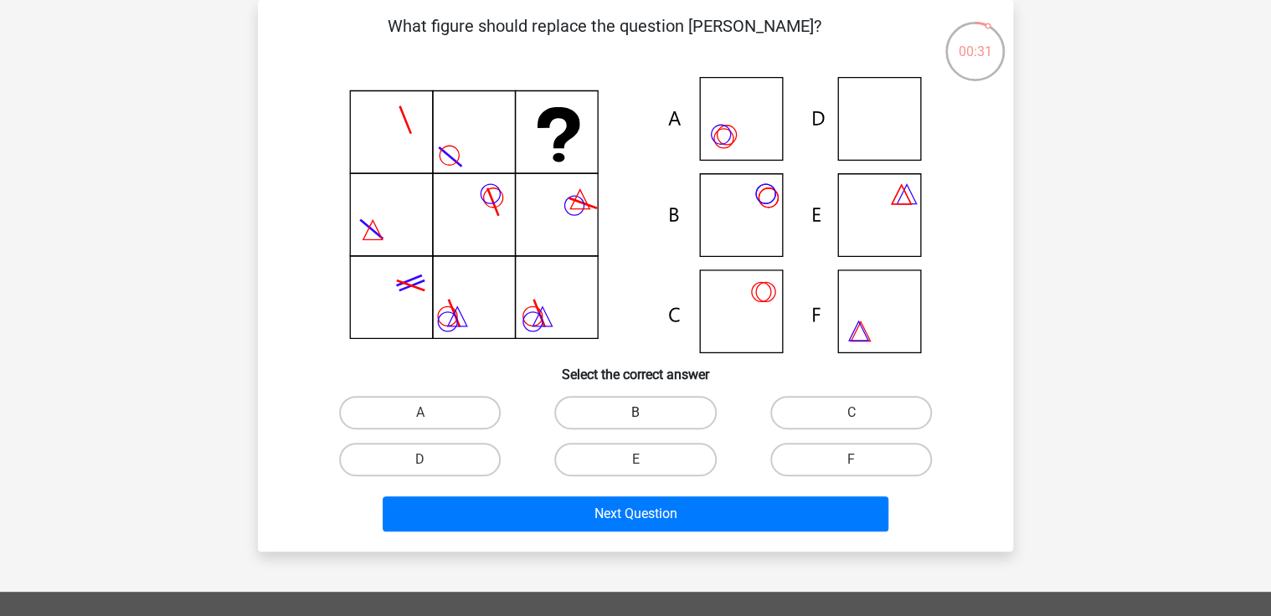
click at [614, 409] on label "B" at bounding box center [635, 412] width 162 height 33
click at [636, 413] on input "B" at bounding box center [641, 418] width 11 height 11
radio input "true"
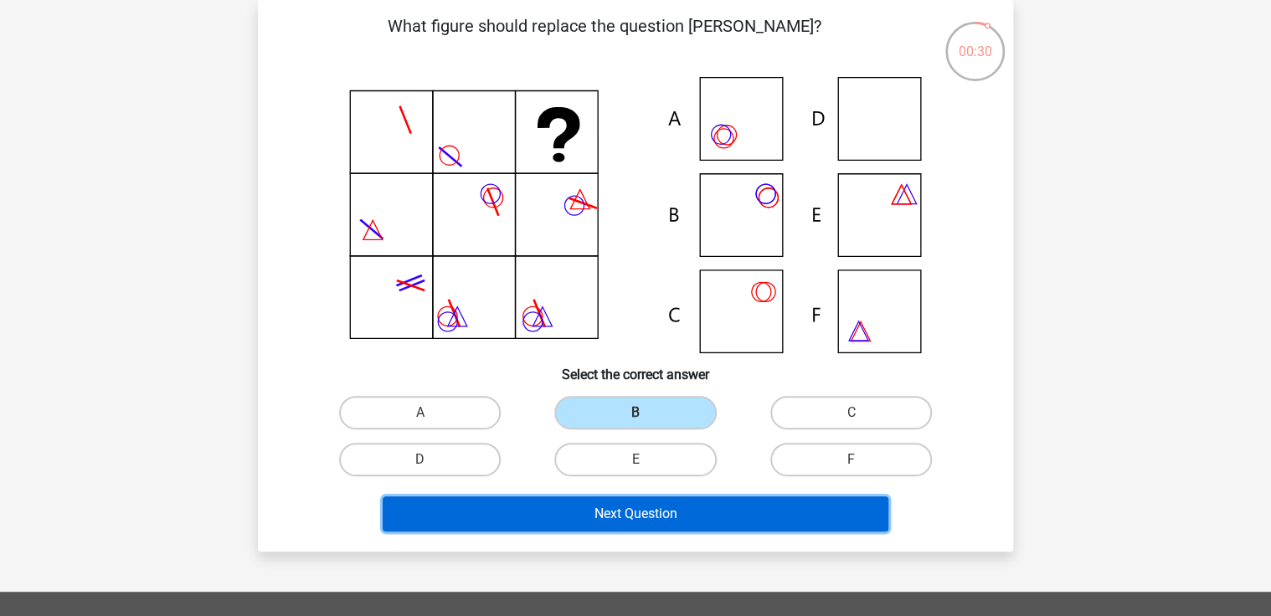
click at [689, 514] on button "Next Question" at bounding box center [636, 514] width 507 height 35
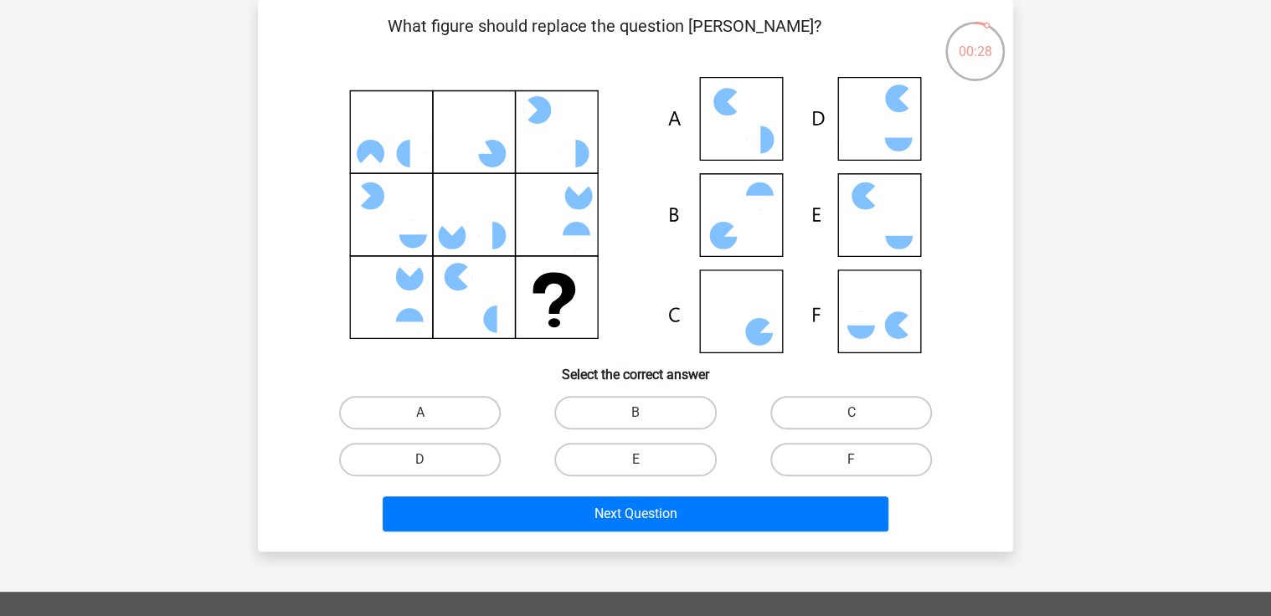
scroll to position [10, 0]
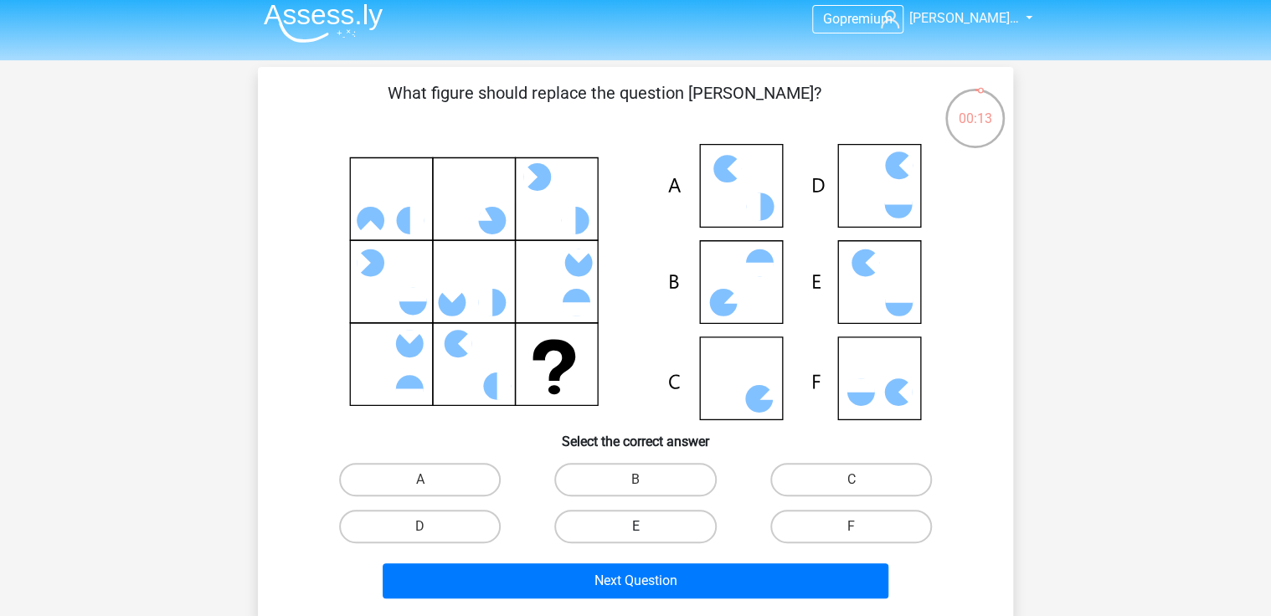
click at [717, 518] on div "E" at bounding box center [635, 526] width 202 height 33
click at [690, 529] on label "E" at bounding box center [635, 526] width 162 height 33
click at [646, 529] on input "E" at bounding box center [641, 532] width 11 height 11
radio input "true"
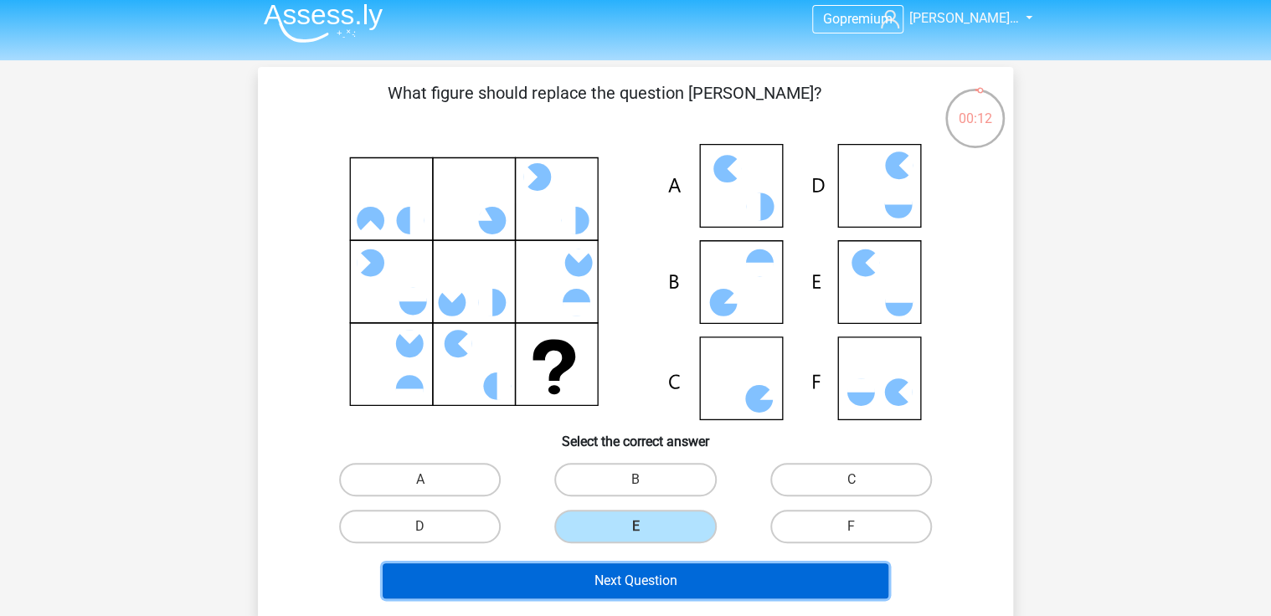
click at [693, 582] on button "Next Question" at bounding box center [636, 581] width 507 height 35
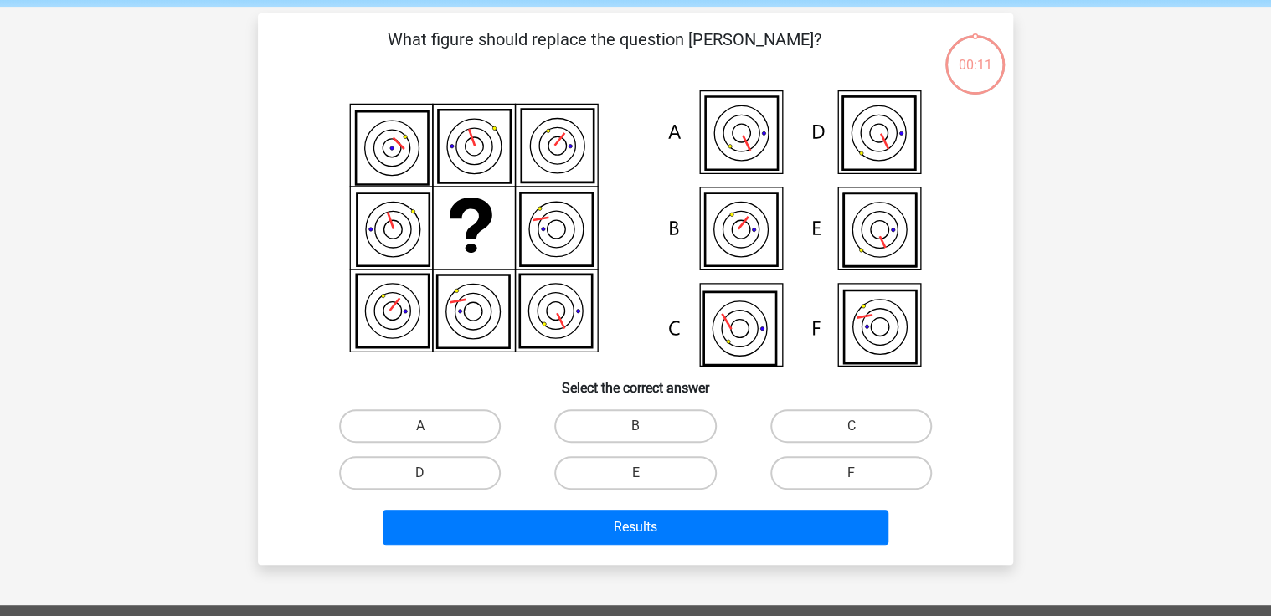
scroll to position [77, 0]
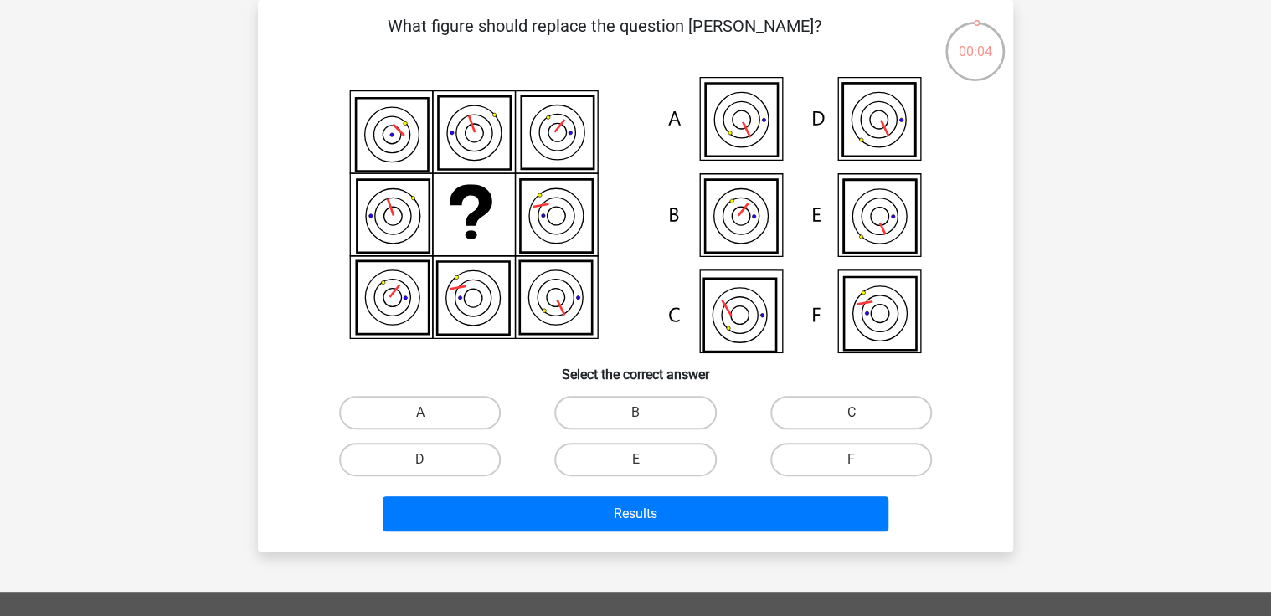
click at [883, 208] on icon at bounding box center [880, 216] width 72 height 73
click at [651, 462] on label "E" at bounding box center [635, 459] width 162 height 33
click at [646, 462] on input "E" at bounding box center [641, 465] width 11 height 11
radio input "true"
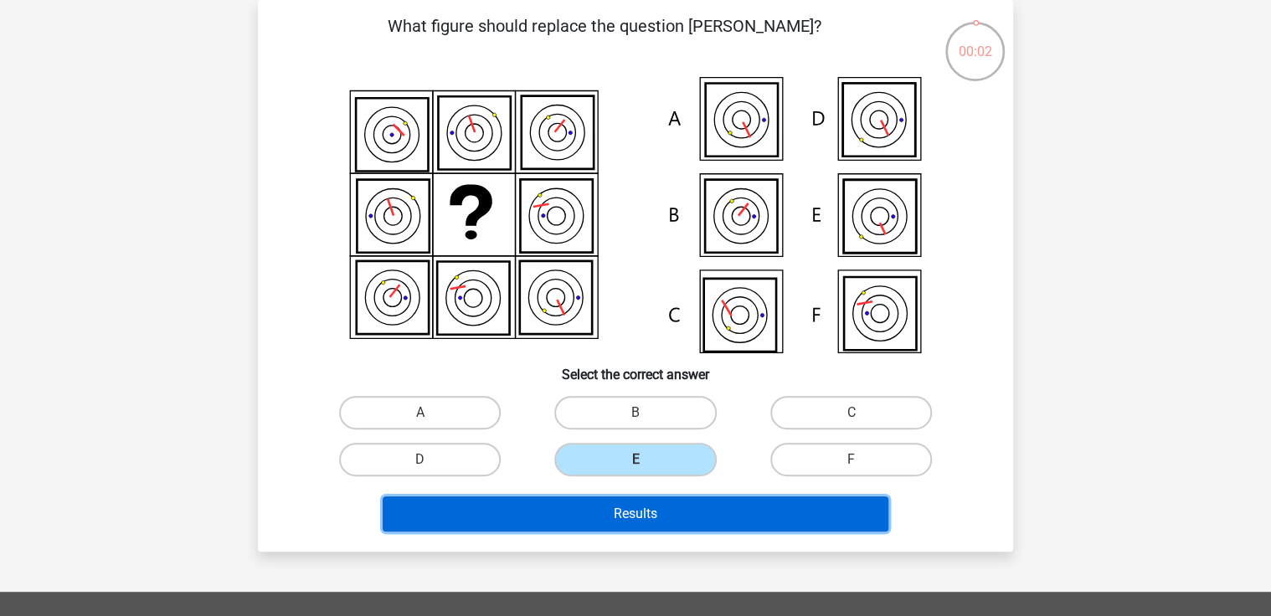
click at [636, 517] on button "Results" at bounding box center [636, 514] width 507 height 35
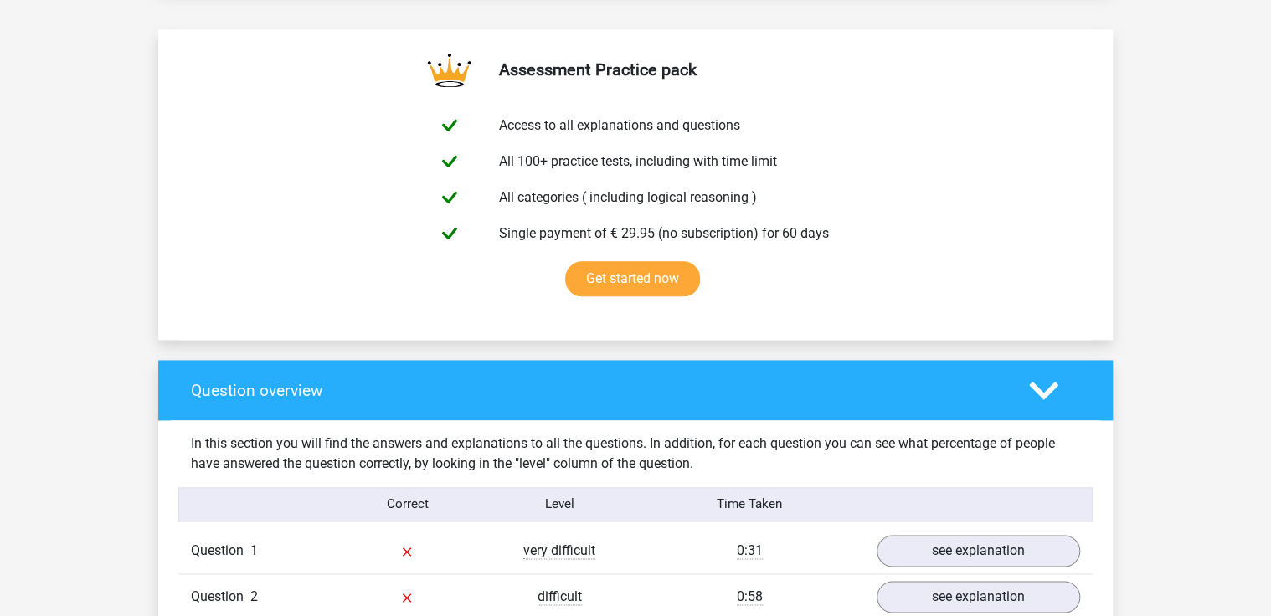
scroll to position [1206, 0]
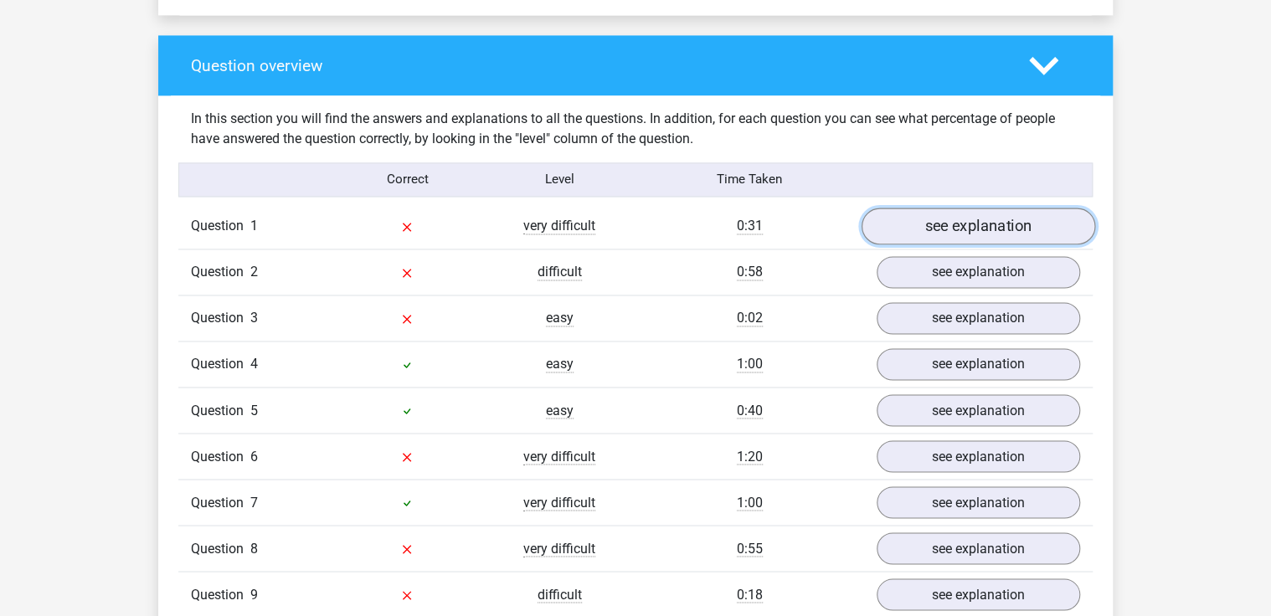
click at [957, 218] on link "see explanation" at bounding box center [979, 226] width 234 height 37
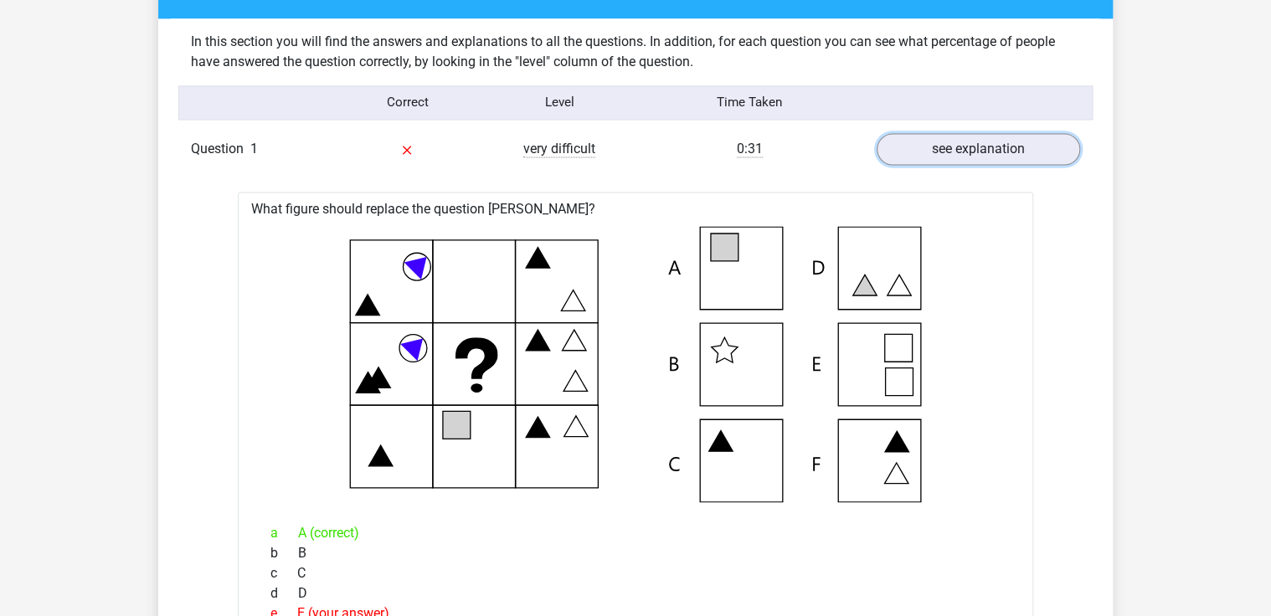
scroll to position [1139, 0]
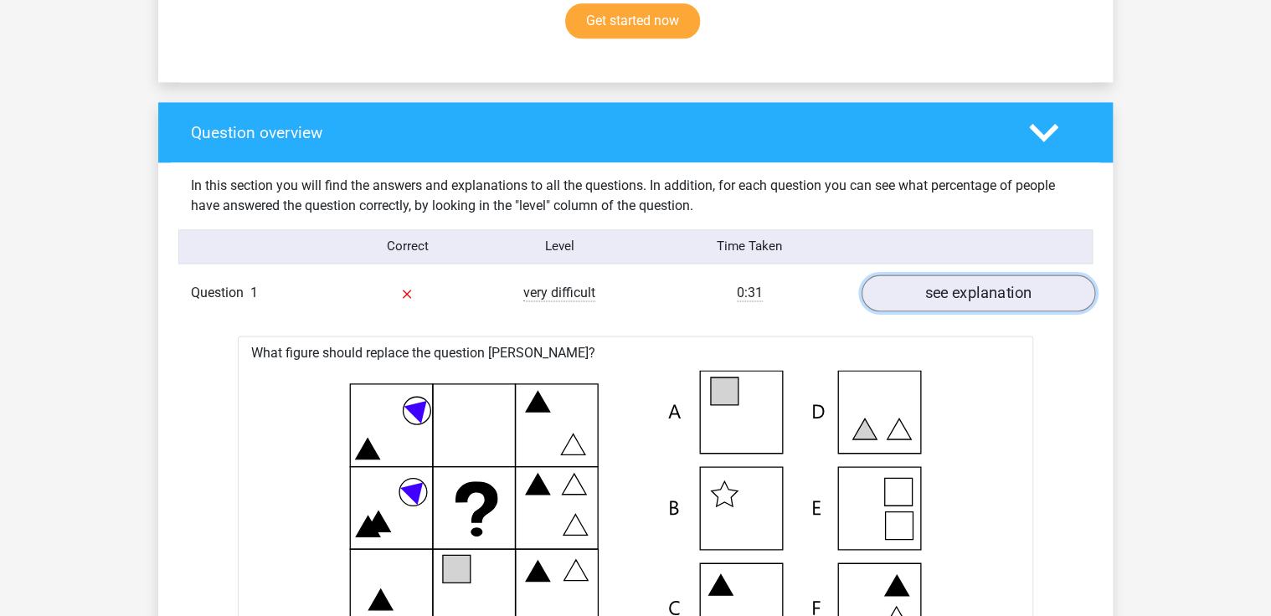
click at [973, 277] on link "see explanation" at bounding box center [979, 293] width 234 height 37
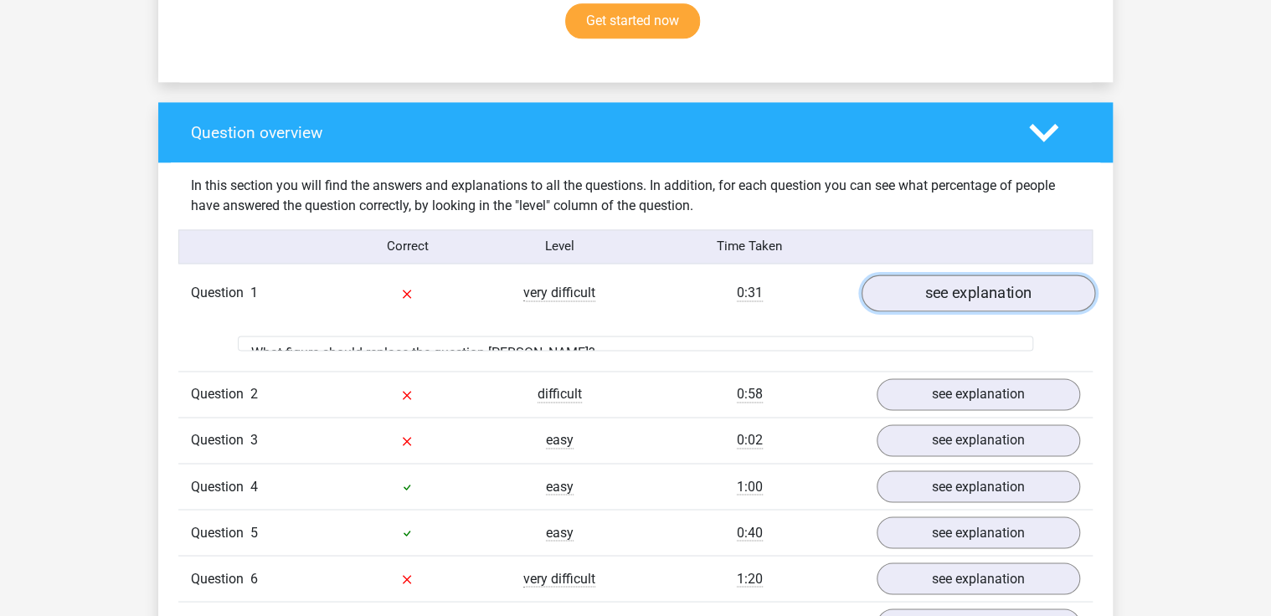
click at [976, 293] on link "see explanation" at bounding box center [979, 293] width 234 height 37
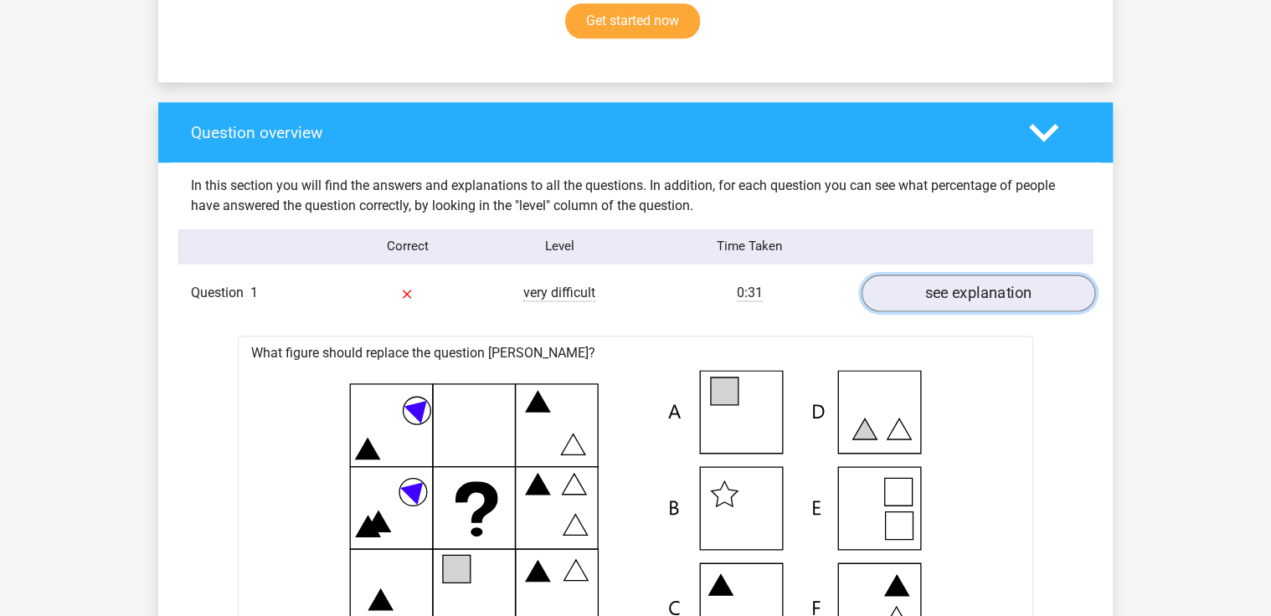
click at [967, 296] on link "see explanation" at bounding box center [979, 293] width 234 height 37
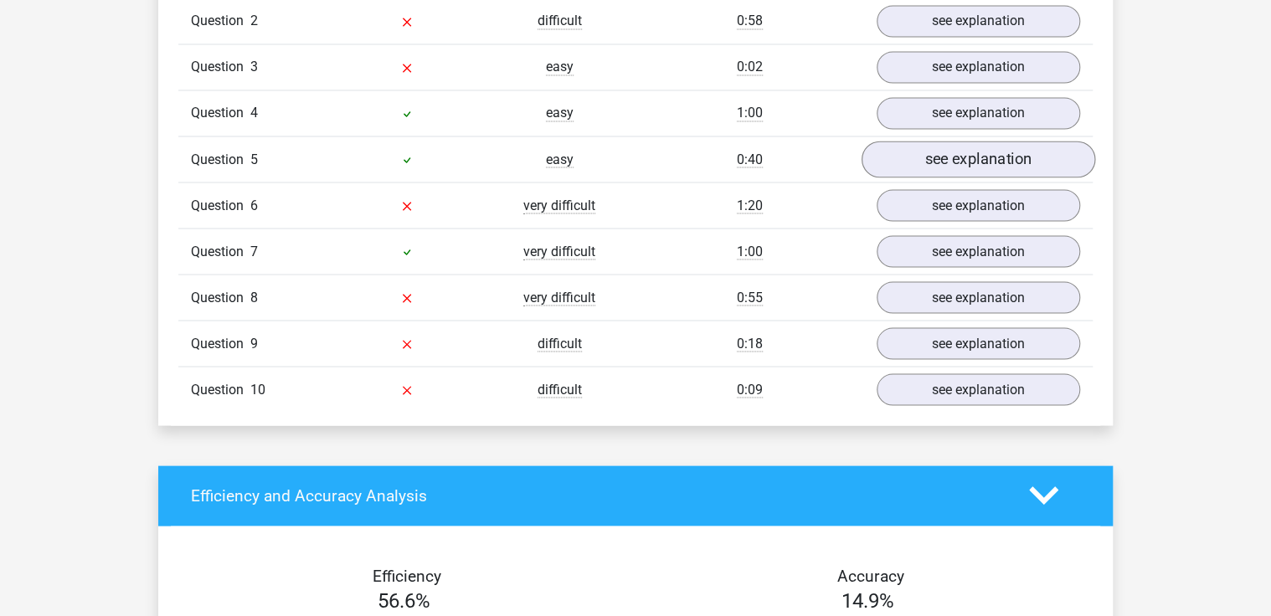
scroll to position [1474, 0]
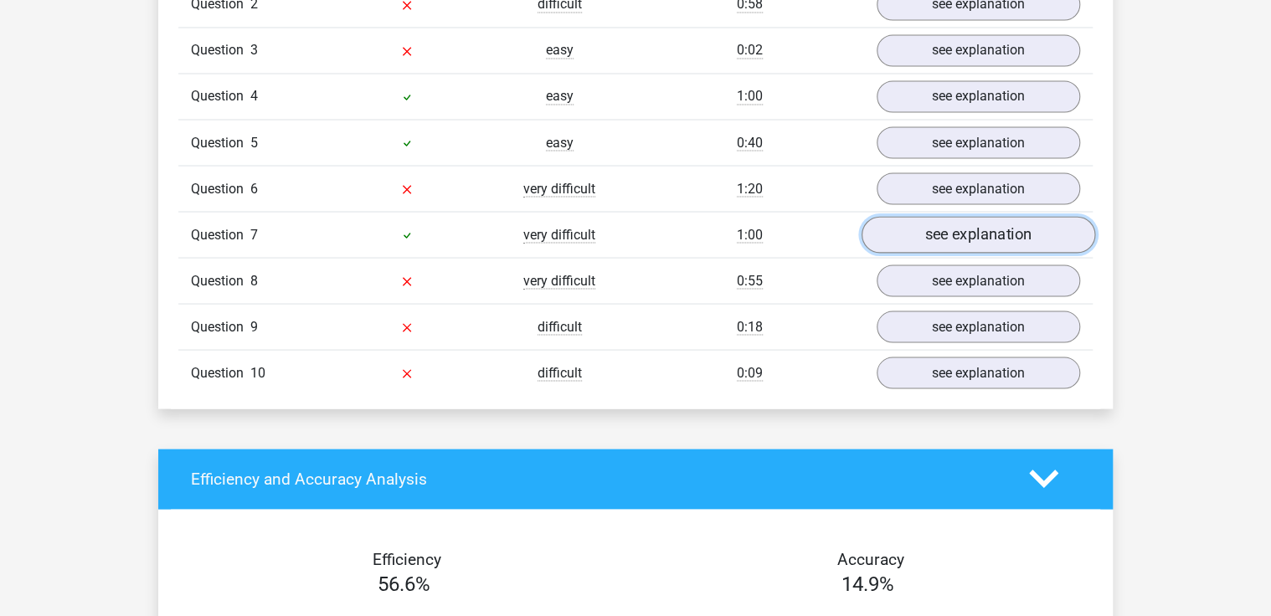
click at [1022, 230] on link "see explanation" at bounding box center [979, 234] width 234 height 37
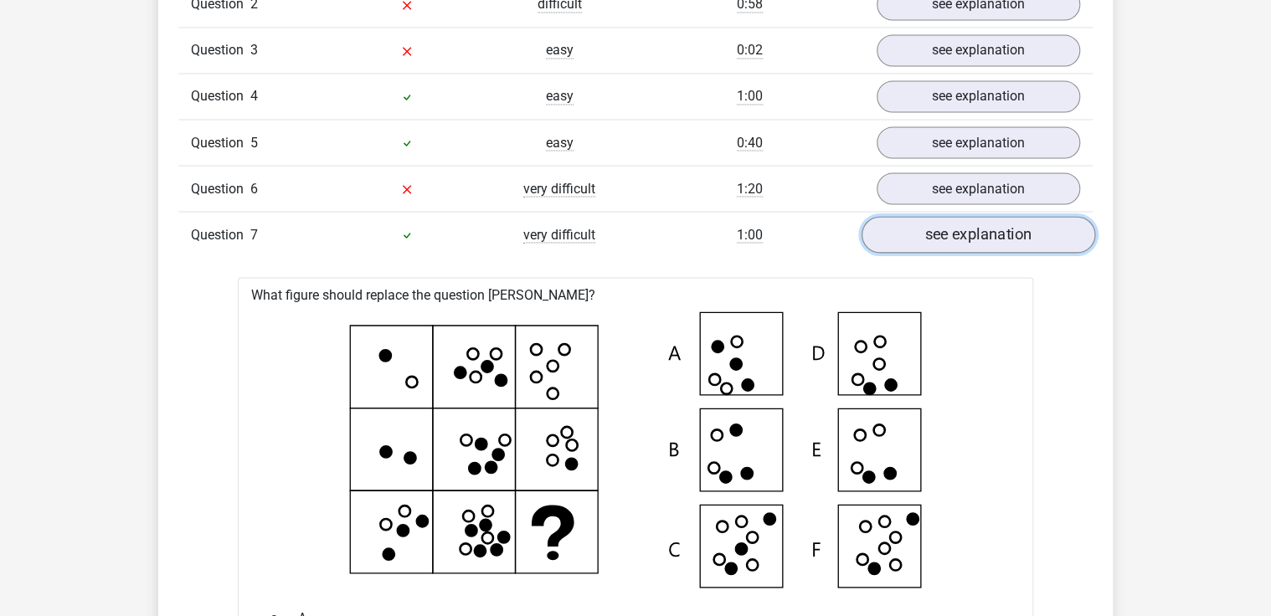
click at [938, 229] on link "see explanation" at bounding box center [979, 234] width 234 height 37
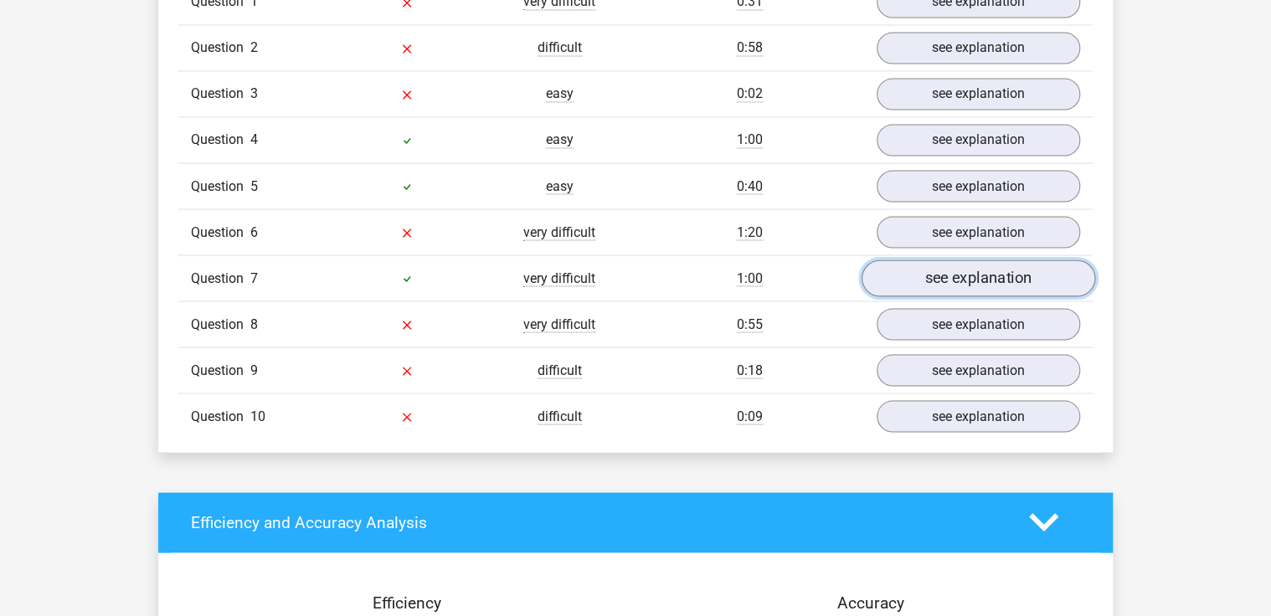
scroll to position [1407, 0]
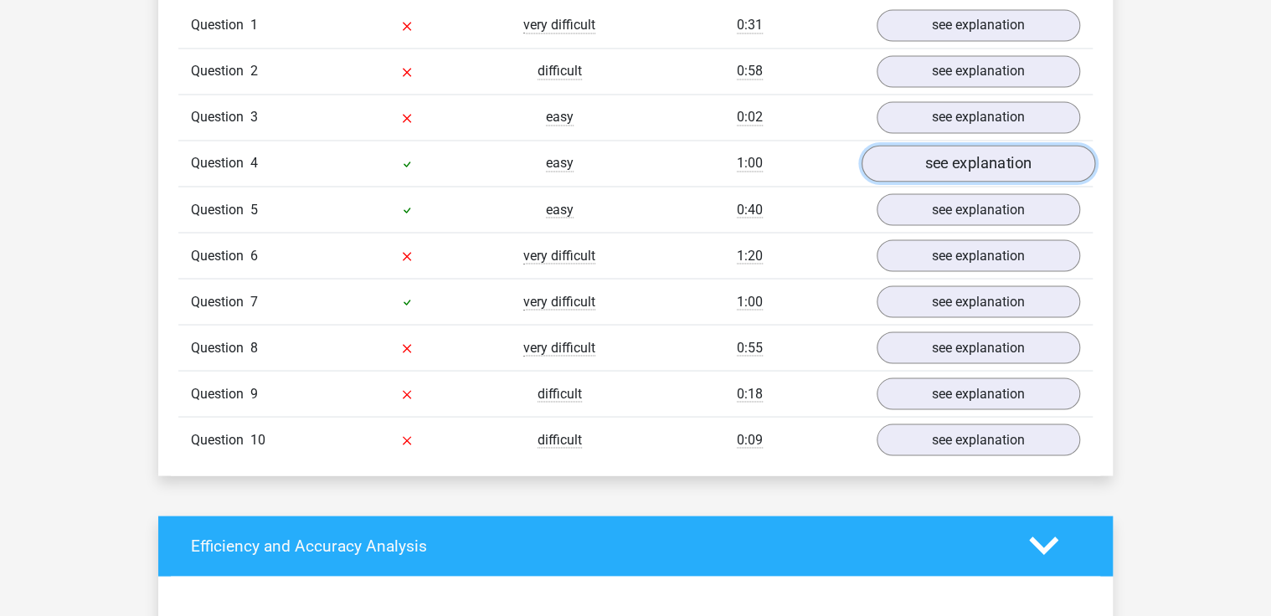
click at [945, 148] on link "see explanation" at bounding box center [979, 163] width 234 height 37
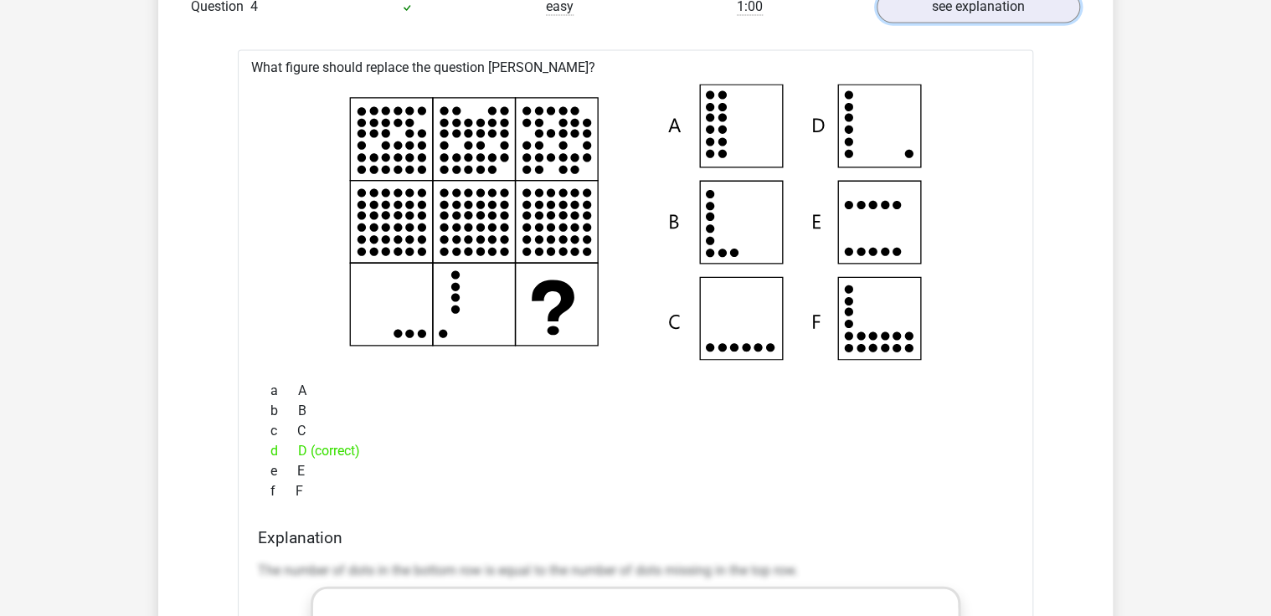
scroll to position [1340, 0]
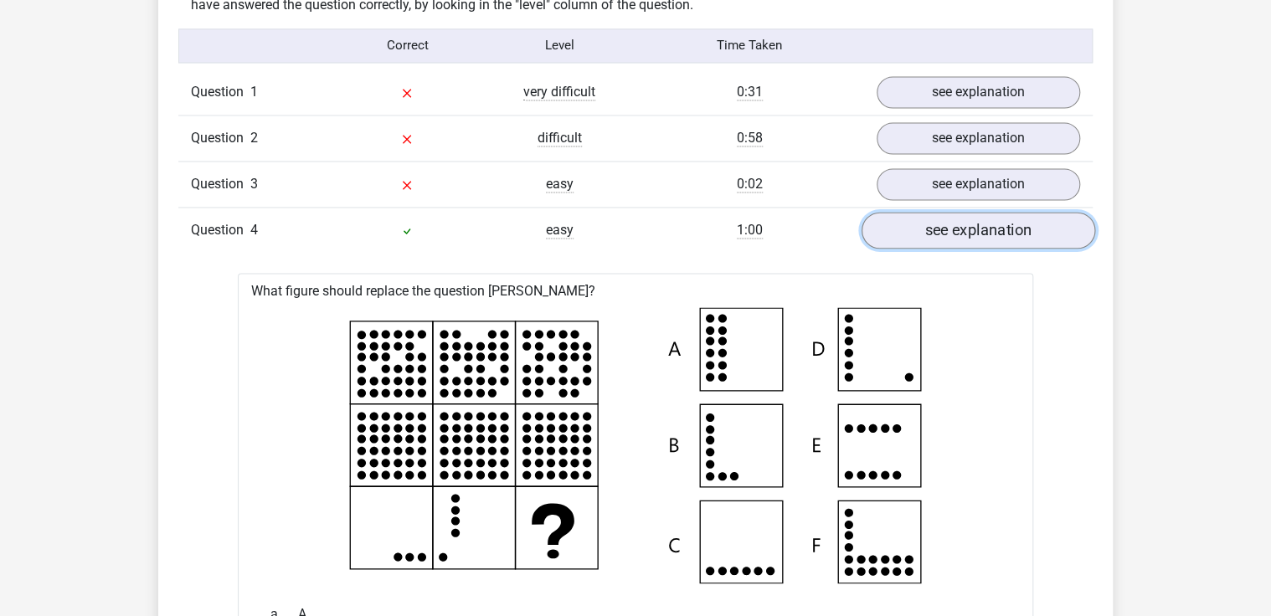
click at [951, 235] on link "see explanation" at bounding box center [979, 230] width 234 height 37
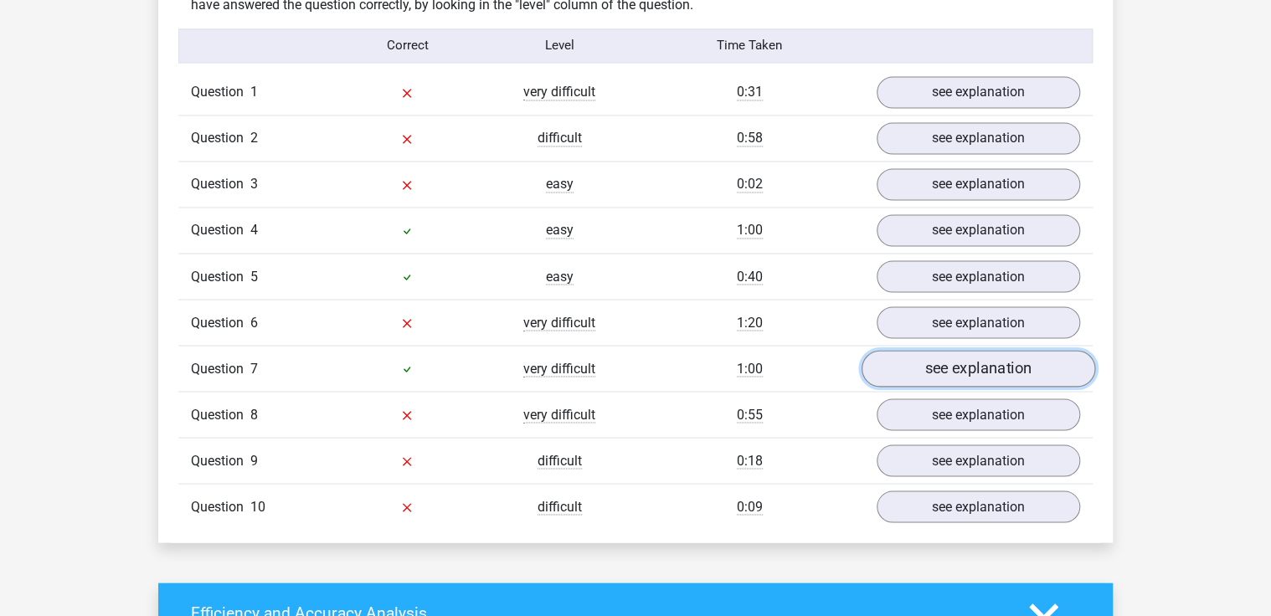
click at [1005, 368] on link "see explanation" at bounding box center [979, 368] width 234 height 37
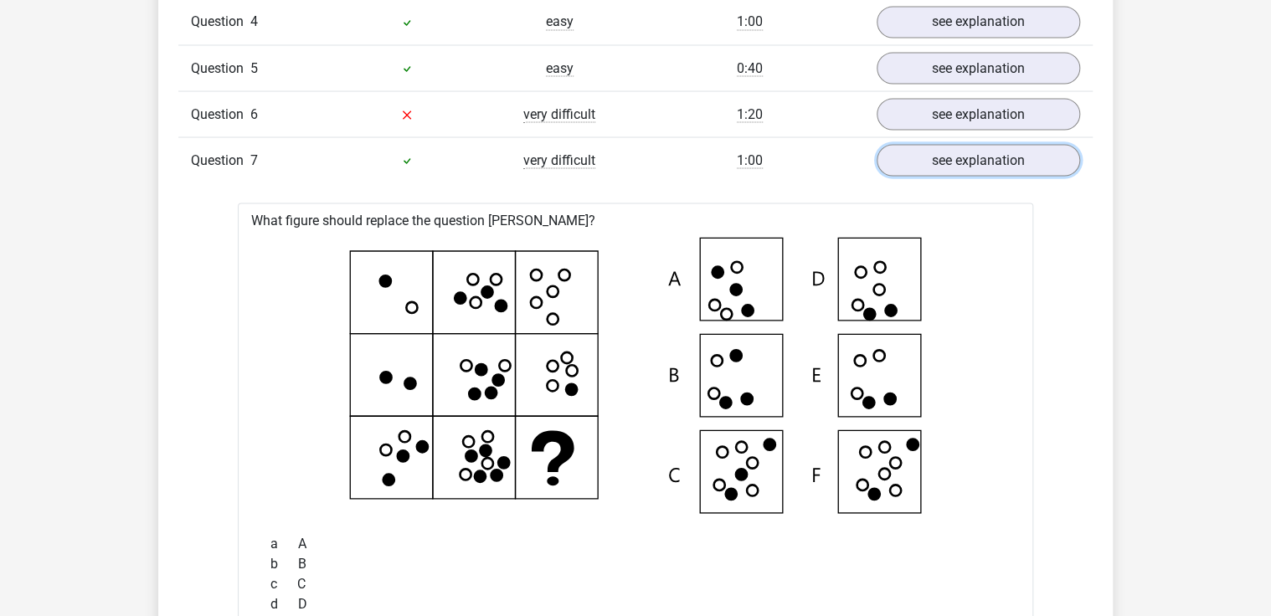
scroll to position [1541, 0]
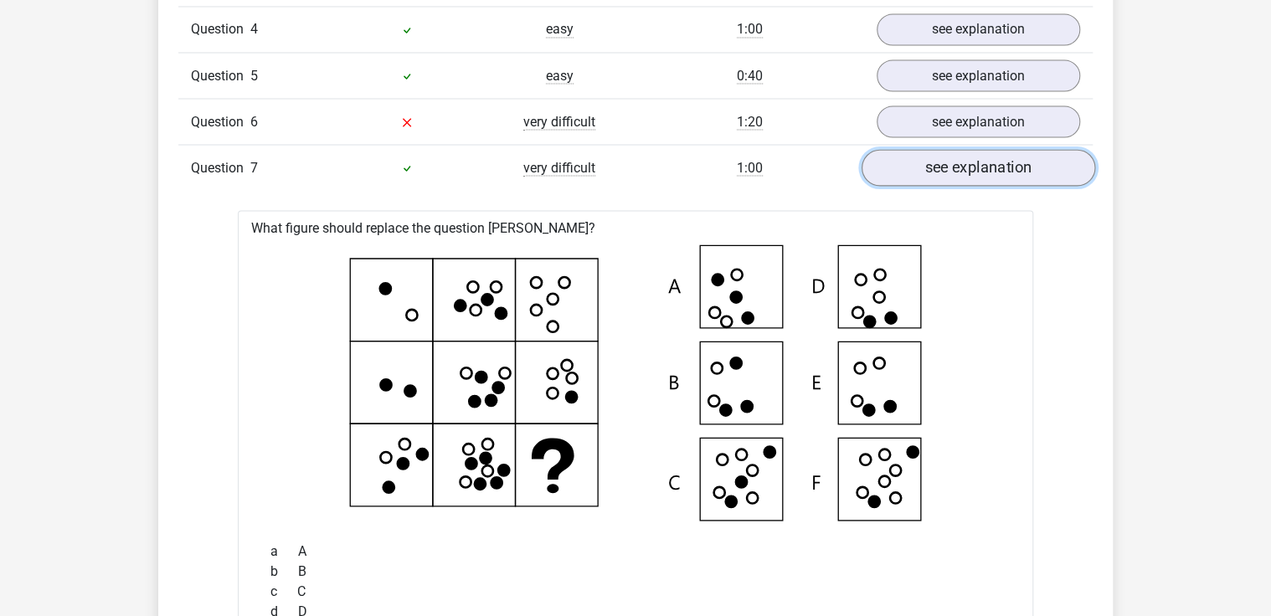
click at [981, 167] on link "see explanation" at bounding box center [979, 167] width 234 height 37
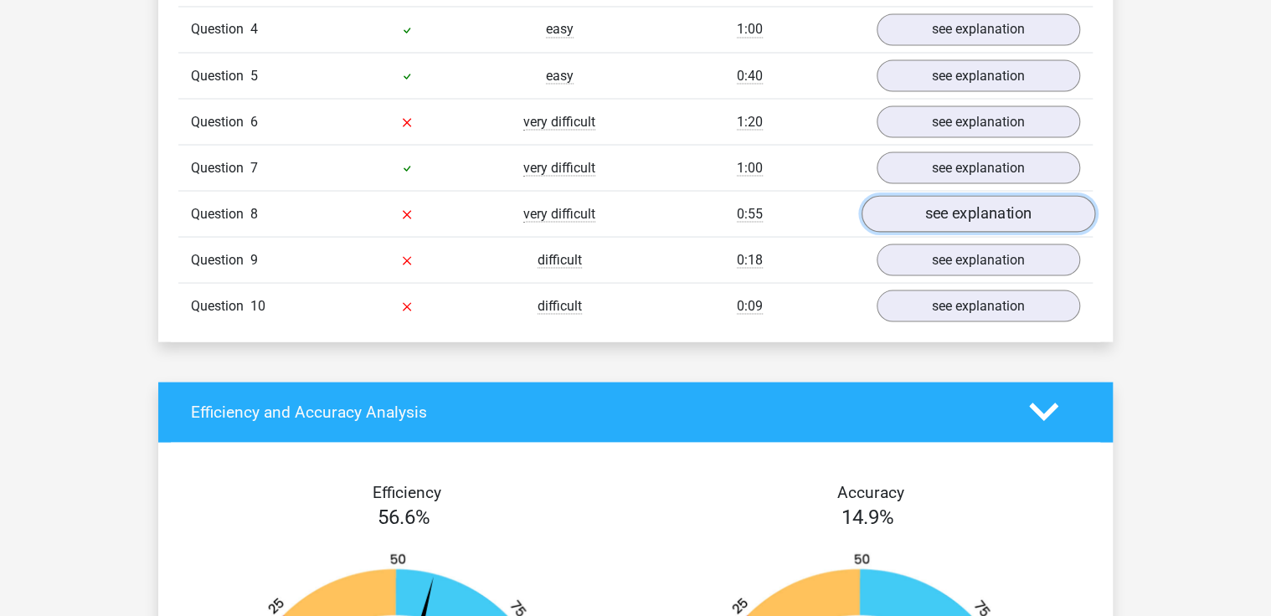
click at [1027, 205] on link "see explanation" at bounding box center [979, 213] width 234 height 37
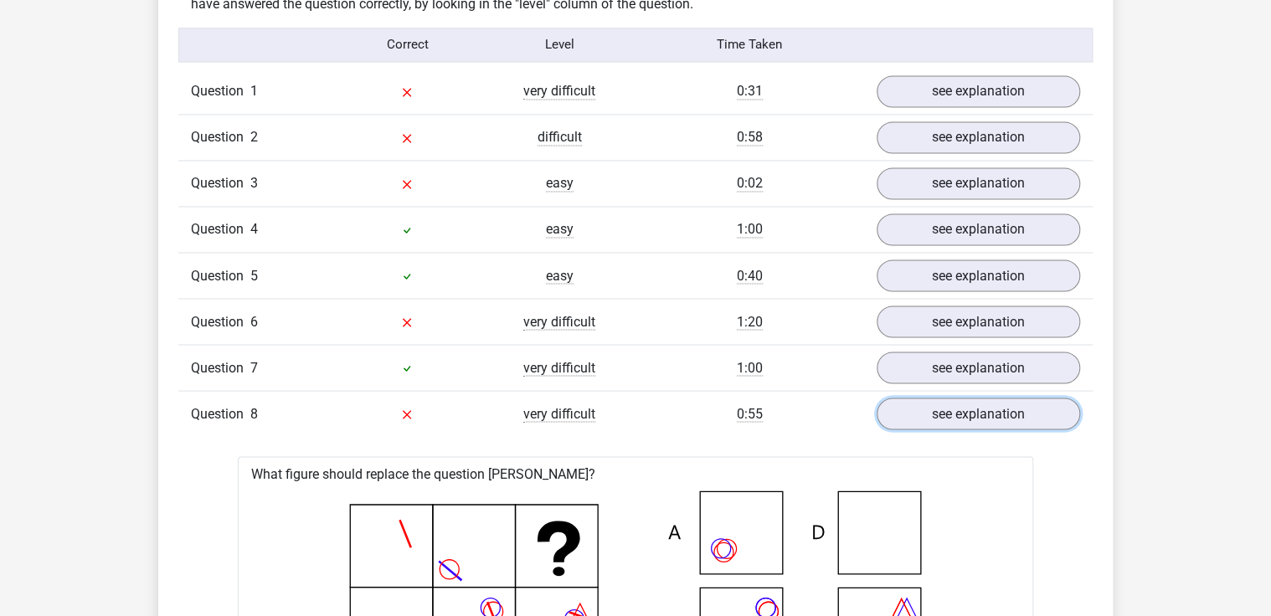
scroll to position [1340, 0]
click at [998, 399] on link "see explanation" at bounding box center [979, 414] width 234 height 37
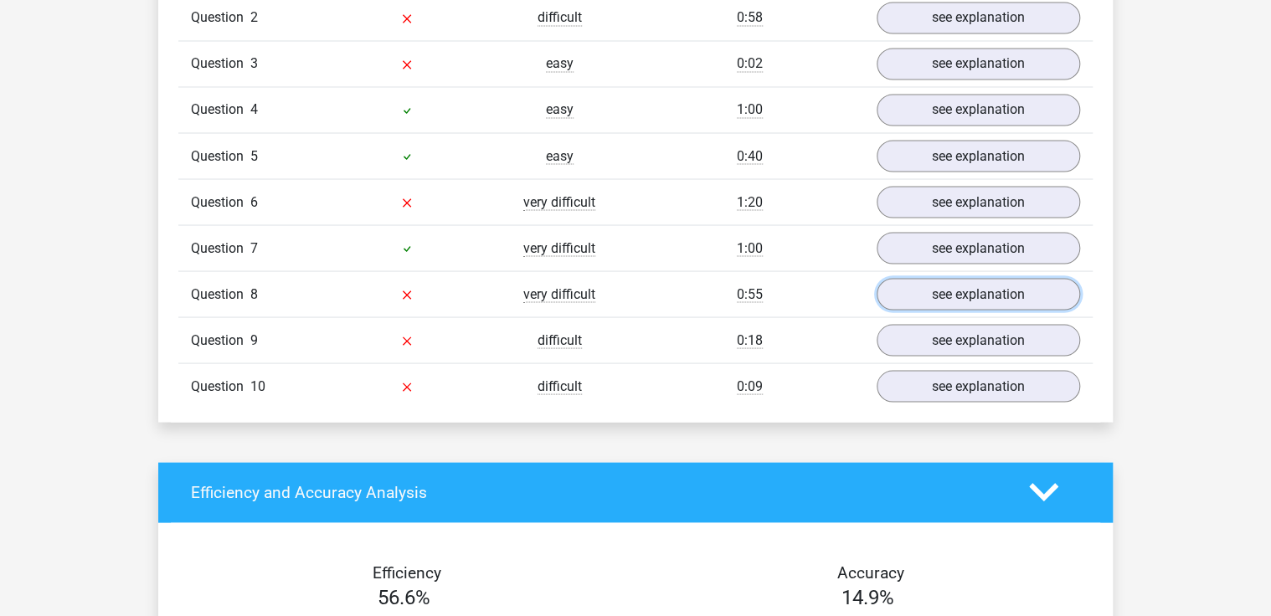
scroll to position [1474, 0]
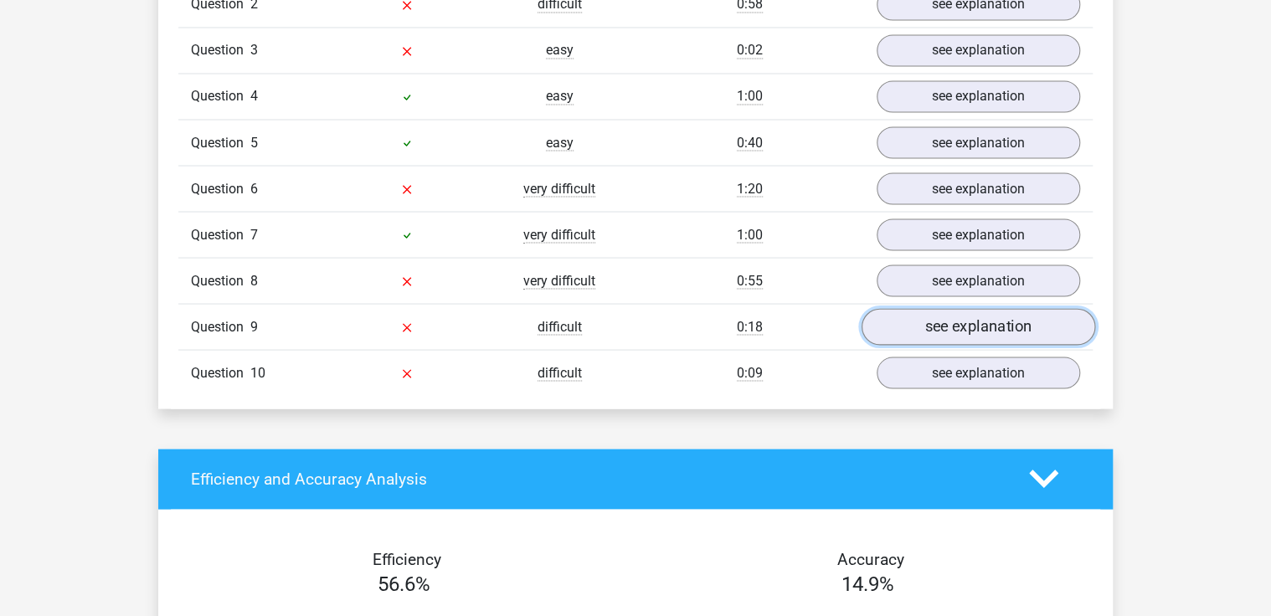
click at [982, 331] on link "see explanation" at bounding box center [979, 326] width 234 height 37
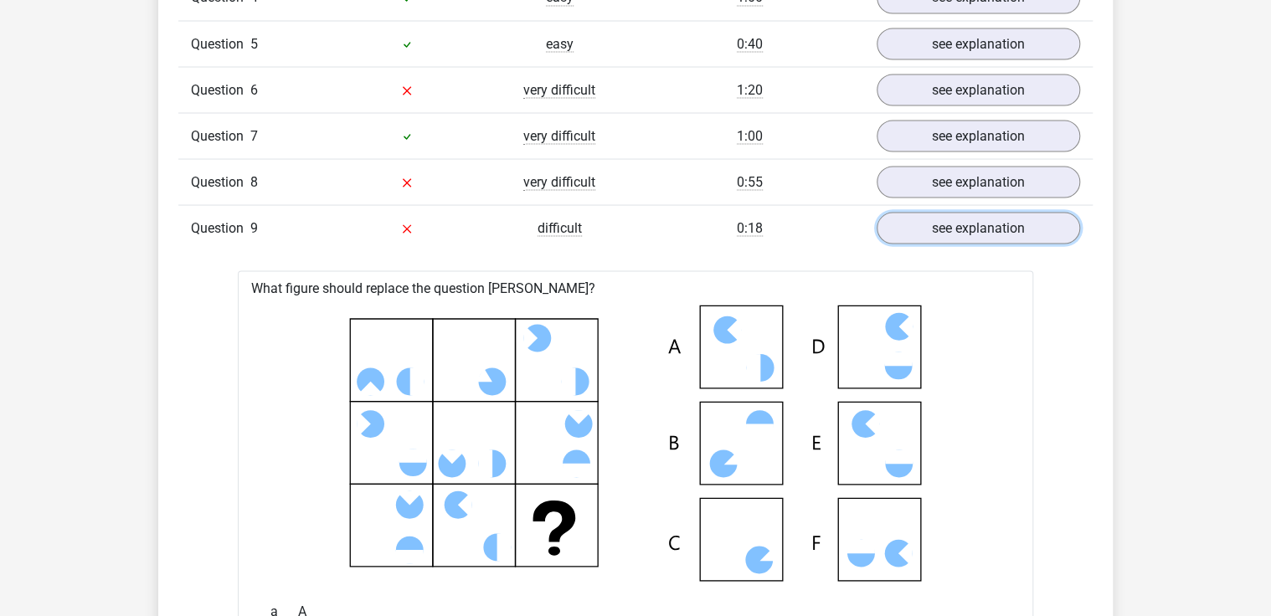
scroll to position [1608, 0]
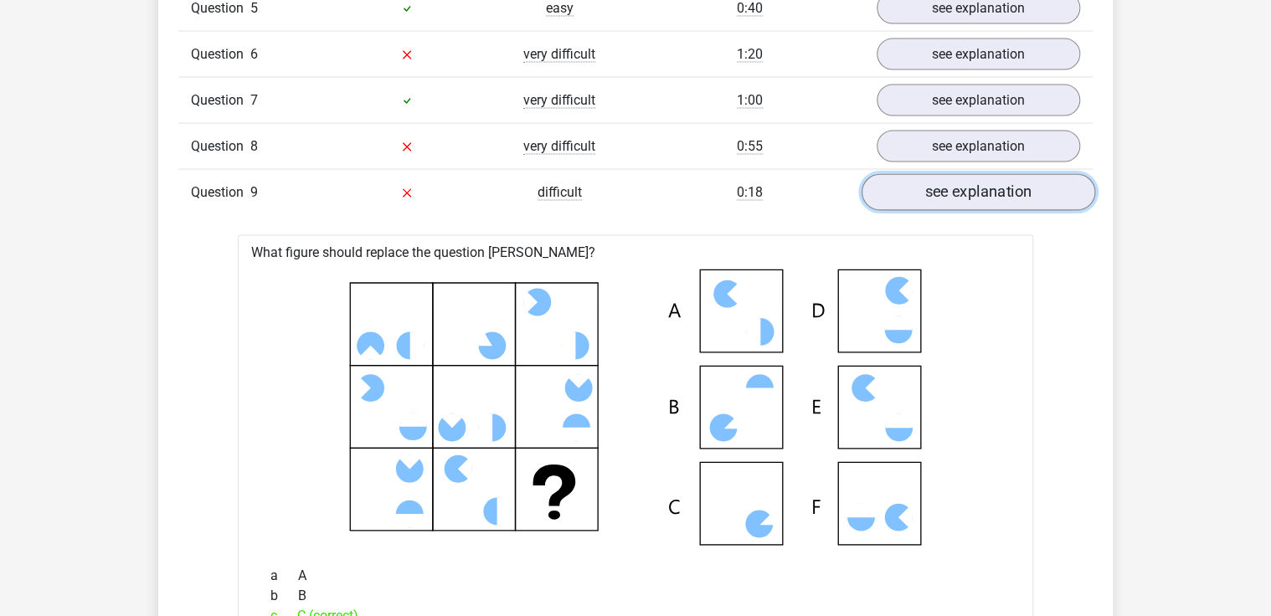
click at [981, 184] on link "see explanation" at bounding box center [979, 192] width 234 height 37
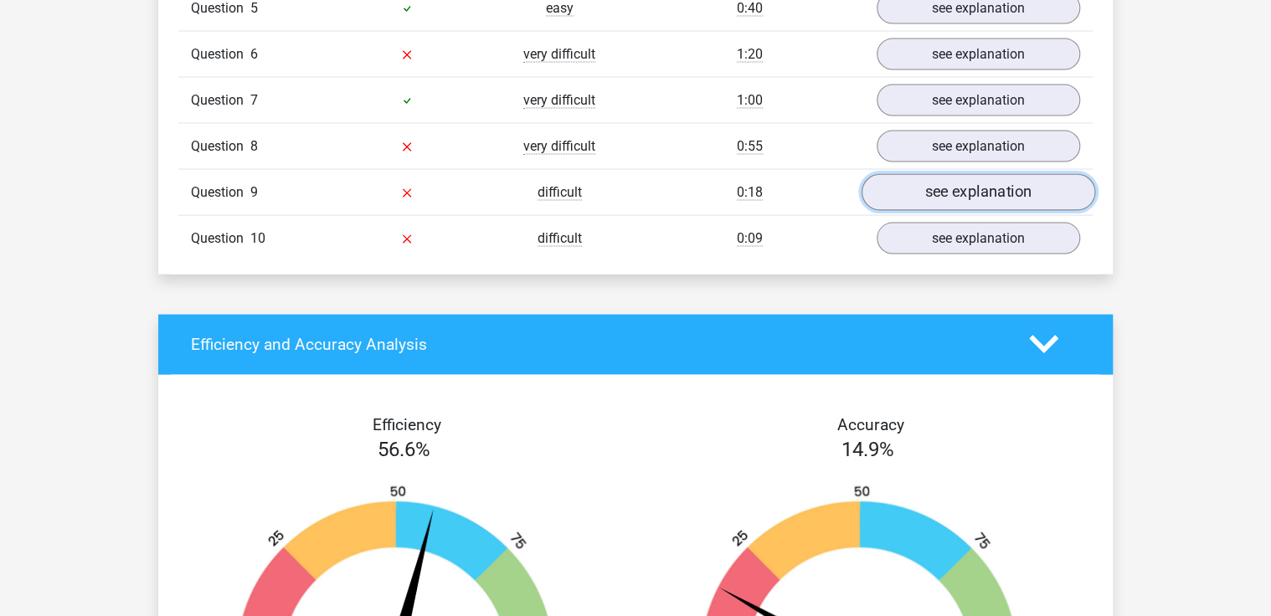
click at [985, 181] on link "see explanation" at bounding box center [979, 192] width 234 height 37
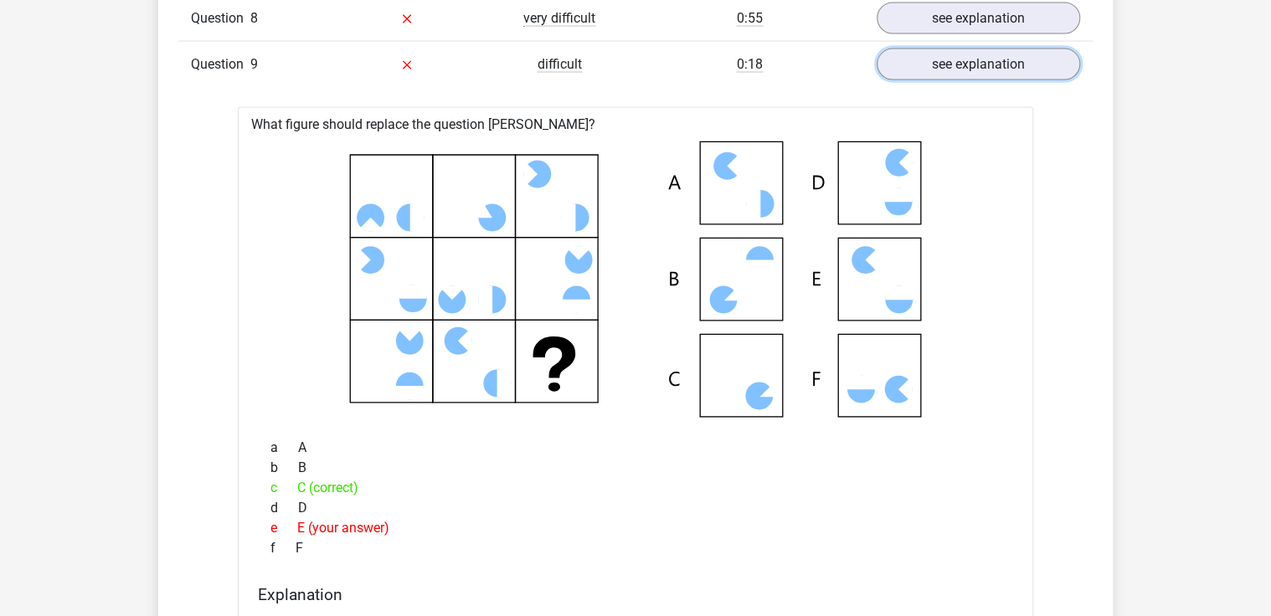
scroll to position [1742, 0]
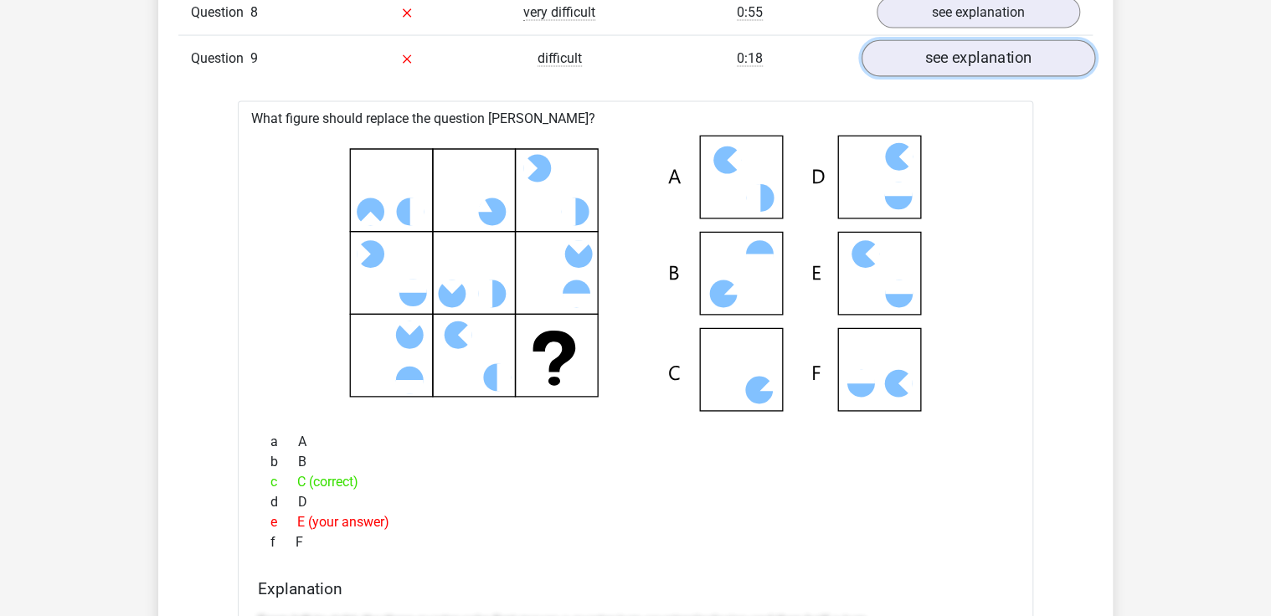
click at [994, 58] on link "see explanation" at bounding box center [979, 58] width 234 height 37
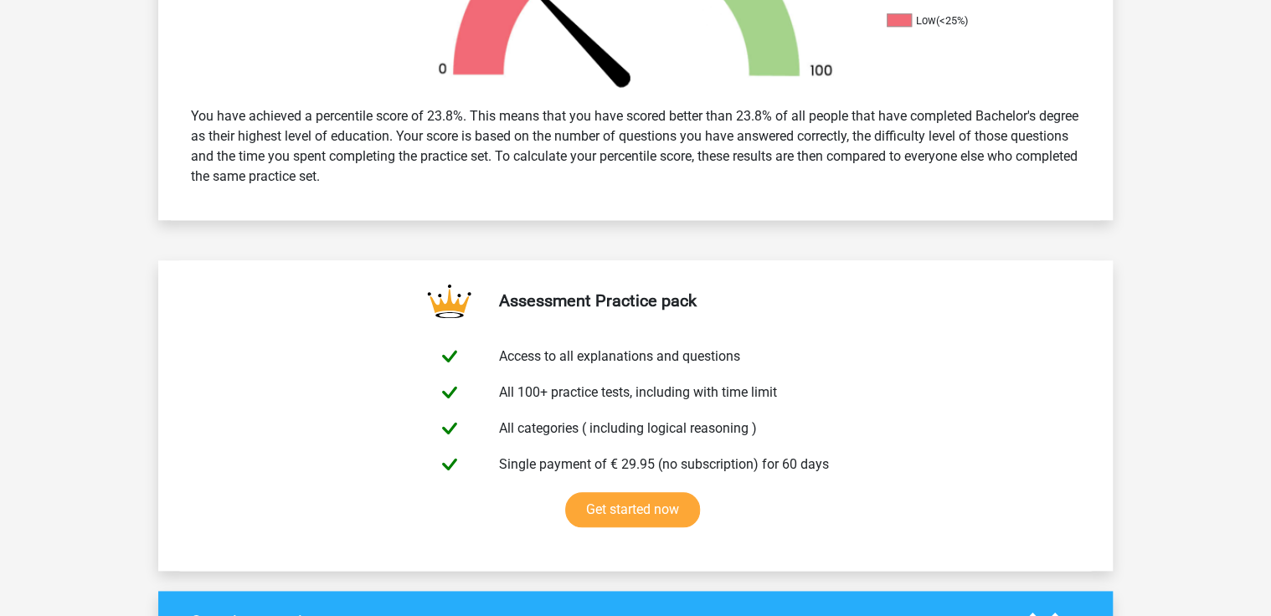
scroll to position [268, 0]
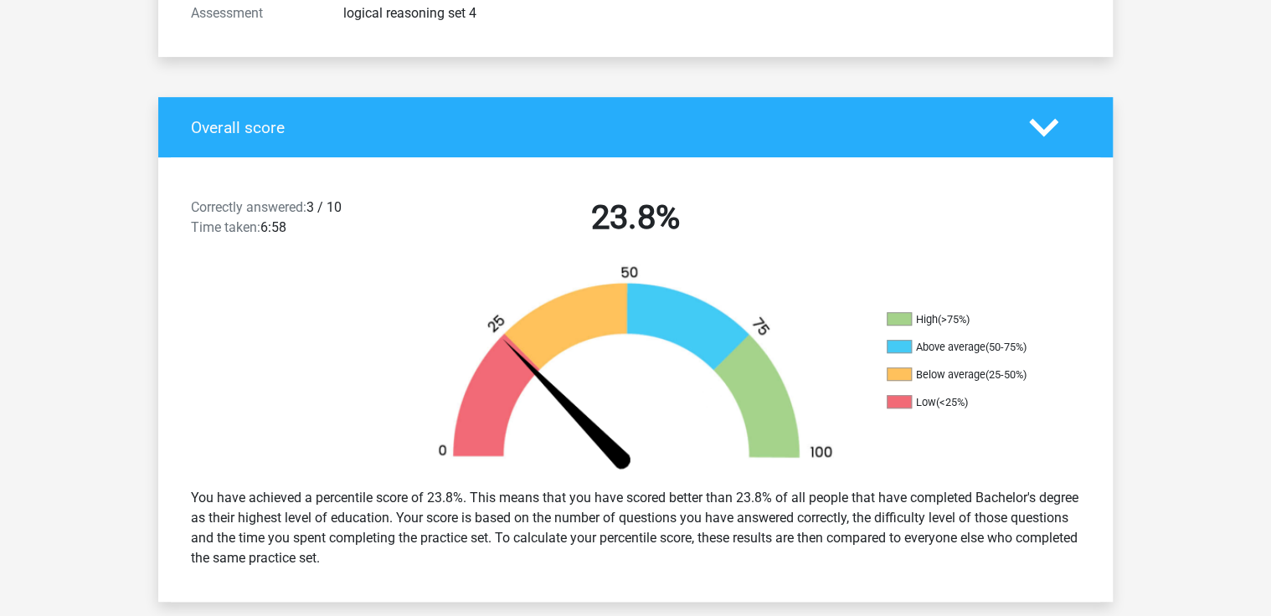
click at [679, 131] on h4 "Overall score" at bounding box center [597, 127] width 813 height 19
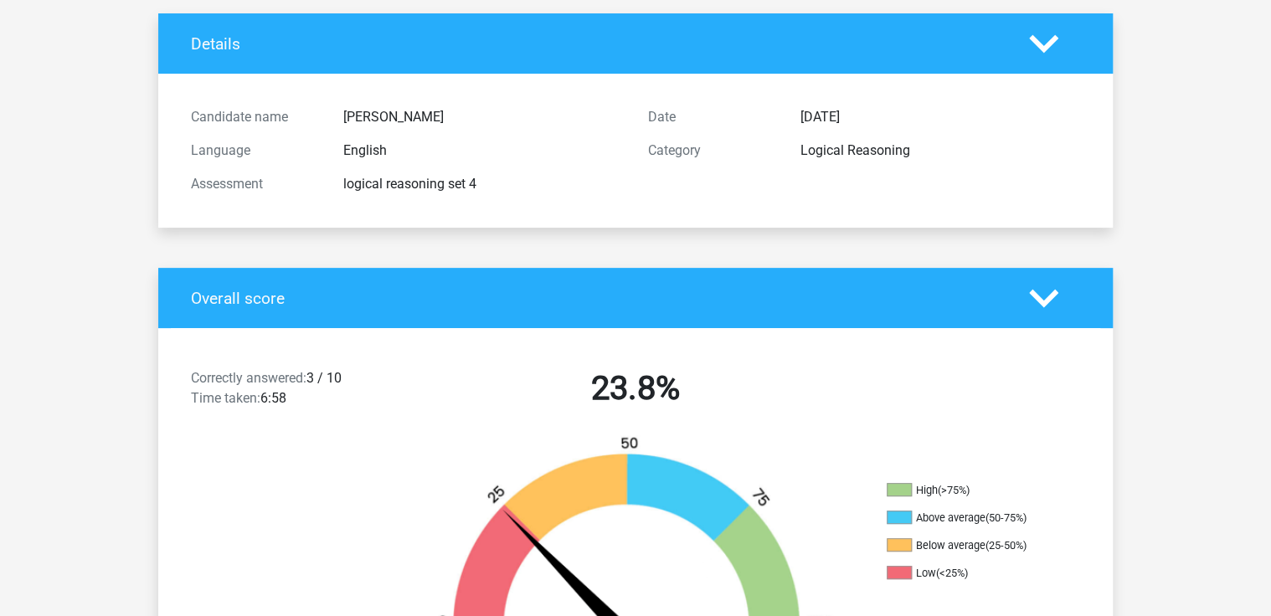
scroll to position [0, 0]
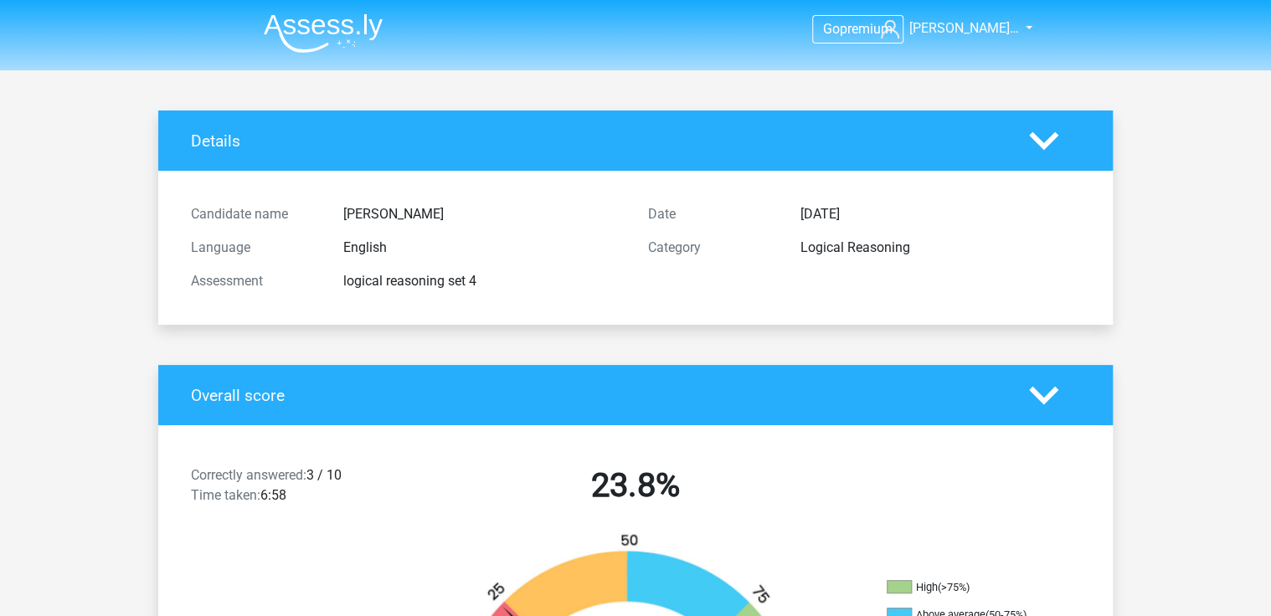
drag, startPoint x: 705, startPoint y: 60, endPoint x: 842, endPoint y: 87, distance: 139.9
click at [715, 55] on header "Go premium Micke Söderlu… micke_soderlund@hotmail.com" at bounding box center [635, 35] width 1271 height 70
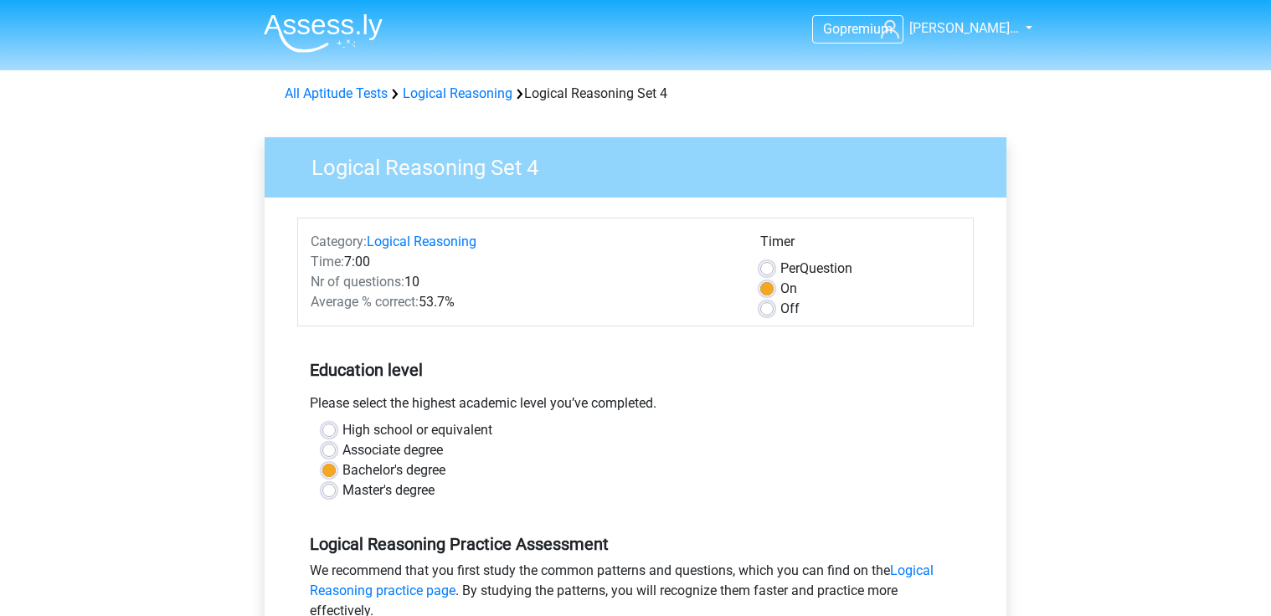
scroll to position [335, 0]
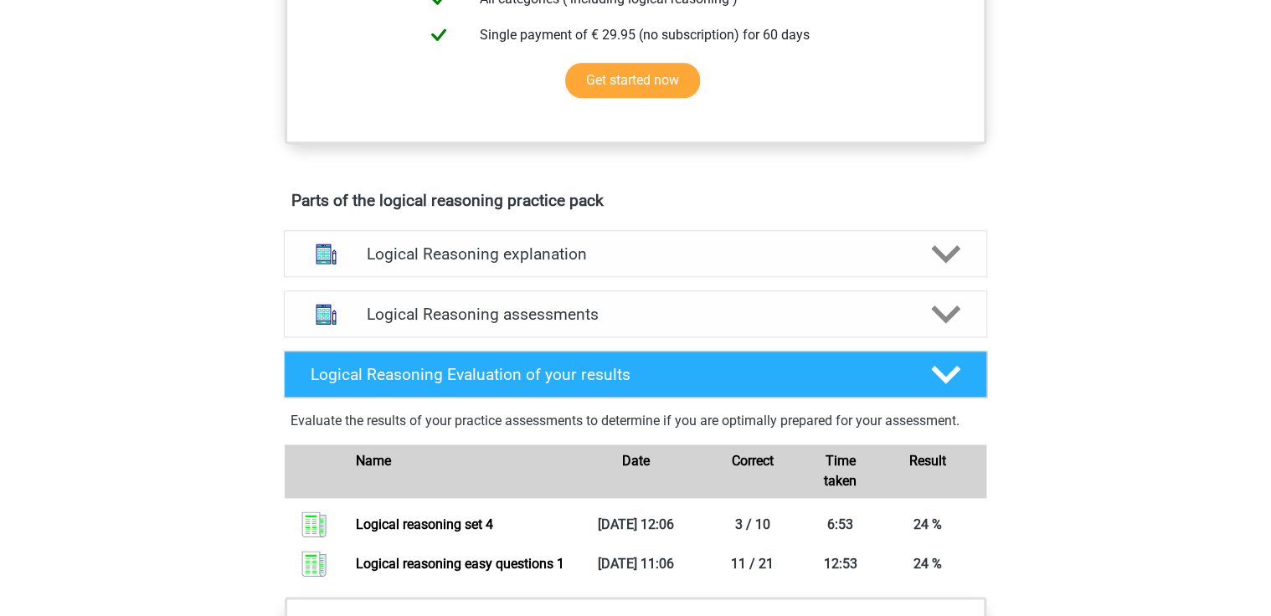
scroll to position [737, 0]
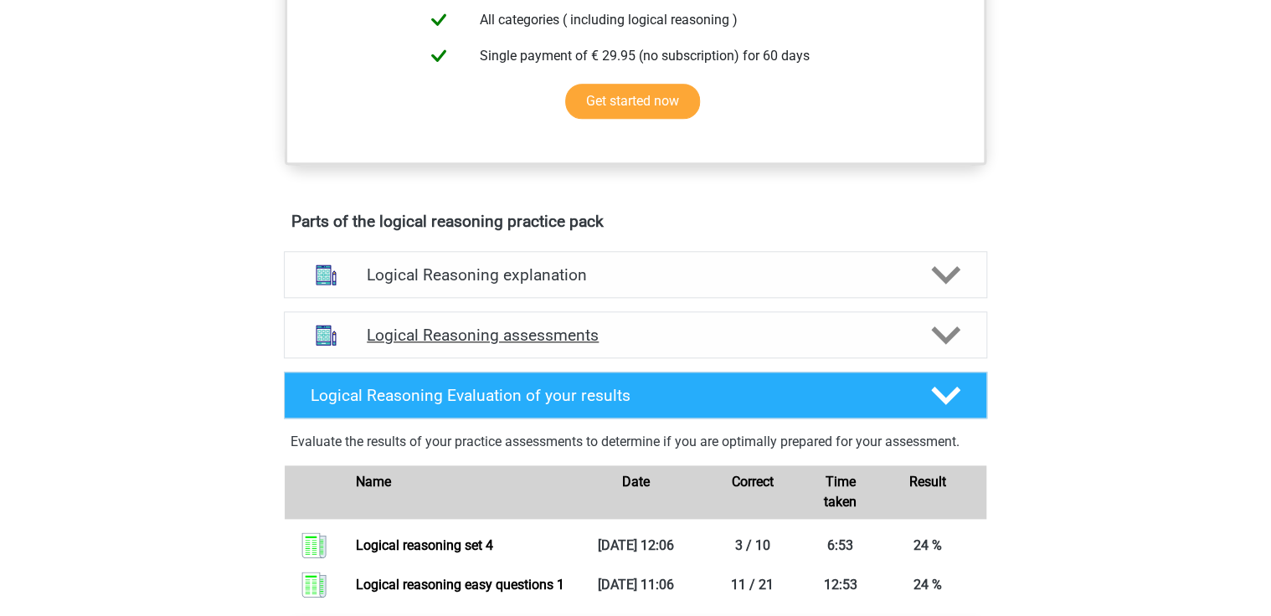
click at [952, 345] on polygon at bounding box center [945, 336] width 29 height 18
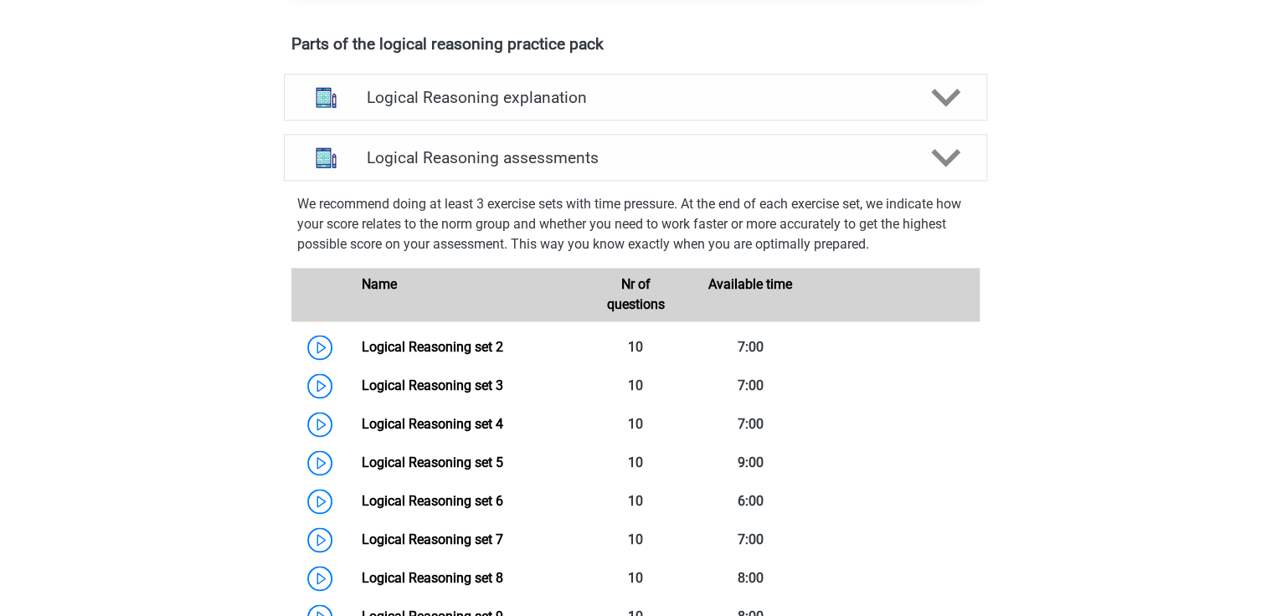
scroll to position [1072, 0]
